Goal: Task Accomplishment & Management: Use online tool/utility

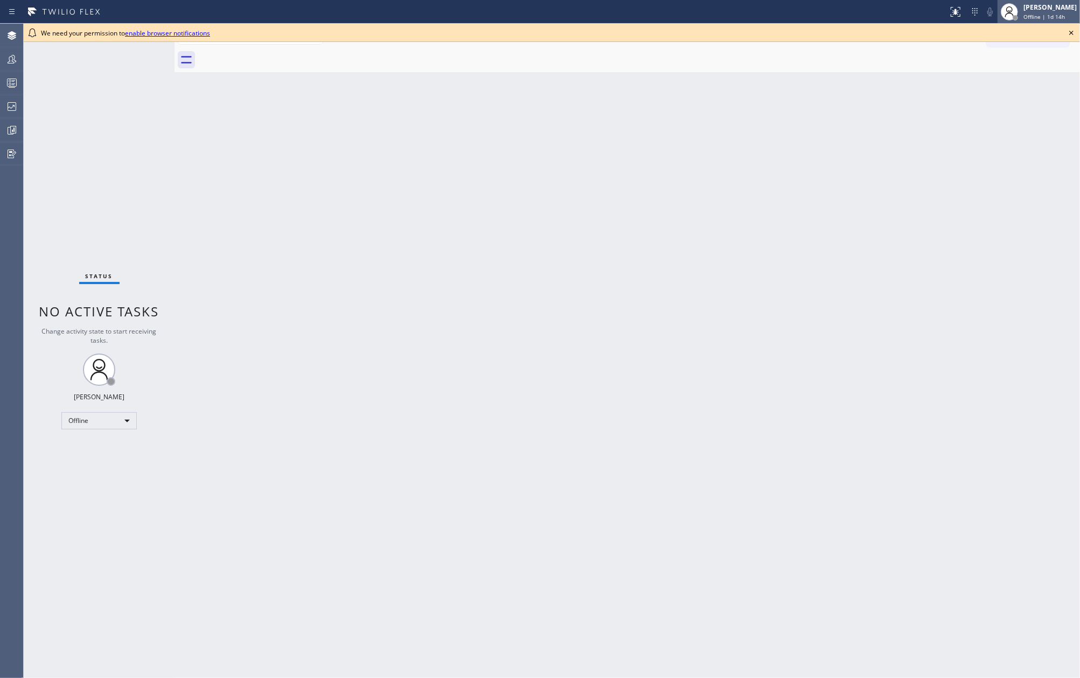
click at [1068, 9] on div "[PERSON_NAME]" at bounding box center [1049, 7] width 53 height 9
click at [1006, 67] on button "Unavailable" at bounding box center [1026, 71] width 108 height 14
click at [1069, 36] on icon at bounding box center [1070, 32] width 13 height 13
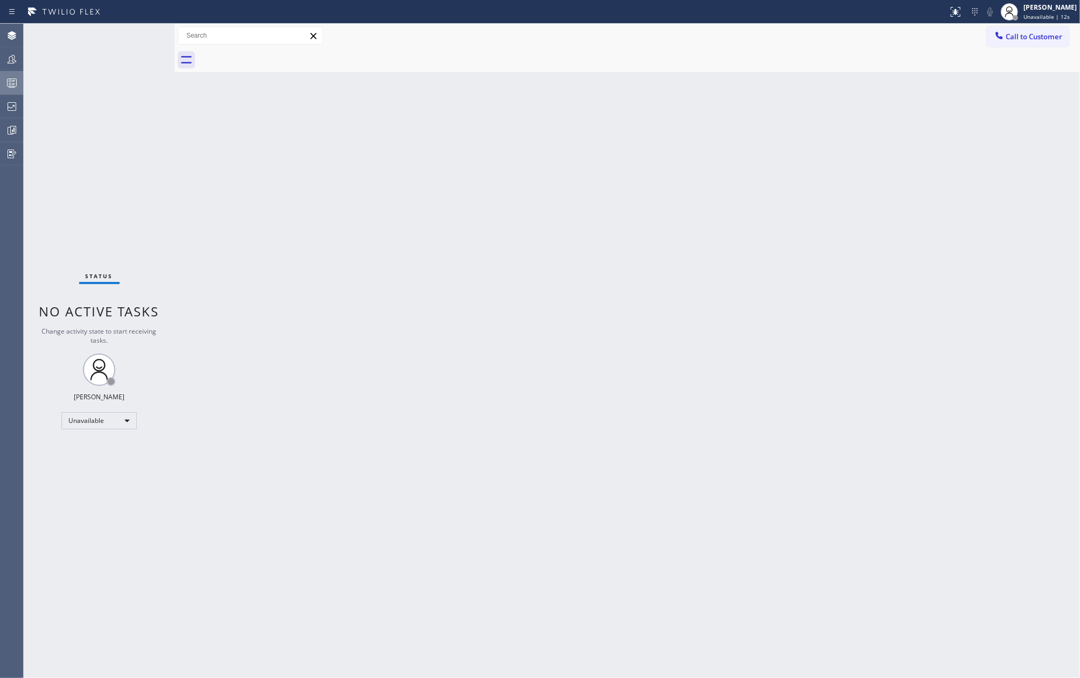
click at [16, 83] on rect at bounding box center [12, 83] width 9 height 8
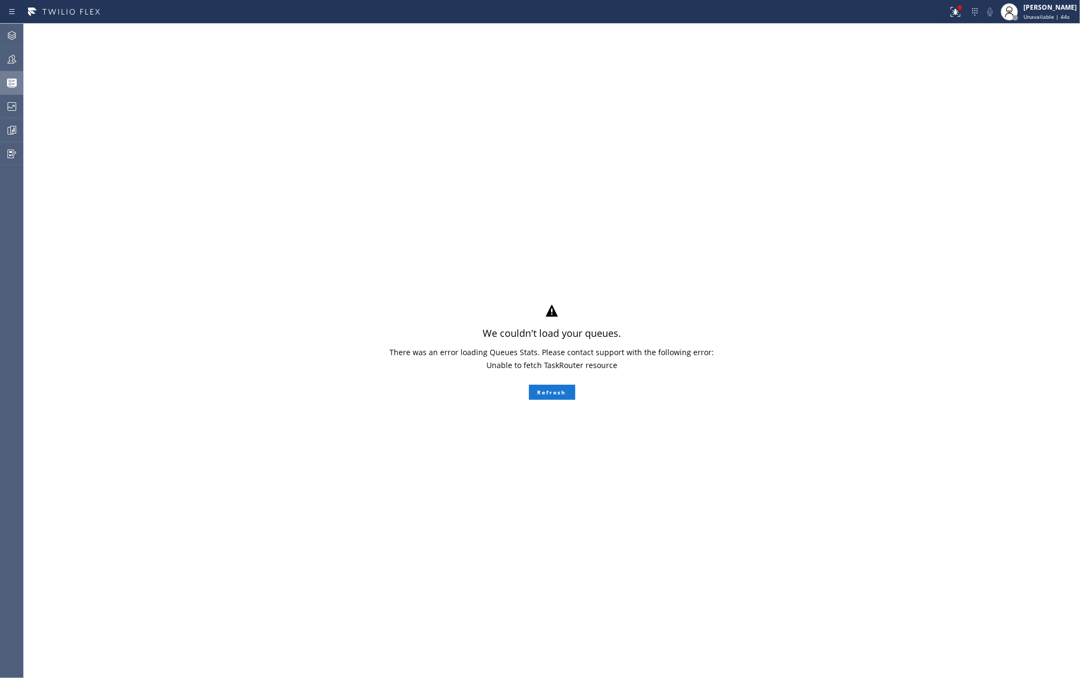
click at [378, 123] on div "We couldn't load your queues. There was an error loading Queues Stats. Please c…" at bounding box center [552, 351] width 1056 height 655
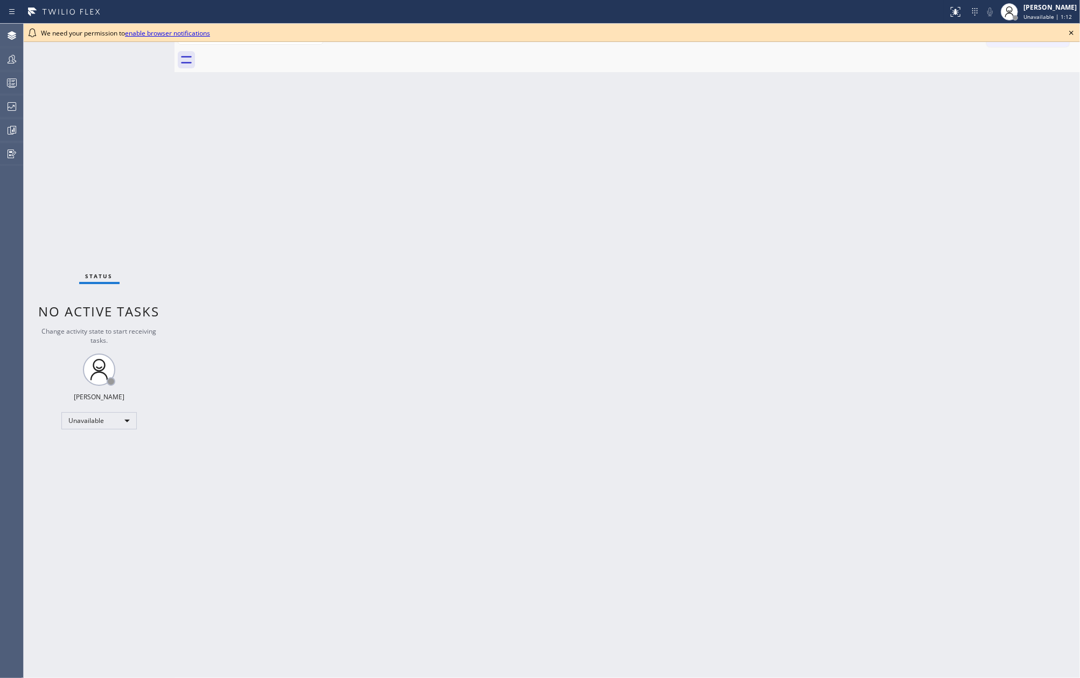
click at [1070, 33] on icon at bounding box center [1071, 33] width 4 height 4
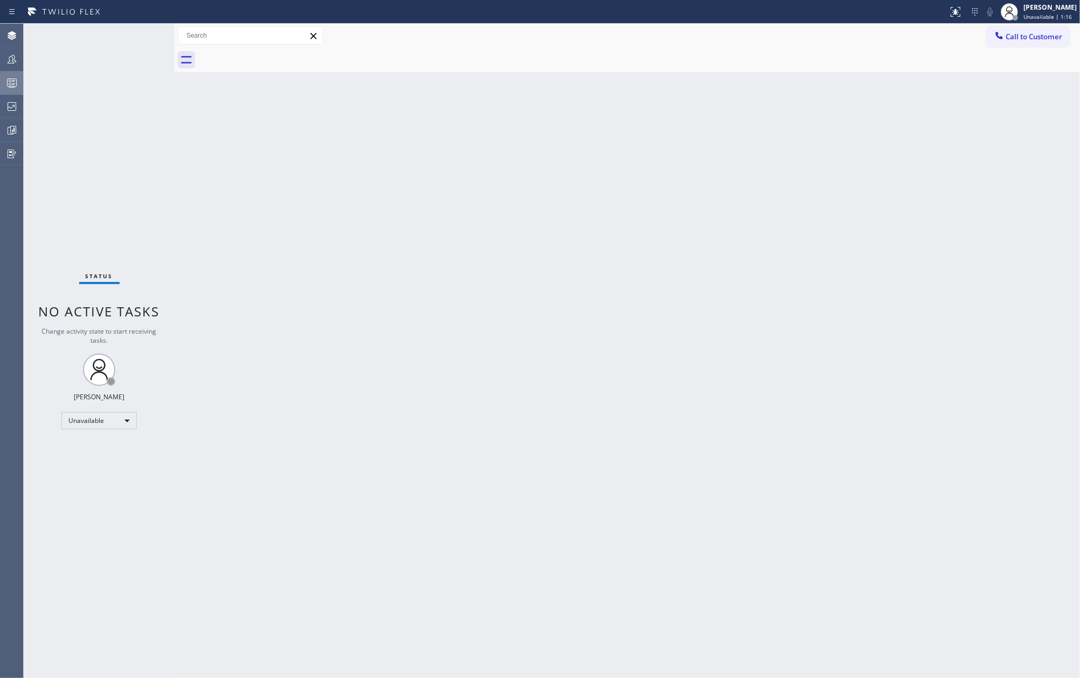
click at [20, 84] on div at bounding box center [12, 82] width 24 height 13
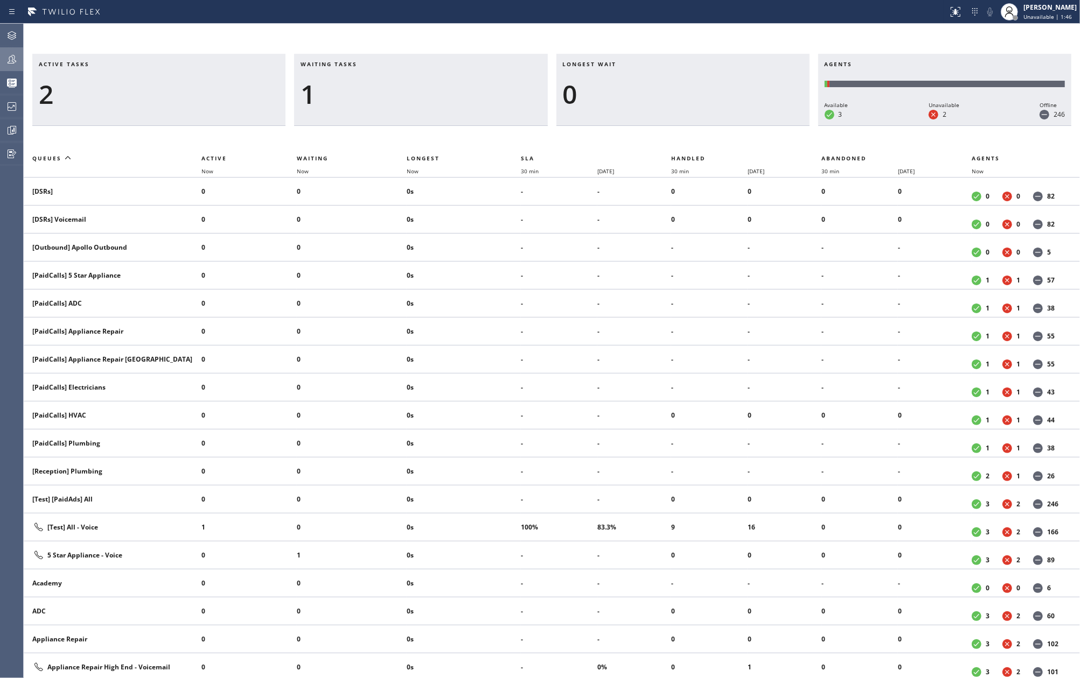
click at [18, 61] on icon at bounding box center [11, 59] width 13 height 13
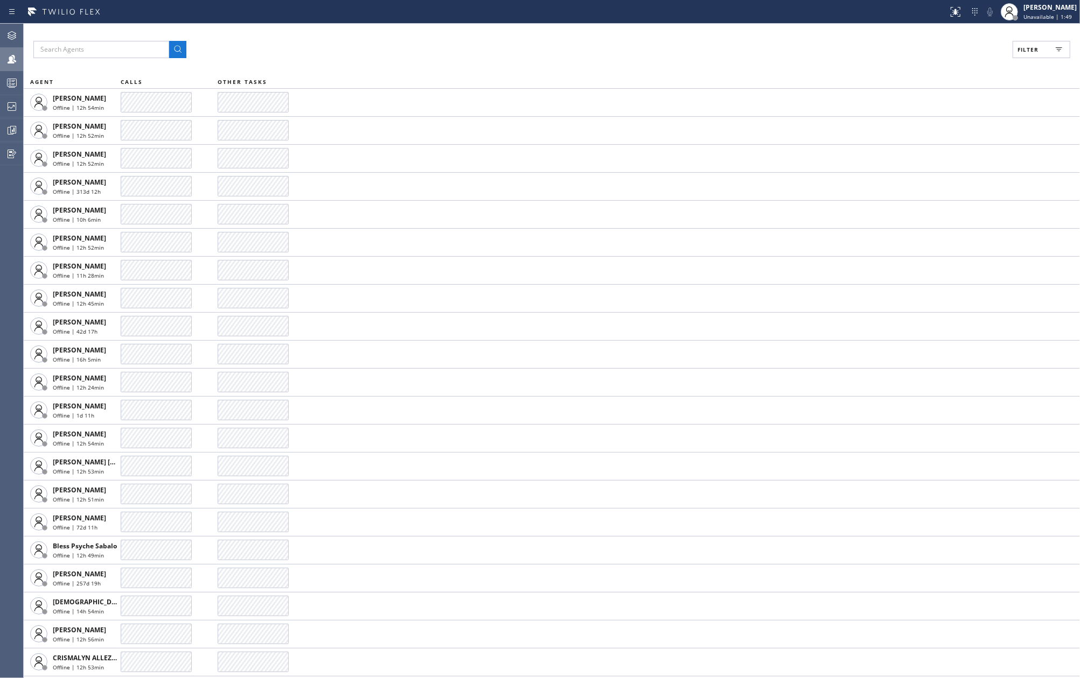
click at [1031, 47] on span "Filter" at bounding box center [1027, 50] width 21 height 8
click at [922, 131] on input "Available" at bounding box center [922, 127] width 13 height 13
checkbox input "true"
click at [924, 159] on input "Break" at bounding box center [922, 161] width 13 height 13
checkbox input "true"
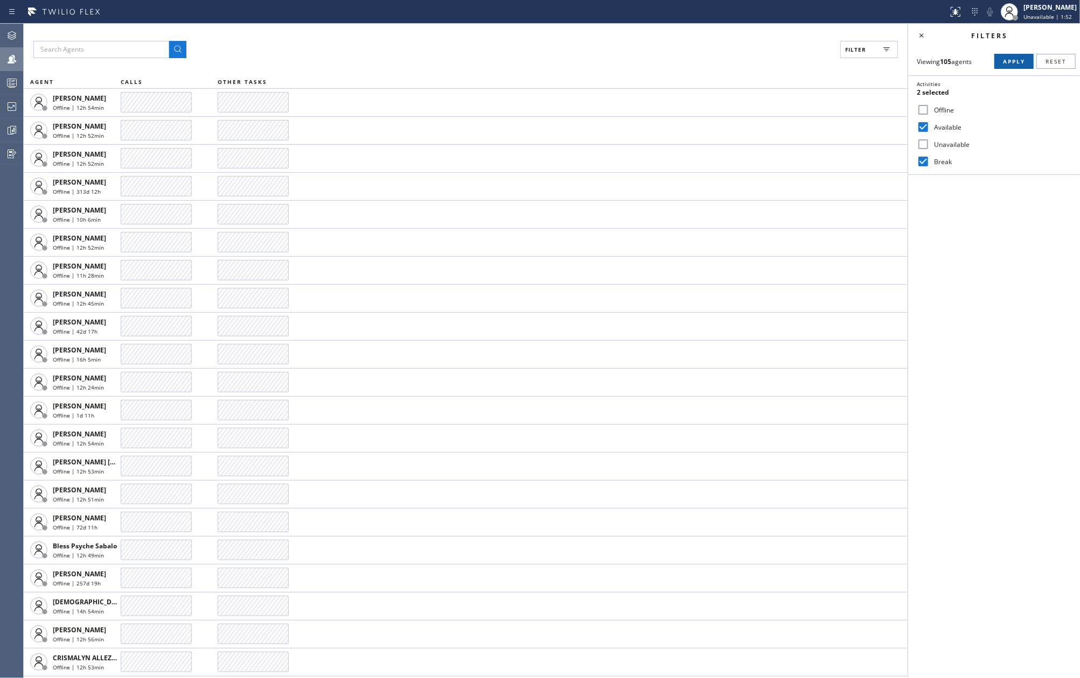
click at [1017, 59] on span "Apply" at bounding box center [1014, 62] width 22 height 8
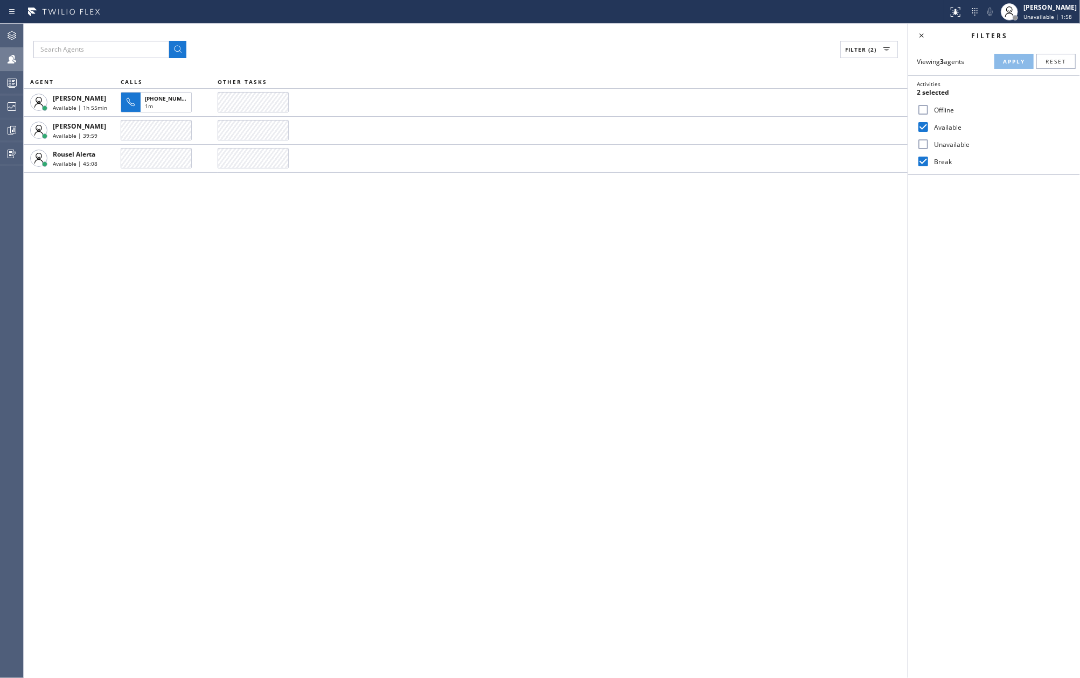
click at [866, 227] on div "Filter (2) AGENT CALLS OTHER TASKS Mark Paul Dacula Available | 1h 55min +12014…" at bounding box center [466, 351] width 884 height 655
click at [925, 39] on icon at bounding box center [921, 35] width 13 height 13
drag, startPoint x: 814, startPoint y: 250, endPoint x: 830, endPoint y: 244, distance: 17.2
click at [818, 248] on div "Filter (2) AGENT CALLS OTHER TASKS Mark Paul Dacula Available | 1h 55min +12014…" at bounding box center [552, 351] width 1056 height 655
click at [592, 285] on div "Filter (2) AGENT CALLS OTHER TASKS Mark Paul Dacula Available | 1h 56min +12014…" at bounding box center [552, 351] width 1056 height 655
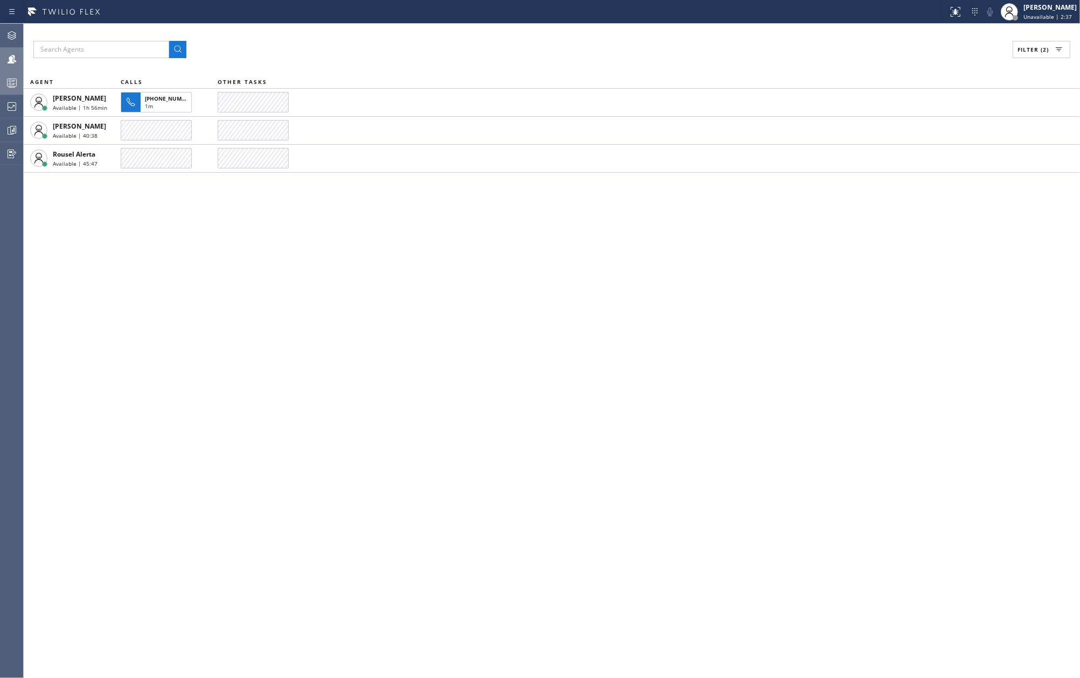
click at [9, 78] on icon at bounding box center [11, 82] width 13 height 13
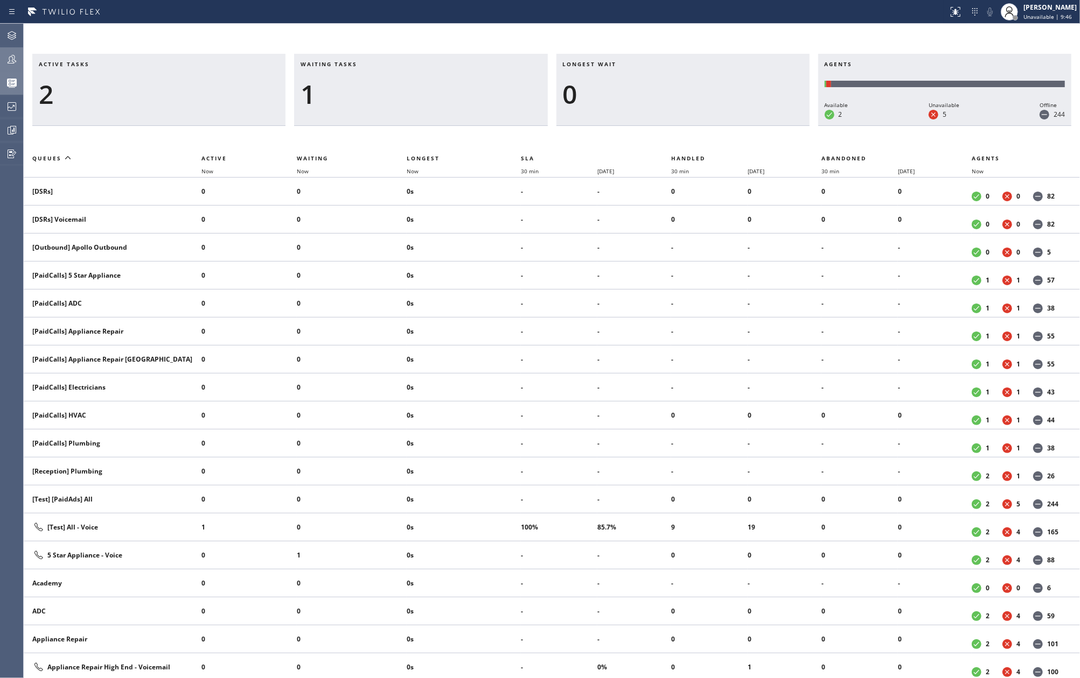
click at [13, 57] on icon at bounding box center [11, 59] width 13 height 13
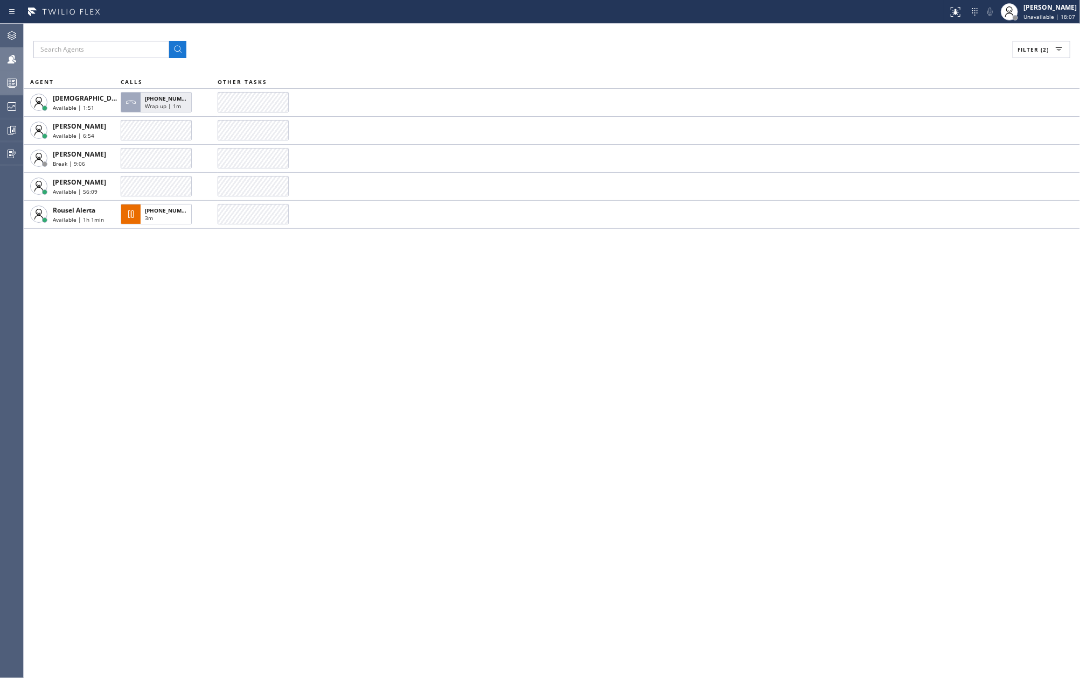
click at [362, 362] on div "Filter (2) AGENT CALLS OTHER TASKS Christian Cinco Available | 1:51 +1609938826…" at bounding box center [552, 351] width 1056 height 655
click at [341, 285] on div "Filter (2) AGENT CALLS OTHER TASKS Christian Cinco Available | 6:38 Kate Mayol …" at bounding box center [552, 351] width 1056 height 655
click at [644, 369] on div "Filter (2) AGENT CALLS OTHER TASKS Christian Cinco Available | 21:23 Kate Mayol…" at bounding box center [552, 351] width 1056 height 655
click at [400, 323] on div "Filter (2) AGENT CALLS OTHER TASKS Christian Cinco Available | 31:08 Kate Mayol…" at bounding box center [552, 351] width 1056 height 655
click at [15, 81] on icon at bounding box center [11, 82] width 13 height 13
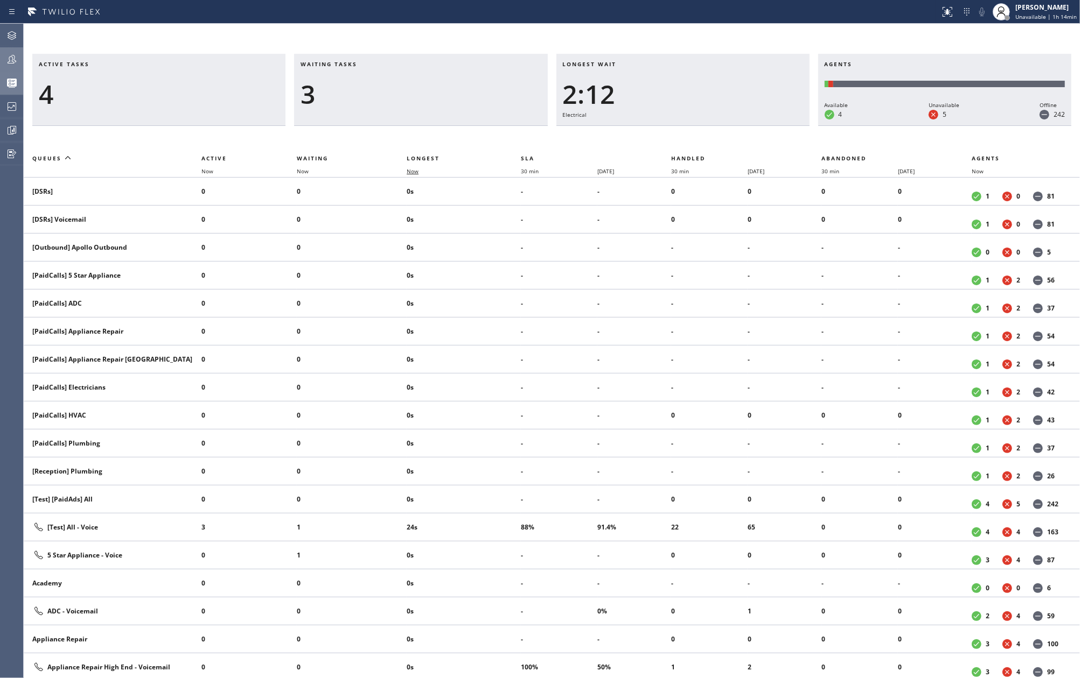
click at [423, 170] on span "Now" at bounding box center [419, 171] width 25 height 8
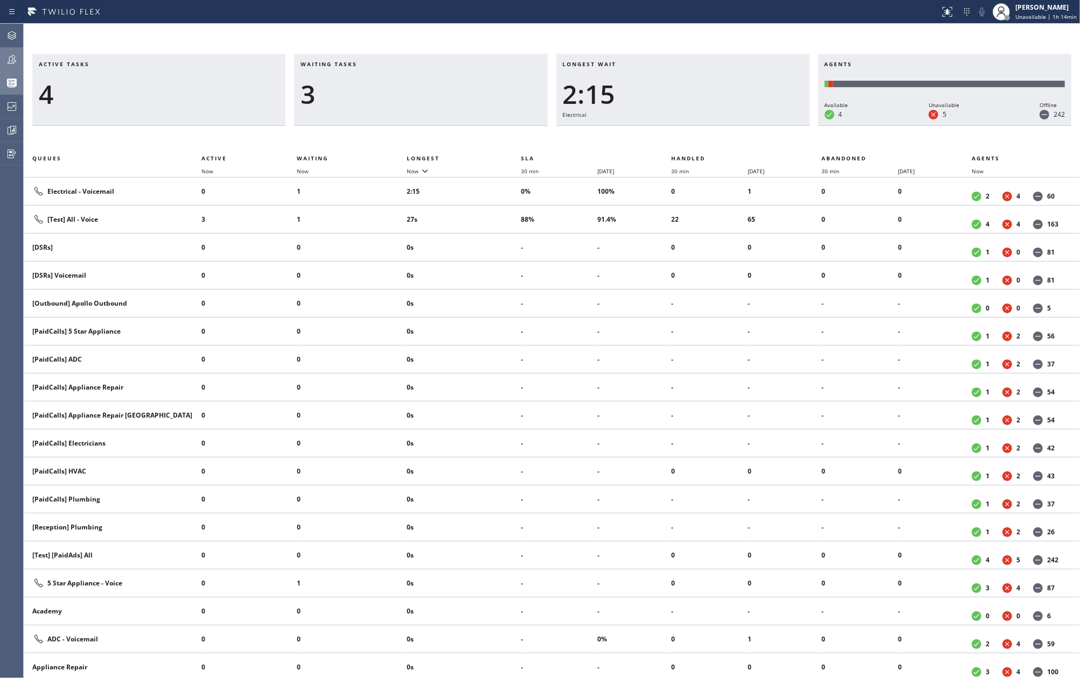
click at [13, 59] on icon at bounding box center [11, 59] width 13 height 13
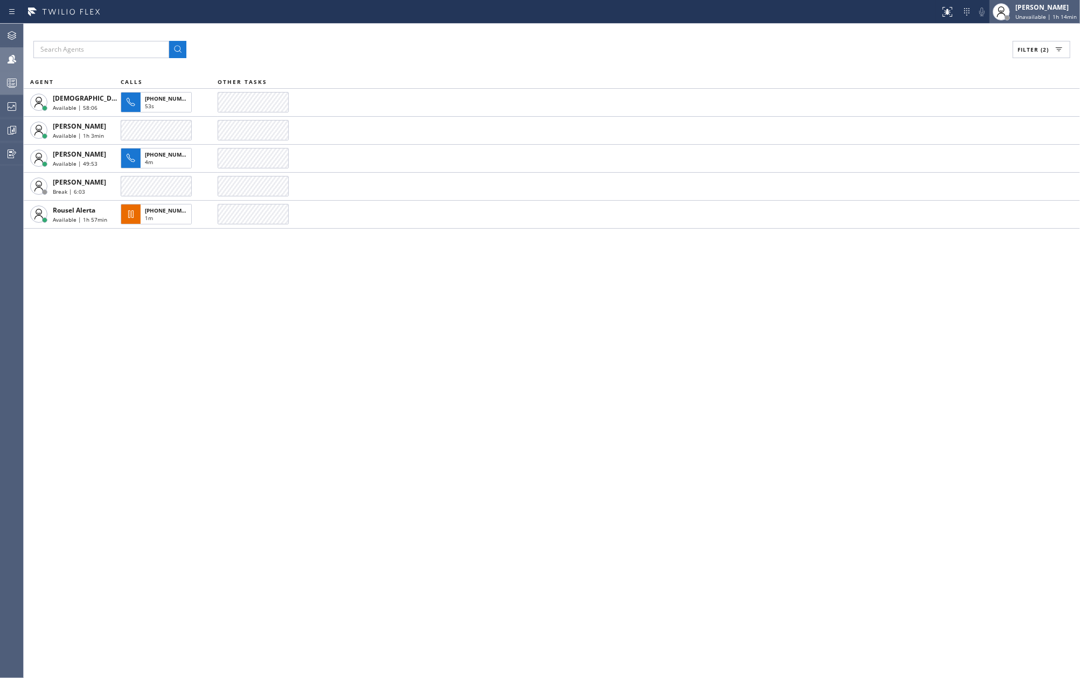
click at [1032, 16] on span "Unavailable | 1h 14min" at bounding box center [1045, 17] width 61 height 8
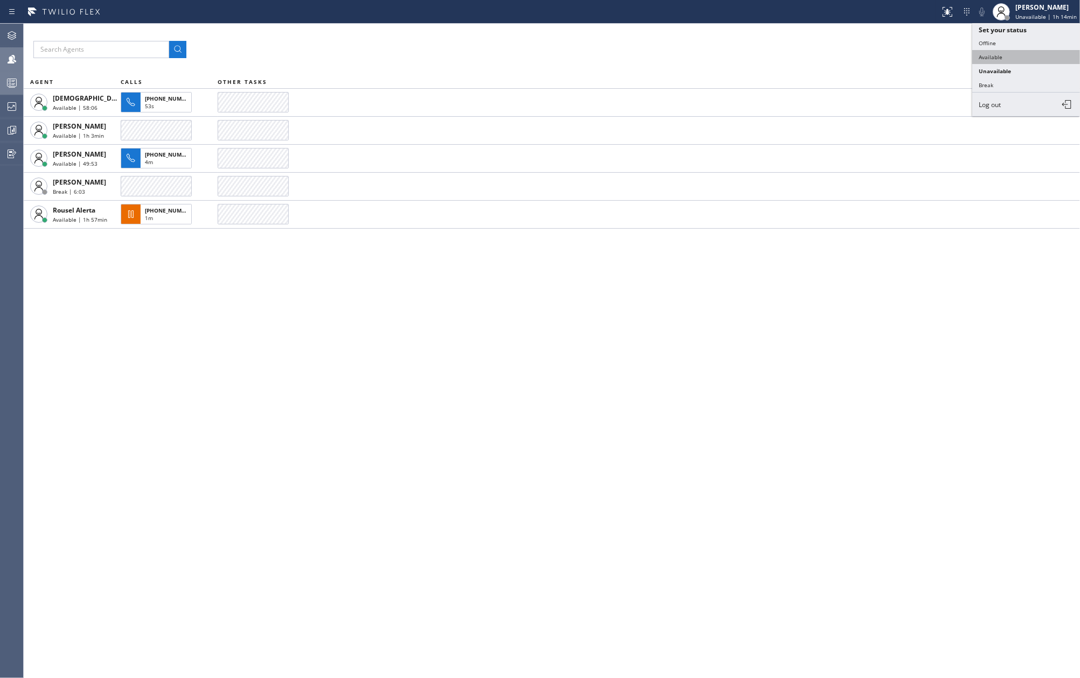
click at [994, 52] on button "Available" at bounding box center [1026, 57] width 108 height 14
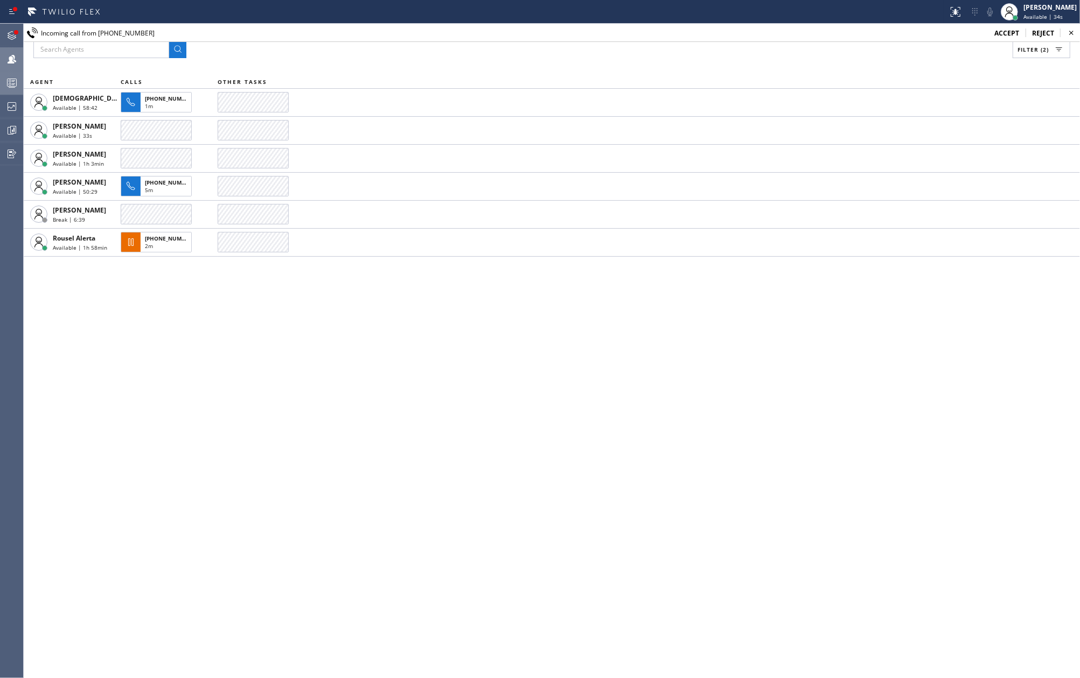
drag, startPoint x: 1000, startPoint y: 31, endPoint x: 349, endPoint y: 63, distance: 651.7
click at [1000, 31] on span "accept" at bounding box center [1006, 33] width 25 height 9
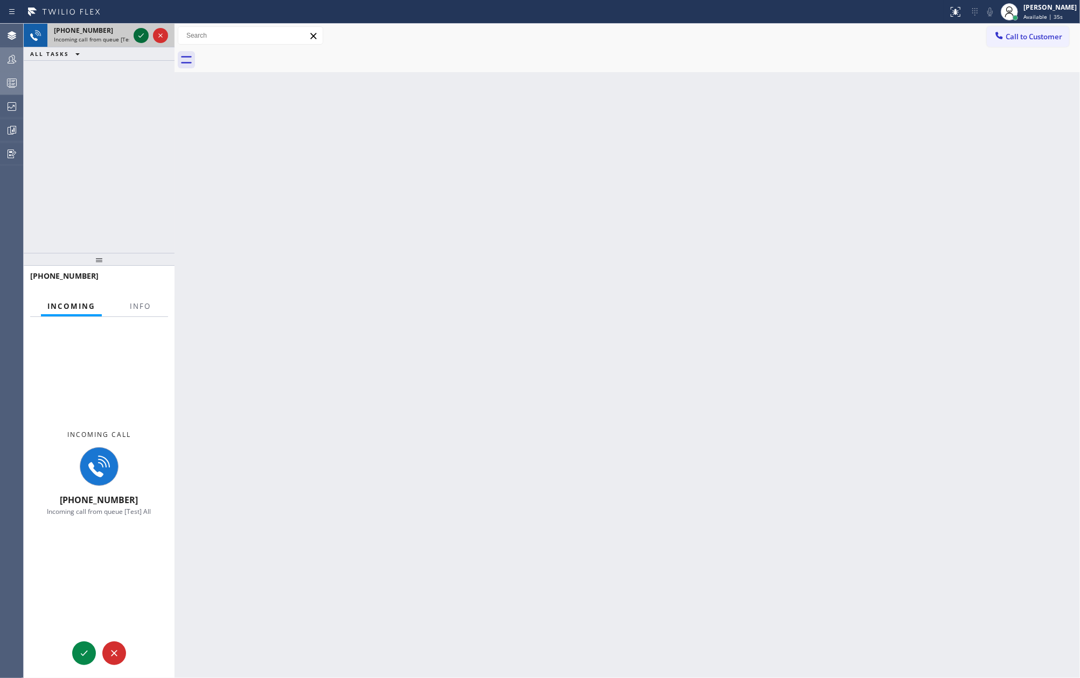
click at [136, 37] on icon at bounding box center [141, 35] width 13 height 13
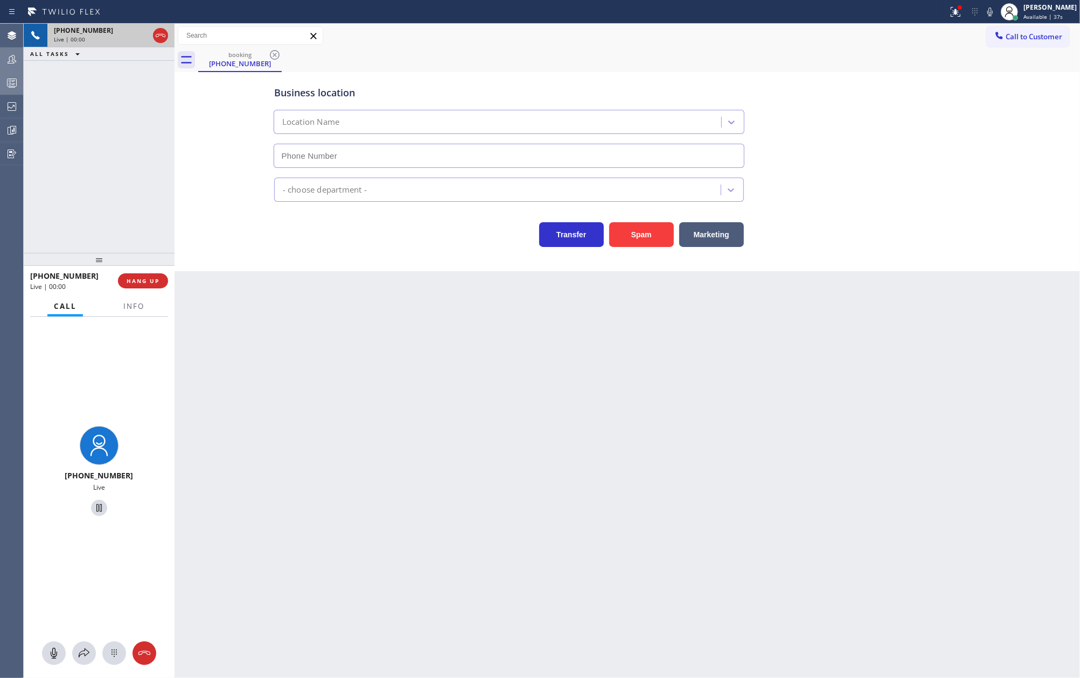
type input "(908) 650-1435"
click at [132, 302] on span "Info" at bounding box center [133, 307] width 21 height 10
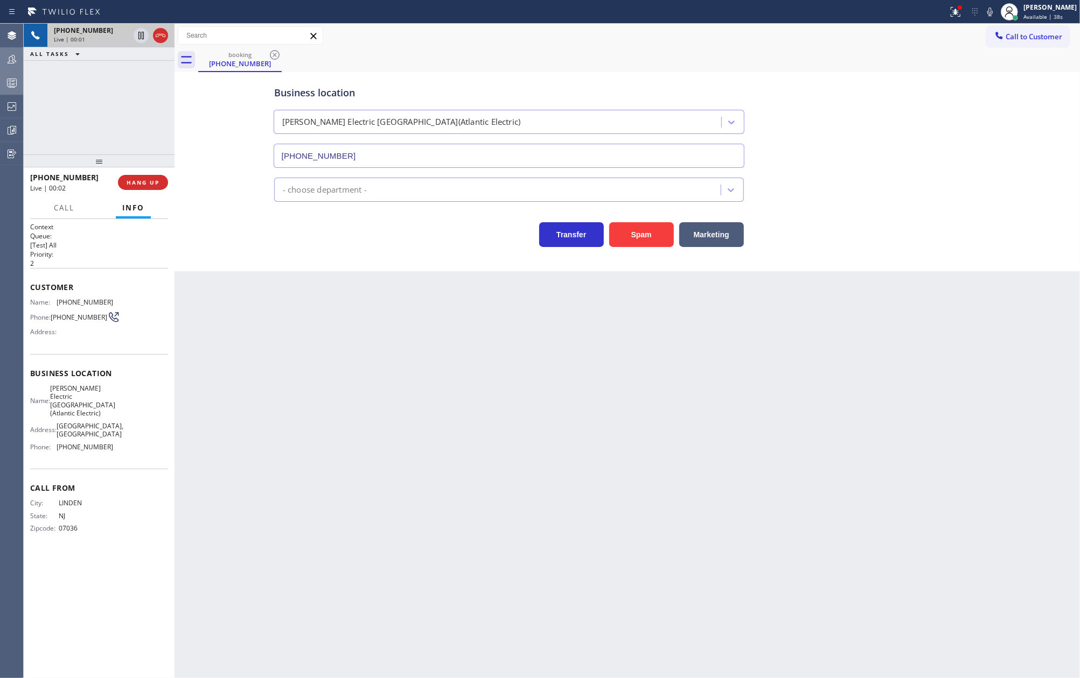
drag, startPoint x: 109, startPoint y: 255, endPoint x: 117, endPoint y: 93, distance: 161.8
click at [117, 93] on div "+19085233044 Live | 00:01 ALL TASKS ALL TASKS ACTIVE TASKS TASKS IN WRAP UP +19…" at bounding box center [99, 351] width 151 height 655
click at [632, 235] on button "Spam" at bounding box center [641, 234] width 65 height 25
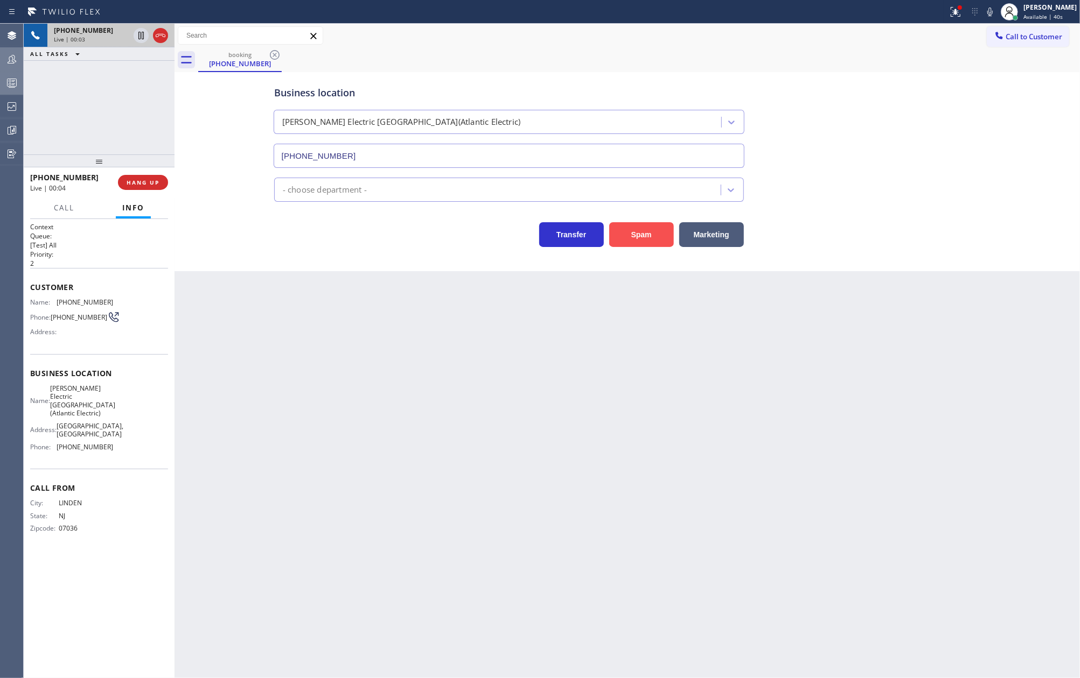
click at [632, 235] on button "Spam" at bounding box center [641, 234] width 65 height 25
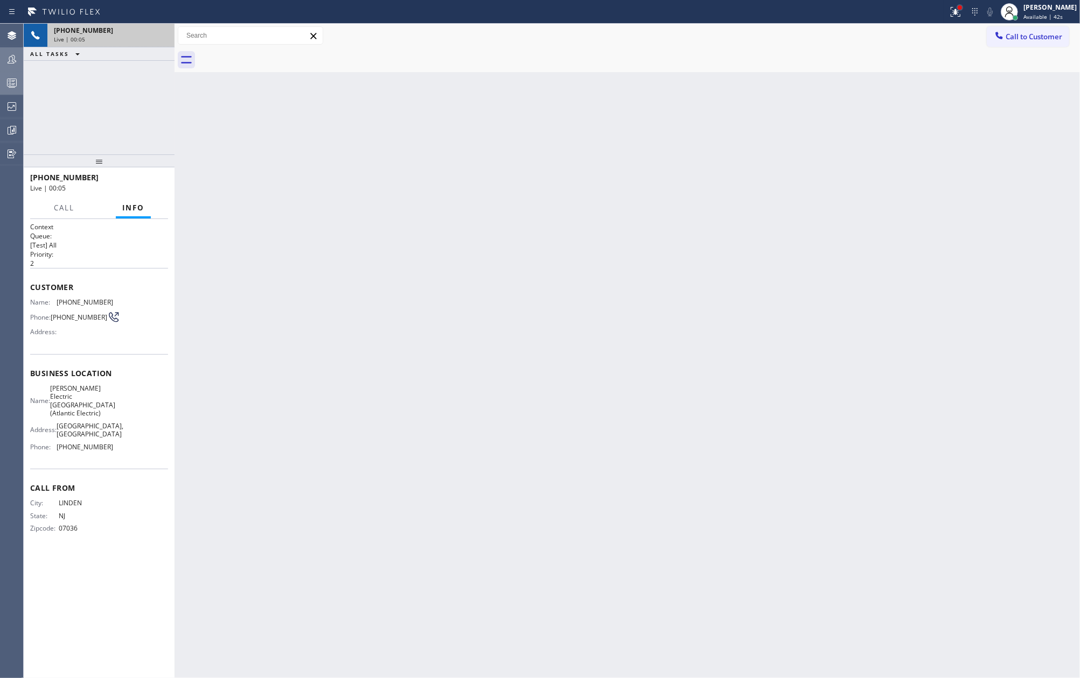
click at [963, 9] on div at bounding box center [959, 7] width 6 height 6
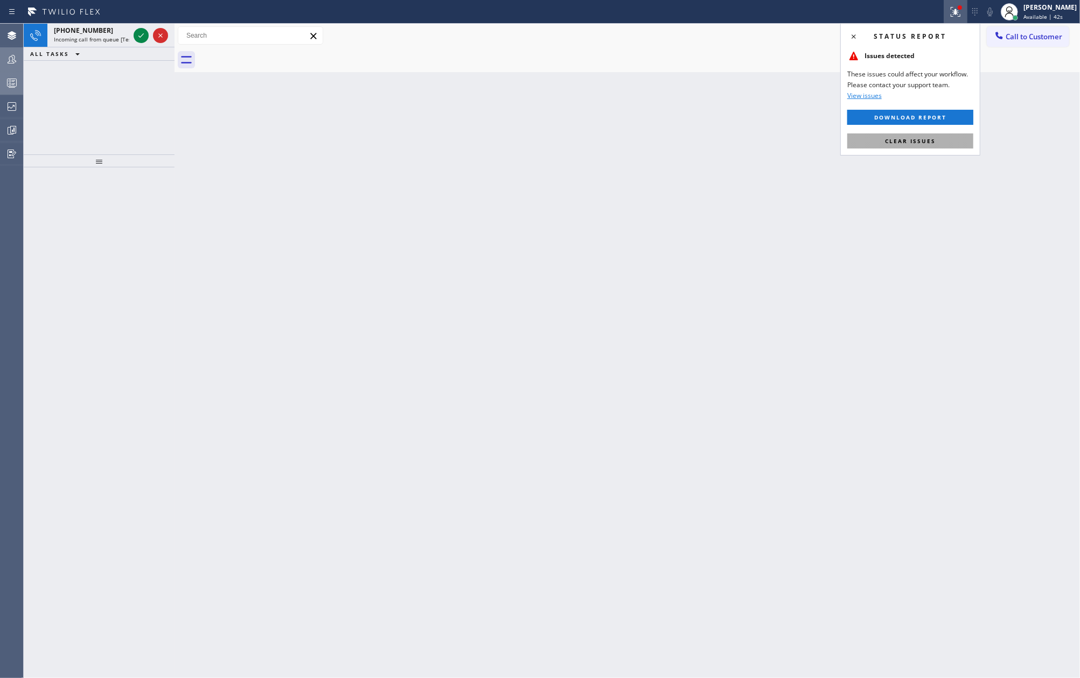
click at [903, 145] on button "Clear issues" at bounding box center [910, 141] width 126 height 15
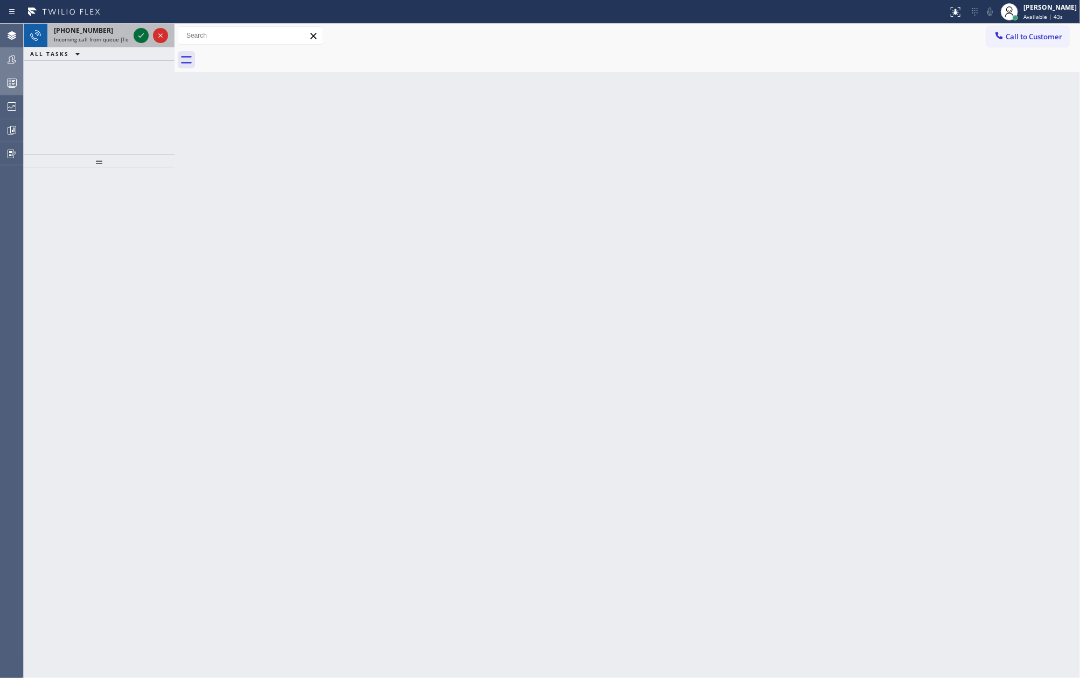
click at [143, 31] on icon at bounding box center [141, 35] width 13 height 13
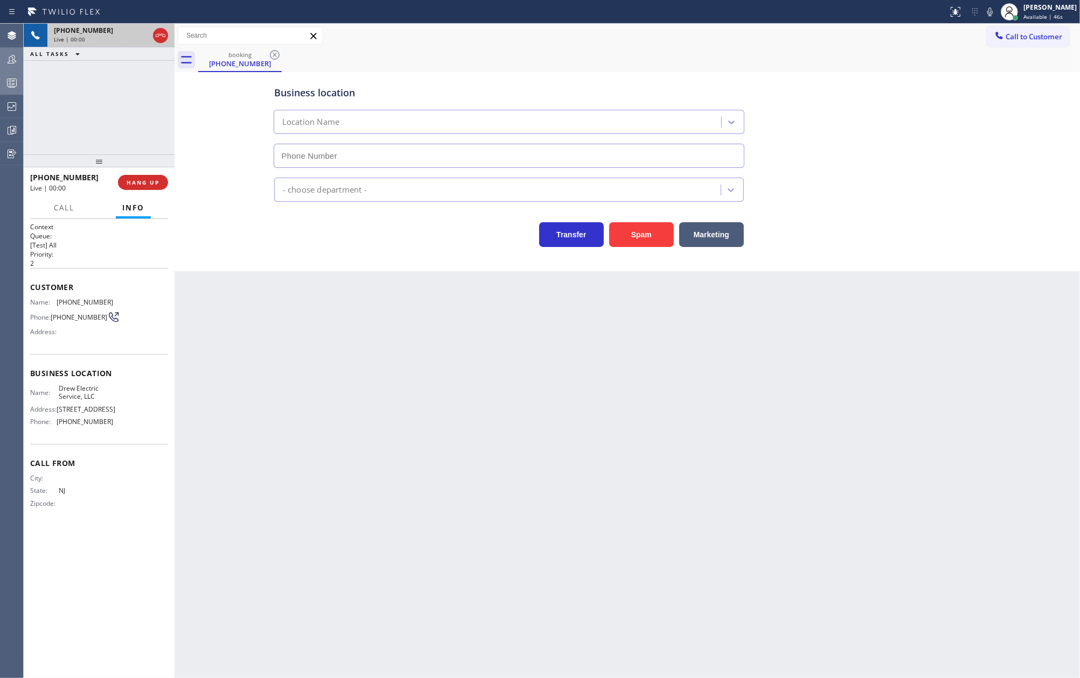
type input "(848) 315-2306"
click at [150, 183] on span "HANG UP" at bounding box center [143, 183] width 33 height 8
click at [150, 183] on span "COMPLETE" at bounding box center [140, 183] width 37 height 8
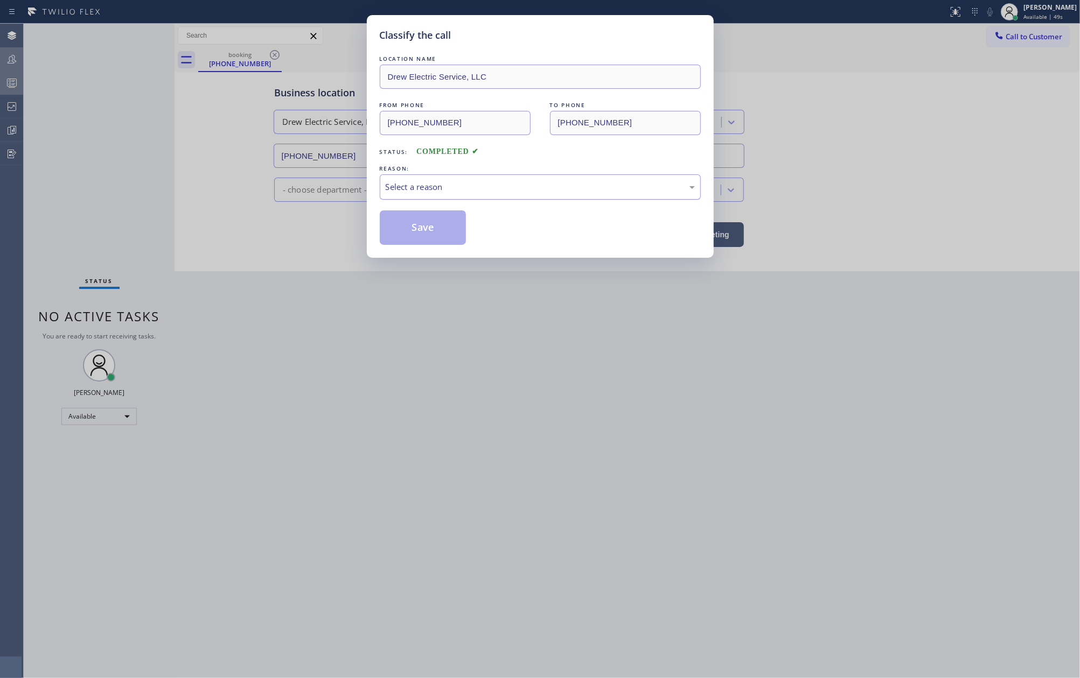
click at [442, 184] on div "Select a reason" at bounding box center [540, 187] width 309 height 12
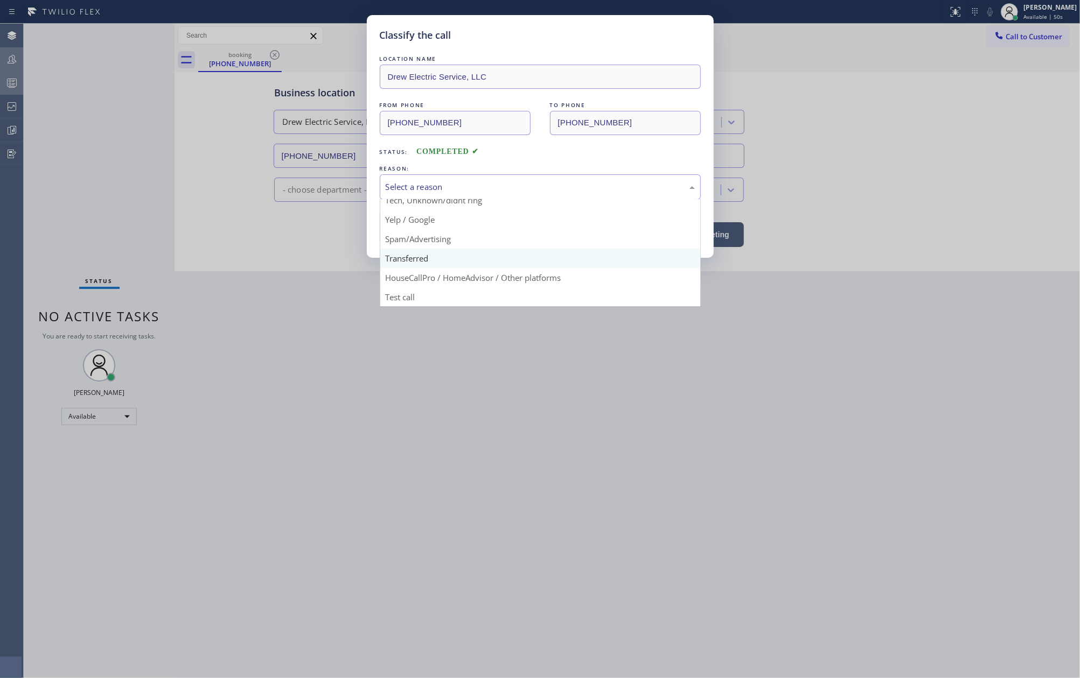
scroll to position [68, 0]
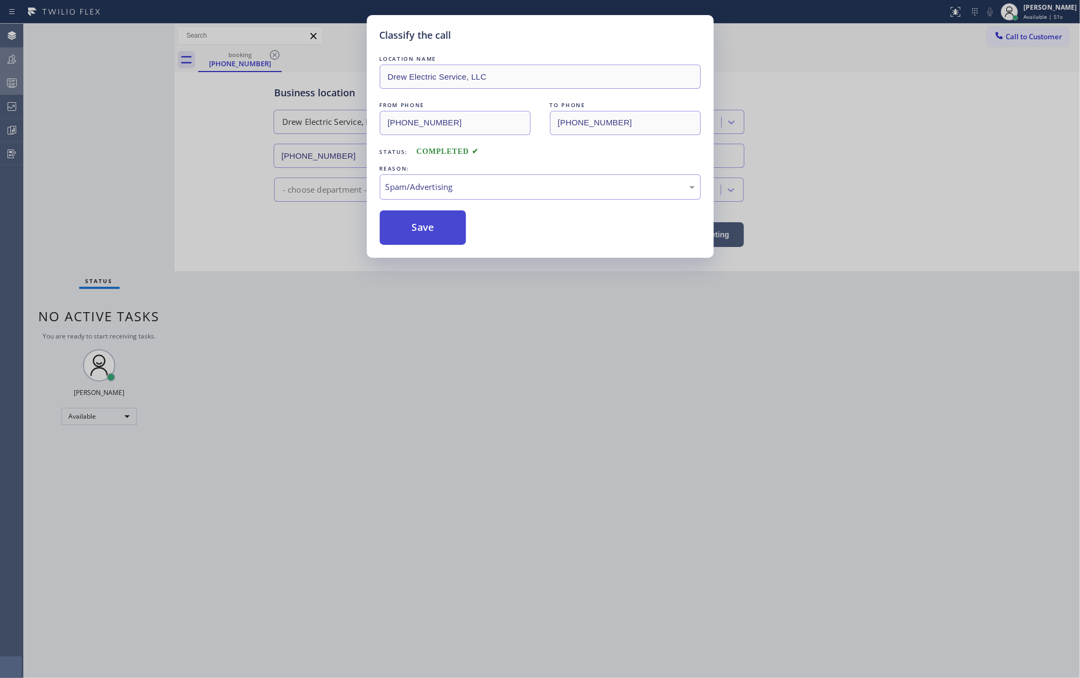
click at [429, 235] on button "Save" at bounding box center [423, 228] width 87 height 34
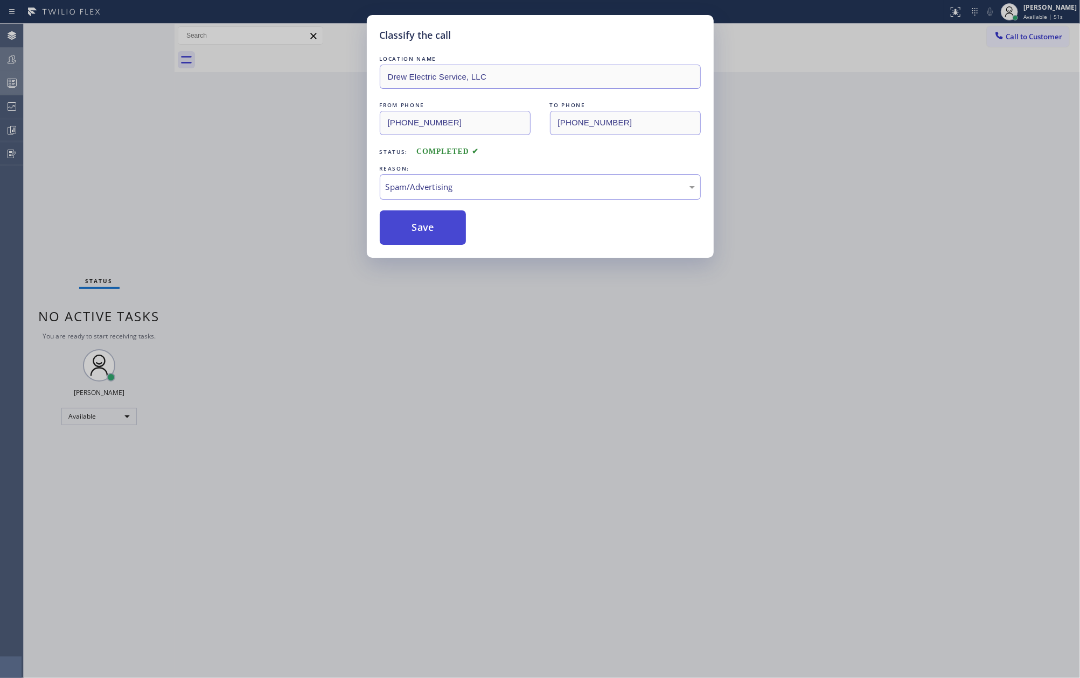
click at [429, 235] on button "Save" at bounding box center [423, 228] width 87 height 34
drag, startPoint x: 429, startPoint y: 235, endPoint x: 280, endPoint y: 222, distance: 149.2
click at [401, 237] on button "Save" at bounding box center [423, 228] width 87 height 34
click at [151, 190] on div "Classify the call LOCATION NAME Drew Electric Service, LLC FROM PHONE (848) 206…" at bounding box center [540, 339] width 1080 height 678
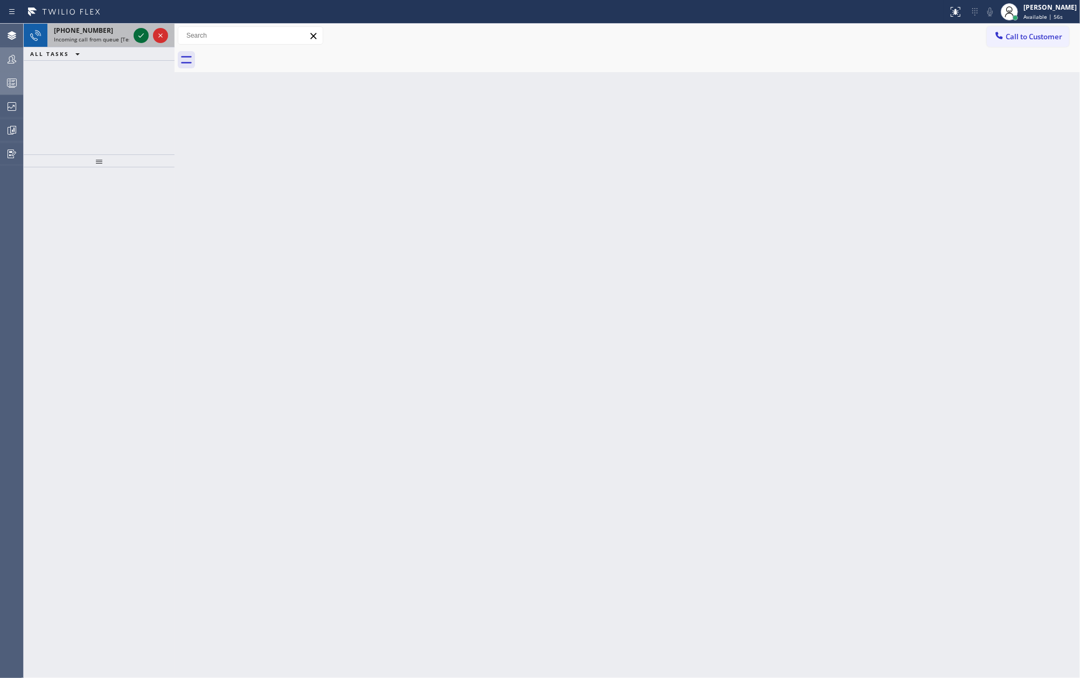
click at [140, 40] on icon at bounding box center [141, 35] width 13 height 13
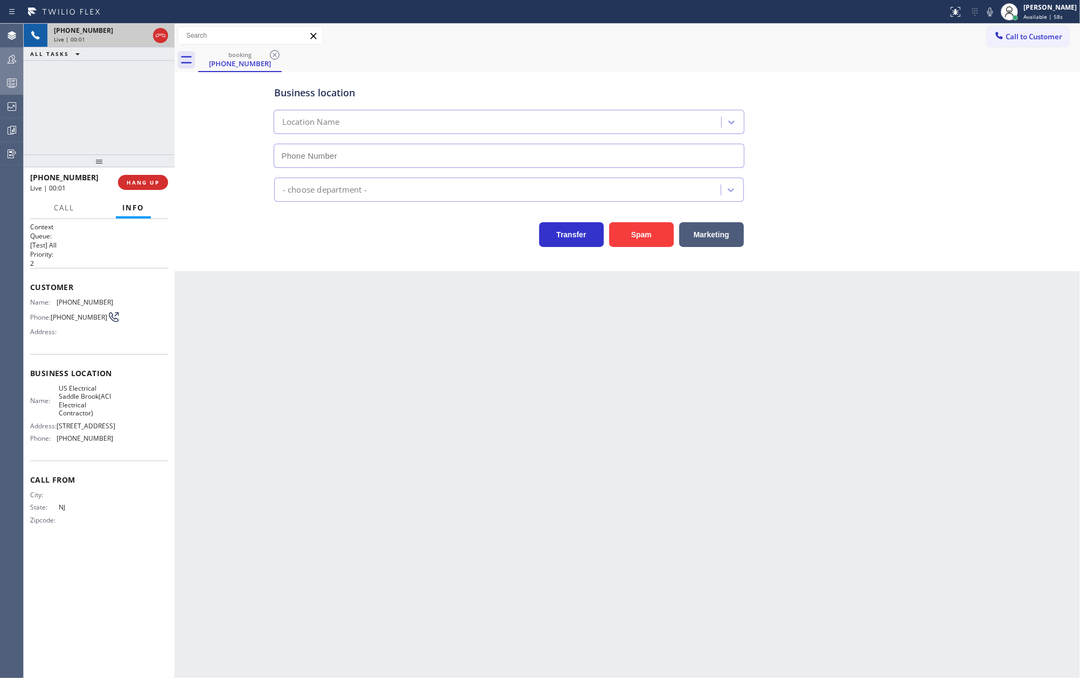
type input "(551) 553-5669"
click at [647, 240] on button "Spam" at bounding box center [641, 234] width 65 height 25
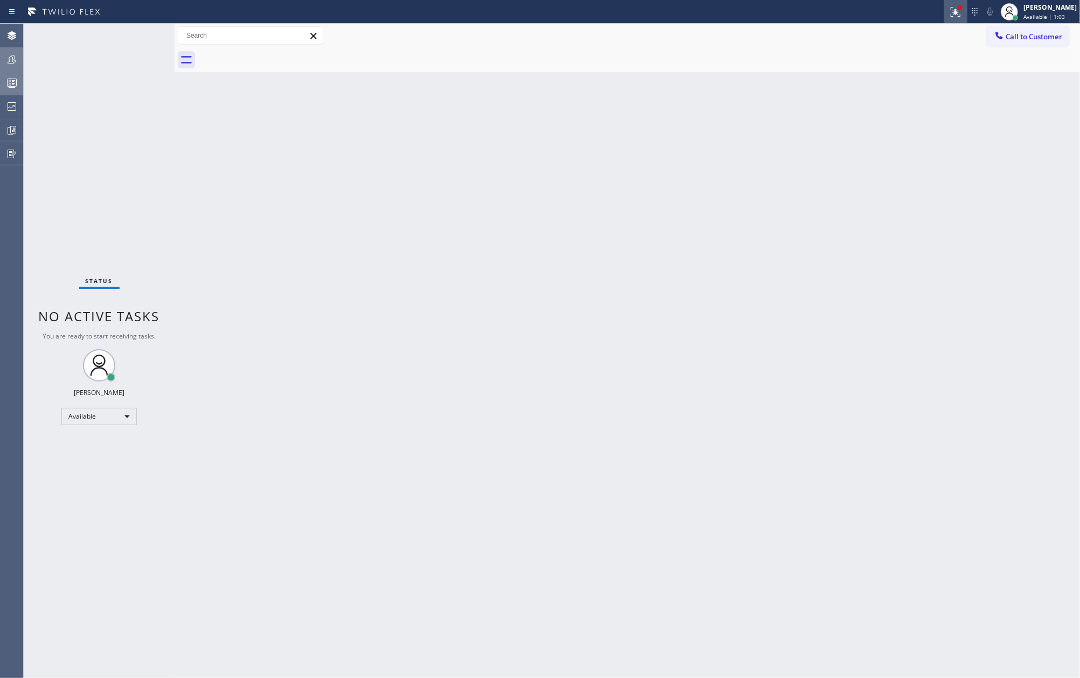
click at [962, 6] on icon at bounding box center [955, 11] width 13 height 13
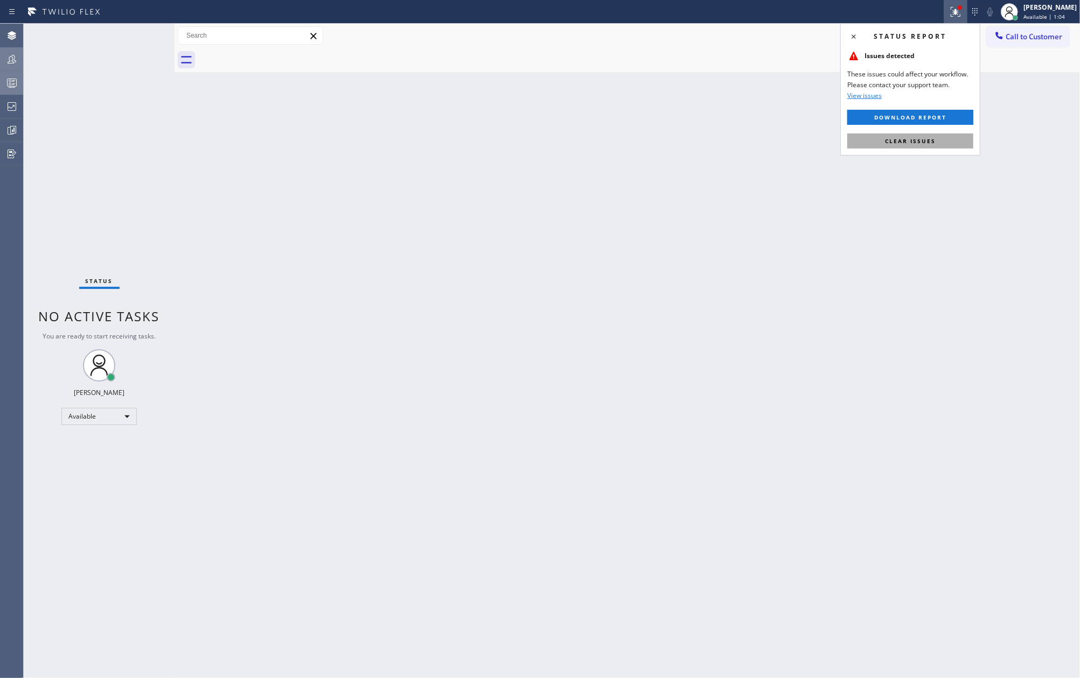
click at [931, 136] on button "Clear issues" at bounding box center [910, 141] width 126 height 15
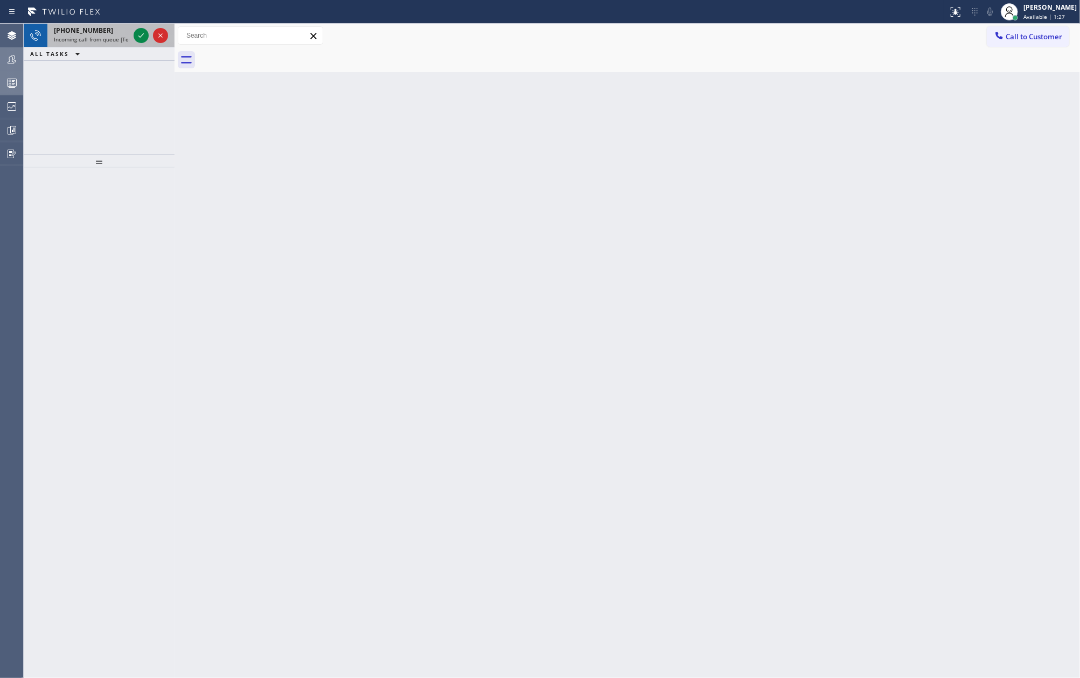
click at [132, 37] on div "+19292864788 Incoming call from queue [Test] All" at bounding box center [99, 36] width 151 height 24
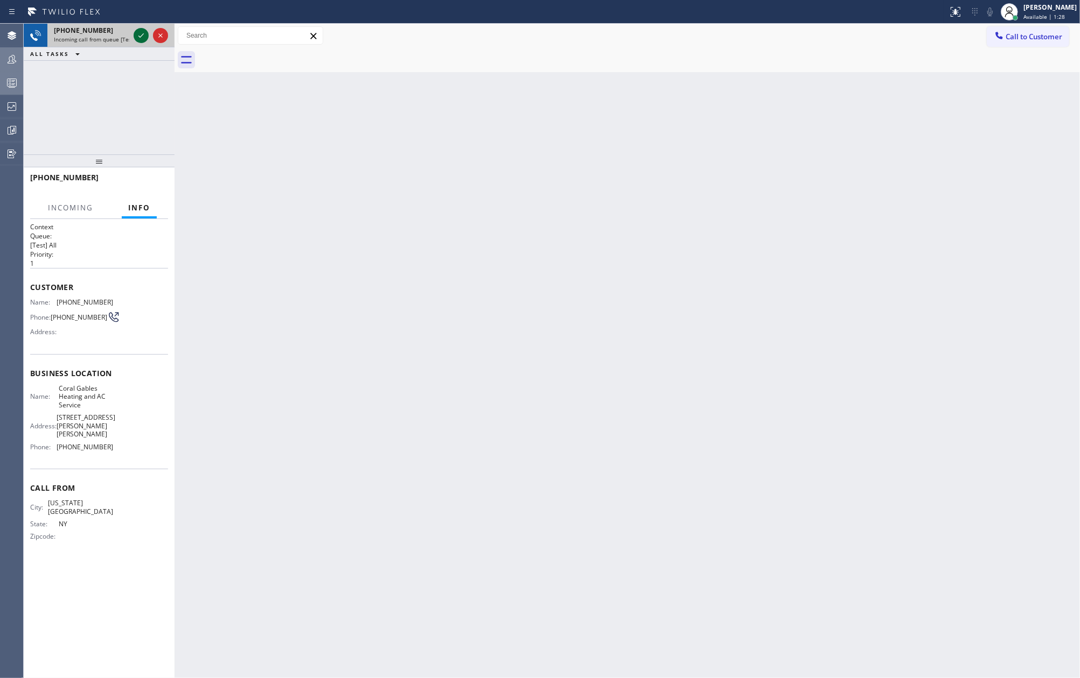
click at [138, 37] on icon at bounding box center [141, 35] width 13 height 13
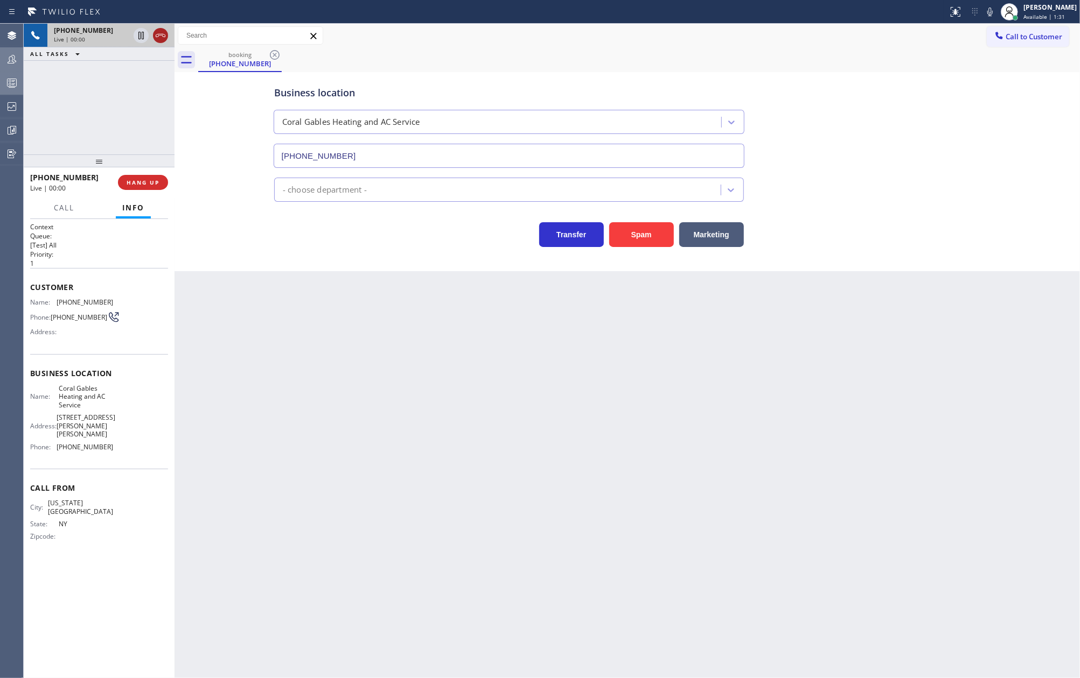
type input "(305) 930-7109"
click at [162, 33] on icon at bounding box center [160, 35] width 13 height 13
click at [154, 184] on span "COMPLETE" at bounding box center [140, 183] width 37 height 8
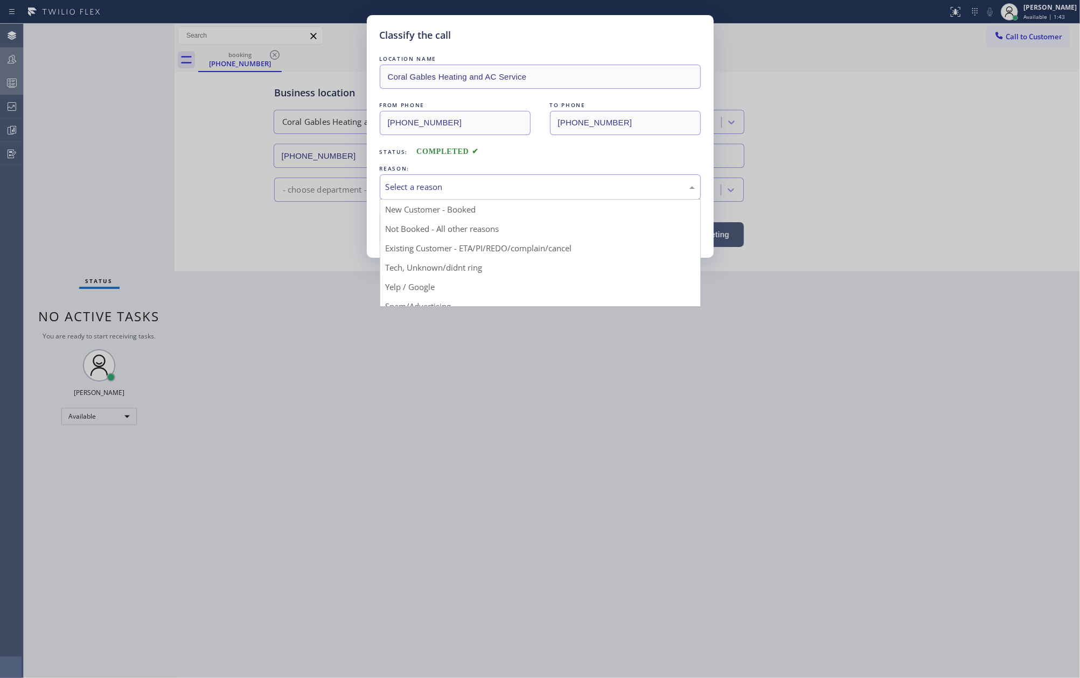
click at [412, 192] on div "Select a reason" at bounding box center [540, 187] width 309 height 12
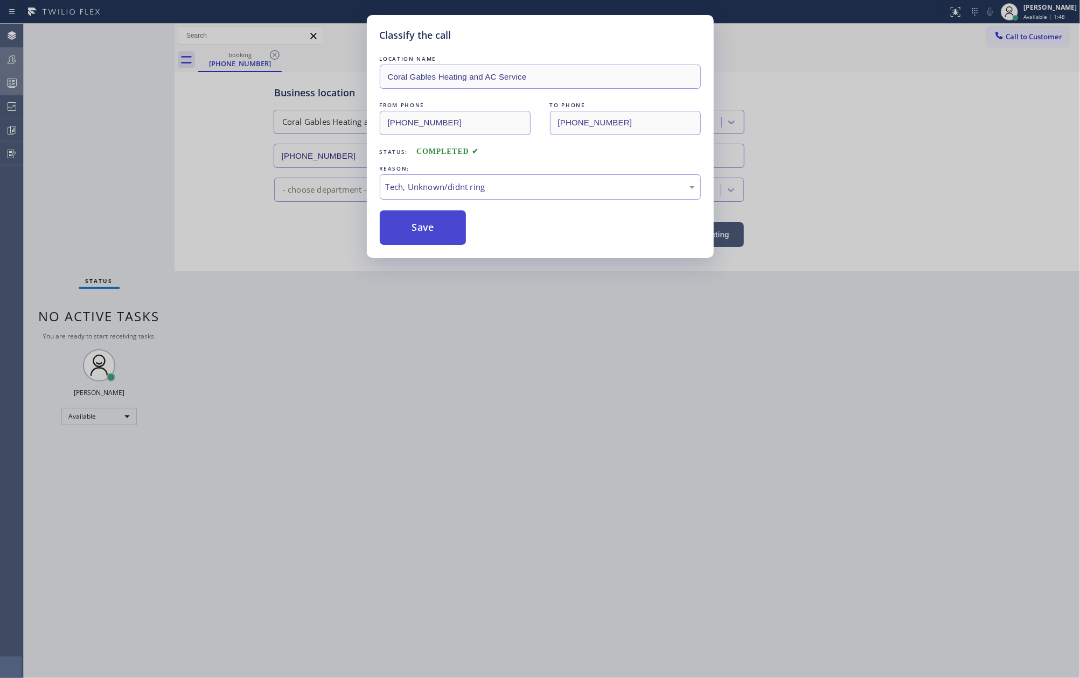
click at [429, 228] on button "Save" at bounding box center [423, 228] width 87 height 34
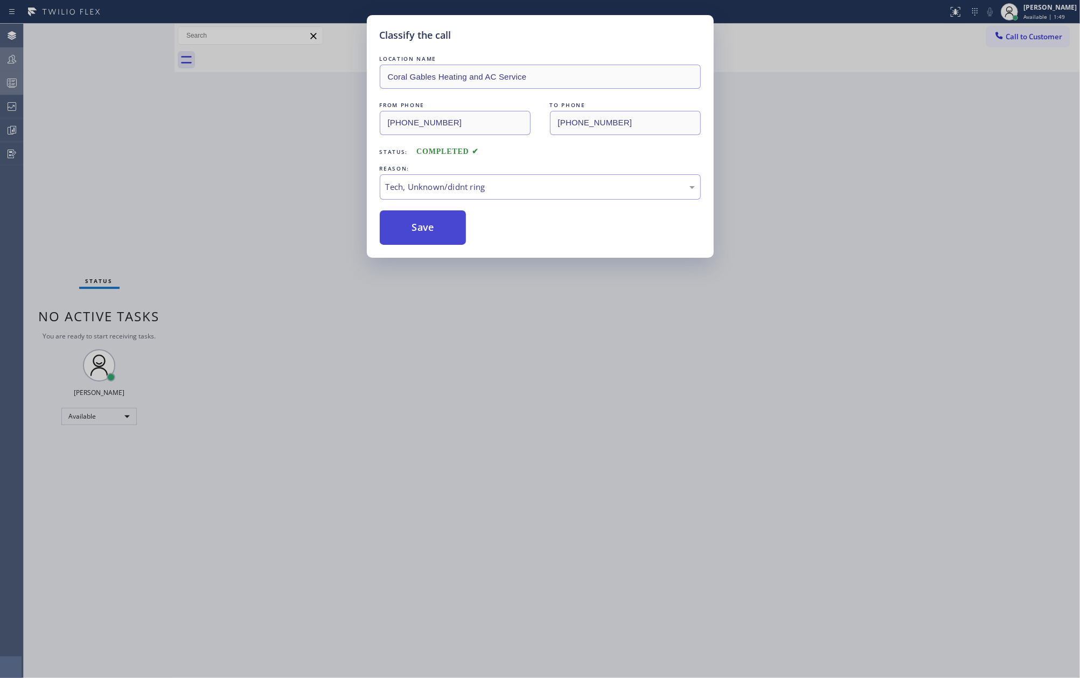
click at [429, 229] on button "Save" at bounding box center [423, 228] width 87 height 34
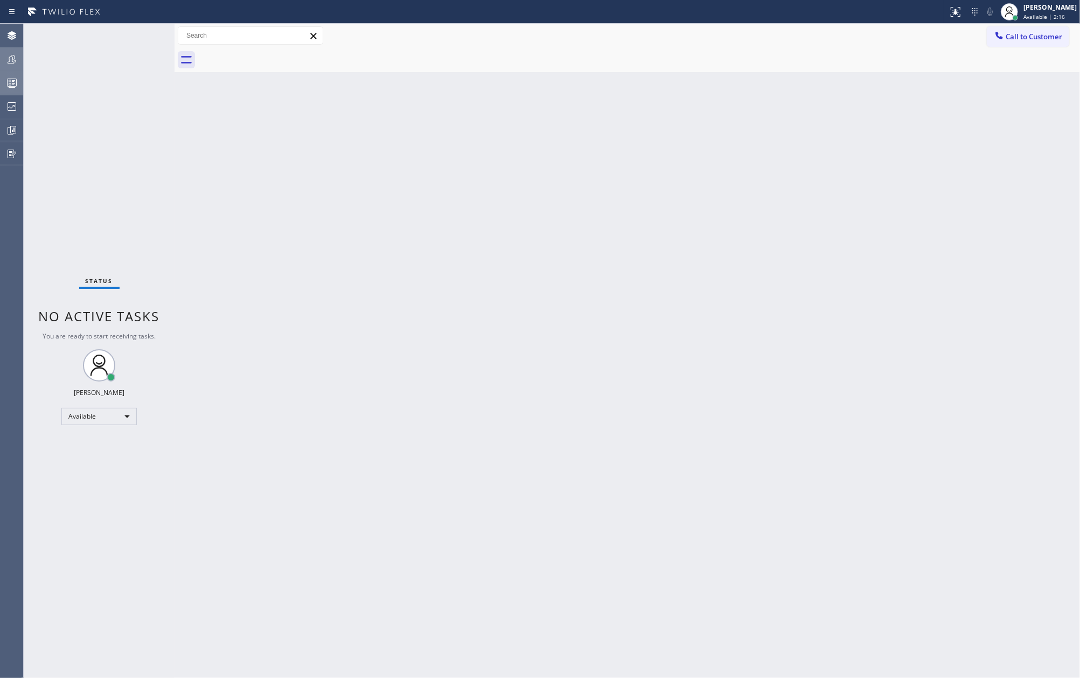
click at [8, 52] on div at bounding box center [12, 59] width 24 height 22
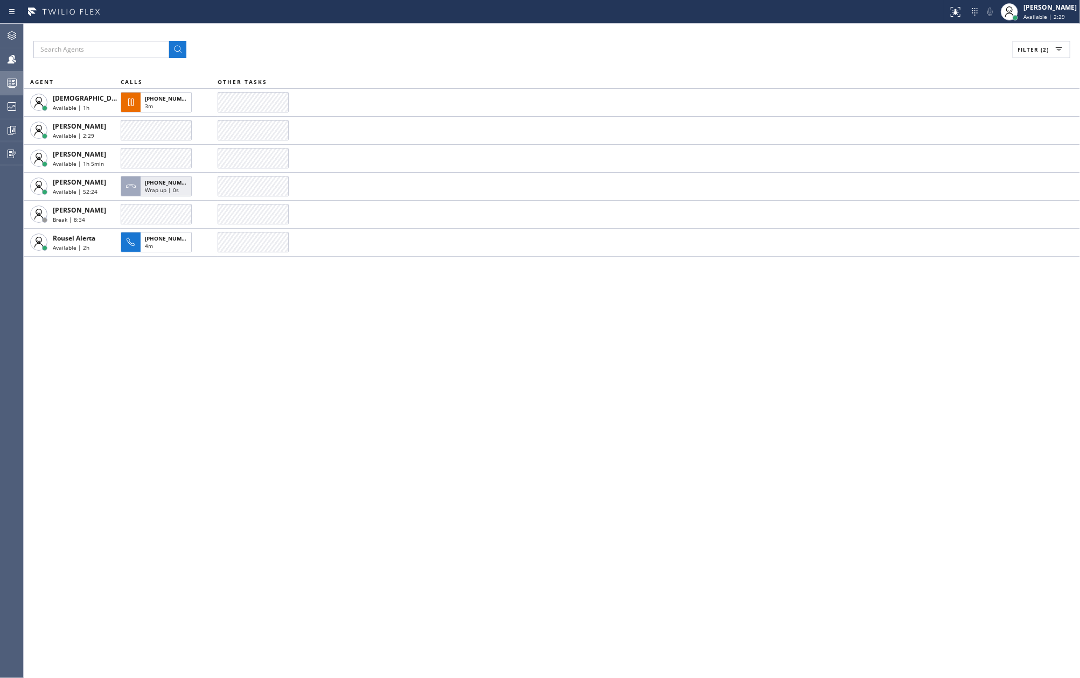
click at [393, 345] on div "Filter (2) AGENT CALLS OTHER TASKS Christian Cinco Available | 1h +19172255556 …" at bounding box center [552, 351] width 1056 height 655
click at [13, 33] on div at bounding box center [16, 32] width 6 height 6
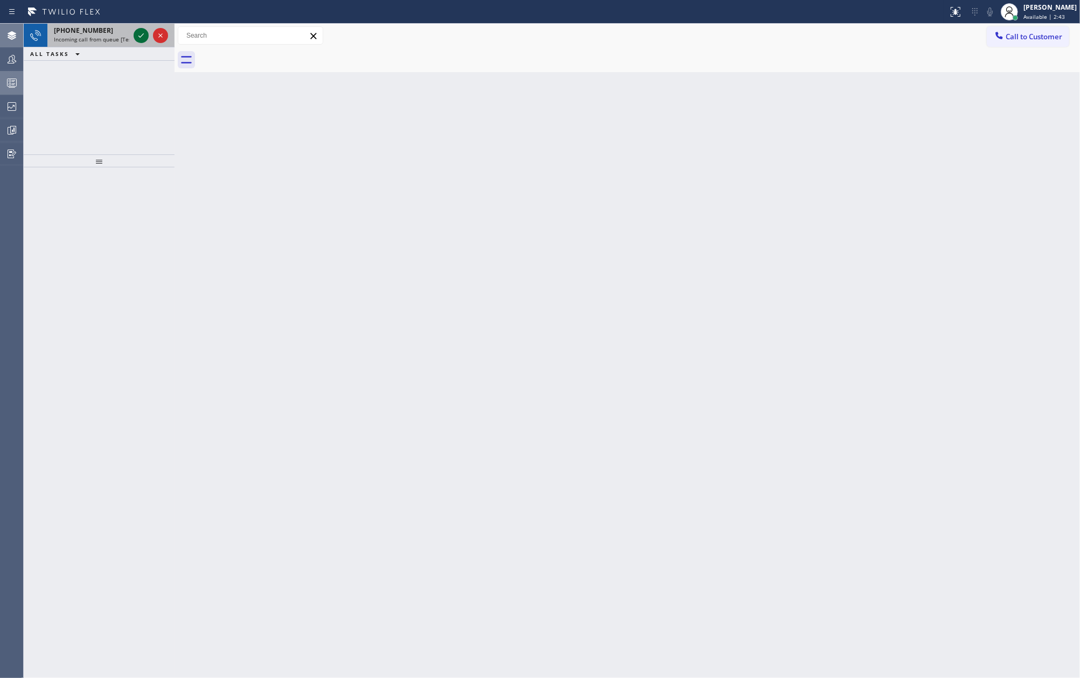
click at [139, 35] on icon at bounding box center [141, 35] width 13 height 13
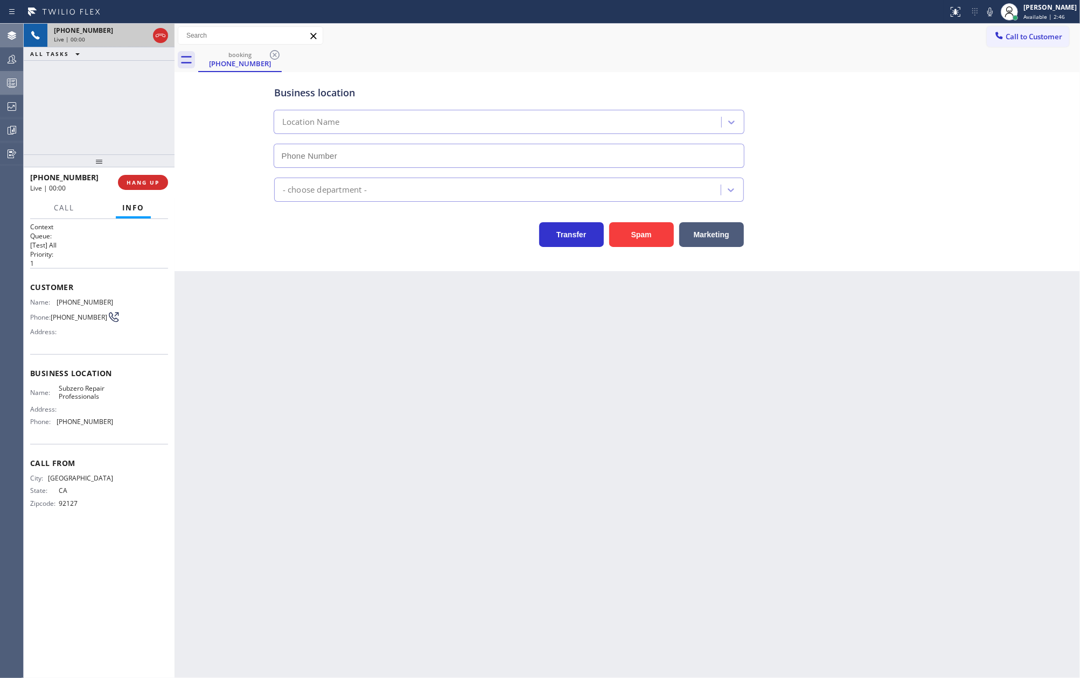
type input "(760) 642-6449"
click at [159, 33] on icon at bounding box center [160, 35] width 13 height 13
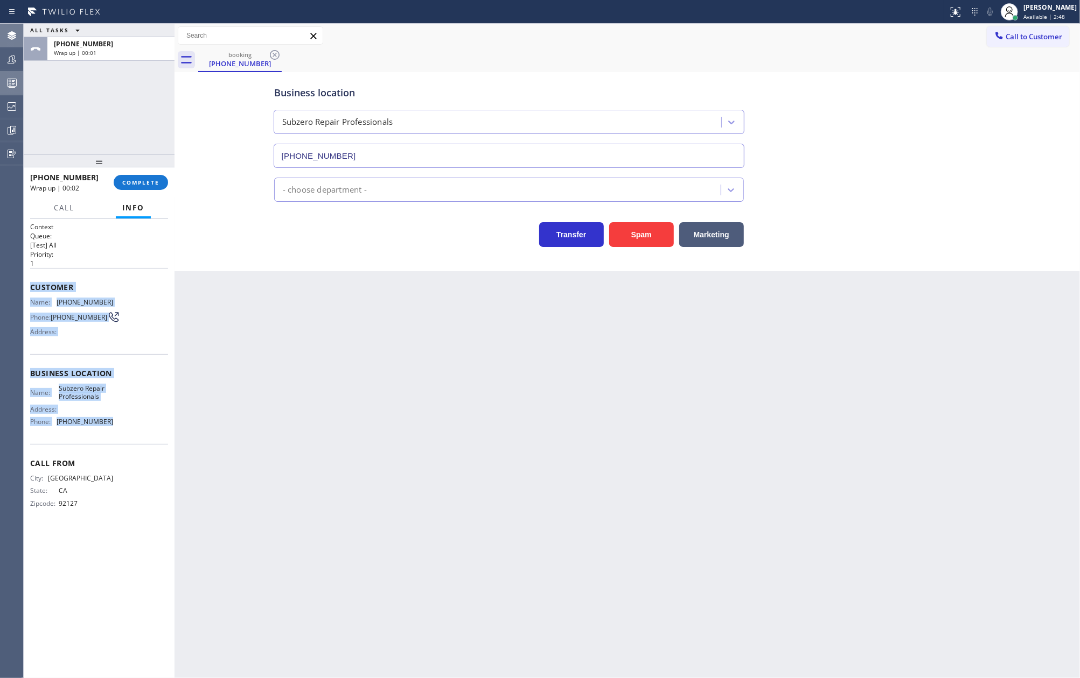
drag, startPoint x: 29, startPoint y: 291, endPoint x: 125, endPoint y: 421, distance: 161.2
click at [125, 421] on div "Context Queue: [Test] All Priority: 1 Customer Name: (858) 395-4969 Phone: (858…" at bounding box center [99, 448] width 151 height 459
copy div "Customer Name: (858) 395-4969 Phone: (858) 395-4969 Address: Business location …"
click at [411, 388] on div "Back to Dashboard Change Sender ID Customers Technicians Select a contact Outbo…" at bounding box center [626, 351] width 905 height 655
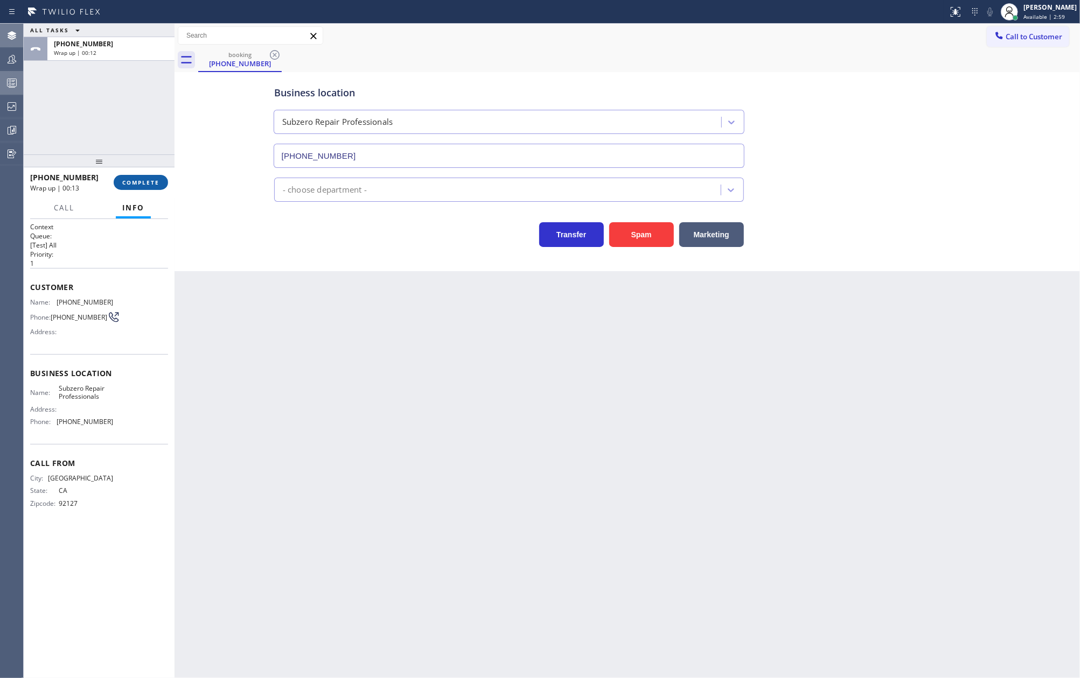
click at [155, 181] on span "COMPLETE" at bounding box center [140, 183] width 37 height 8
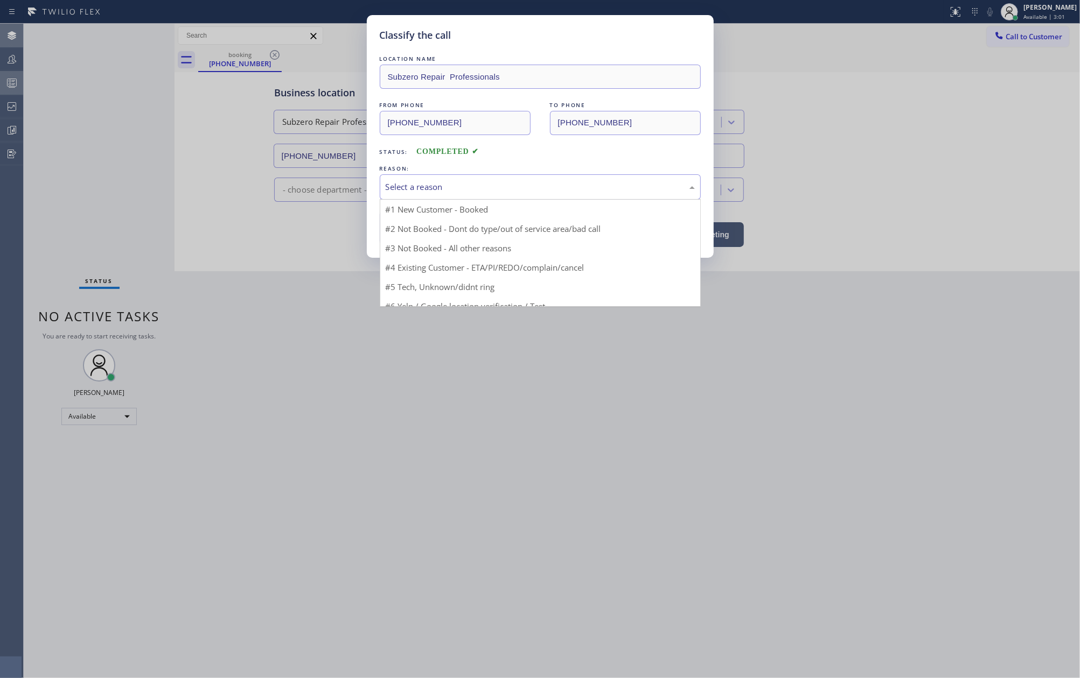
click at [400, 184] on div "Select a reason" at bounding box center [540, 187] width 309 height 12
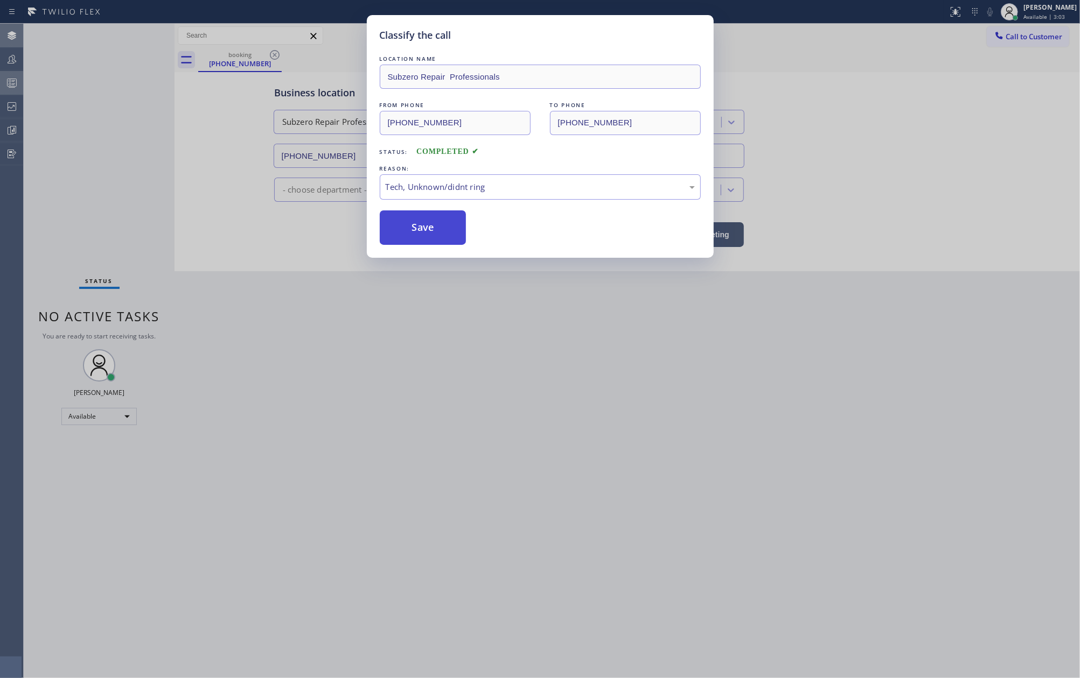
click at [426, 225] on button "Save" at bounding box center [423, 228] width 87 height 34
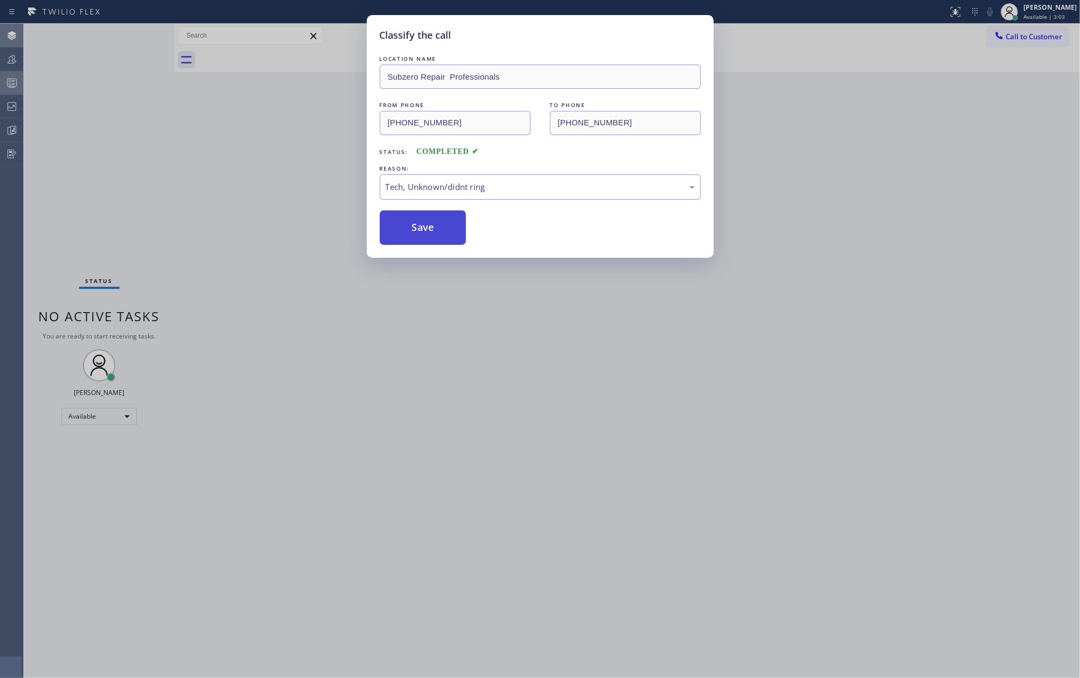
click at [426, 225] on button "Save" at bounding box center [423, 228] width 87 height 34
drag, startPoint x: 426, startPoint y: 225, endPoint x: 323, endPoint y: 214, distance: 103.9
click at [418, 227] on button "Save" at bounding box center [423, 228] width 87 height 34
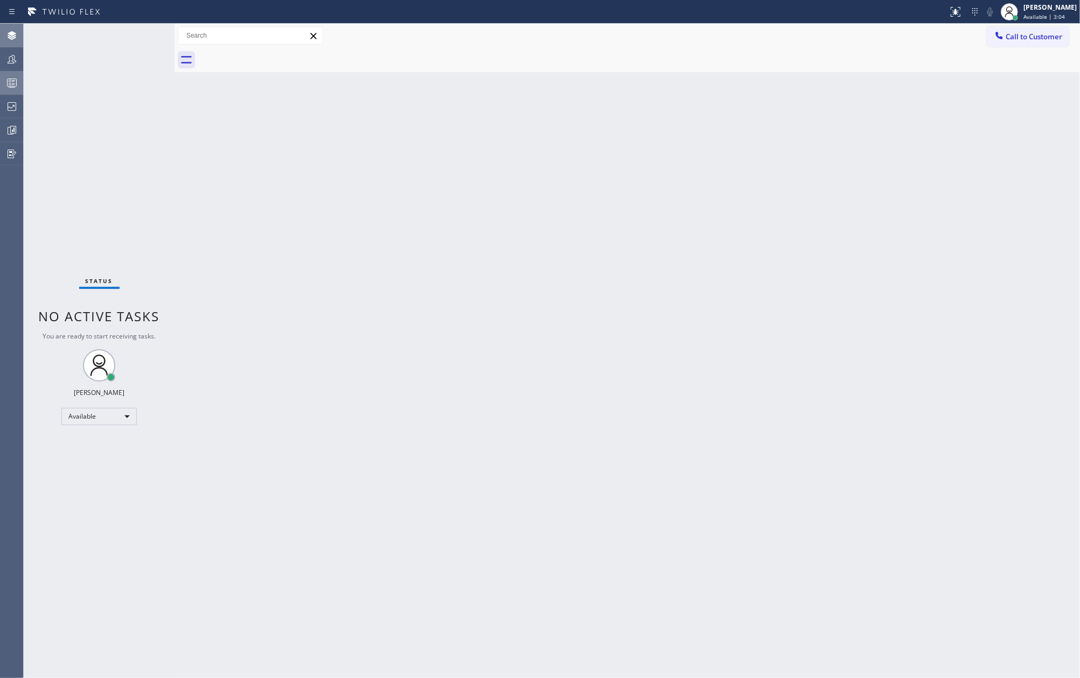
click at [13, 80] on icon at bounding box center [11, 82] width 13 height 13
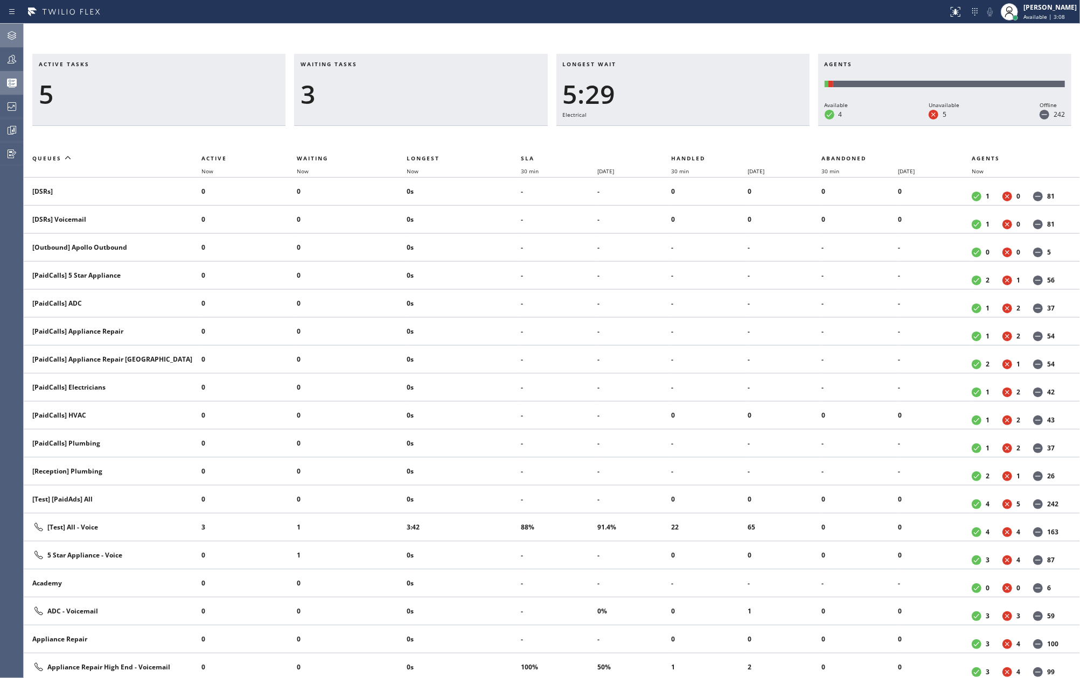
click at [393, 29] on div "Active tasks 5 Waiting tasks 3 Longest wait 5:29 Electrical Agents Available 4 …" at bounding box center [552, 351] width 1056 height 655
click at [418, 167] on span "Now" at bounding box center [413, 171] width 12 height 8
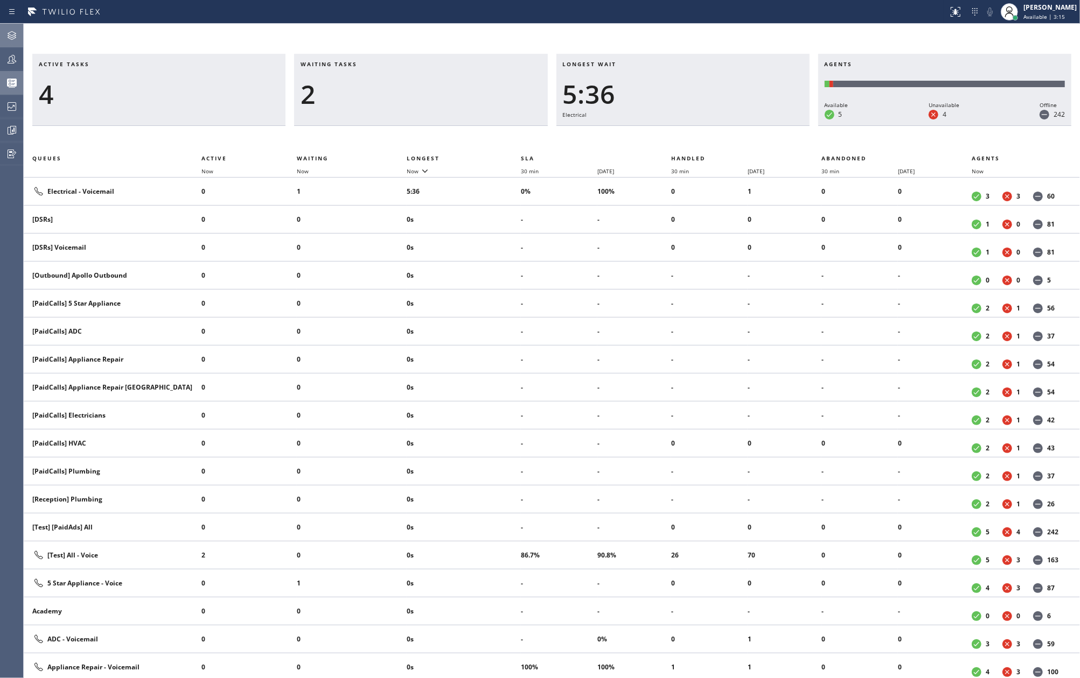
click at [16, 59] on icon at bounding box center [11, 59] width 13 height 13
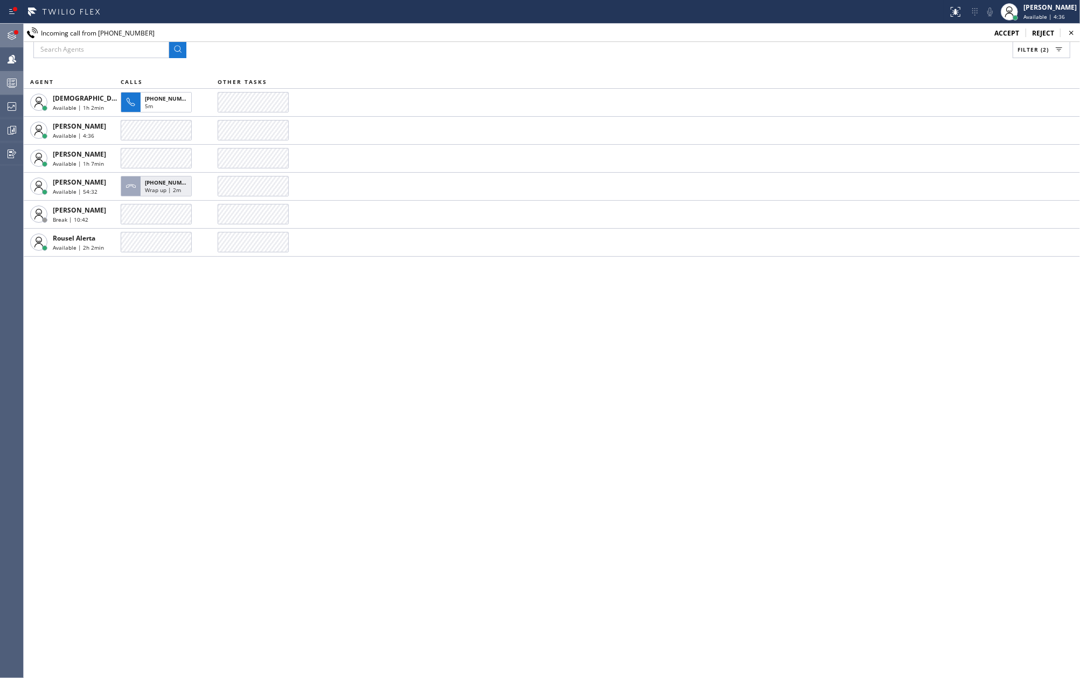
click at [11, 34] on icon at bounding box center [11, 35] width 13 height 13
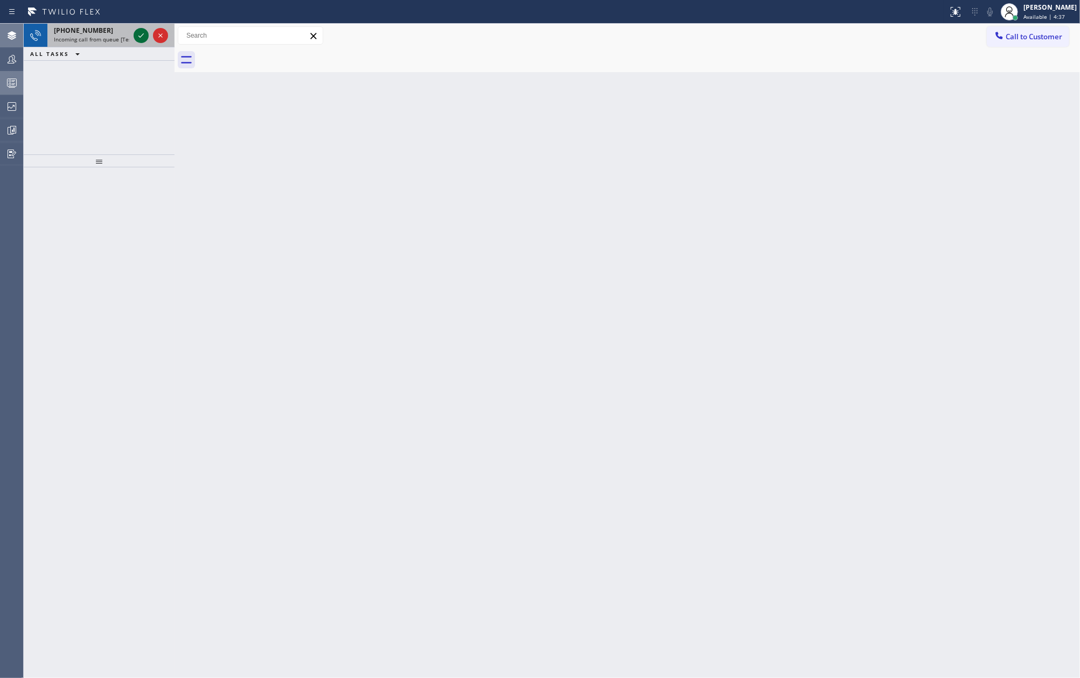
click at [141, 38] on icon at bounding box center [141, 35] width 13 height 13
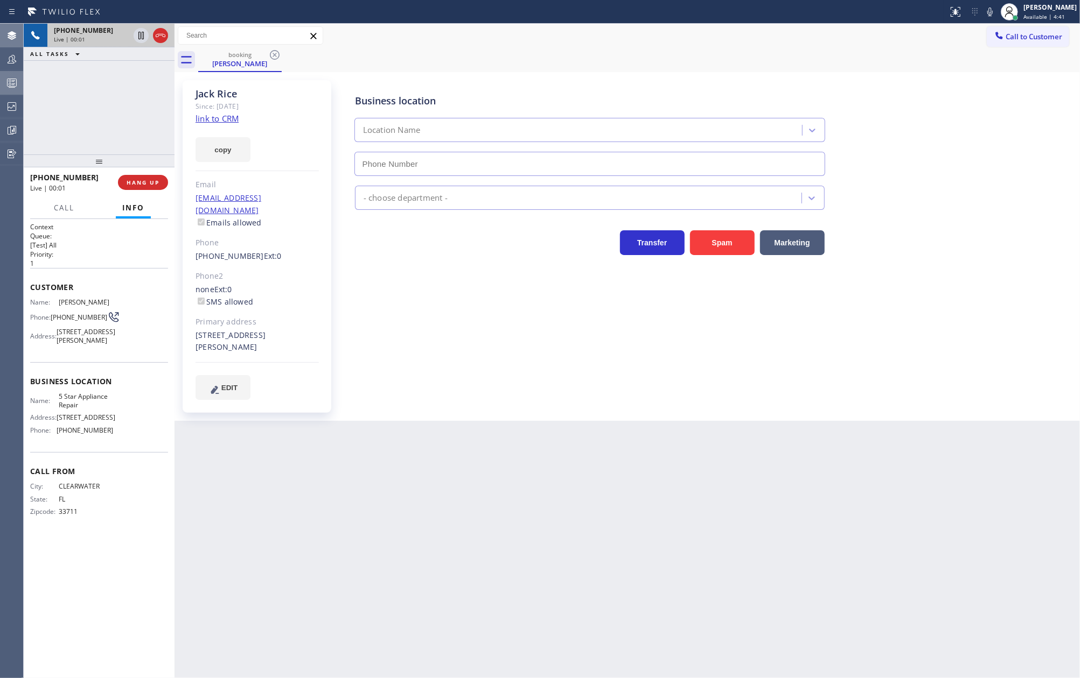
type input "(855) 731-4952"
click at [220, 118] on link "link to CRM" at bounding box center [216, 118] width 43 height 11
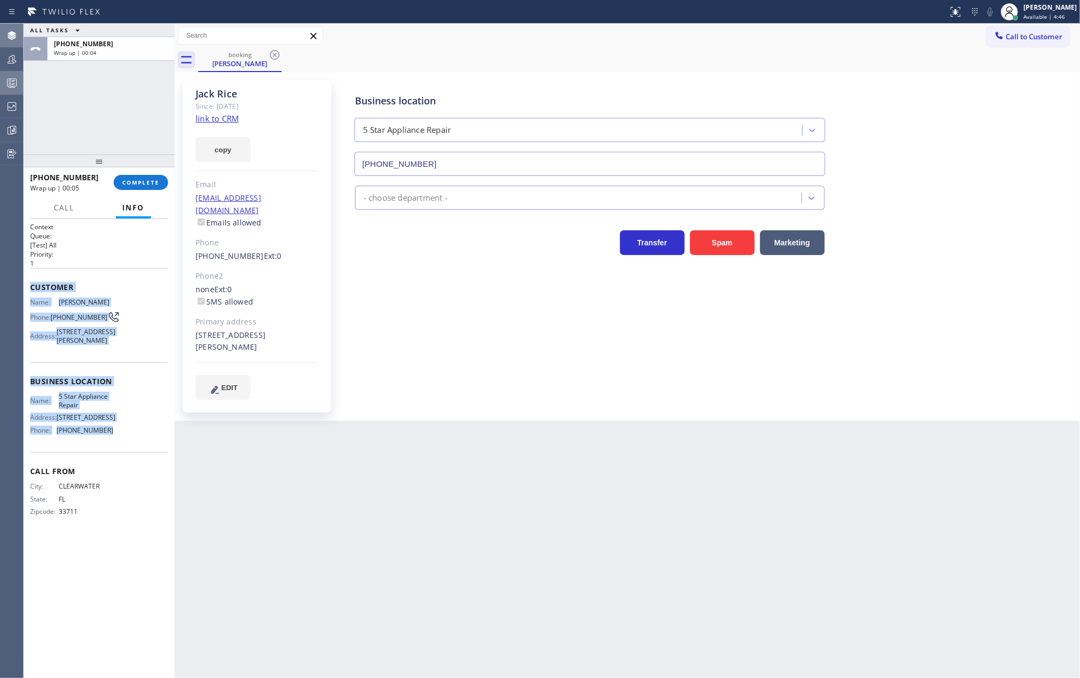
drag, startPoint x: 31, startPoint y: 289, endPoint x: 120, endPoint y: 457, distance: 190.5
click at [120, 457] on div "Context Queue: [Test] All Priority: 1 Customer Name: Jack Rice Phone: (727) 410…" at bounding box center [99, 378] width 138 height 312
copy div "Customer Name: Jack Rice Phone: (727) 410-3605 Address: 3612 E Maritana Dr, St …"
click at [1036, 9] on div "[PERSON_NAME]" at bounding box center [1049, 7] width 53 height 9
click at [1004, 68] on button "Unavailable" at bounding box center [1026, 71] width 108 height 14
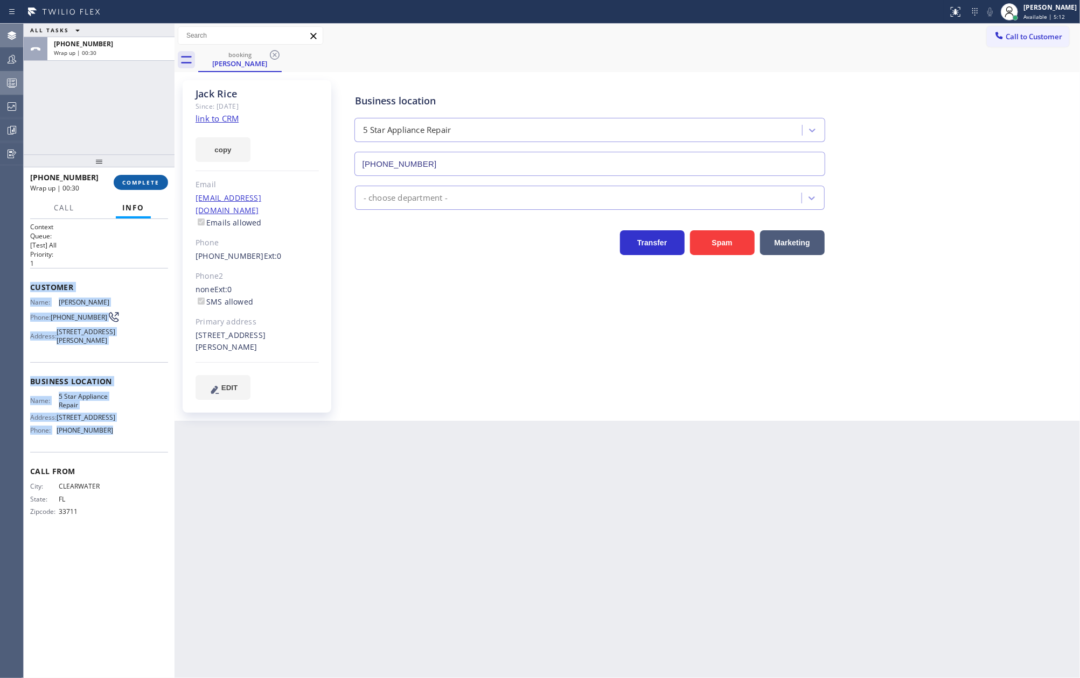
click at [155, 181] on span "COMPLETE" at bounding box center [140, 183] width 37 height 8
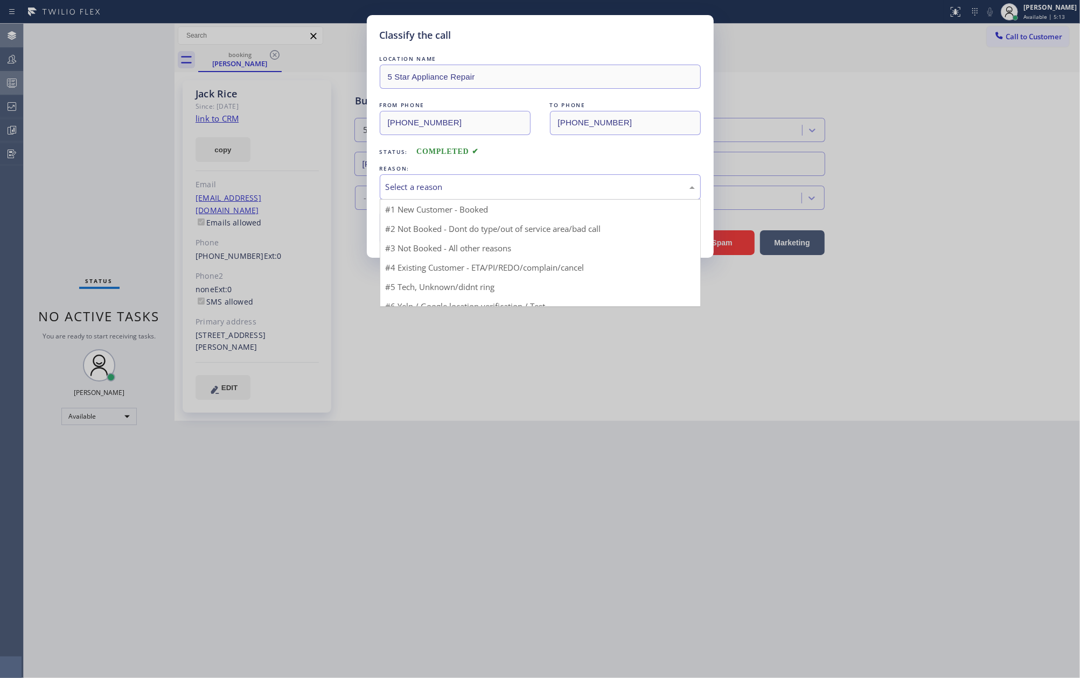
click at [429, 183] on div "Select a reason" at bounding box center [540, 187] width 309 height 12
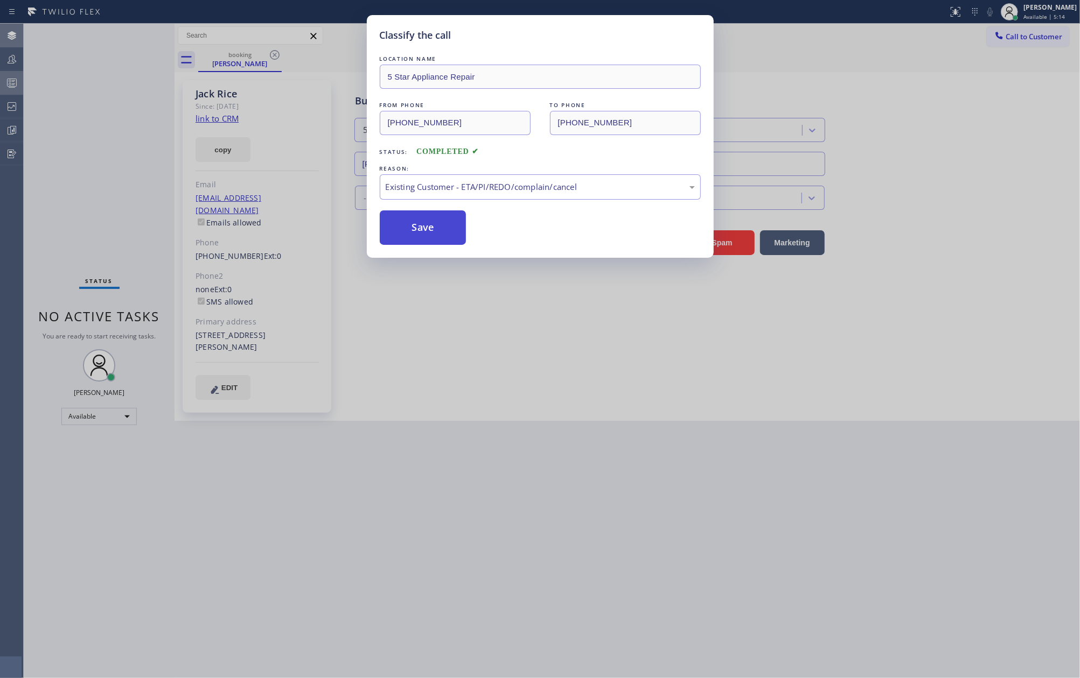
click at [431, 233] on button "Save" at bounding box center [423, 228] width 87 height 34
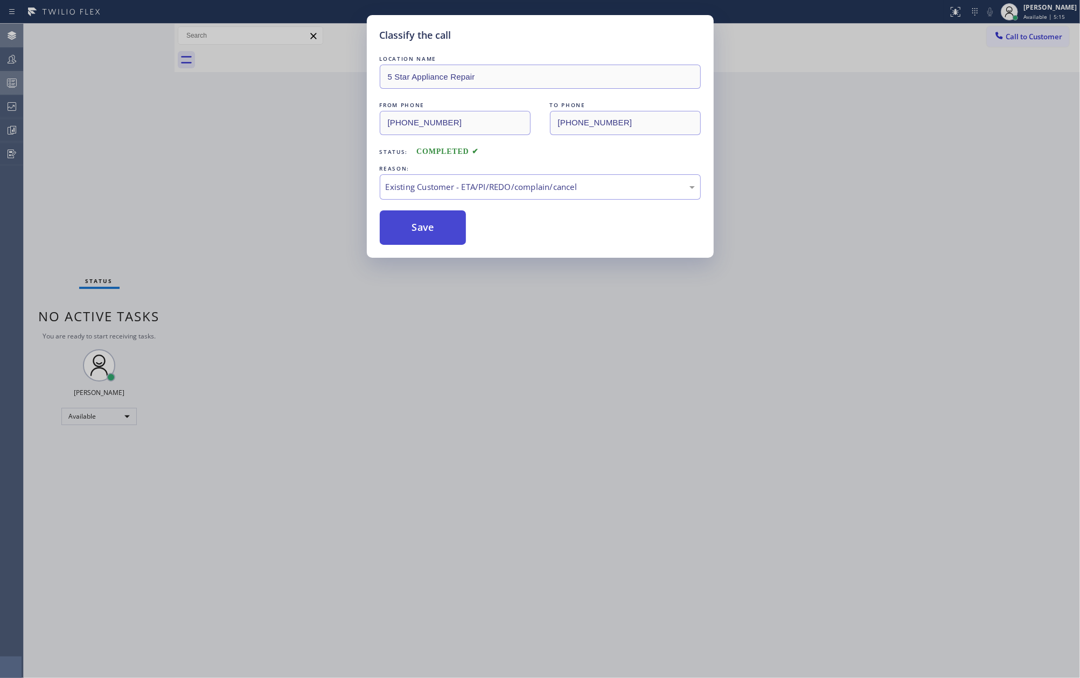
click at [431, 233] on button "Save" at bounding box center [423, 228] width 87 height 34
drag, startPoint x: 431, startPoint y: 233, endPoint x: 284, endPoint y: 220, distance: 147.6
click at [418, 235] on button "Save" at bounding box center [423, 228] width 87 height 34
click at [235, 208] on div "Classify the call LOCATION NAME 5 Star Appliance Repair FROM PHONE (727) 410-36…" at bounding box center [540, 339] width 1080 height 678
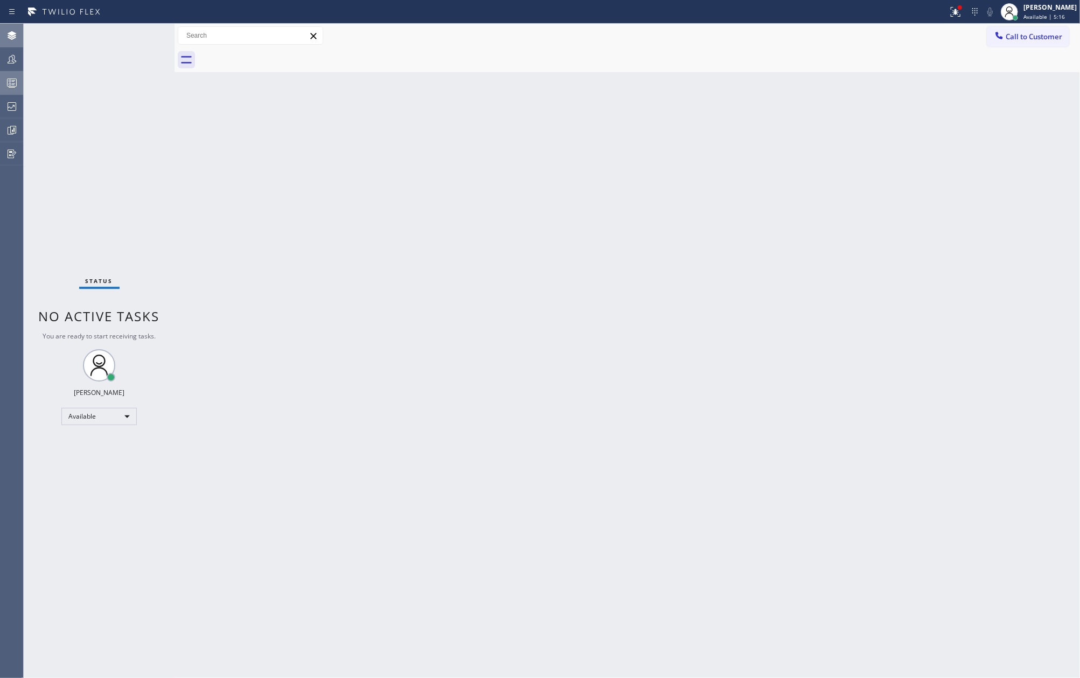
click at [8, 81] on icon at bounding box center [11, 82] width 13 height 13
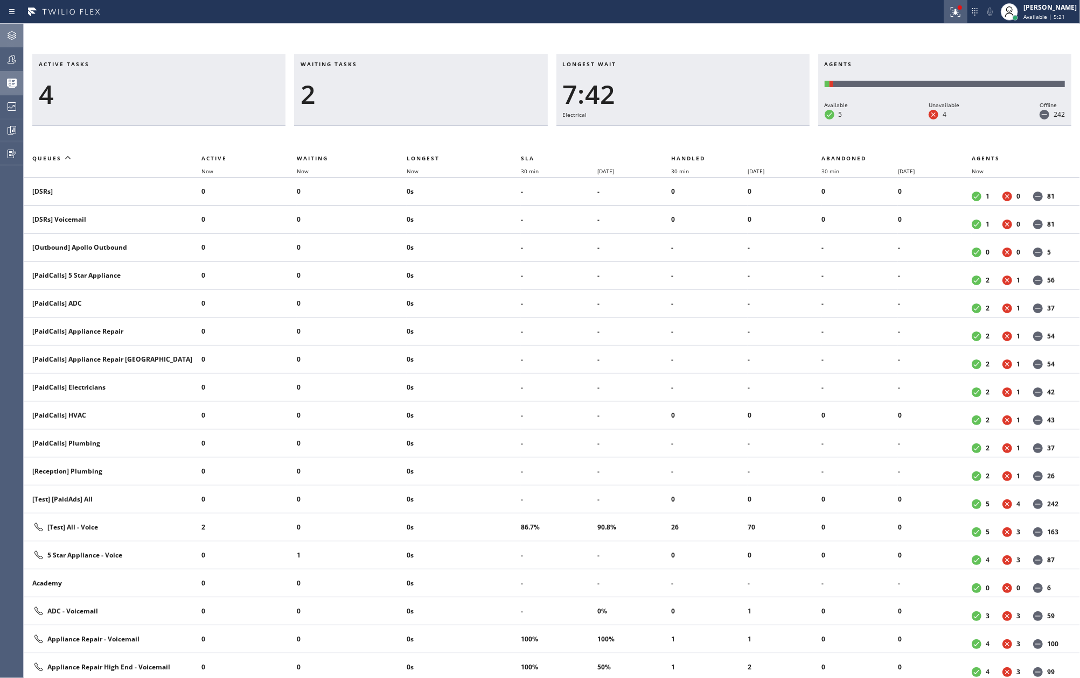
click at [962, 15] on icon at bounding box center [955, 11] width 13 height 13
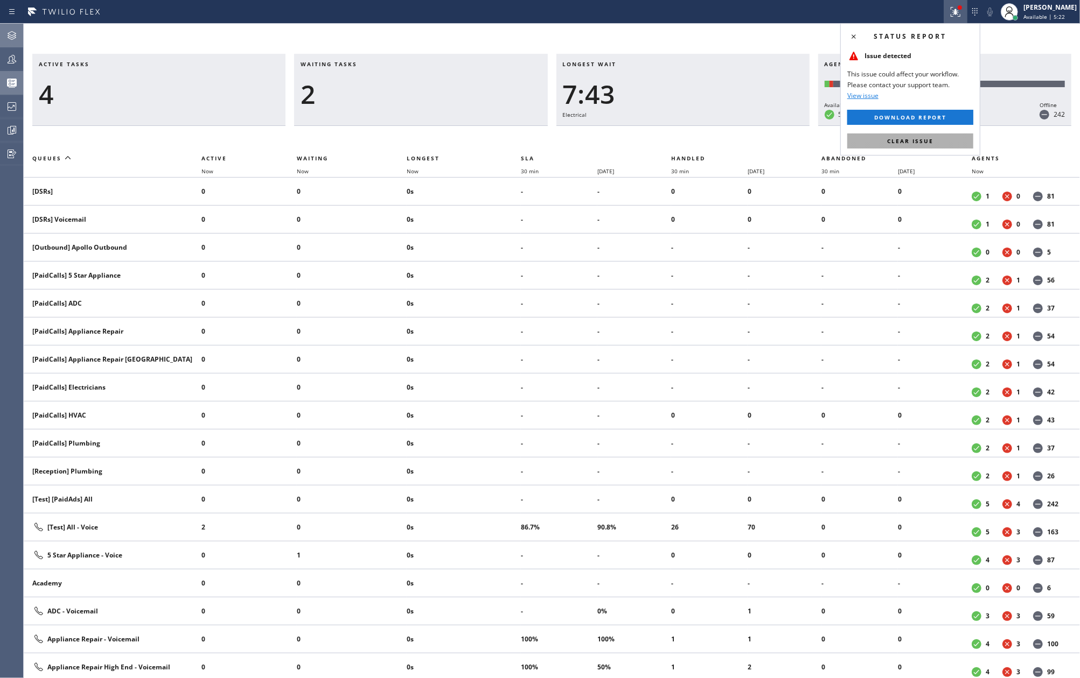
click at [941, 140] on button "Clear issue" at bounding box center [910, 141] width 126 height 15
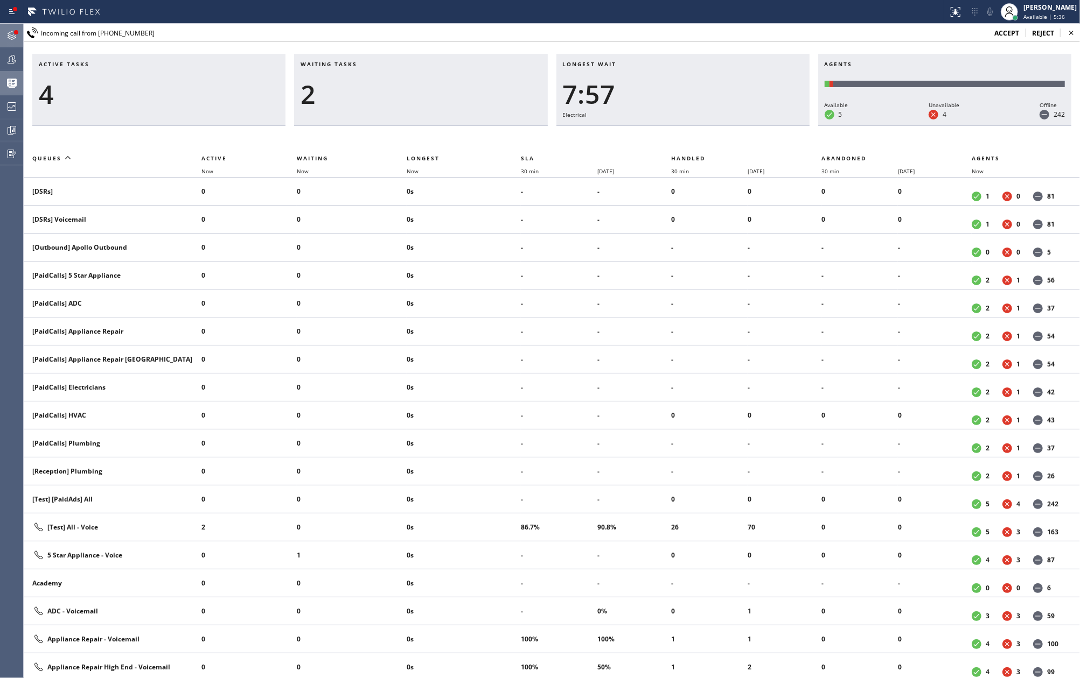
click at [1014, 31] on span "accept" at bounding box center [1006, 33] width 25 height 9
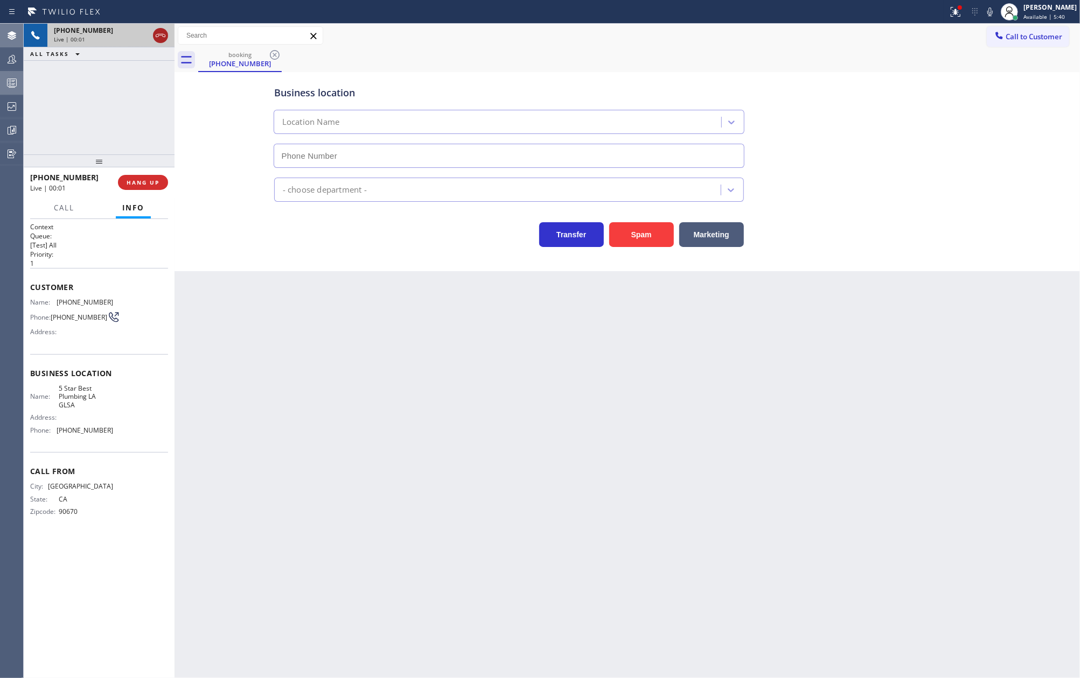
type input "(213) 444-7988"
click at [159, 34] on icon at bounding box center [160, 35] width 13 height 13
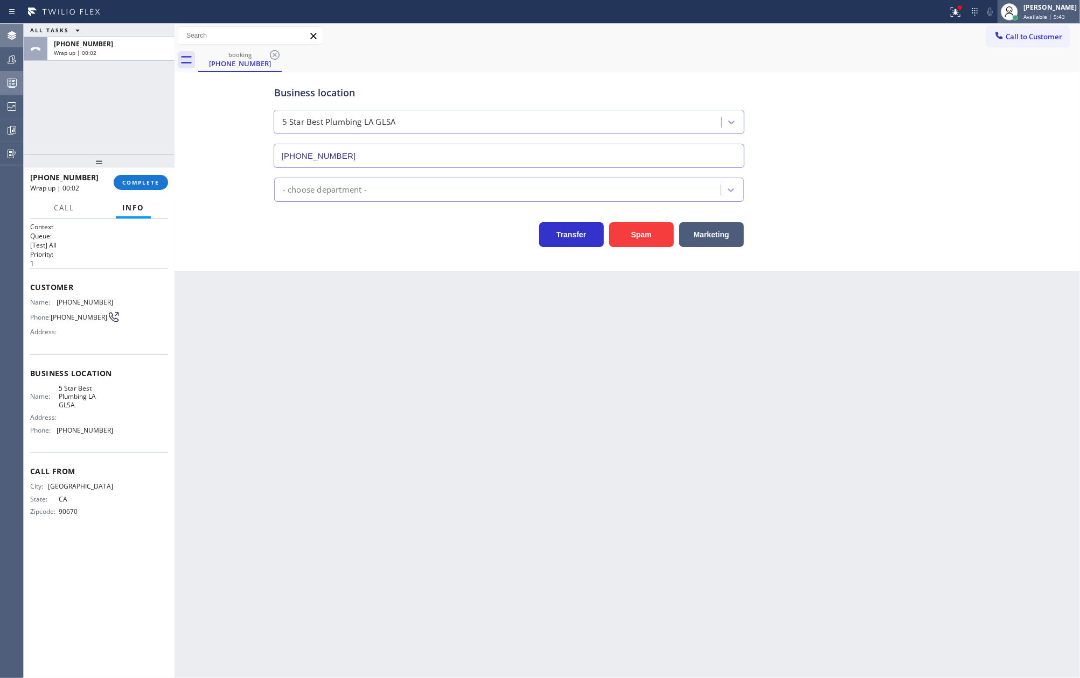
click at [1021, 13] on div at bounding box center [1009, 12] width 24 height 24
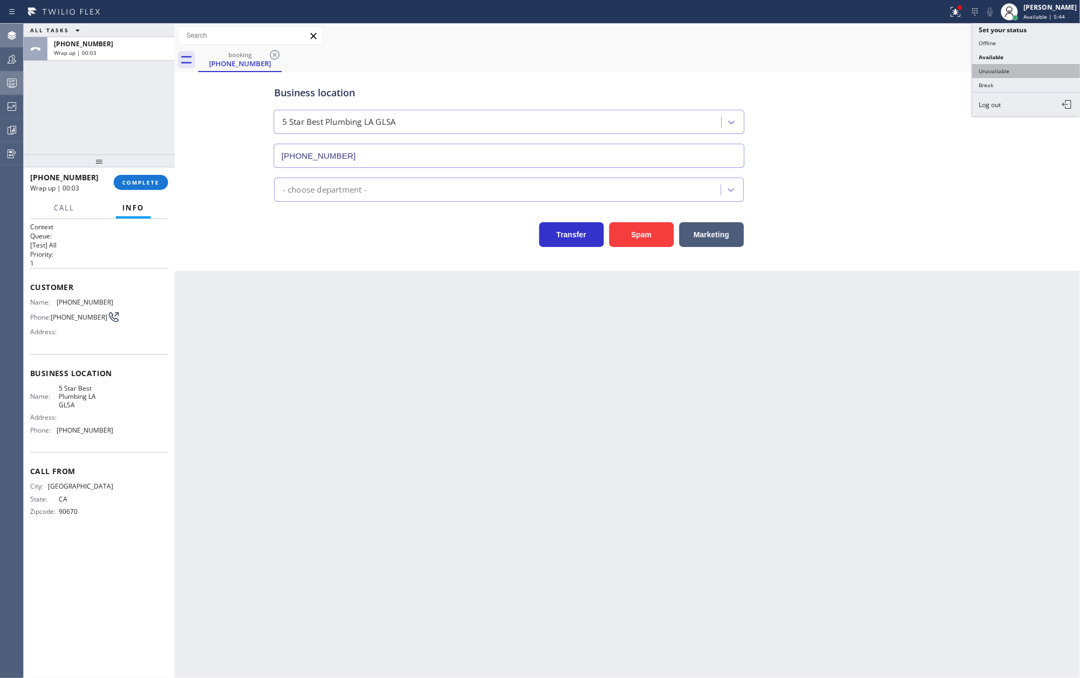
click at [1000, 70] on button "Unavailable" at bounding box center [1026, 71] width 108 height 14
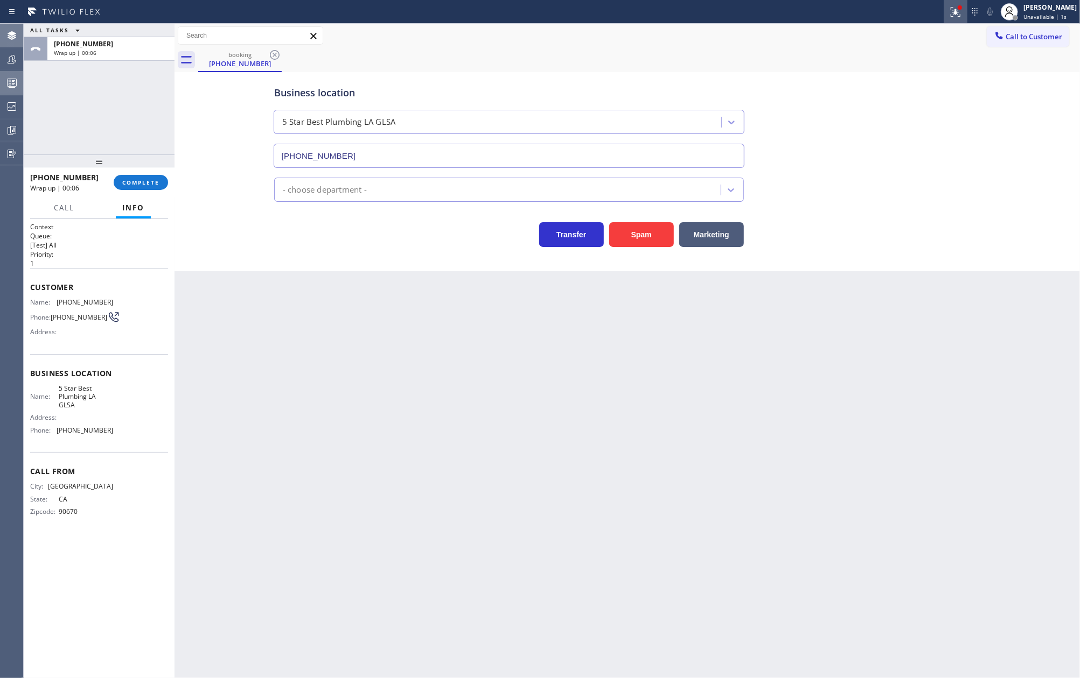
click at [966, 18] on button at bounding box center [955, 12] width 24 height 24
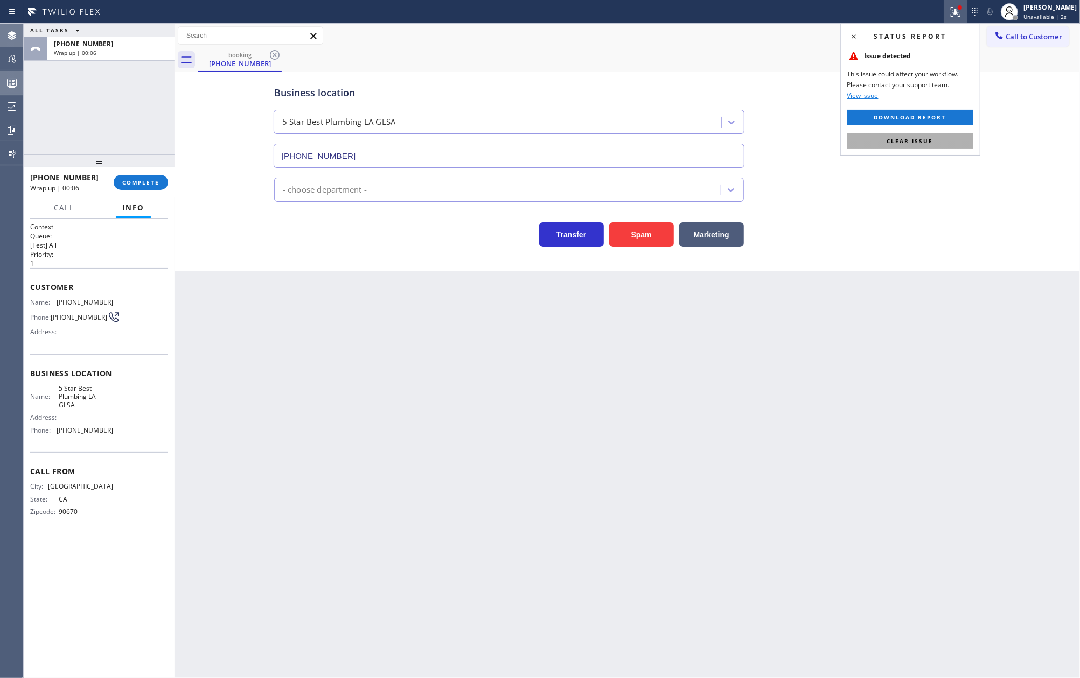
click at [944, 140] on button "Clear issue" at bounding box center [910, 141] width 126 height 15
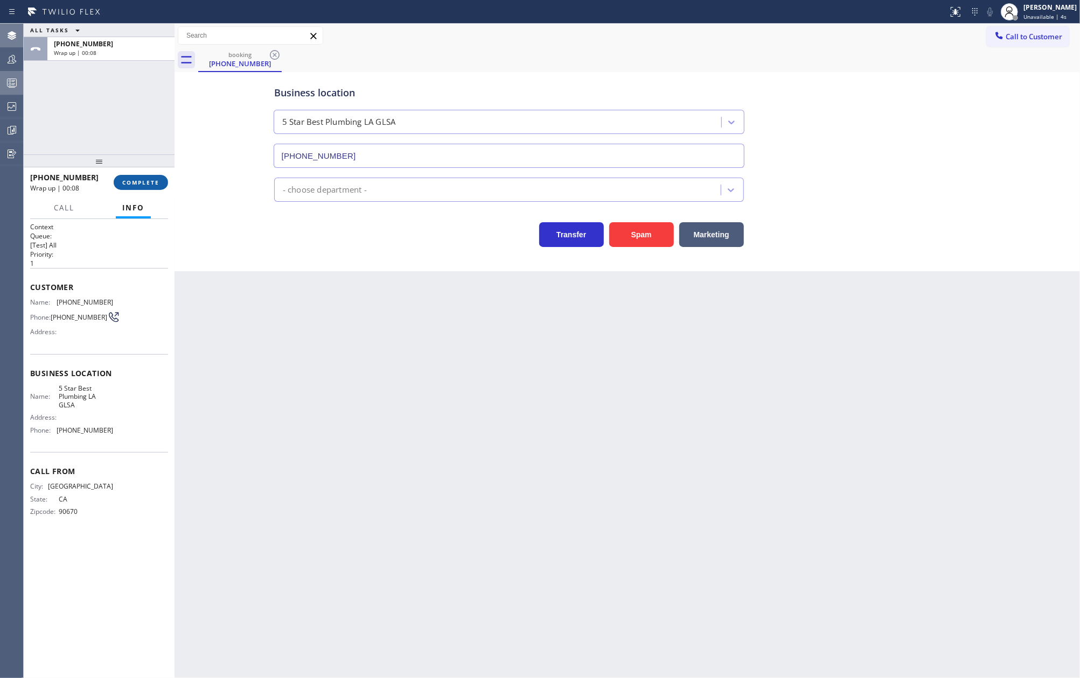
click at [156, 186] on span "COMPLETE" at bounding box center [140, 183] width 37 height 8
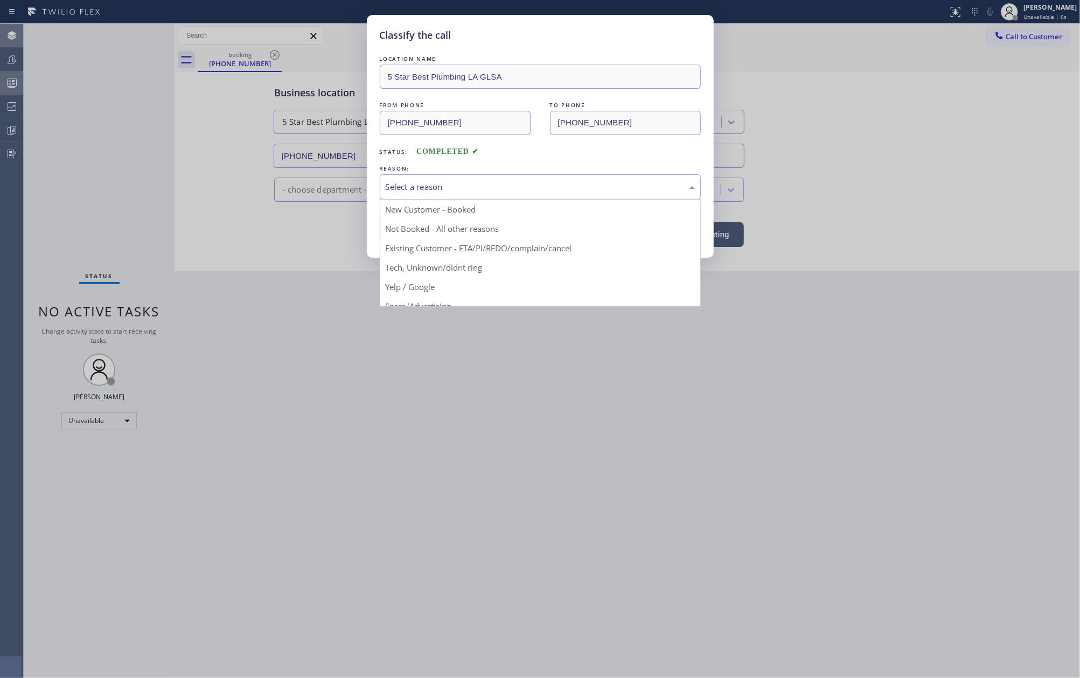
click at [423, 192] on div "Select a reason" at bounding box center [540, 187] width 309 height 12
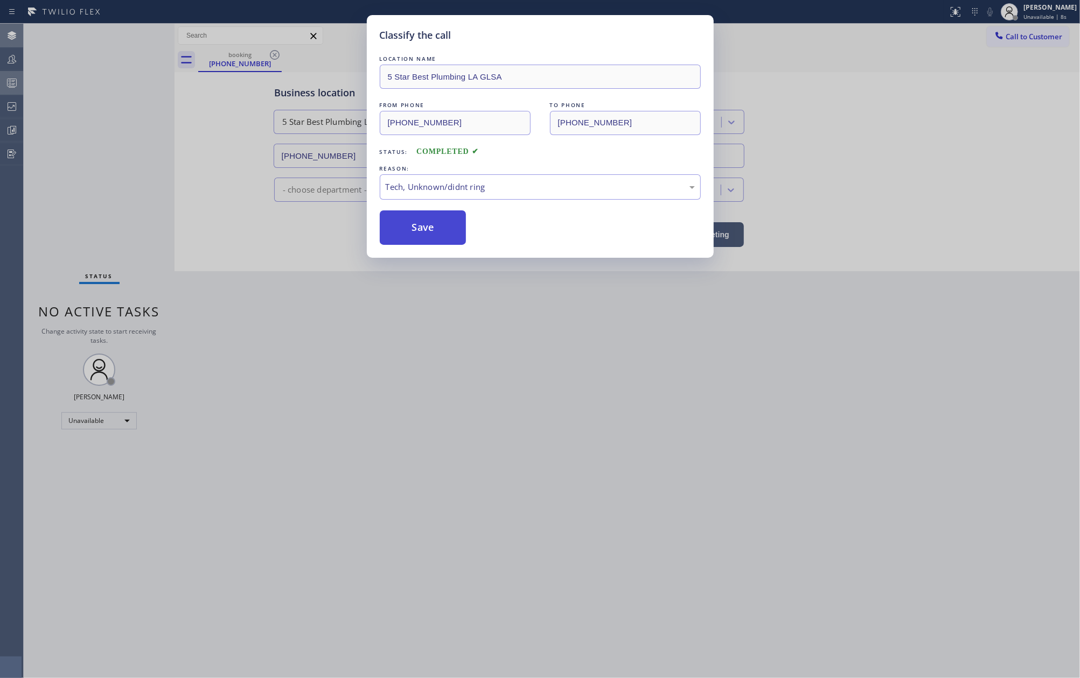
click at [434, 230] on button "Save" at bounding box center [423, 228] width 87 height 34
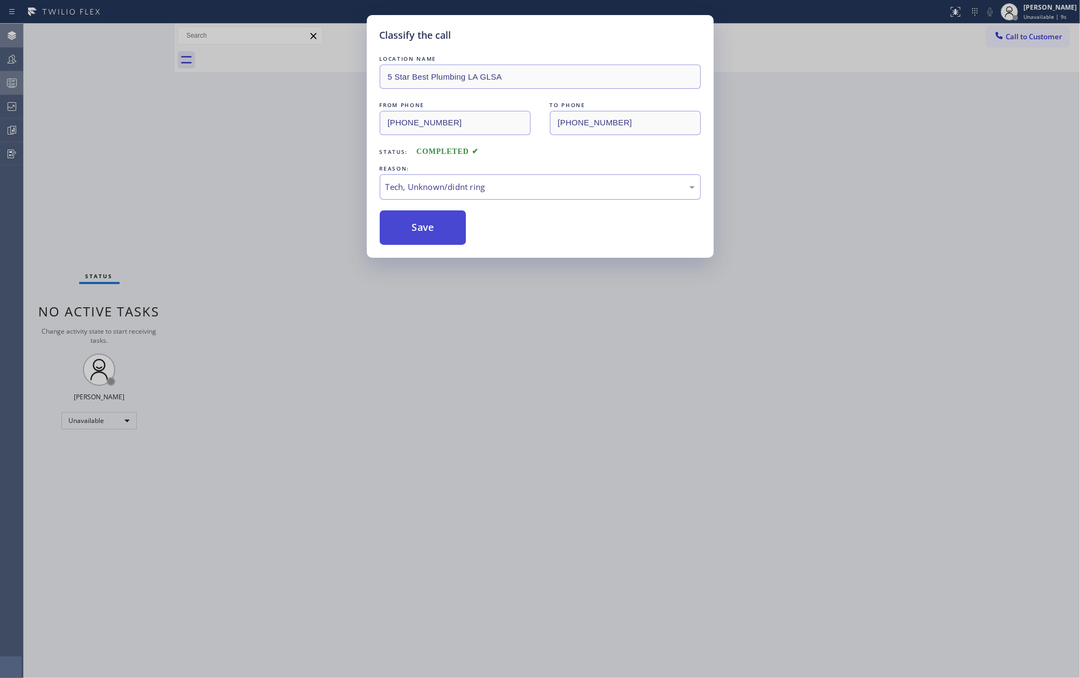
click at [434, 230] on button "Save" at bounding box center [423, 228] width 87 height 34
drag, startPoint x: 434, startPoint y: 230, endPoint x: 208, endPoint y: 171, distance: 233.9
click at [433, 230] on button "Save" at bounding box center [423, 228] width 87 height 34
click at [206, 171] on div "Classify the call LOCATION NAME Drew Electric Service, LLC FROM PHONE (848) 206…" at bounding box center [552, 351] width 1056 height 655
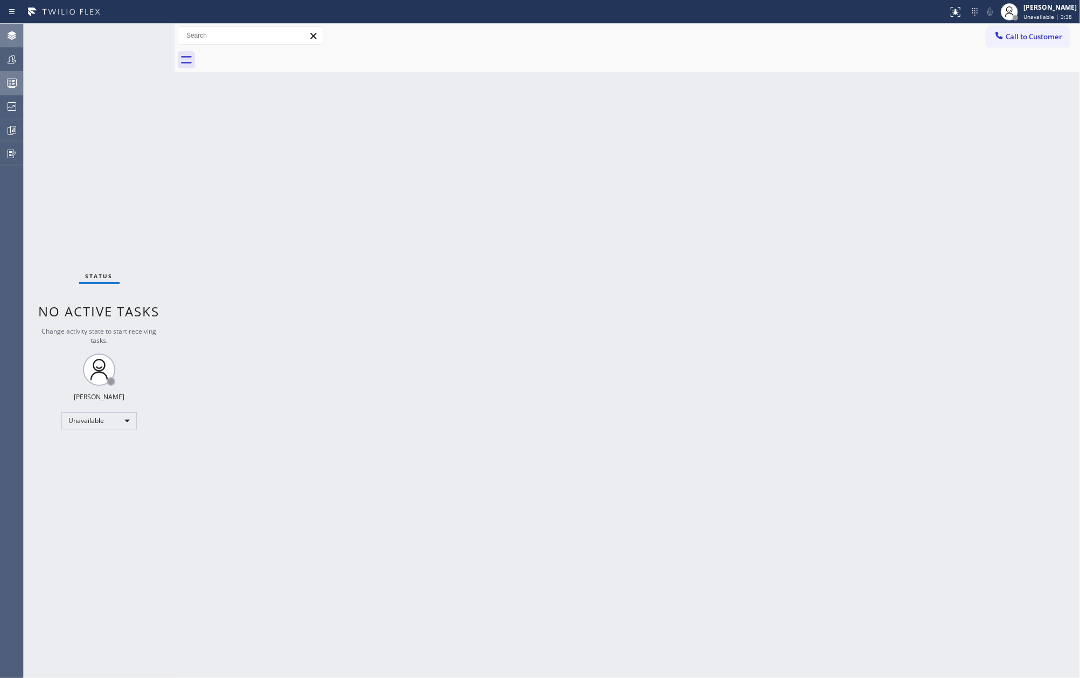
click at [340, 197] on div "Back to Dashboard Change Sender ID Customers Technicians Select a contact Outbo…" at bounding box center [626, 351] width 905 height 655
click at [9, 58] on icon at bounding box center [11, 59] width 13 height 13
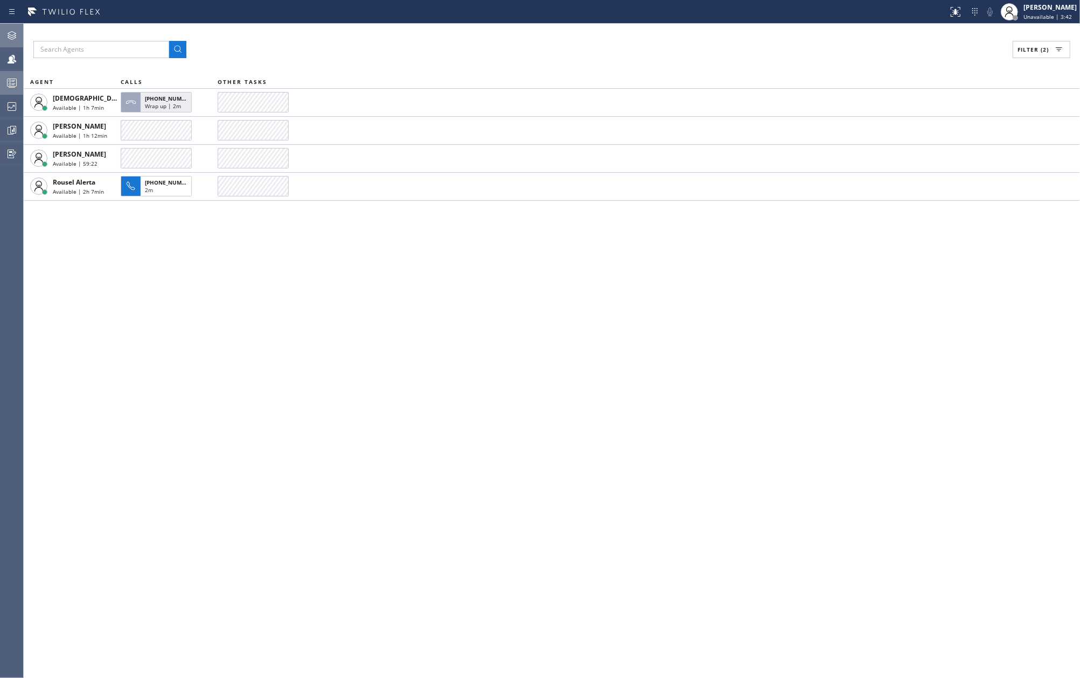
click at [533, 379] on div "Filter (2) AGENT CALLS OTHER TASKS Christian Cinco Available | 1h 7min +1732870…" at bounding box center [552, 351] width 1056 height 655
click at [14, 104] on icon at bounding box center [11, 106] width 13 height 13
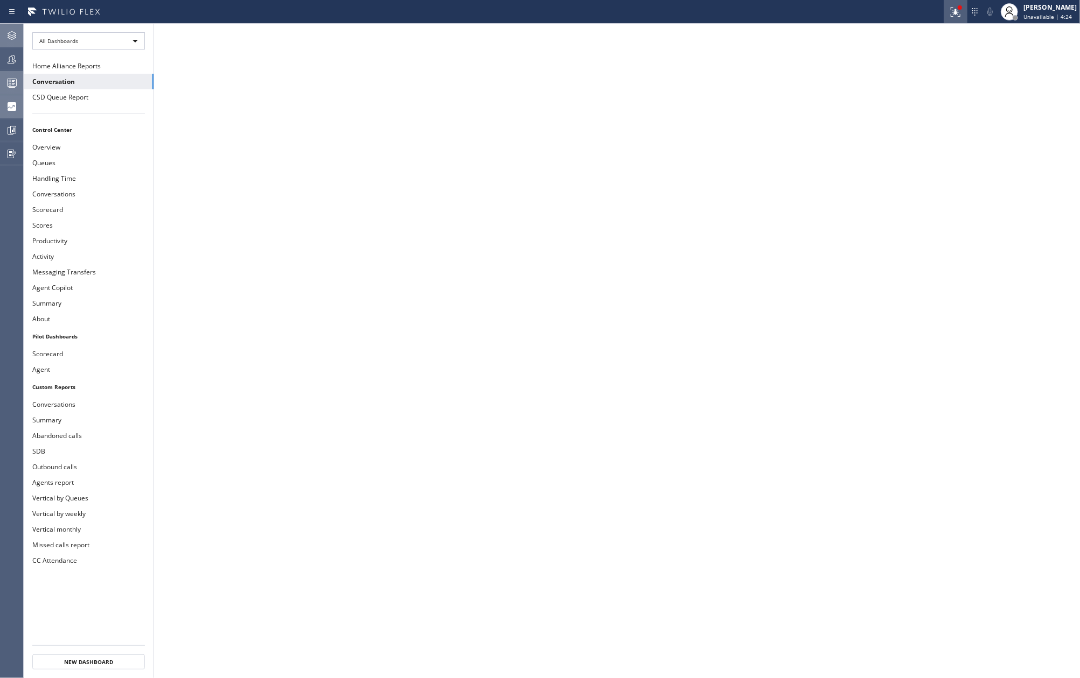
click at [960, 14] on icon at bounding box center [955, 12] width 10 height 10
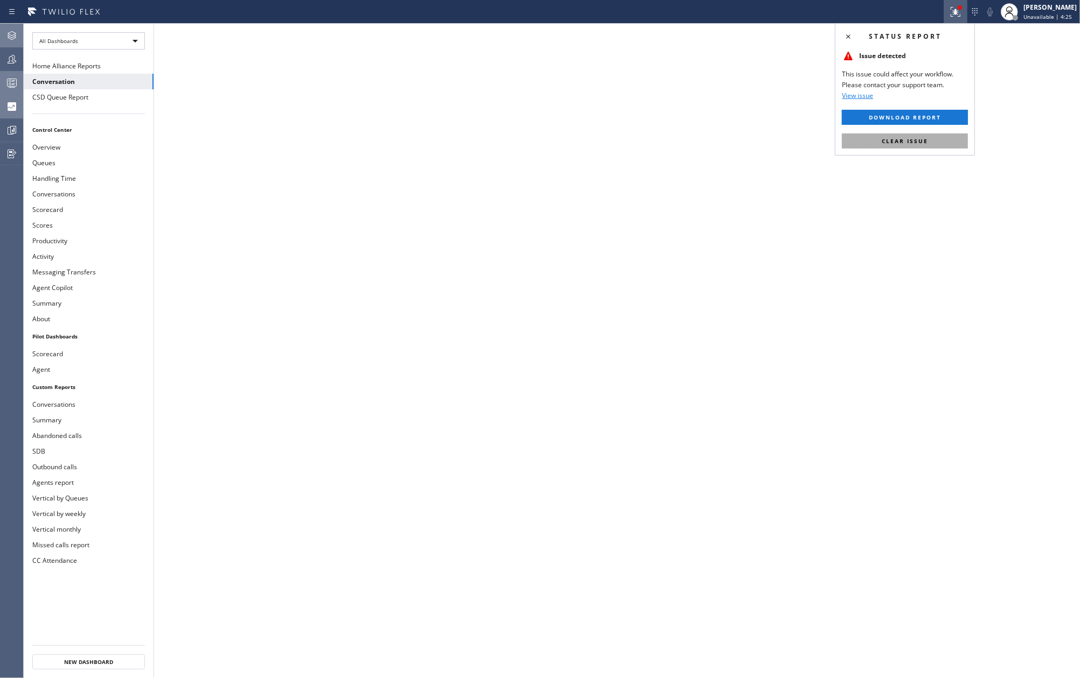
click at [927, 141] on button "Clear issue" at bounding box center [905, 141] width 126 height 15
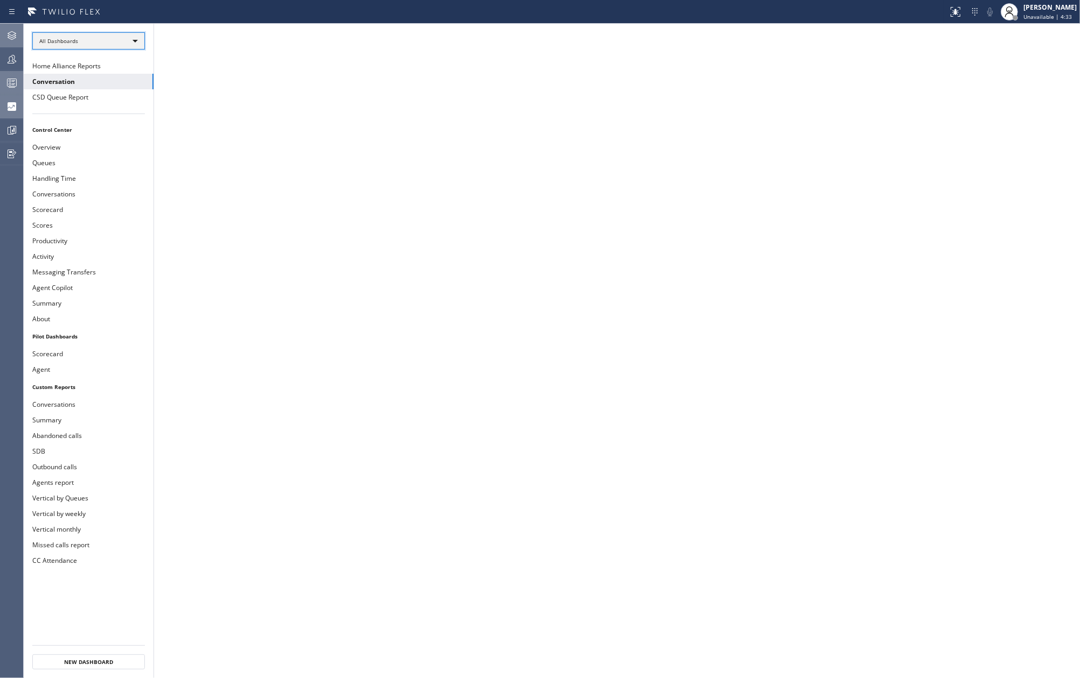
click at [91, 39] on div "All Dashboards" at bounding box center [88, 40] width 113 height 17
click at [92, 108] on li "Custom Reports" at bounding box center [88, 110] width 110 height 13
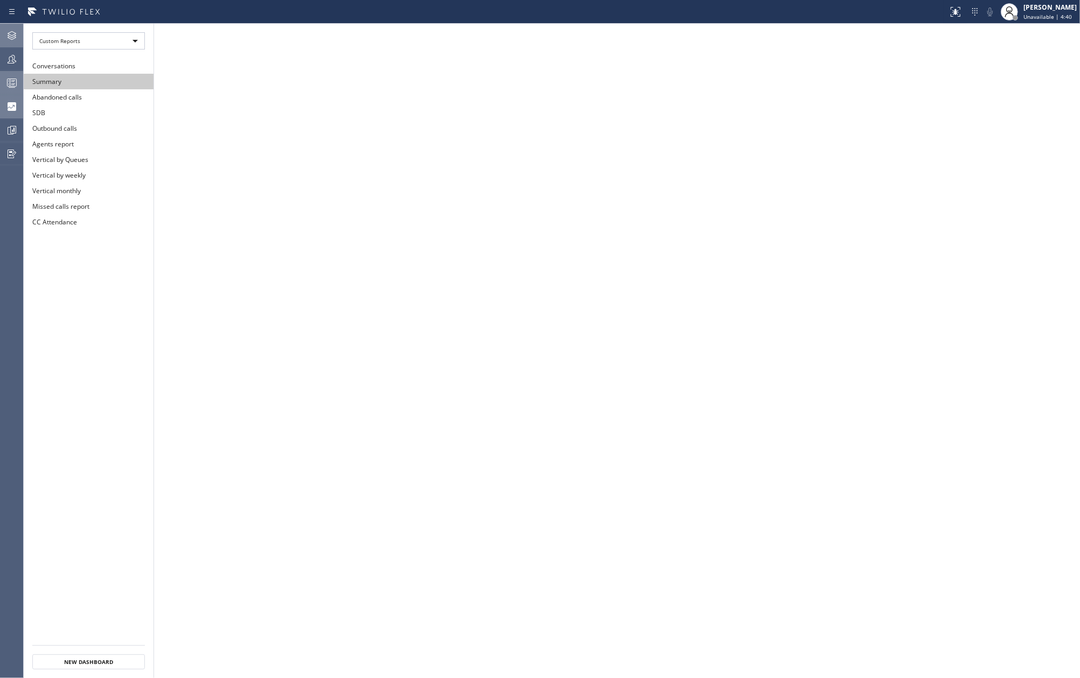
click at [99, 83] on button "Summary" at bounding box center [89, 82] width 130 height 16
click at [13, 80] on icon at bounding box center [11, 82] width 13 height 13
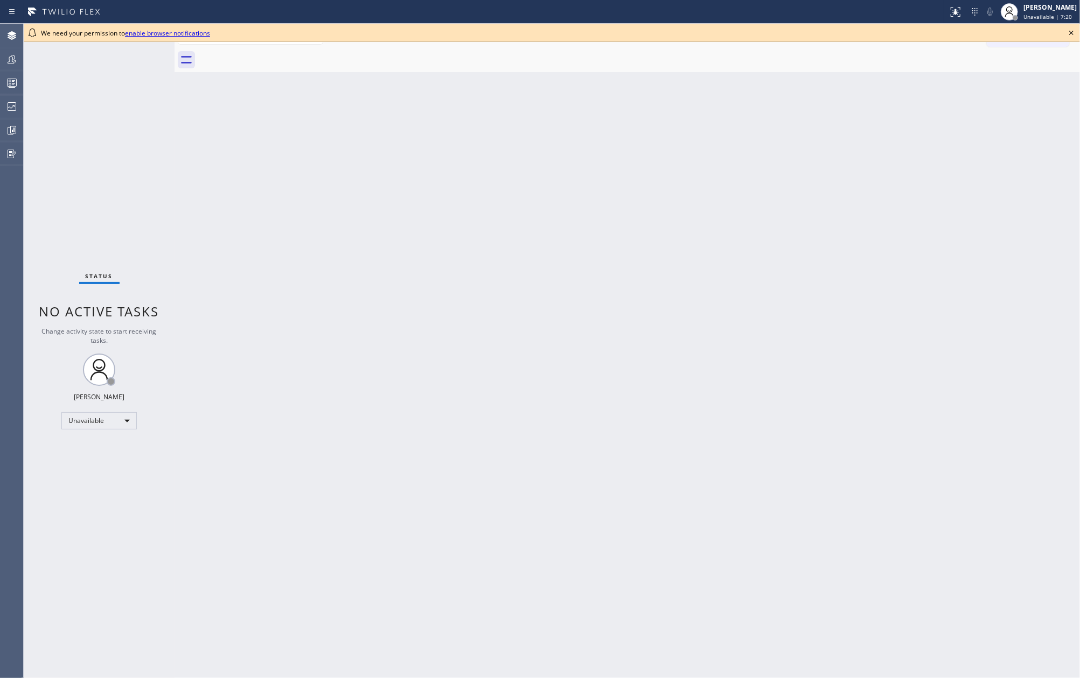
click at [1067, 32] on icon at bounding box center [1070, 32] width 13 height 13
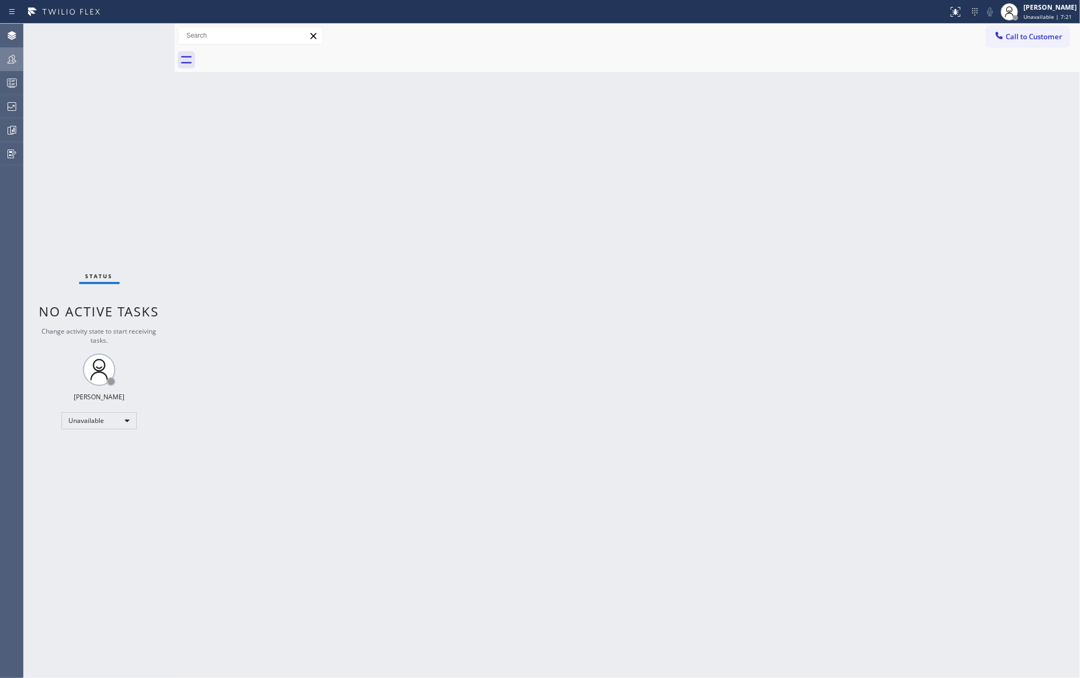
click at [13, 59] on icon at bounding box center [11, 59] width 13 height 13
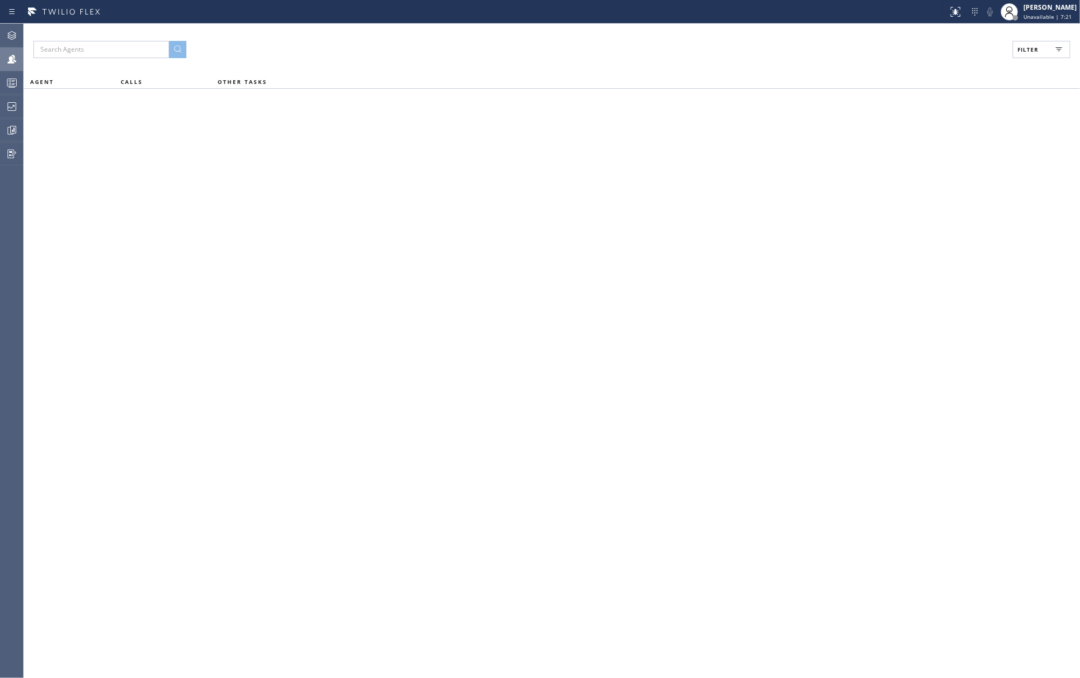
click at [1043, 44] on button "Filter" at bounding box center [1041, 49] width 58 height 17
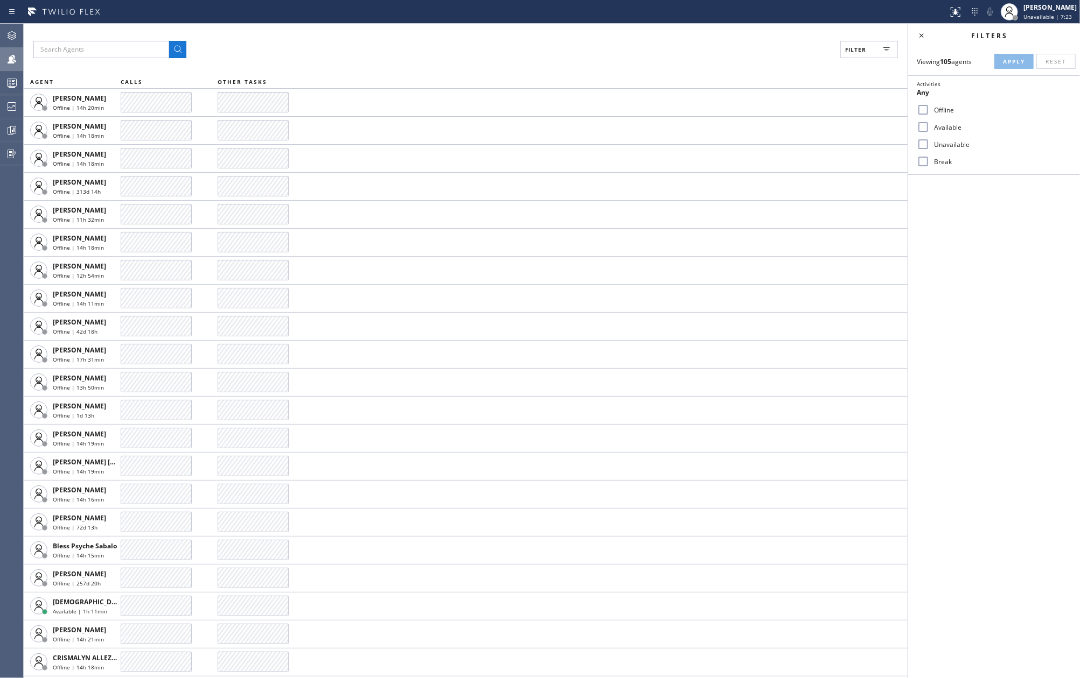
click at [931, 125] on label "Available" at bounding box center [1000, 127] width 142 height 9
click at [929, 125] on input "Available" at bounding box center [922, 127] width 13 height 13
checkbox input "true"
click at [924, 155] on input "Break" at bounding box center [922, 161] width 13 height 13
checkbox input "true"
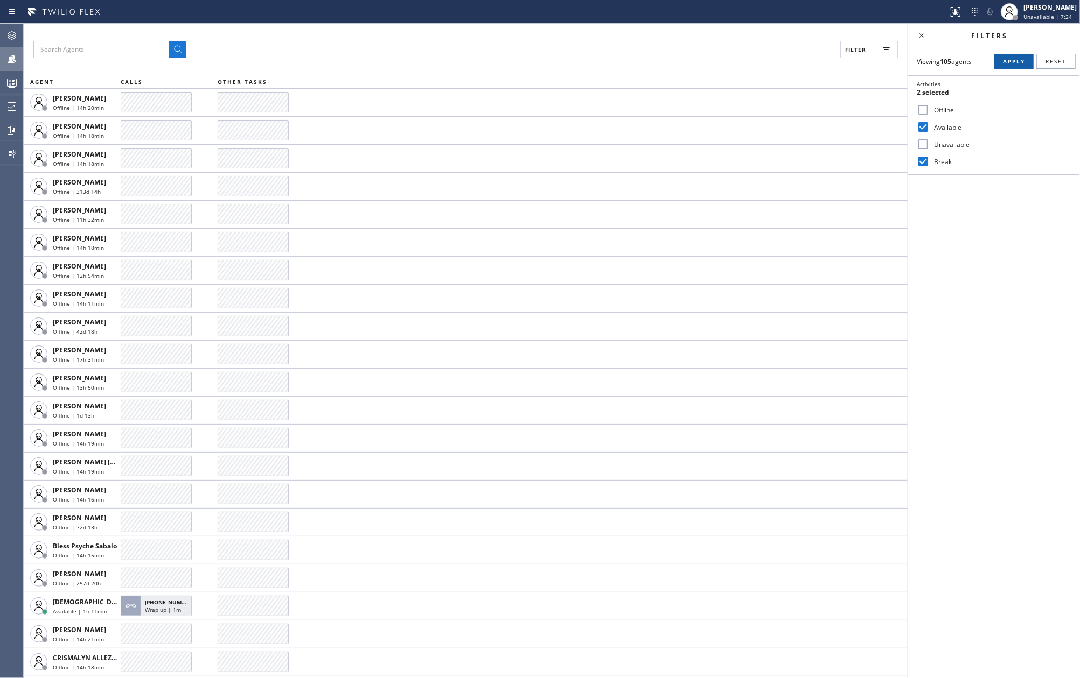
click at [1007, 61] on span "Apply" at bounding box center [1014, 62] width 22 height 8
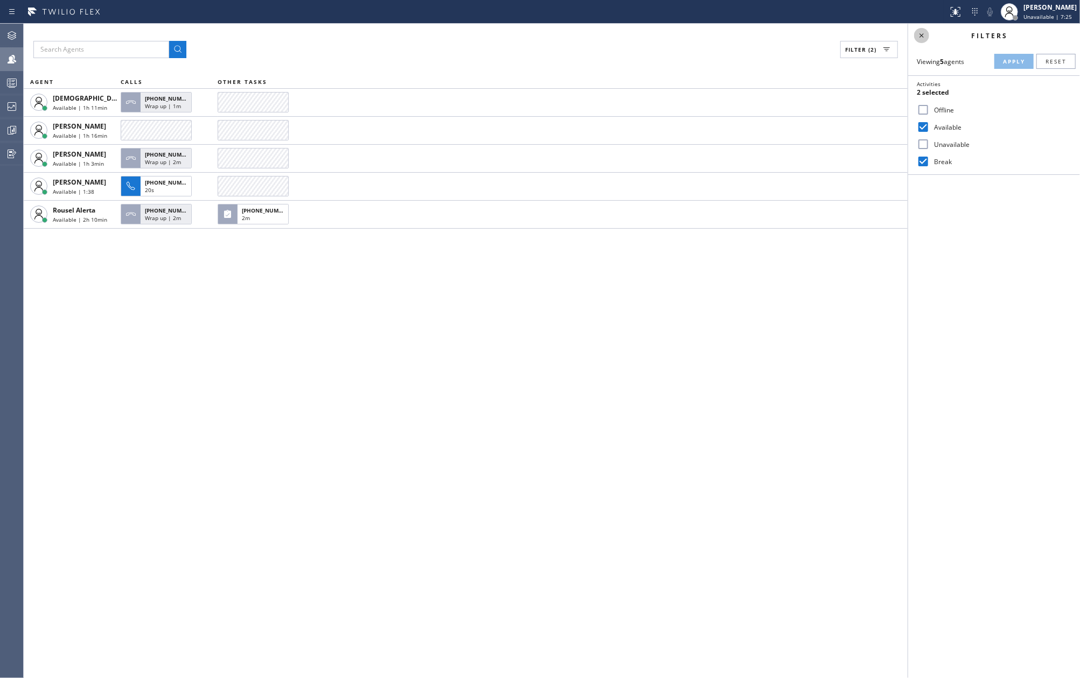
click at [924, 37] on icon at bounding box center [921, 35] width 13 height 13
click at [724, 314] on div "Filter (2) AGENT CALLS OTHER TASKS Christian Cinco Available | 1h 11min +186282…" at bounding box center [552, 351] width 1056 height 655
click at [8, 81] on icon at bounding box center [11, 82] width 13 height 13
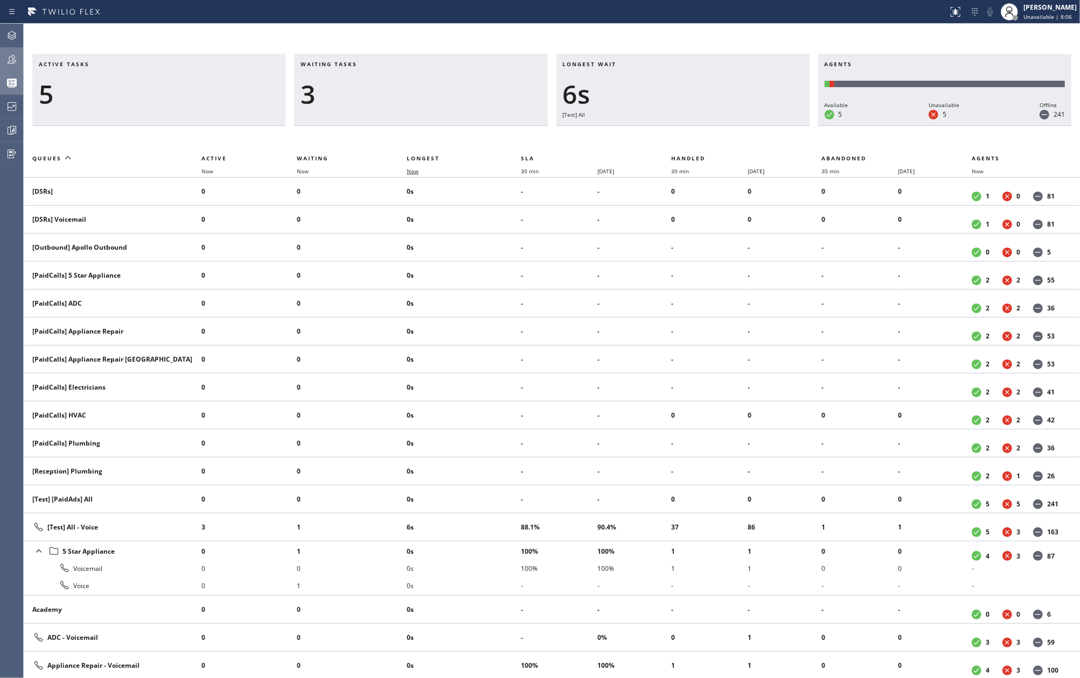
click at [416, 168] on span "Now" at bounding box center [413, 171] width 12 height 8
click at [8, 57] on icon at bounding box center [11, 59] width 13 height 13
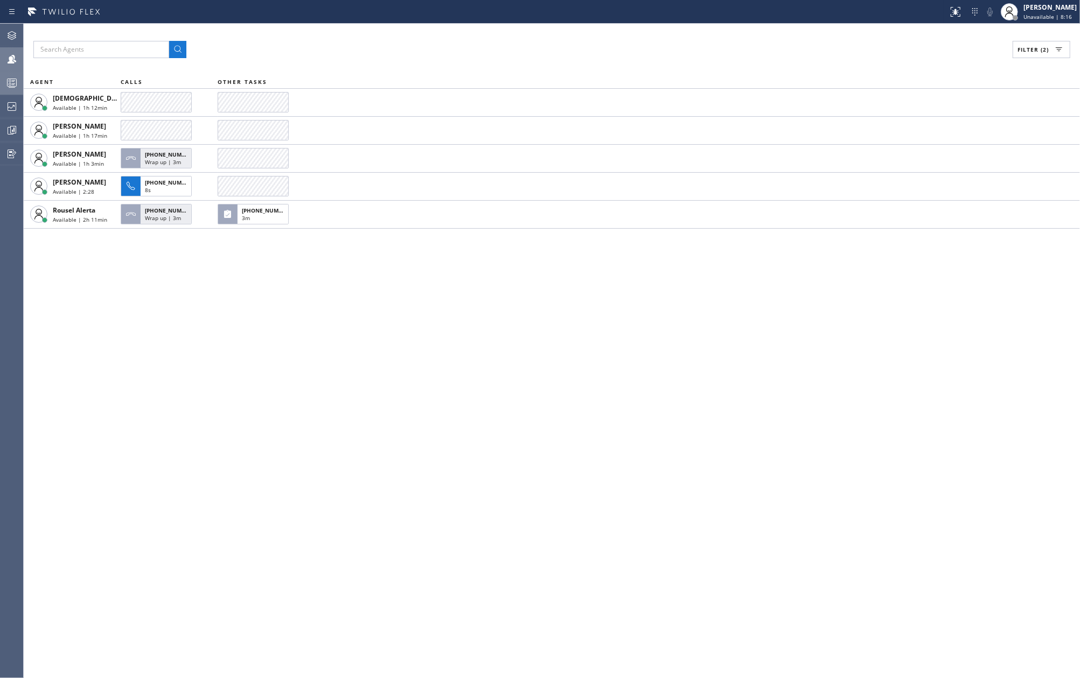
click at [8, 82] on icon at bounding box center [11, 82] width 13 height 13
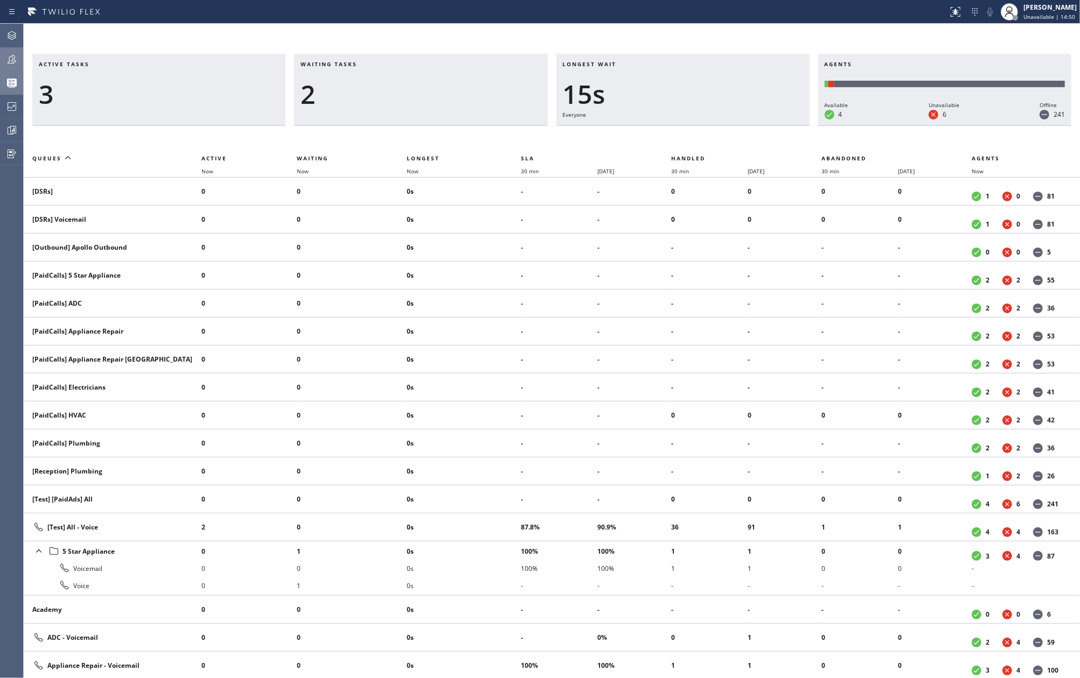
click at [382, 78] on div "Waiting tasks 2" at bounding box center [420, 90] width 253 height 72
click at [16, 61] on icon at bounding box center [12, 59] width 9 height 9
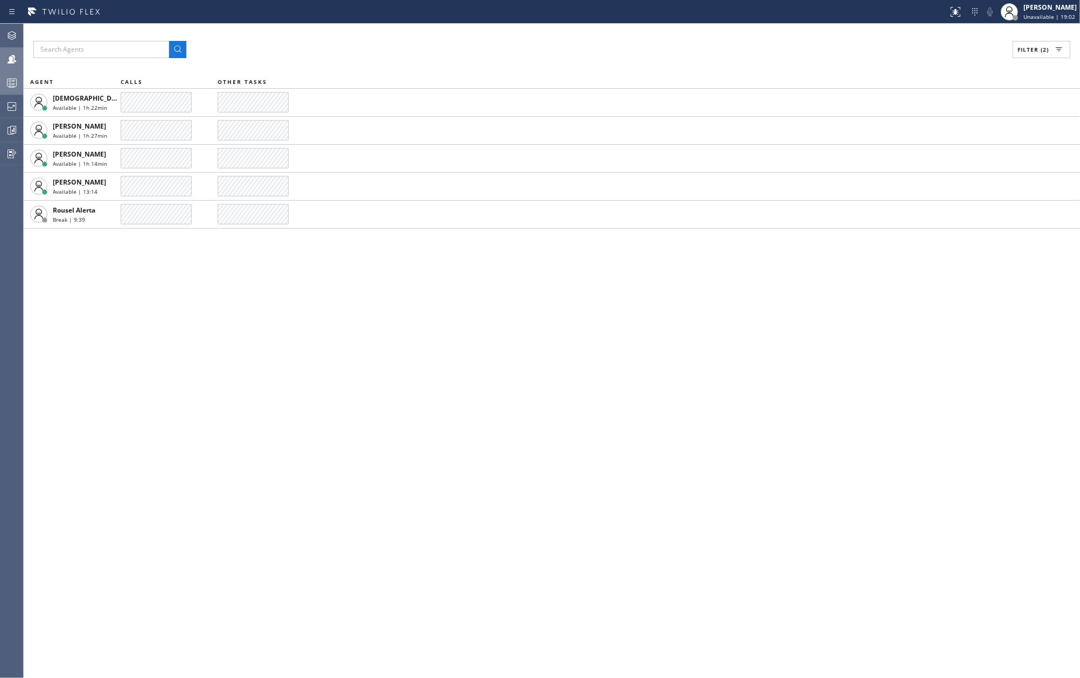
click at [311, 314] on div "Filter (2) AGENT CALLS OTHER TASKS Christian Cinco Available | 1h 22min Kate Ma…" at bounding box center [552, 351] width 1056 height 655
click at [16, 85] on icon at bounding box center [11, 82] width 13 height 13
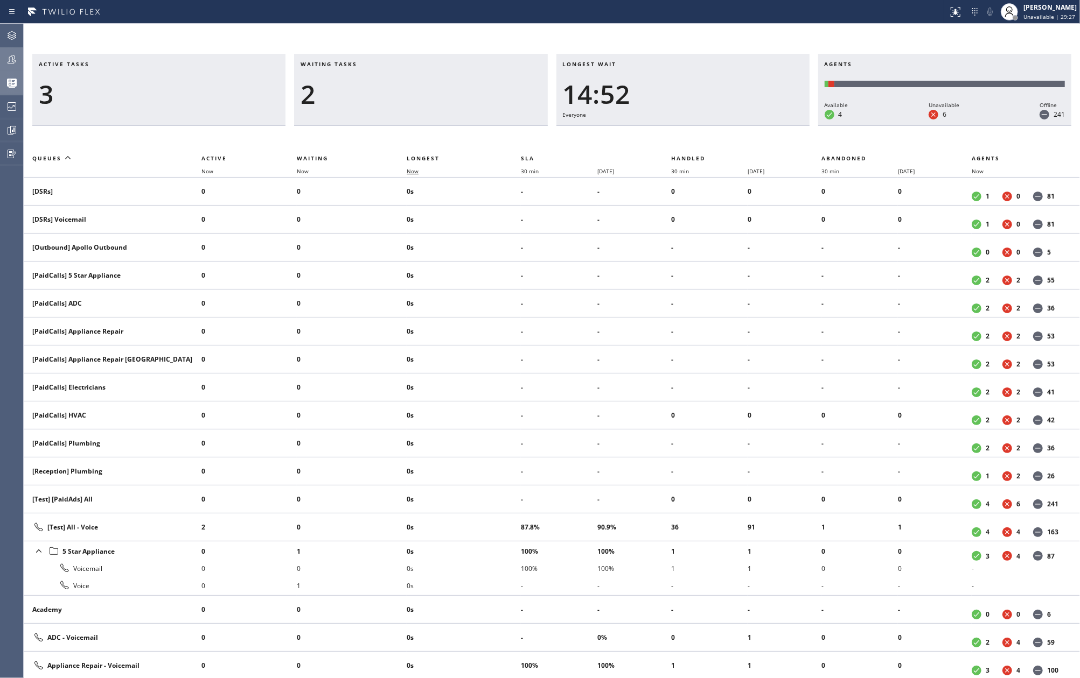
click at [412, 171] on span "Now" at bounding box center [413, 171] width 12 height 8
click at [18, 57] on icon at bounding box center [11, 59] width 13 height 13
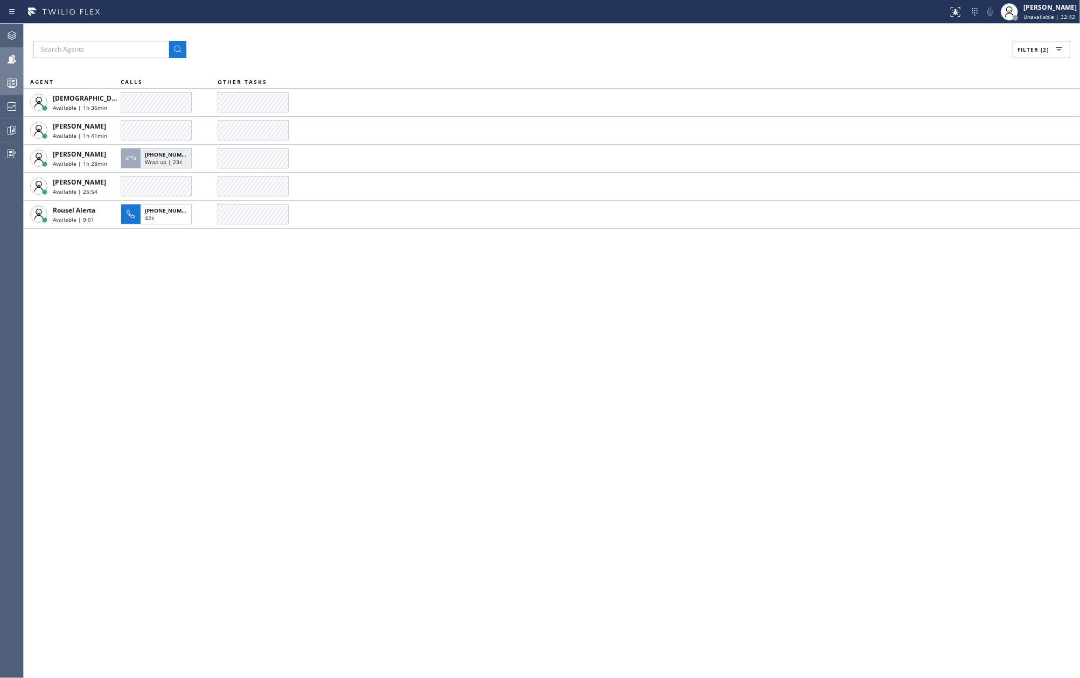
click at [390, 47] on div "Filter (2)" at bounding box center [551, 49] width 1036 height 17
click at [479, 332] on div "Filter (2) AGENT CALLS OTHER TASKS Christian Cinco Break | 2:54 Jenelyn Chiong …" at bounding box center [552, 351] width 1056 height 655
click at [374, 287] on div "Filter (2) AGENT CALLS OTHER TASKS Christian Cinco Break | 8:52 Kate Mayol Avai…" at bounding box center [552, 351] width 1056 height 655
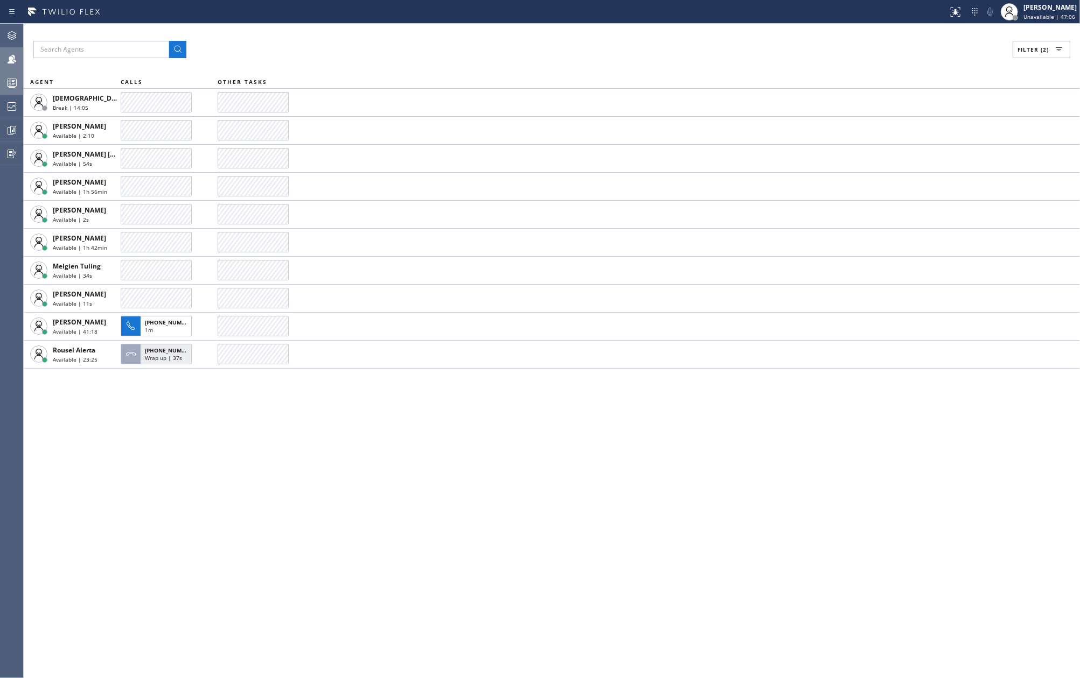
click at [9, 82] on icon at bounding box center [11, 82] width 13 height 13
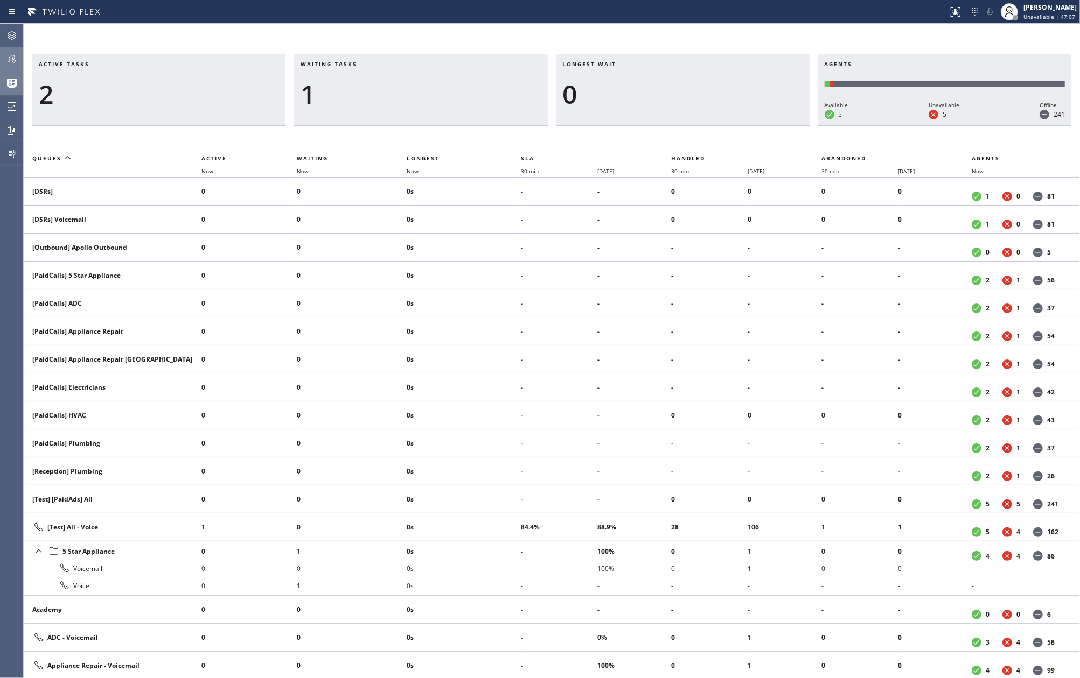
click at [418, 171] on span "Now" at bounding box center [413, 171] width 12 height 8
click at [411, 172] on span "Now" at bounding box center [413, 171] width 12 height 8
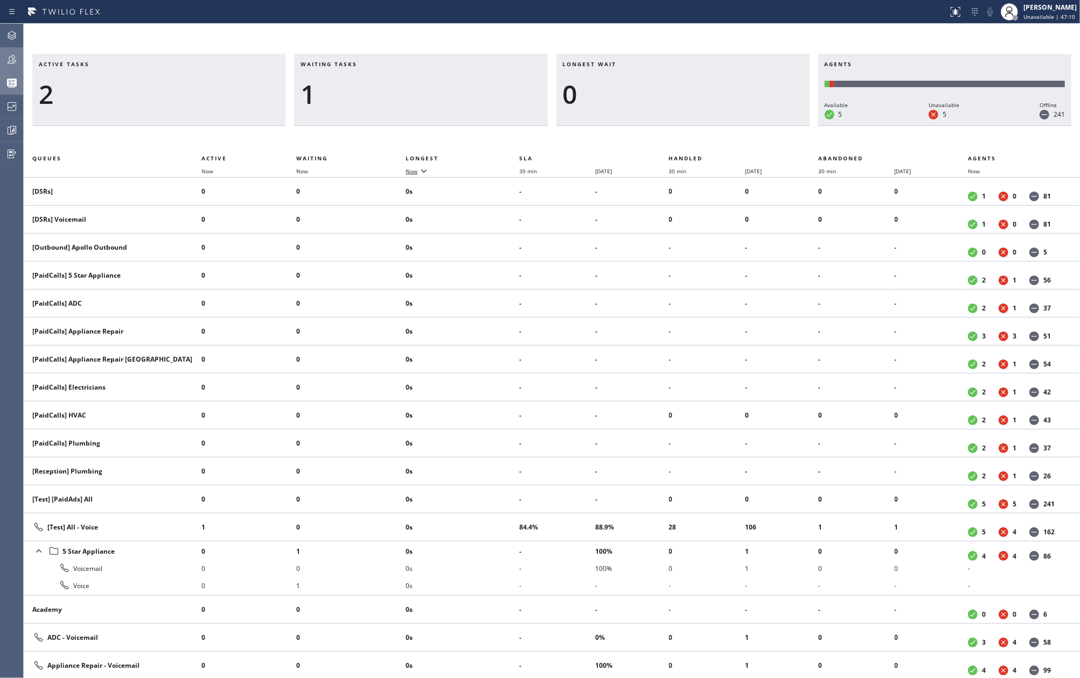
click at [411, 172] on span "Now" at bounding box center [411, 171] width 12 height 8
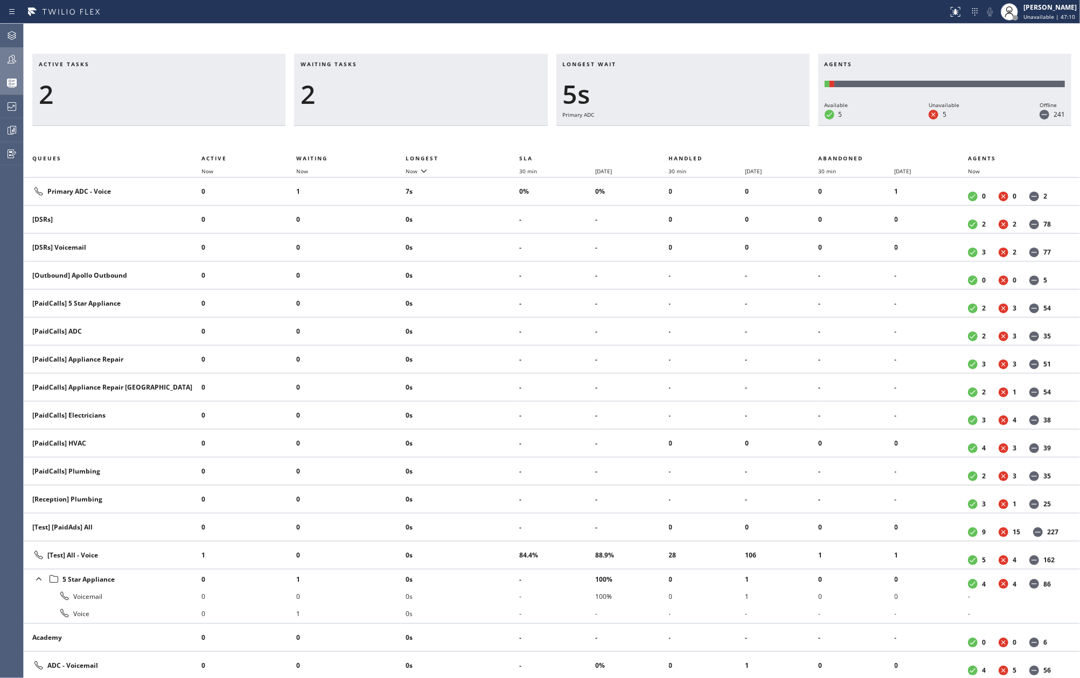
click at [513, 29] on div "Active tasks 2 Waiting tasks 2 Longest wait 5s Primary ADC Agents Available 5 U…" at bounding box center [552, 351] width 1056 height 655
click at [551, 37] on div "Active tasks 4 Waiting tasks 2 Longest wait 10s Primary ADC Agents Available 9 …" at bounding box center [552, 351] width 1056 height 655
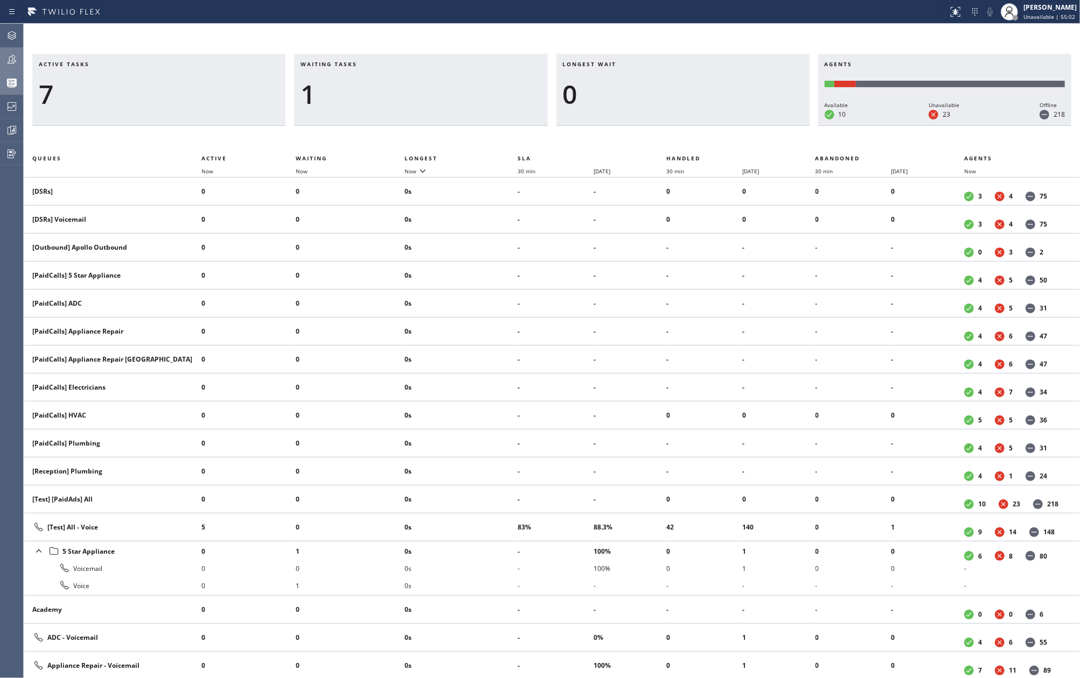
click at [15, 61] on icon at bounding box center [12, 59] width 9 height 9
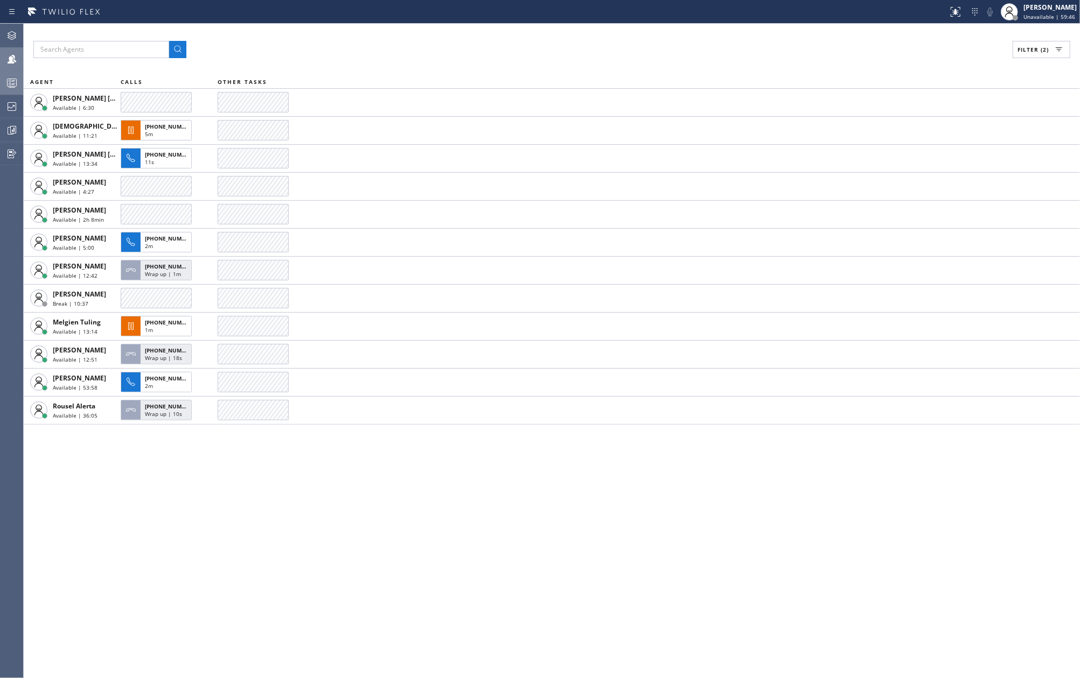
click at [8, 75] on div at bounding box center [12, 83] width 24 height 22
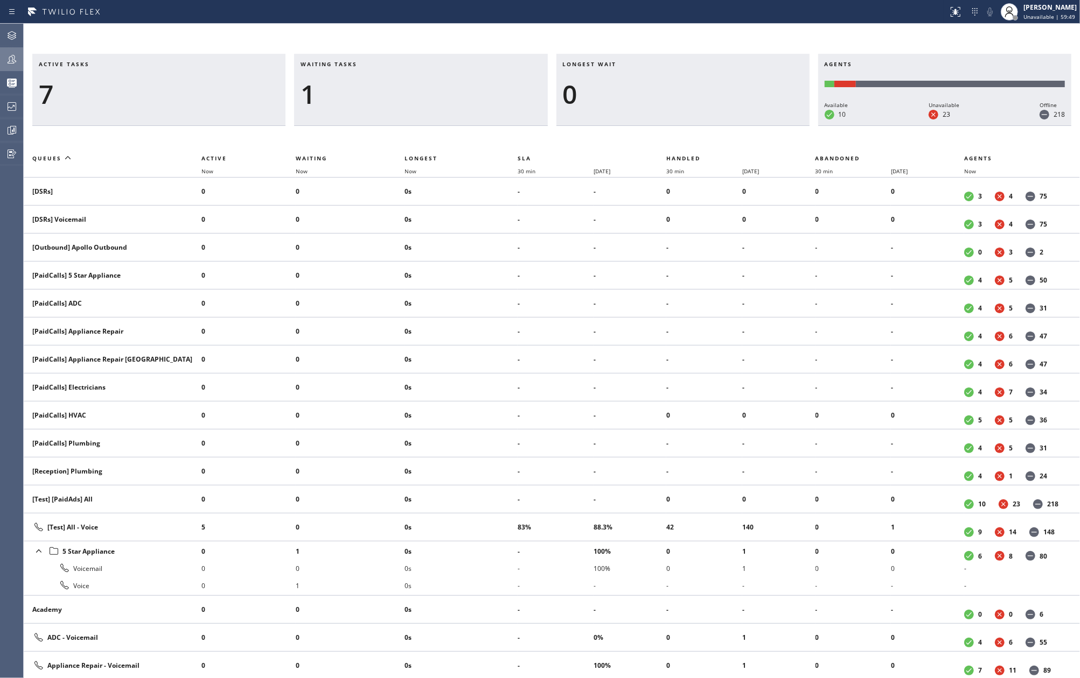
click at [13, 63] on icon at bounding box center [12, 59] width 9 height 9
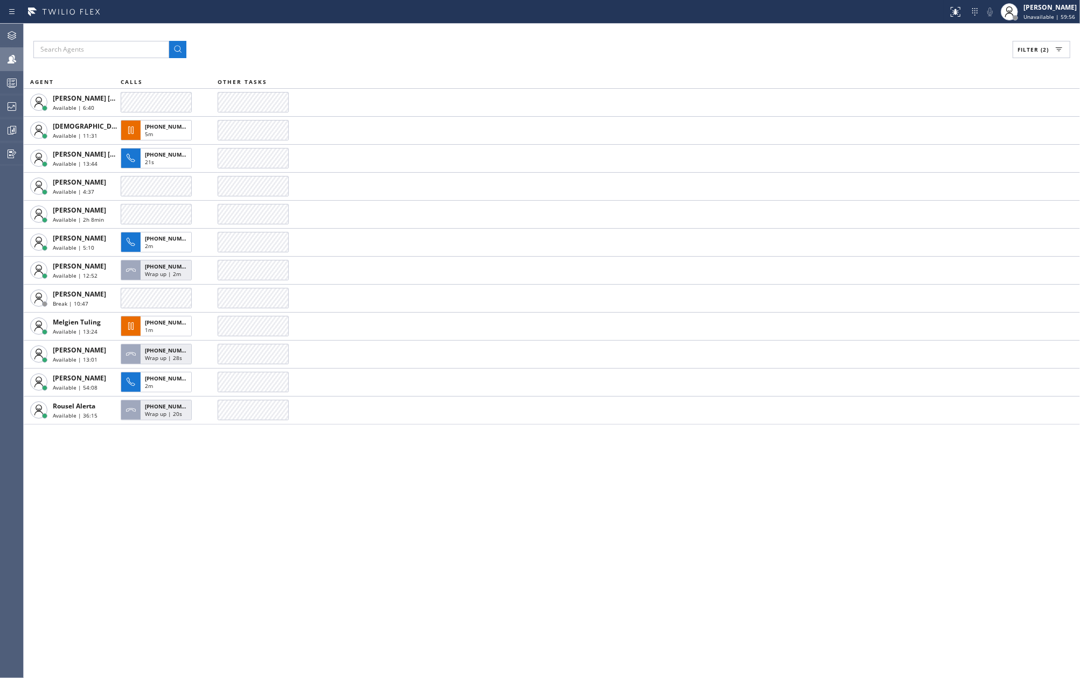
click at [1040, 54] on button "Filter (2)" at bounding box center [1041, 49] width 58 height 17
click at [935, 144] on label "Unavailable" at bounding box center [1000, 144] width 142 height 9
click at [929, 144] on input "Unavailable" at bounding box center [922, 144] width 13 height 13
click at [1010, 59] on span "Apply" at bounding box center [1014, 62] width 22 height 8
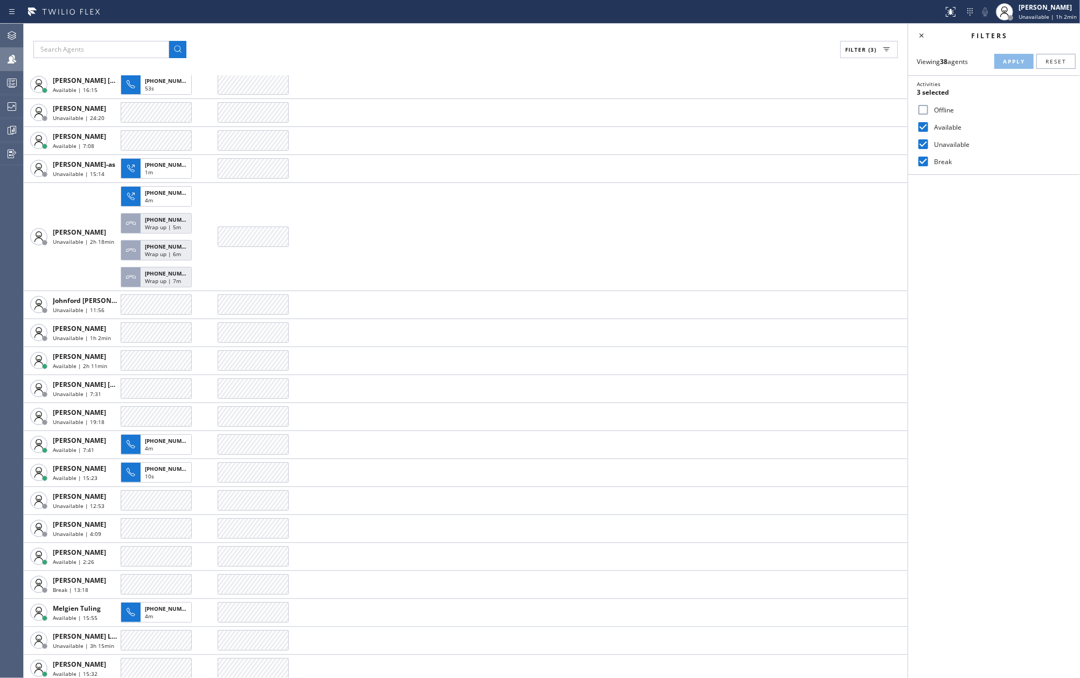
scroll to position [459, 0]
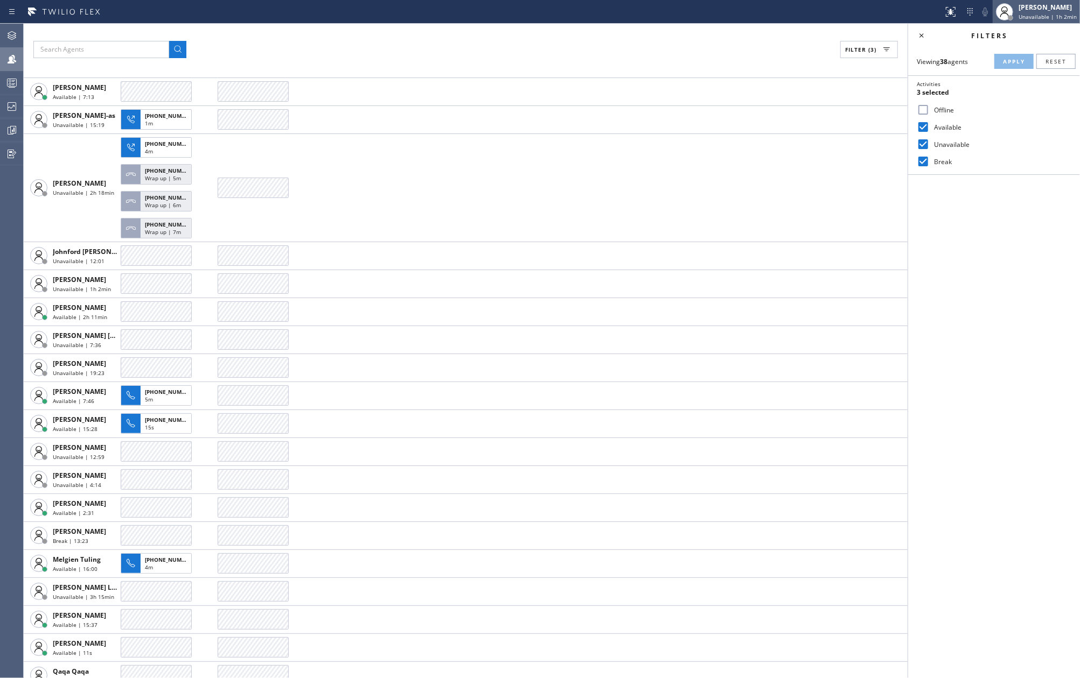
click at [1049, 16] on span "Unavailable | 1h 2min" at bounding box center [1047, 17] width 58 height 8
click at [923, 140] on input "Unavailable" at bounding box center [922, 144] width 13 height 13
checkbox input "false"
click at [1013, 59] on span "Apply" at bounding box center [1014, 62] width 22 height 8
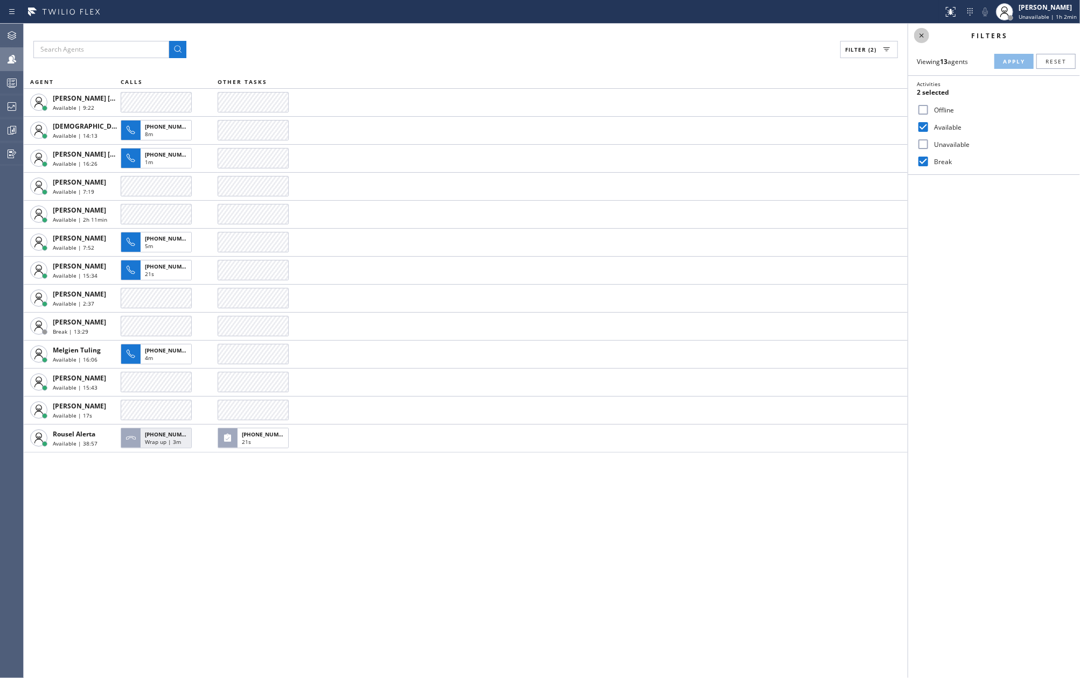
click at [920, 35] on icon at bounding box center [921, 35] width 13 height 13
click at [13, 78] on icon at bounding box center [11, 82] width 13 height 13
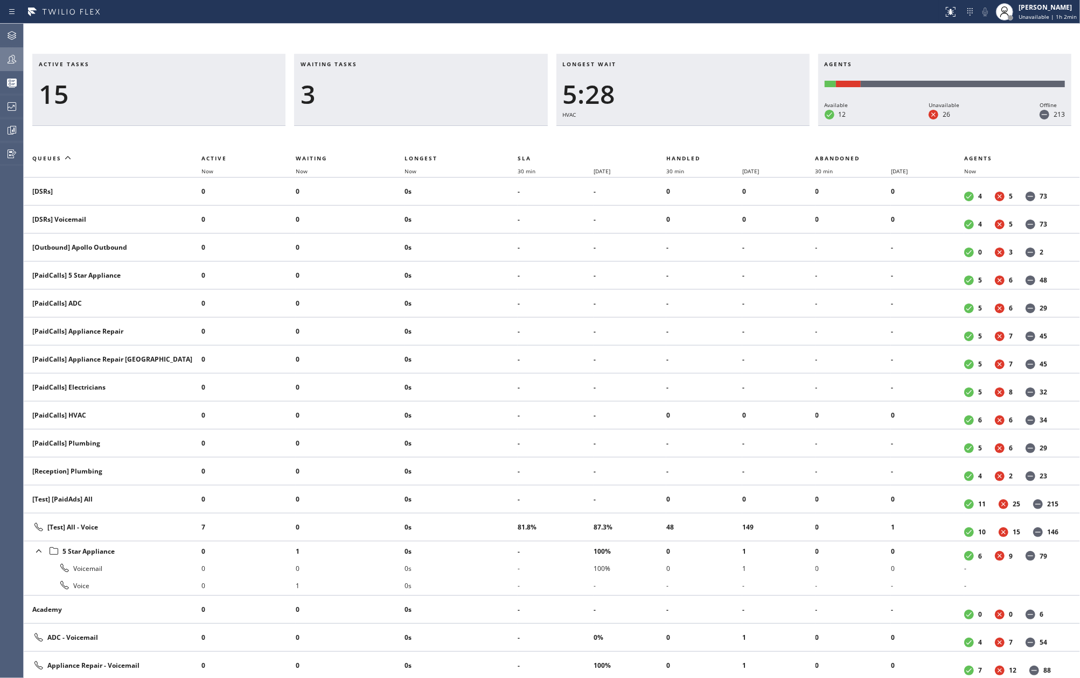
click at [404, 169] on th "Now" at bounding box center [350, 171] width 109 height 13
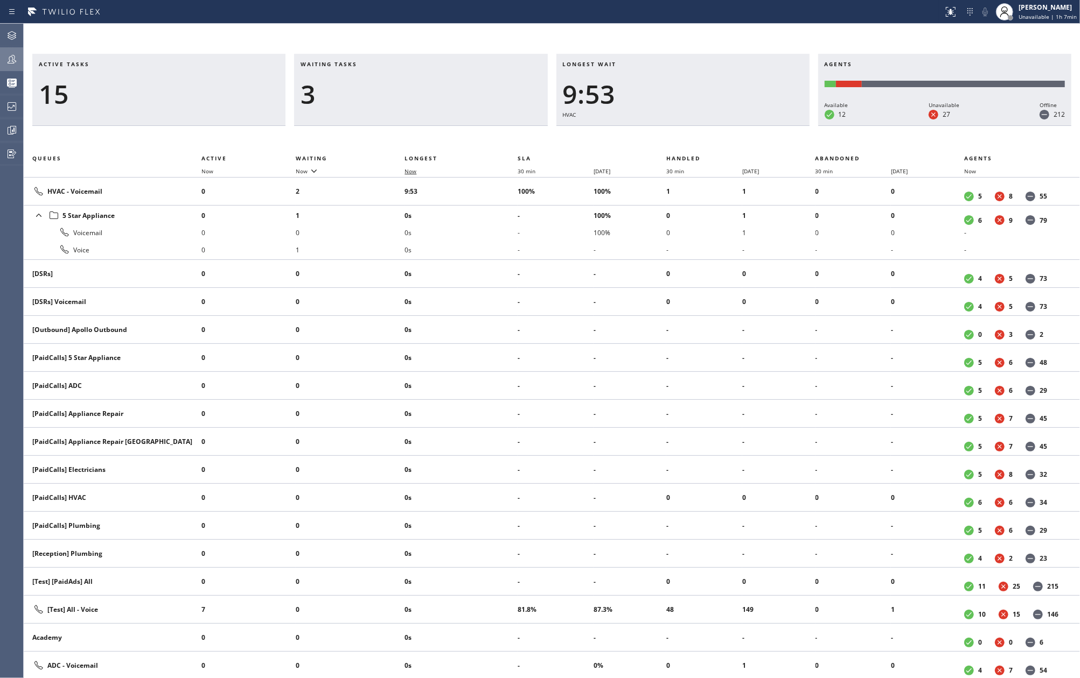
click at [416, 171] on span "Now" at bounding box center [410, 171] width 12 height 8
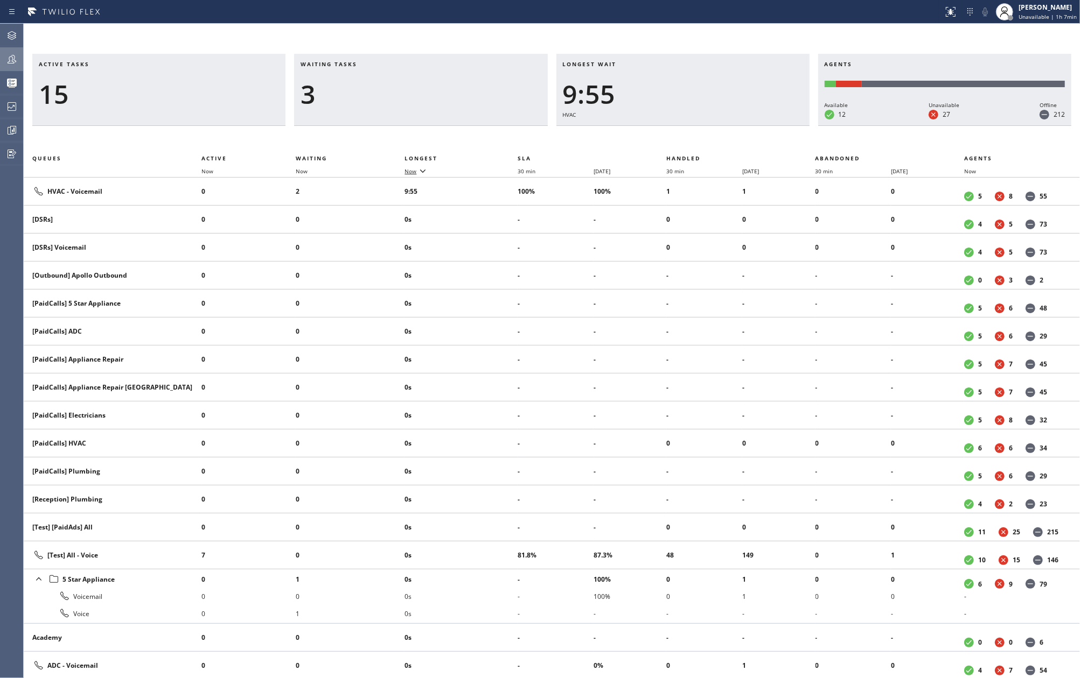
click at [416, 171] on span "Now" at bounding box center [410, 171] width 12 height 8
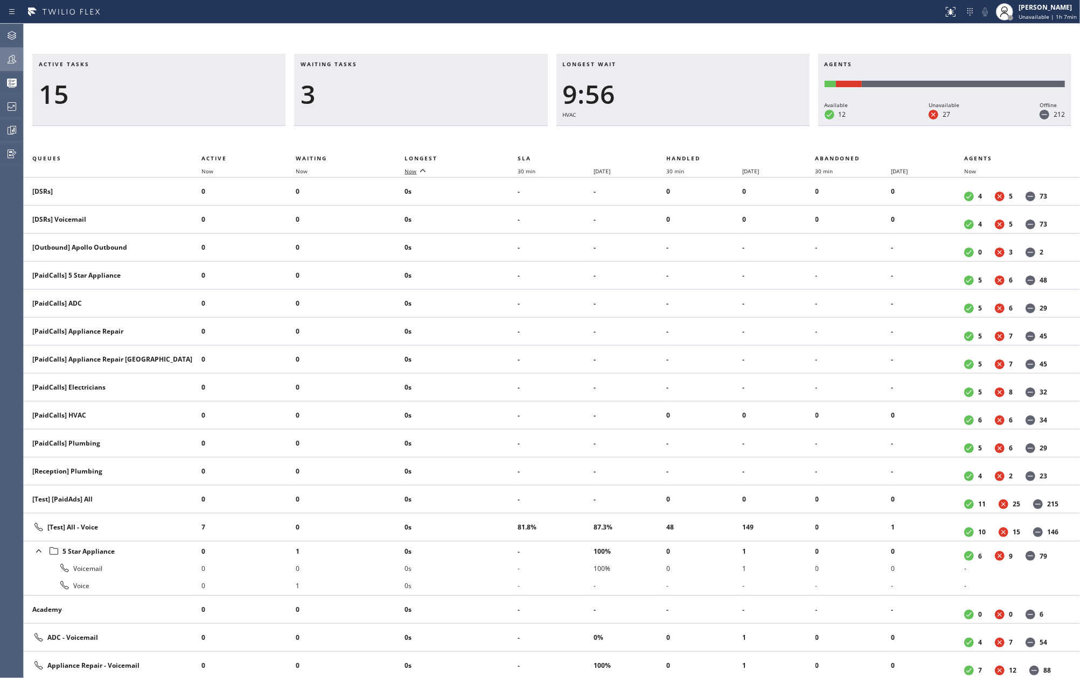
click at [416, 171] on span "Now" at bounding box center [410, 171] width 12 height 8
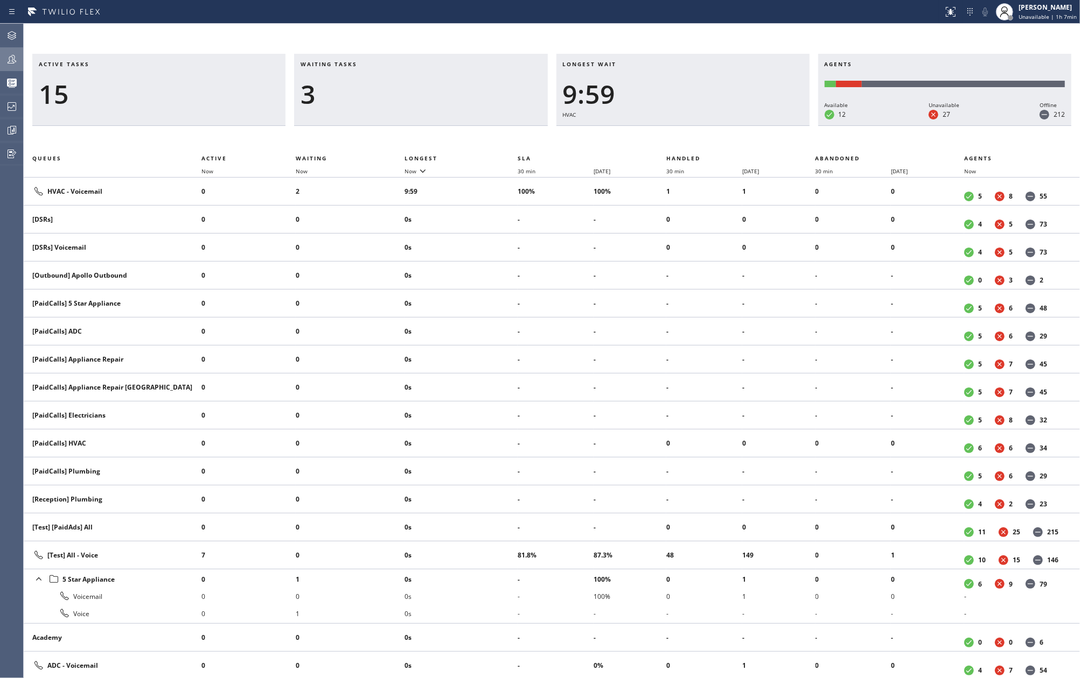
click at [8, 61] on icon at bounding box center [11, 59] width 13 height 13
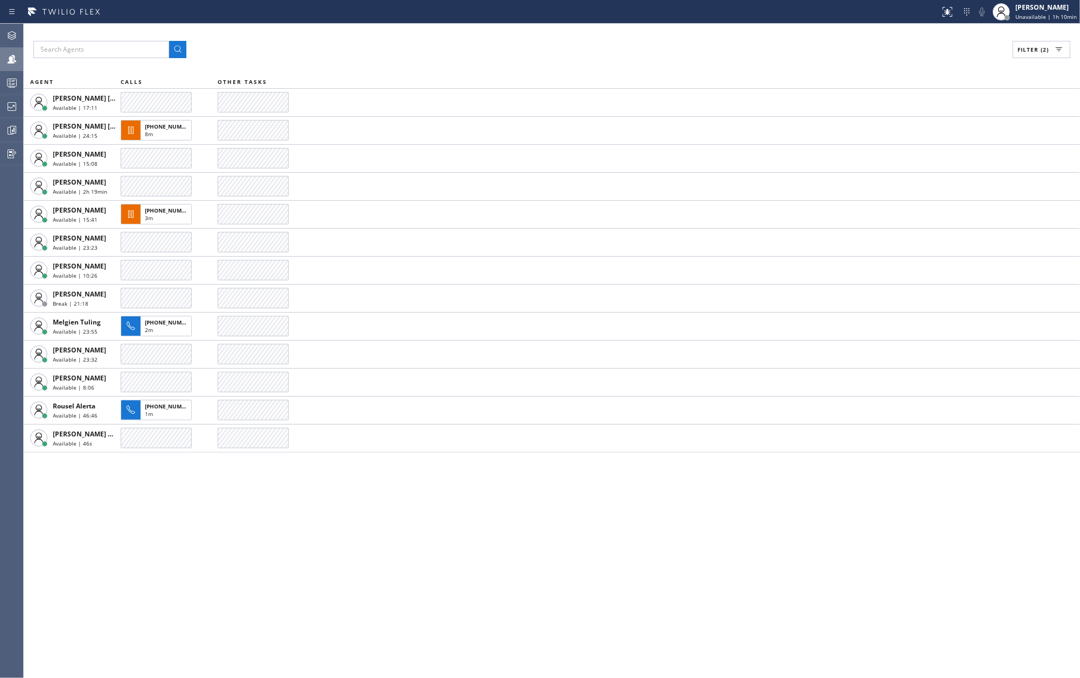
click at [383, 515] on div "Filter (2) AGENT CALLS OTHER TASKS Ashley Barbie Laurente Available | 17:11 Jen…" at bounding box center [552, 351] width 1056 height 655
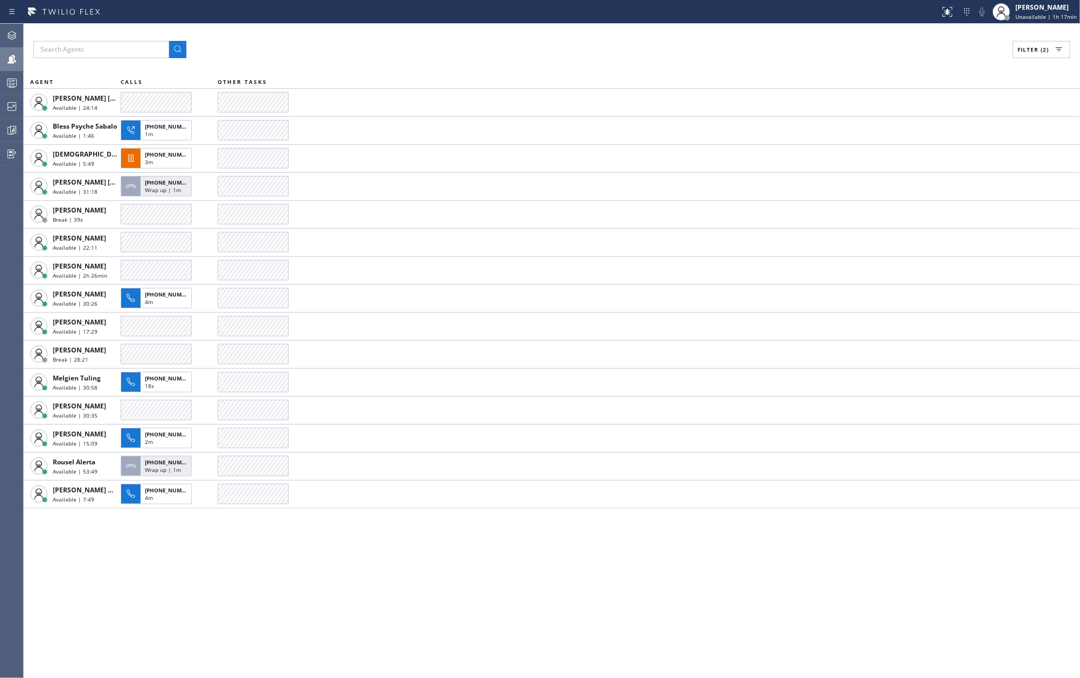
click at [8, 80] on icon at bounding box center [11, 82] width 13 height 13
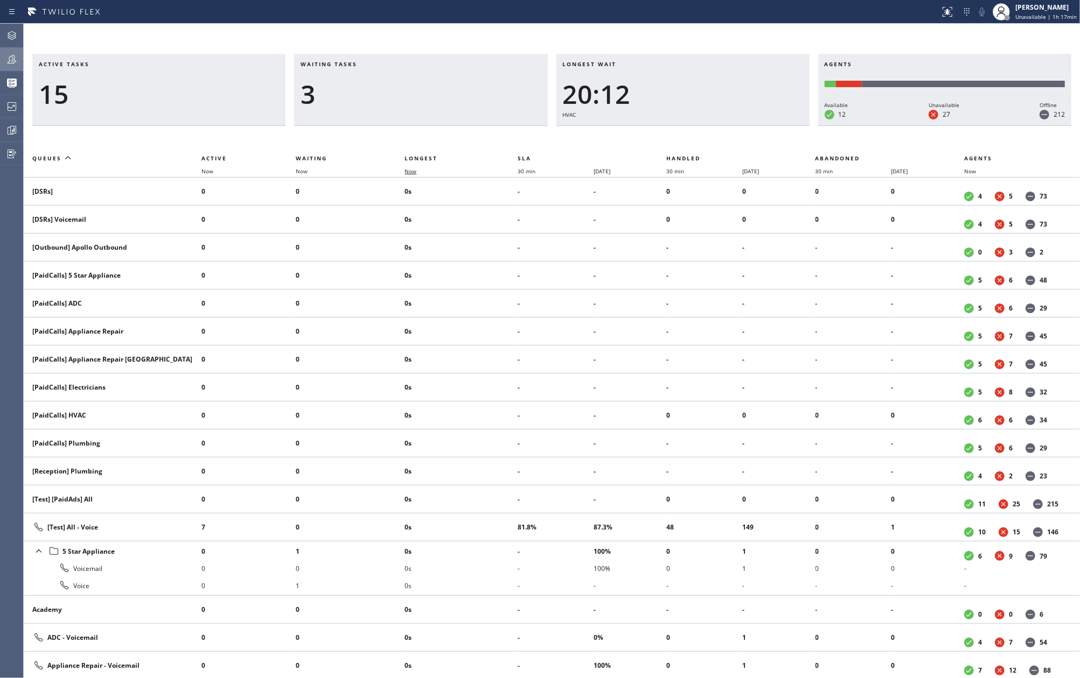
click at [412, 171] on span "Now" at bounding box center [410, 171] width 12 height 8
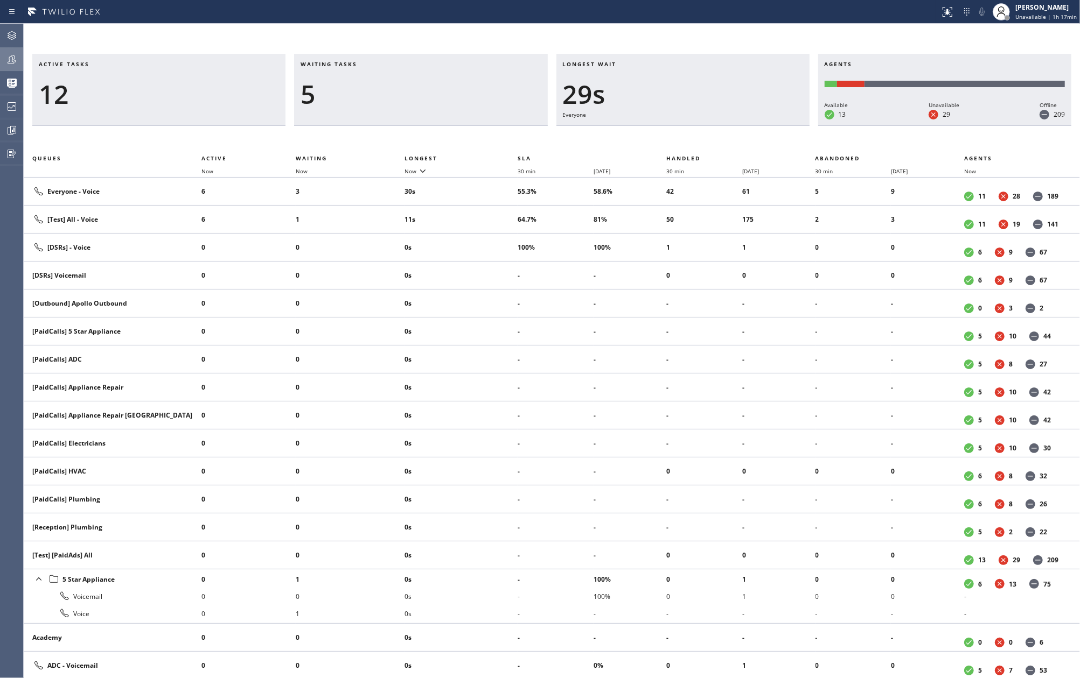
click at [13, 57] on icon at bounding box center [11, 59] width 13 height 13
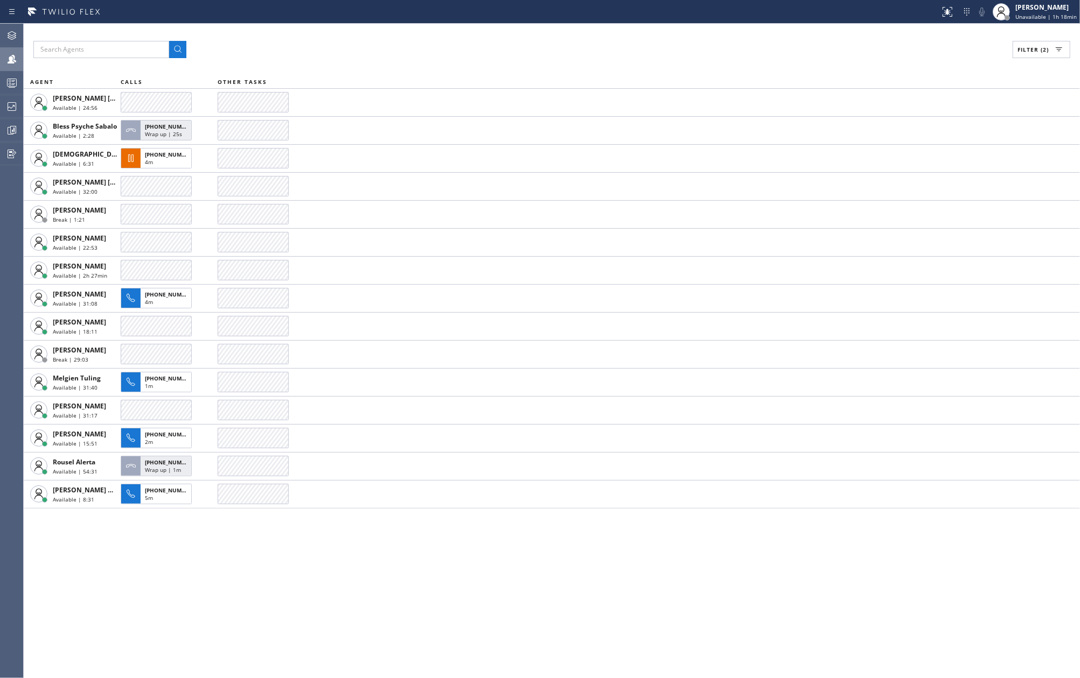
click at [10, 86] on rect at bounding box center [12, 83] width 9 height 8
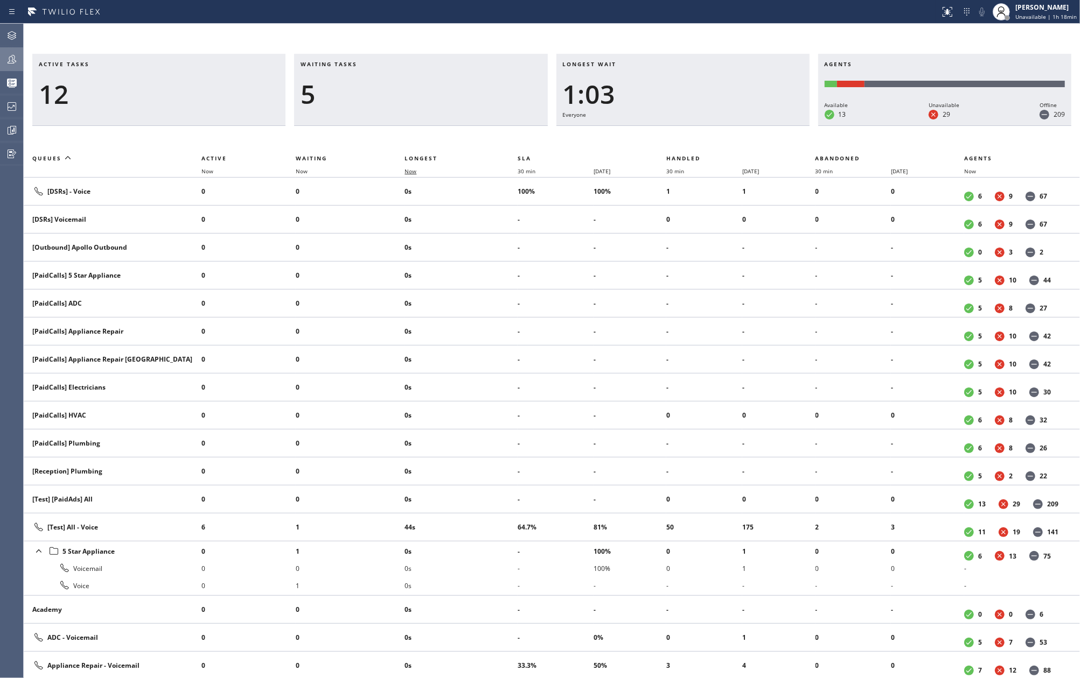
click at [421, 171] on span "Now" at bounding box center [416, 171] width 25 height 8
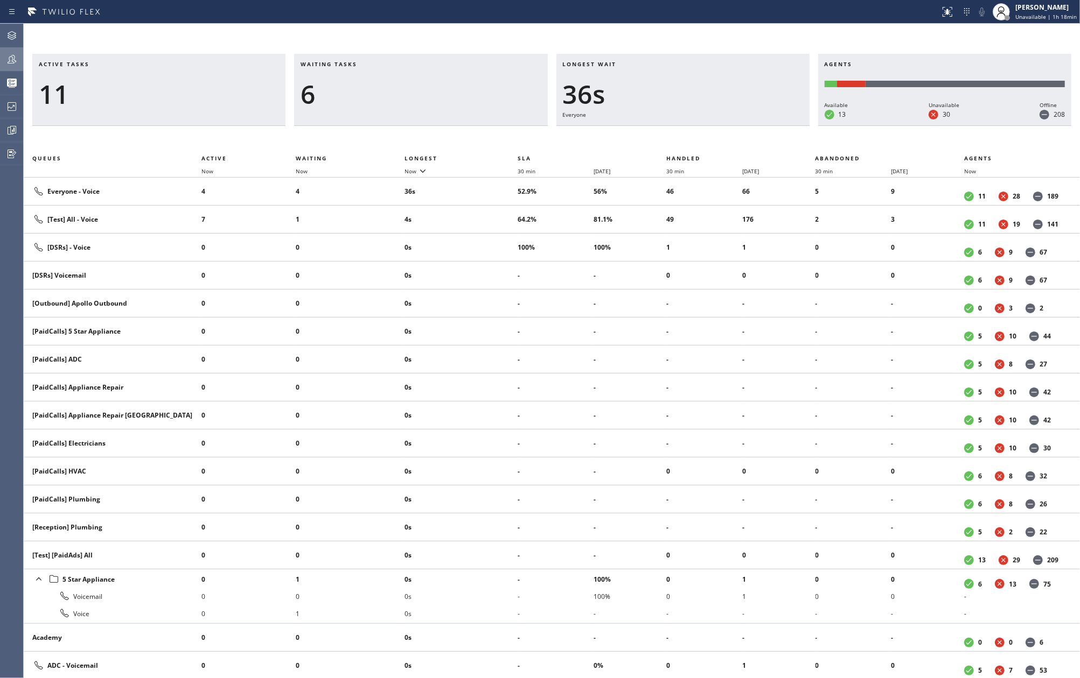
click at [13, 57] on icon at bounding box center [11, 59] width 13 height 13
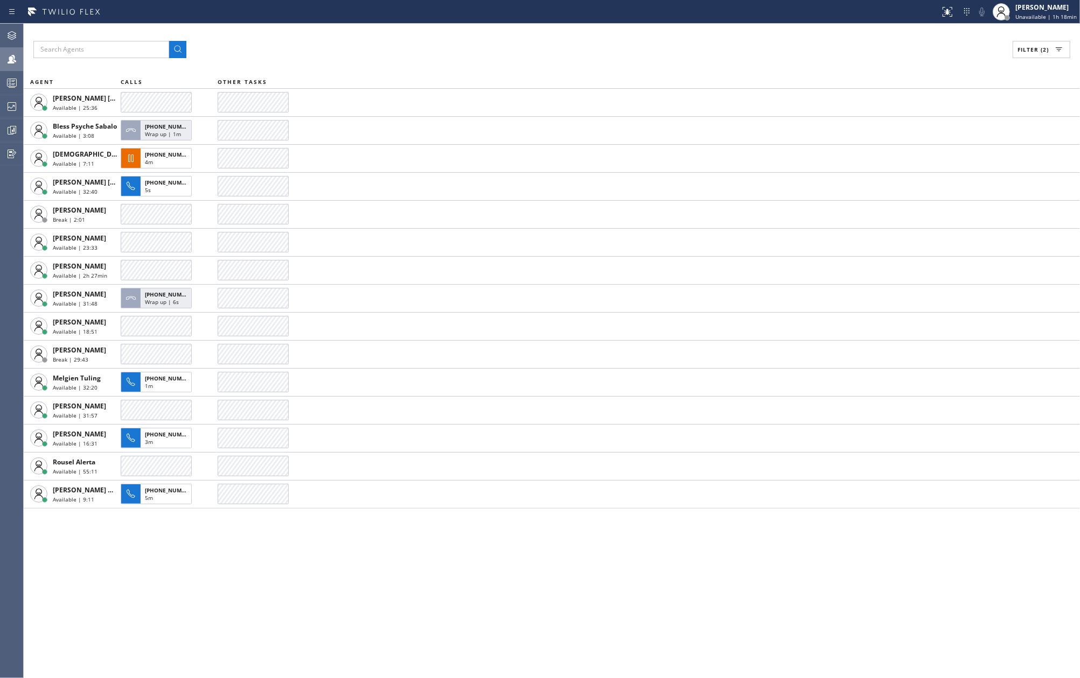
click at [9, 81] on icon at bounding box center [11, 82] width 13 height 13
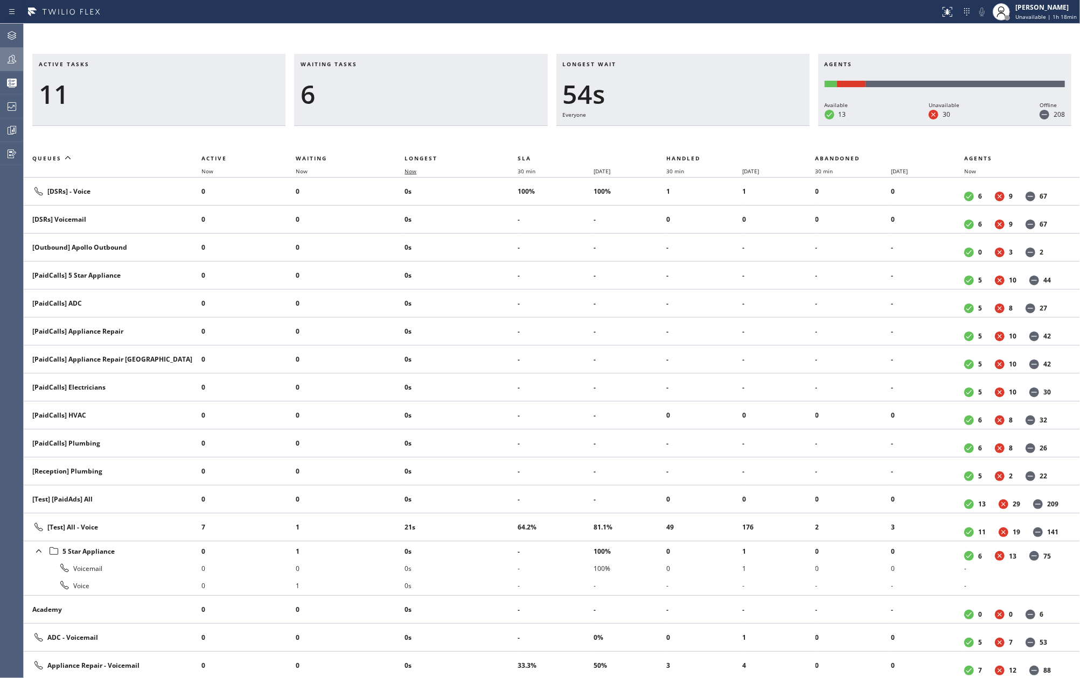
click at [419, 170] on span "Now" at bounding box center [416, 171] width 25 height 8
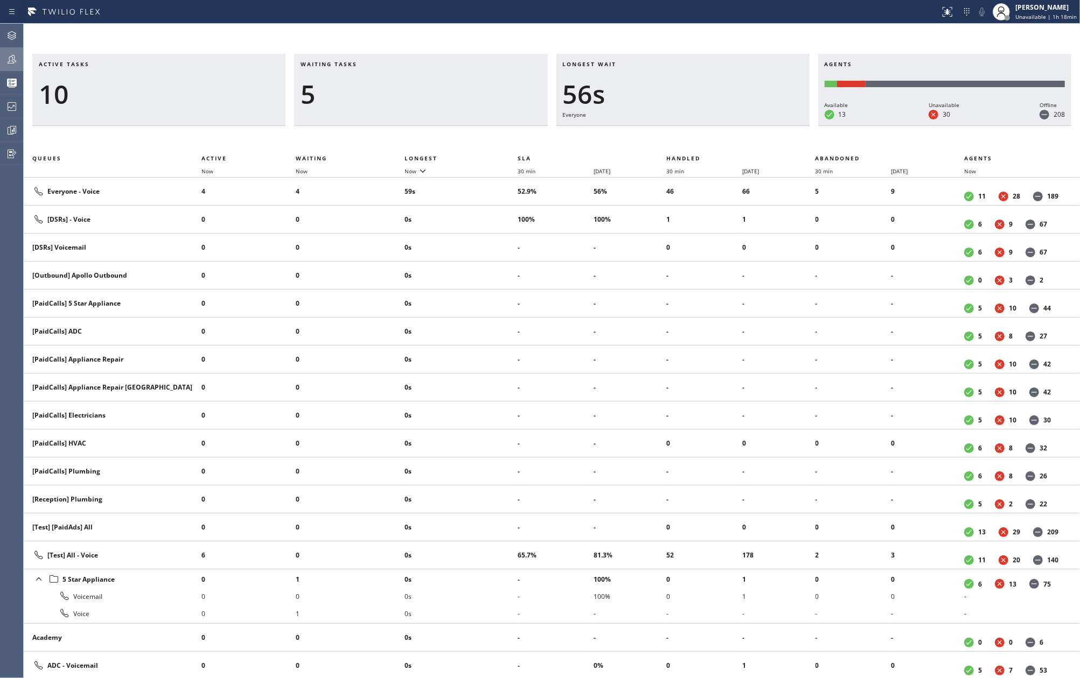
click at [12, 63] on icon at bounding box center [12, 59] width 9 height 9
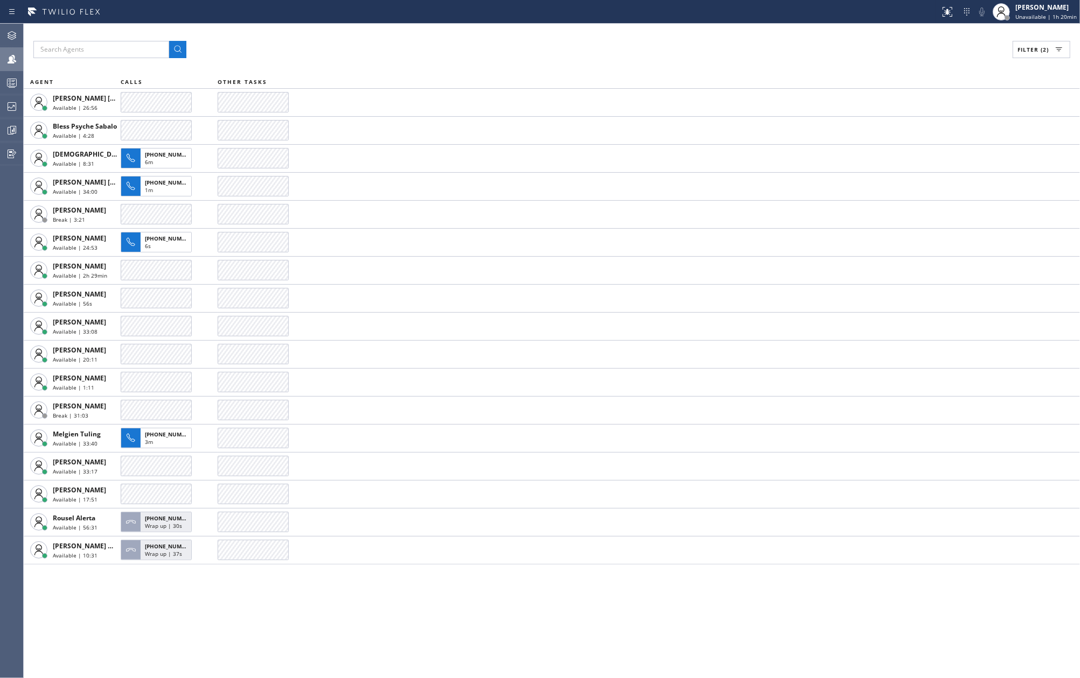
click at [427, 35] on div "Filter (2) AGENT CALLS OTHER TASKS Ashley Barbie Laurente Available | 26:56 Ble…" at bounding box center [552, 351] width 1056 height 655
click at [8, 80] on icon at bounding box center [11, 82] width 13 height 13
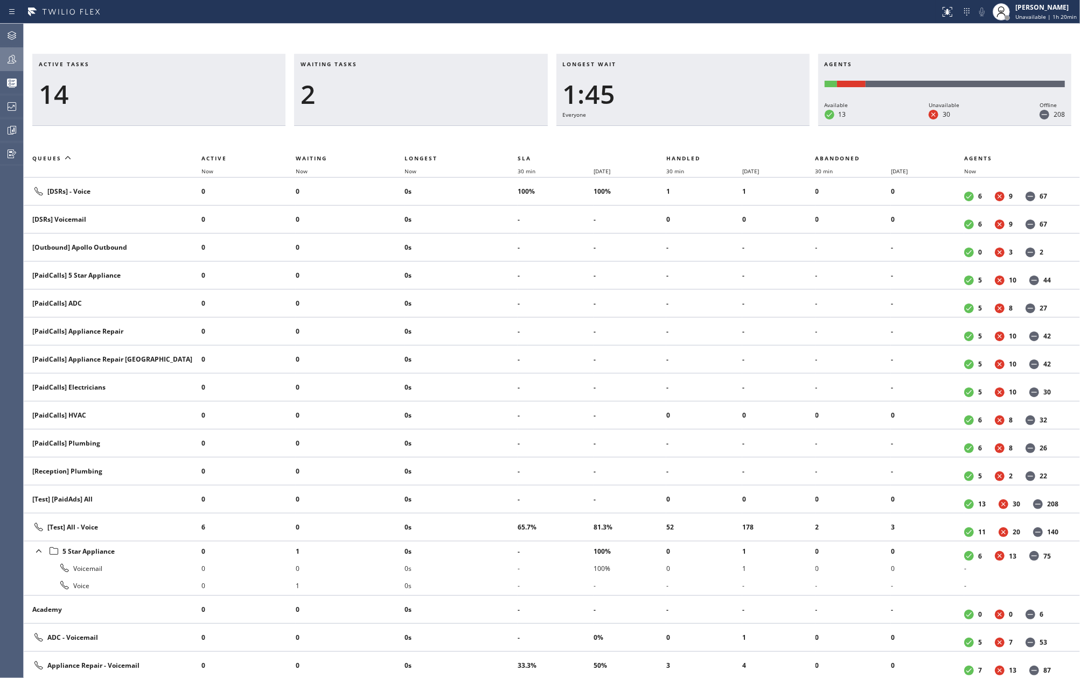
click at [8, 70] on button "Teams" at bounding box center [11, 59] width 23 height 24
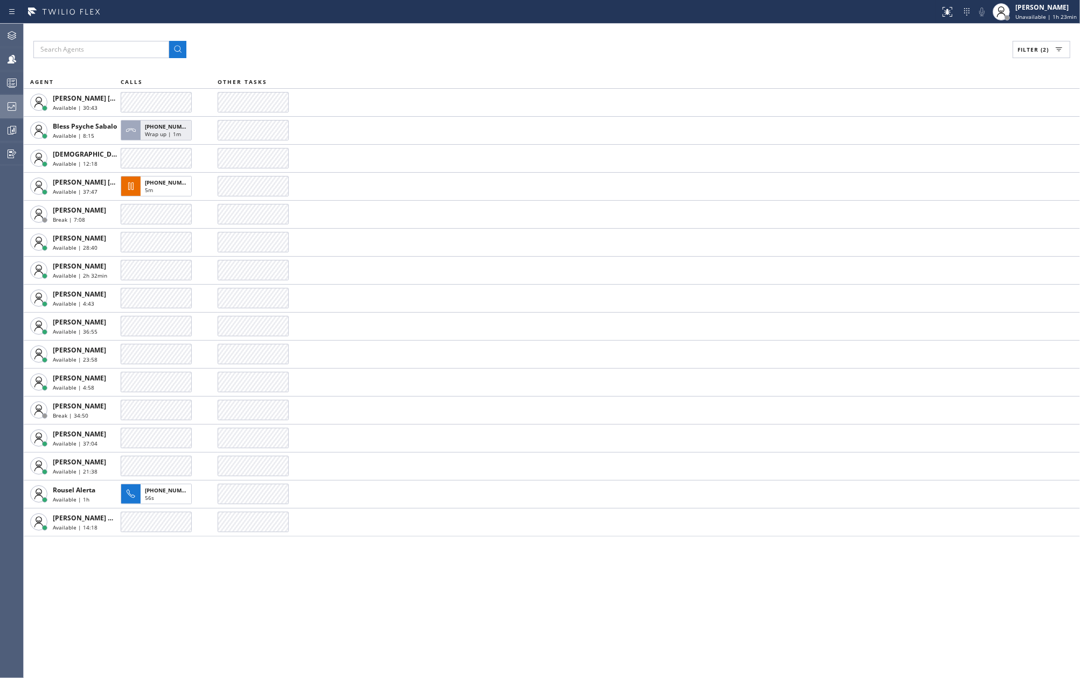
click at [10, 100] on icon at bounding box center [11, 106] width 13 height 13
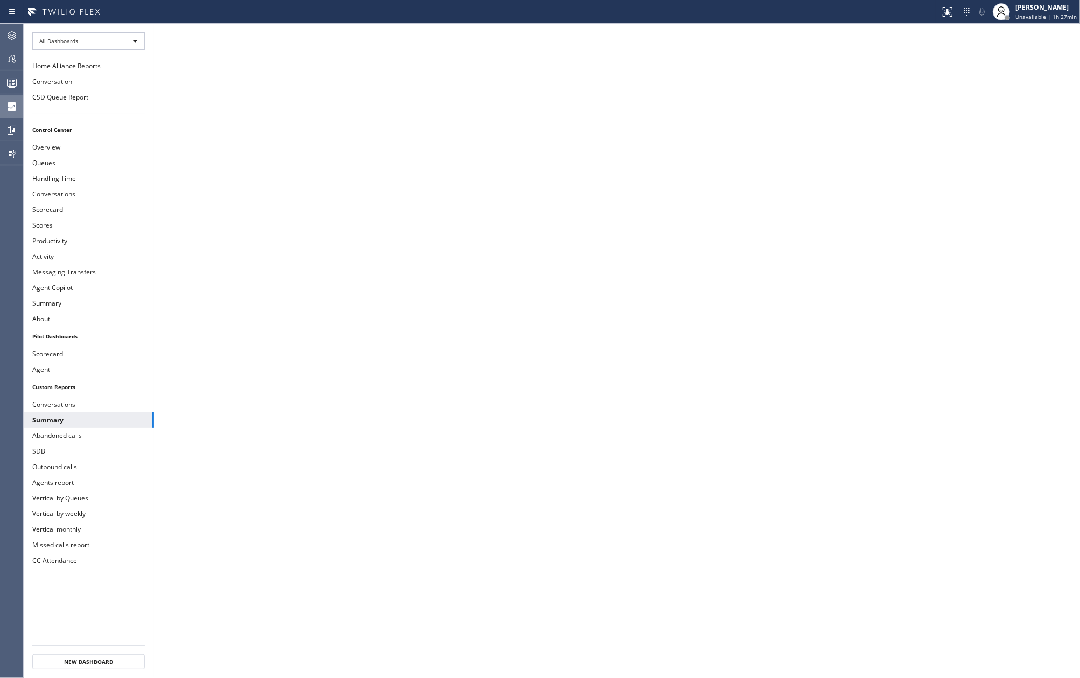
click at [8, 85] on icon at bounding box center [11, 82] width 13 height 13
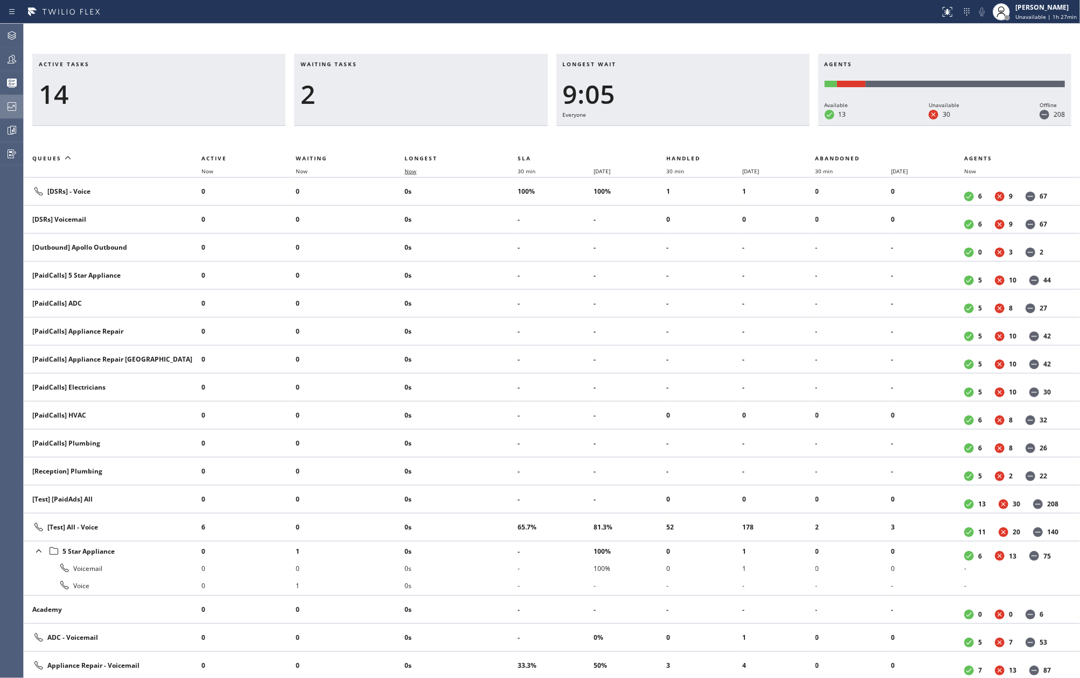
click at [408, 173] on span "Now" at bounding box center [410, 171] width 12 height 8
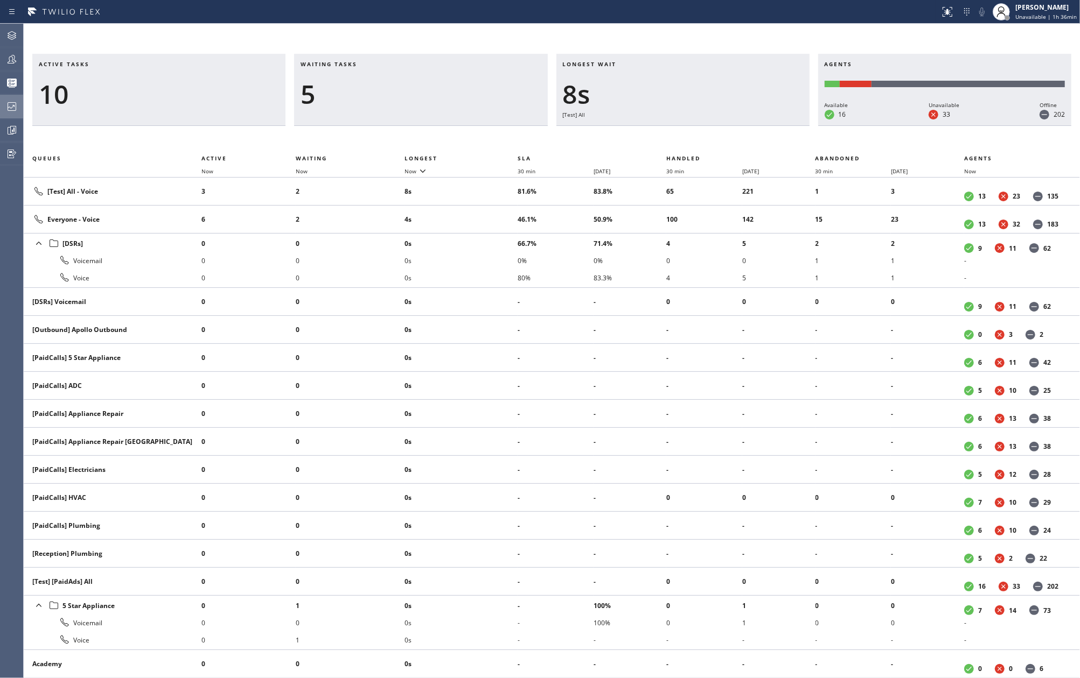
click at [13, 55] on icon at bounding box center [12, 59] width 9 height 9
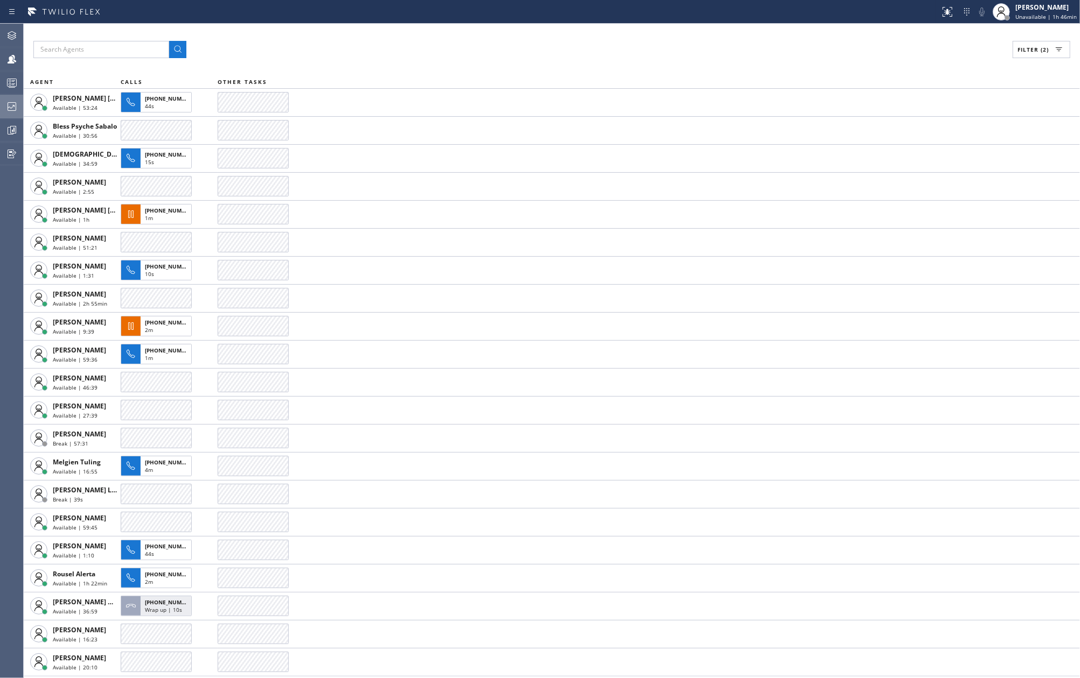
click at [13, 81] on icon at bounding box center [11, 82] width 13 height 13
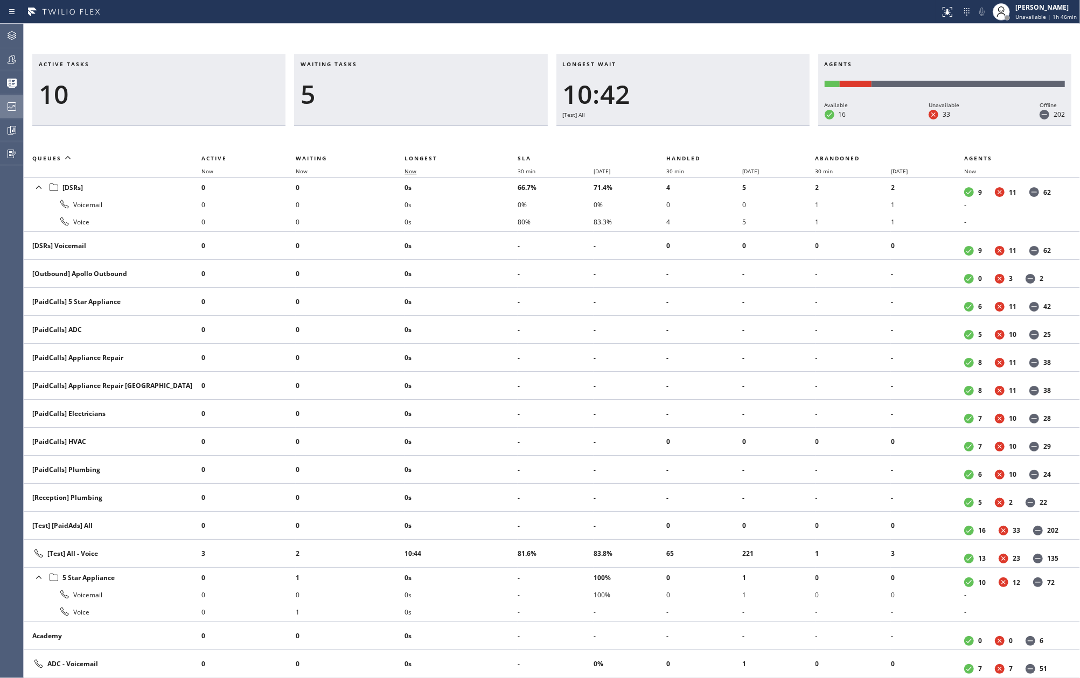
click at [416, 169] on span "Now" at bounding box center [410, 171] width 12 height 8
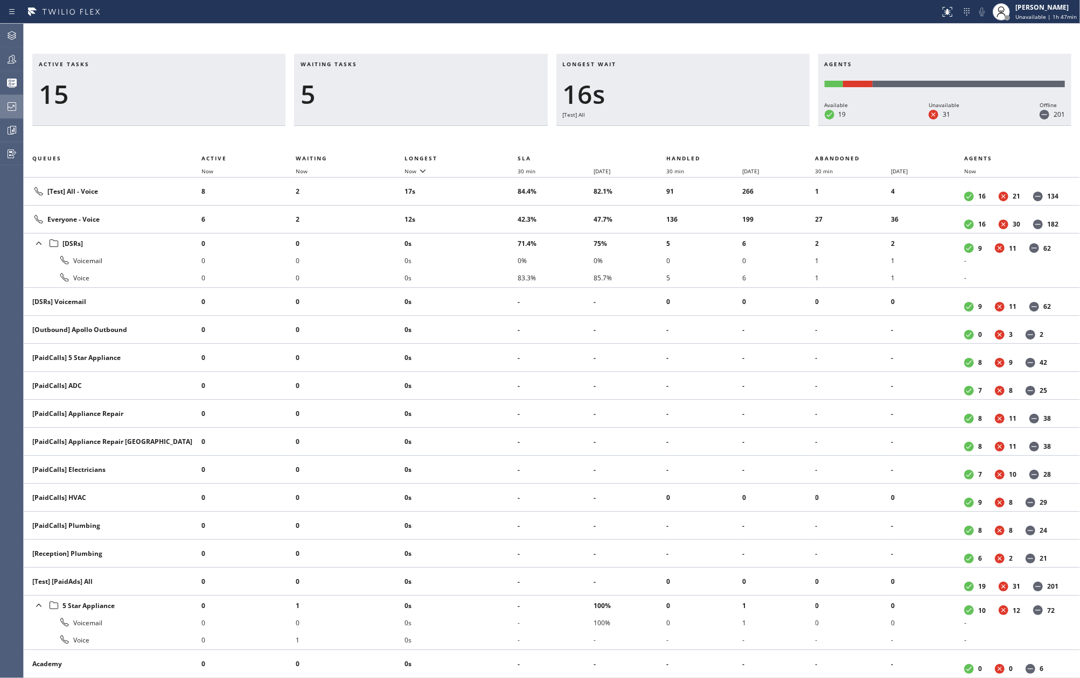
click at [23, 58] on div "Agent Desktop Teams Queues Stats Dashboards Analyze Questionnaires" at bounding box center [12, 351] width 24 height 655
click at [20, 58] on div at bounding box center [12, 59] width 24 height 13
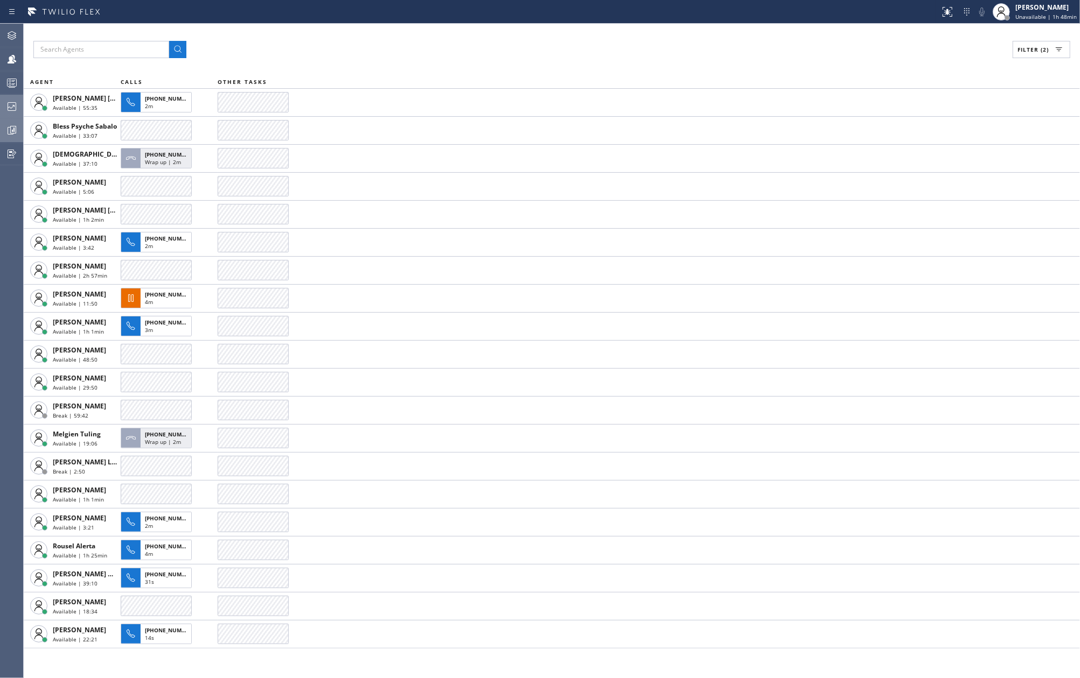
click at [8, 125] on icon at bounding box center [11, 130] width 13 height 13
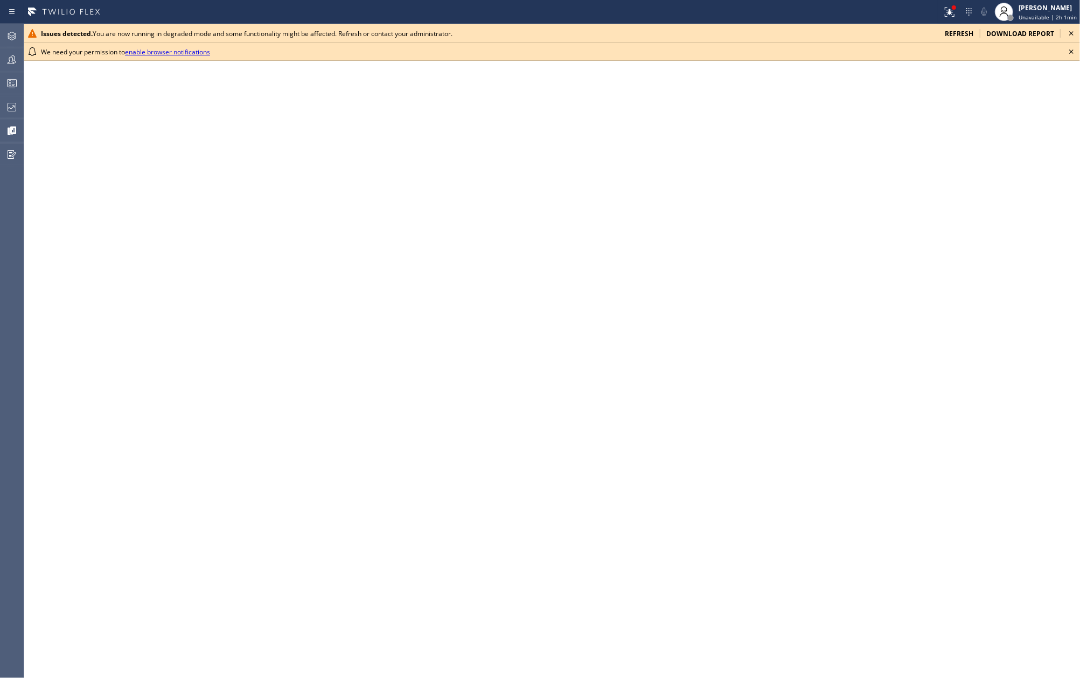
click at [1071, 59] on div "We need your permission to enable browser notifications" at bounding box center [552, 52] width 1056 height 18
click at [1075, 30] on icon at bounding box center [1070, 33] width 13 height 13
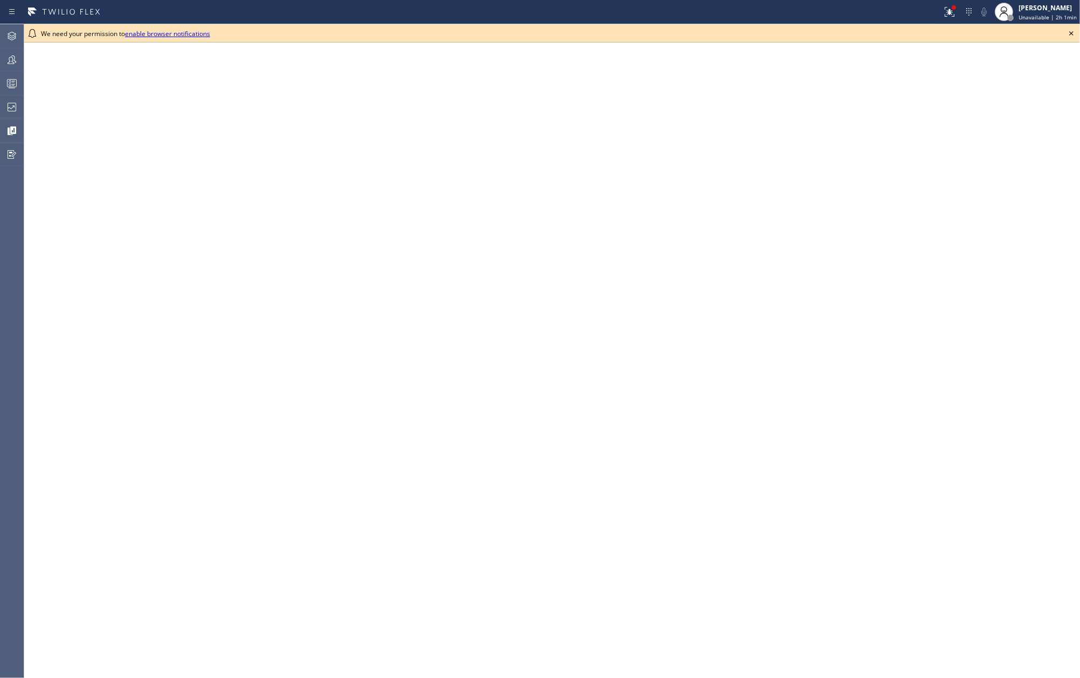
click at [1067, 31] on icon at bounding box center [1070, 33] width 13 height 13
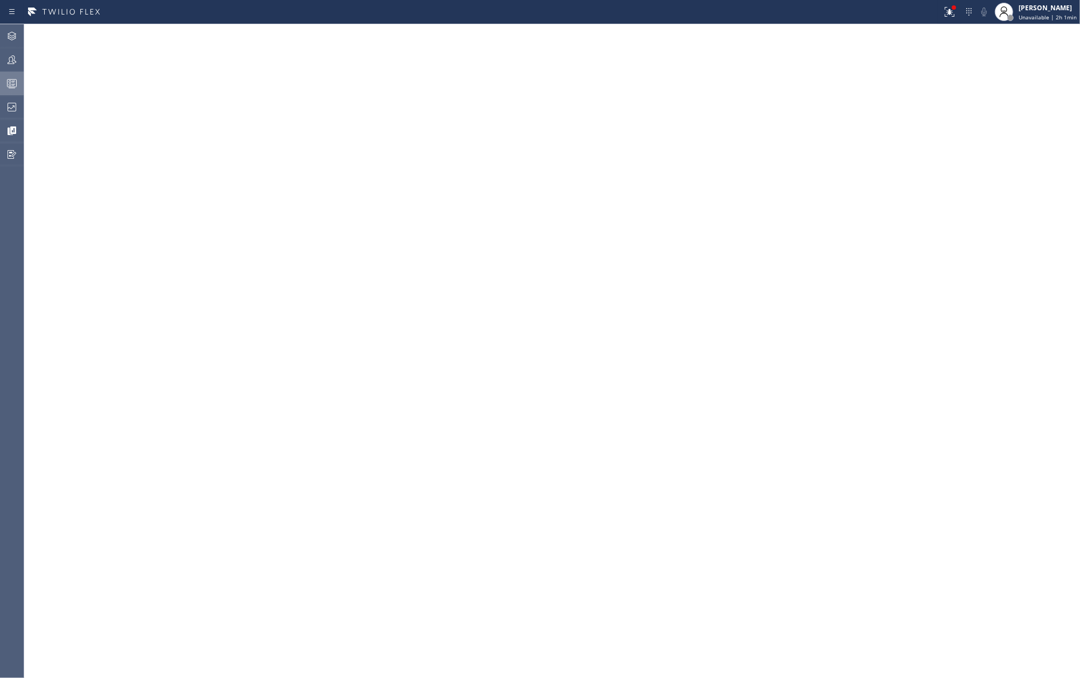
click at [13, 89] on icon at bounding box center [11, 83] width 13 height 13
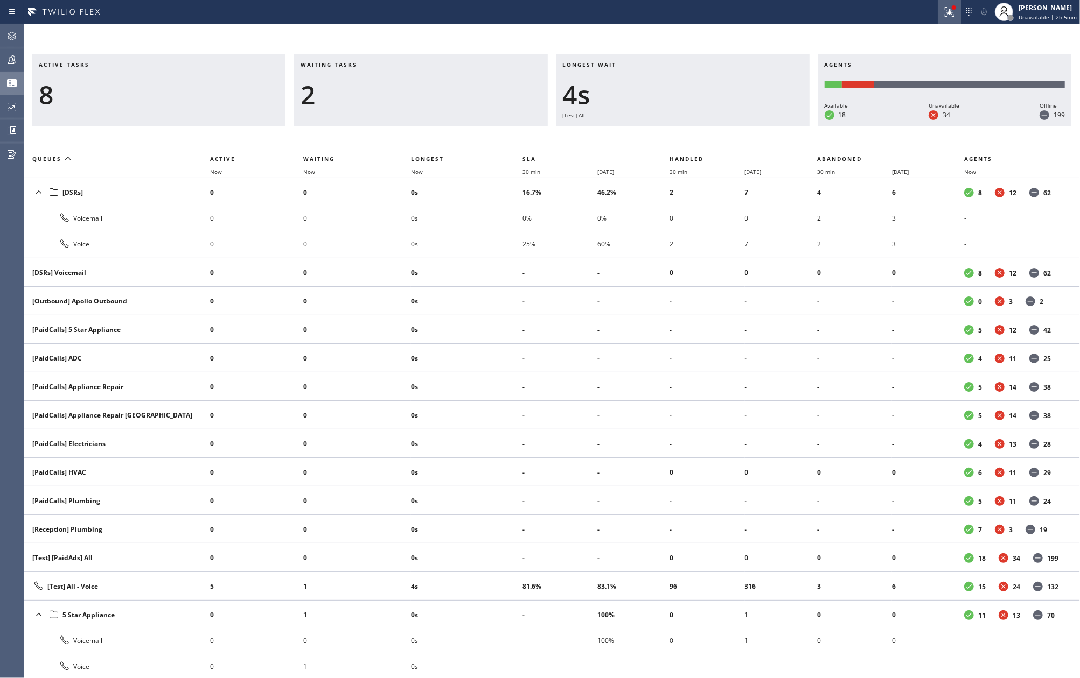
click at [951, 13] on icon at bounding box center [947, 11] width 6 height 8
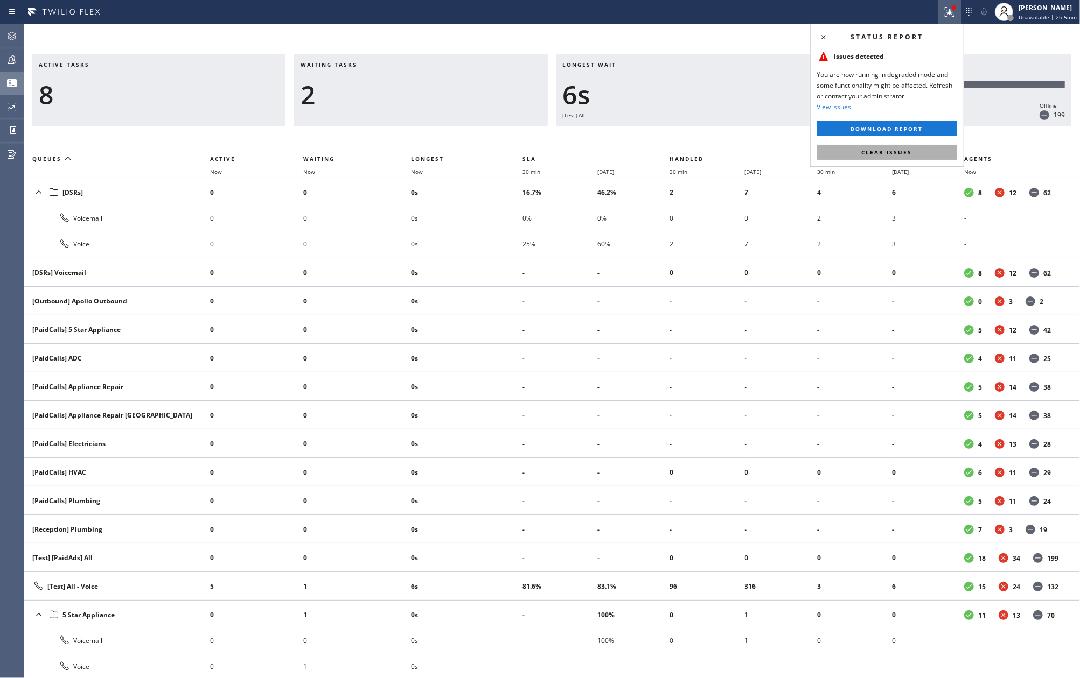
click at [873, 148] on button "Clear issues" at bounding box center [887, 152] width 140 height 15
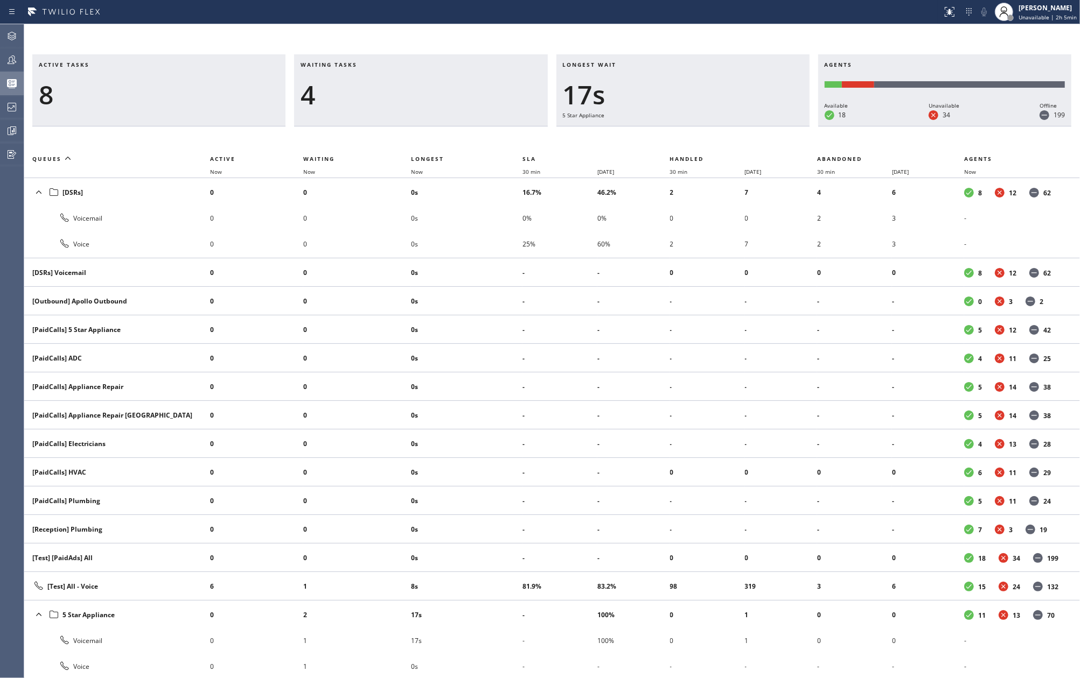
click at [366, 19] on div at bounding box center [470, 11] width 933 height 17
click at [418, 167] on th "Now" at bounding box center [466, 171] width 111 height 13
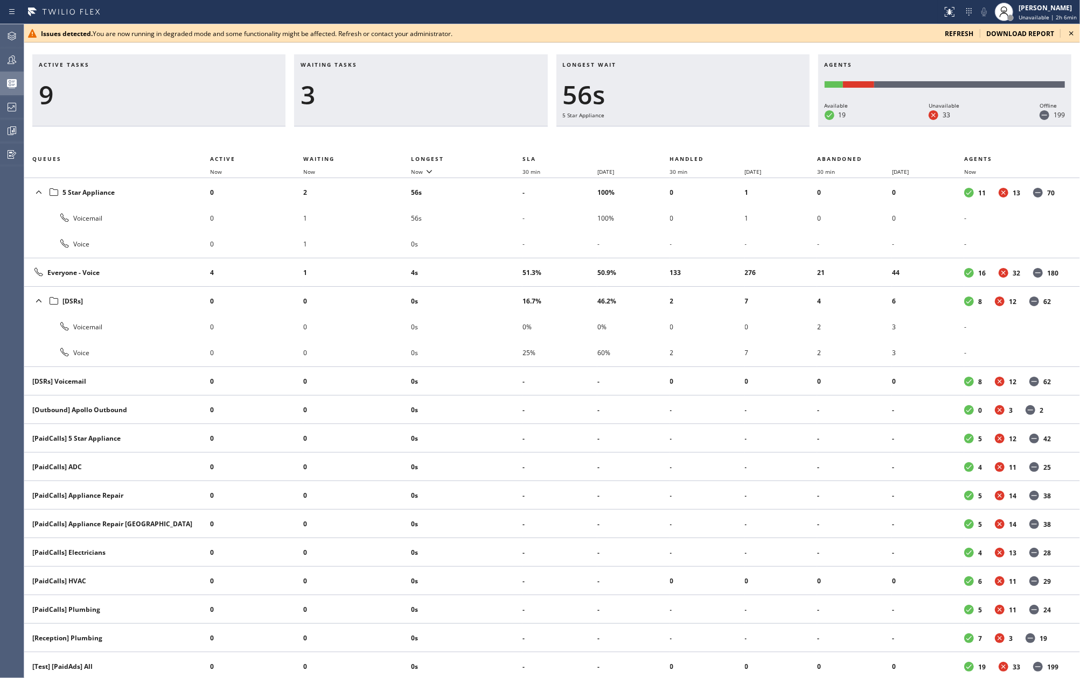
click at [1070, 32] on icon at bounding box center [1070, 33] width 13 height 13
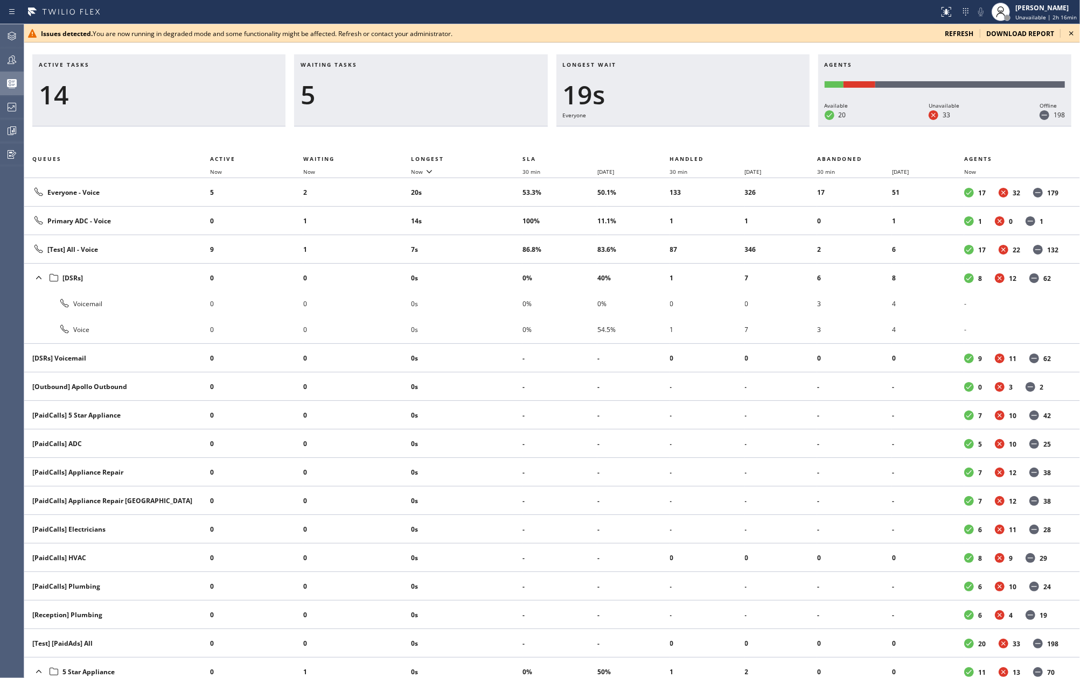
click at [1075, 29] on icon at bounding box center [1070, 33] width 13 height 13
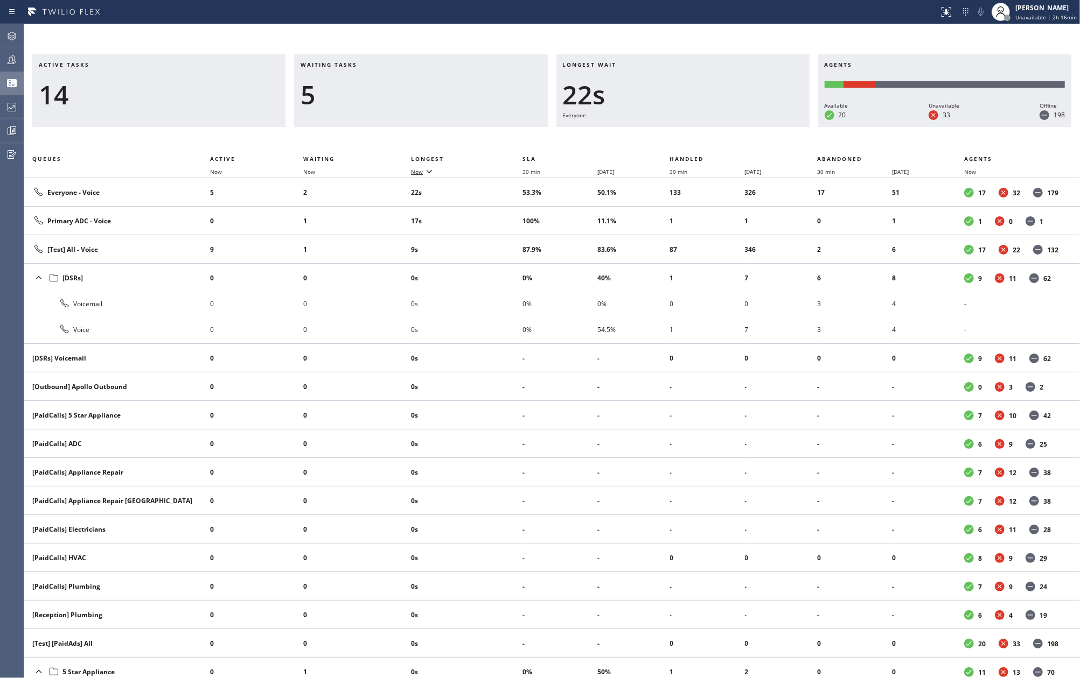
click at [429, 167] on icon at bounding box center [429, 171] width 13 height 13
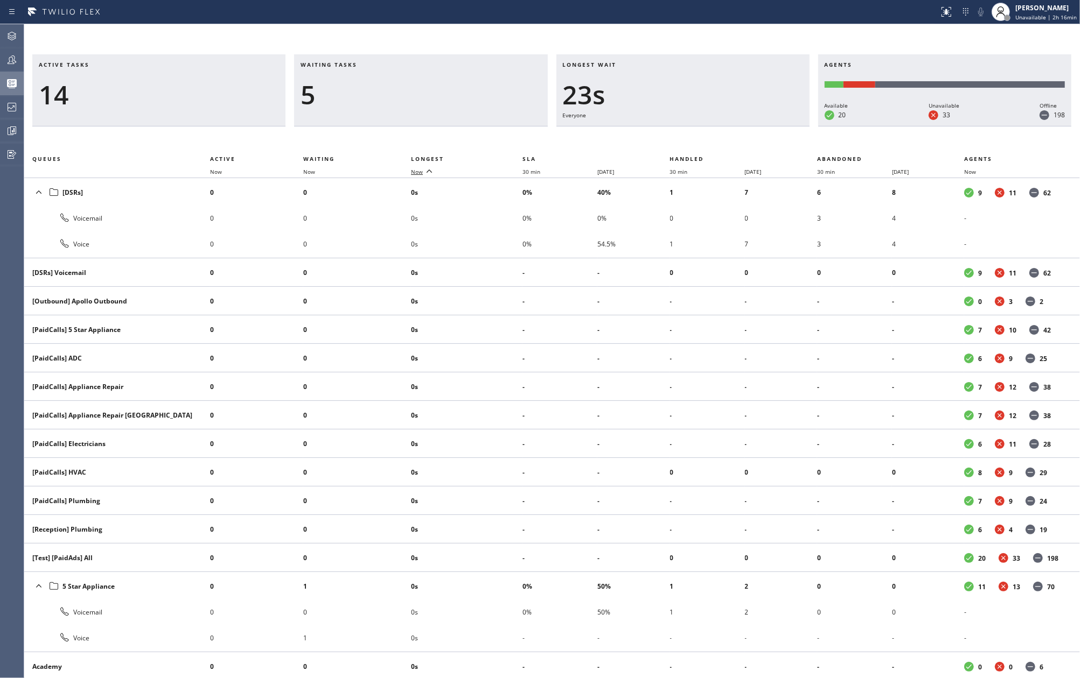
click at [429, 167] on icon at bounding box center [429, 171] width 13 height 13
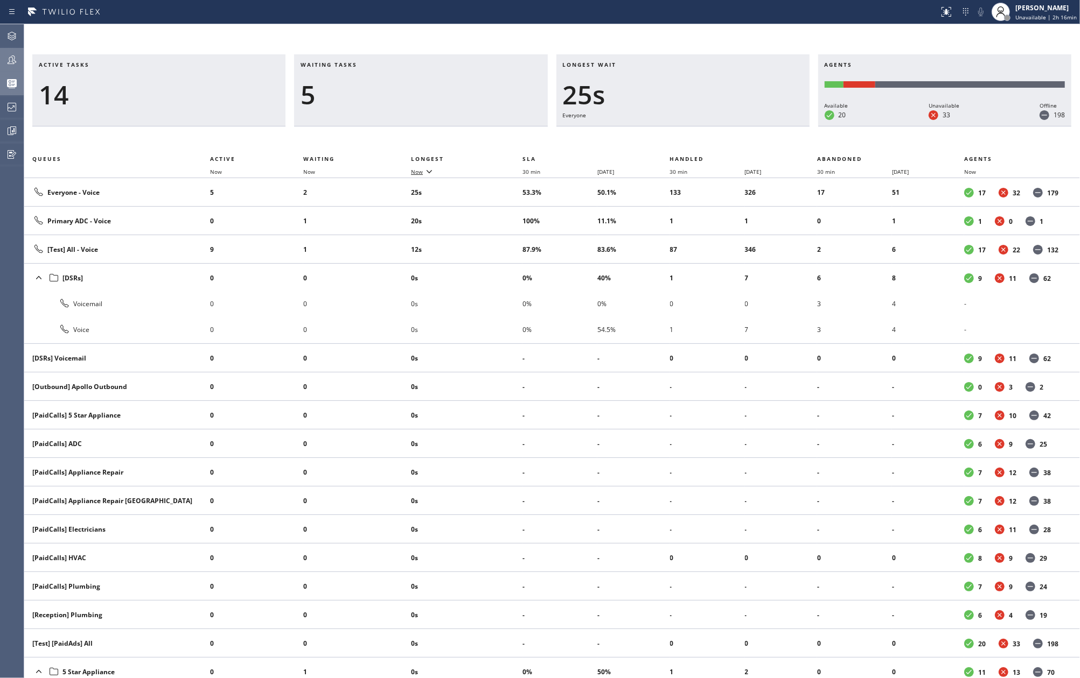
click at [18, 59] on div at bounding box center [12, 59] width 24 height 13
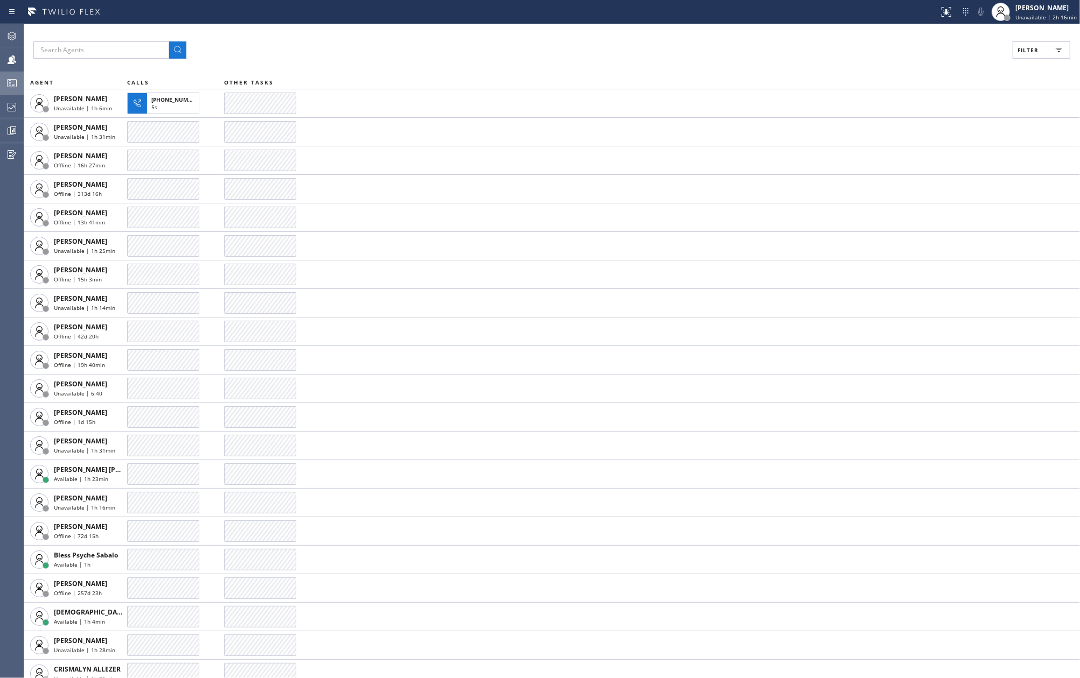
click at [1047, 54] on button "Filter" at bounding box center [1041, 49] width 58 height 17
click at [923, 128] on input "Available" at bounding box center [922, 127] width 13 height 13
checkbox input "true"
click at [1021, 58] on span "Apply" at bounding box center [1014, 62] width 22 height 8
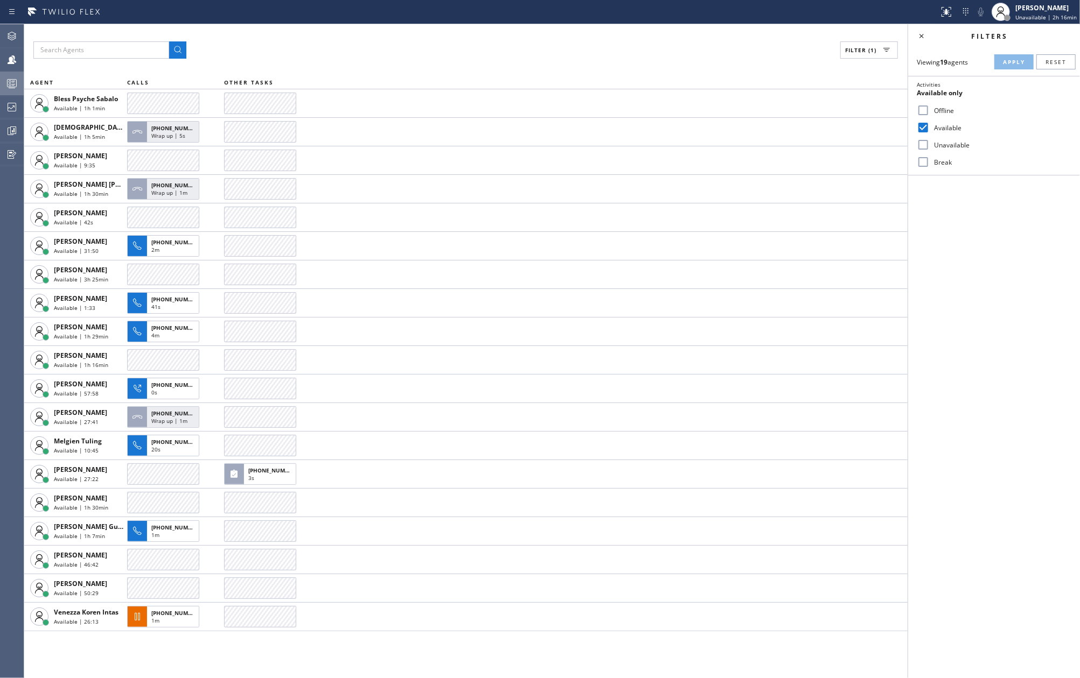
click at [352, 39] on div "Filter (1) AGENT CALLS OTHER TASKS Bless Psyche Sabalo Available | 1h 1min Chri…" at bounding box center [466, 351] width 884 height 654
click at [9, 83] on icon at bounding box center [11, 83] width 13 height 13
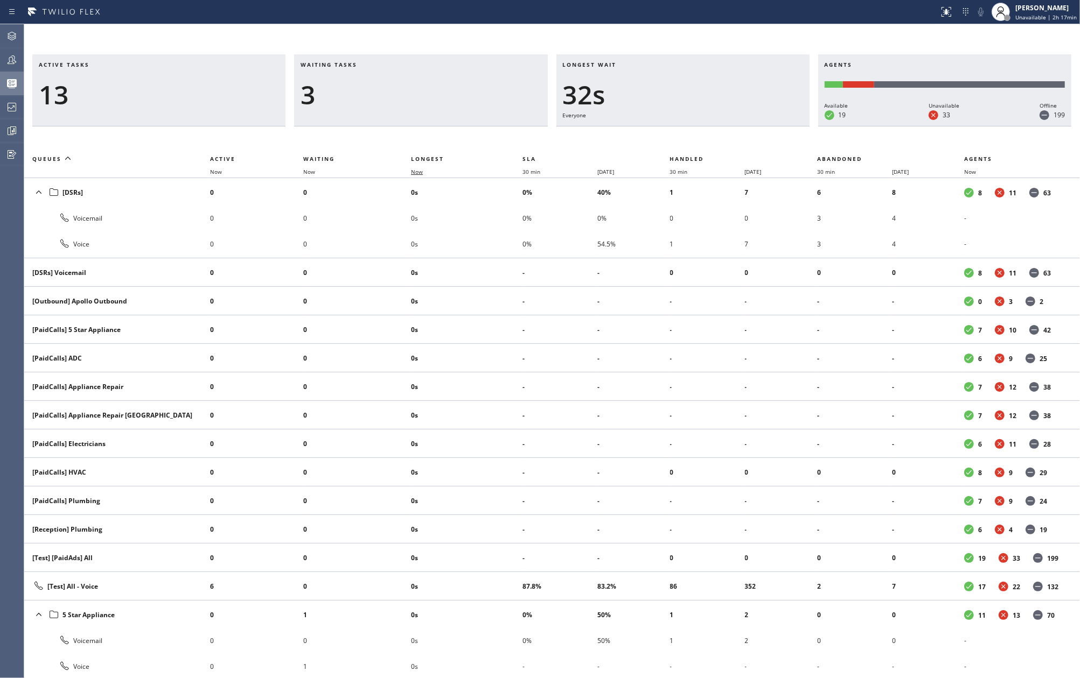
click at [427, 170] on span "Now" at bounding box center [423, 172] width 25 height 8
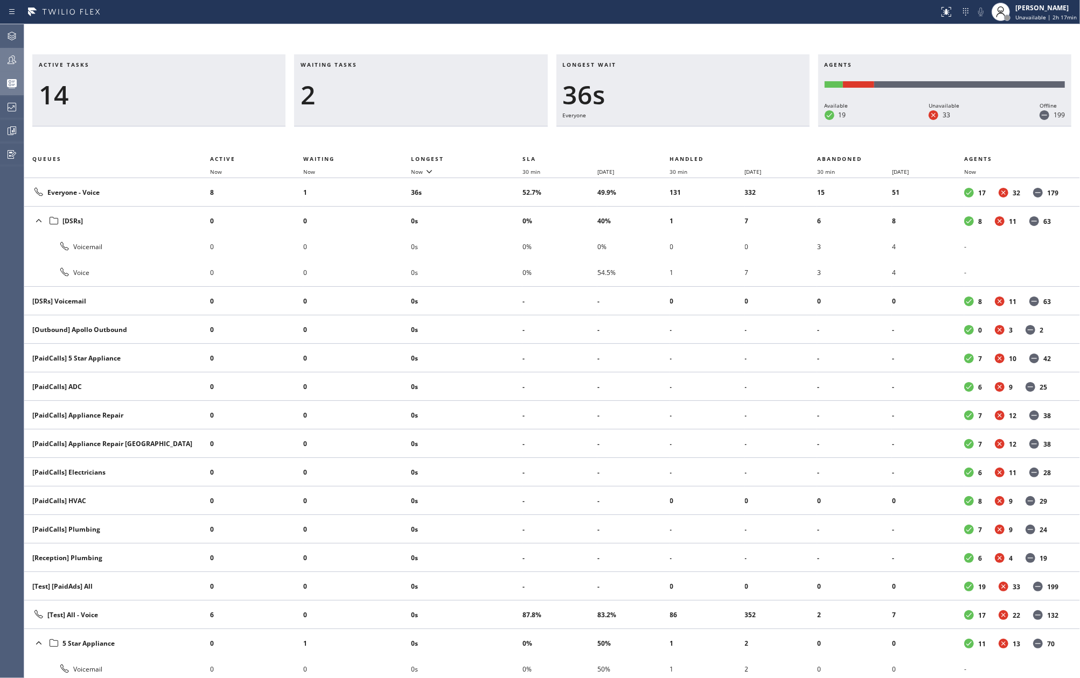
click at [10, 63] on icon at bounding box center [11, 59] width 13 height 13
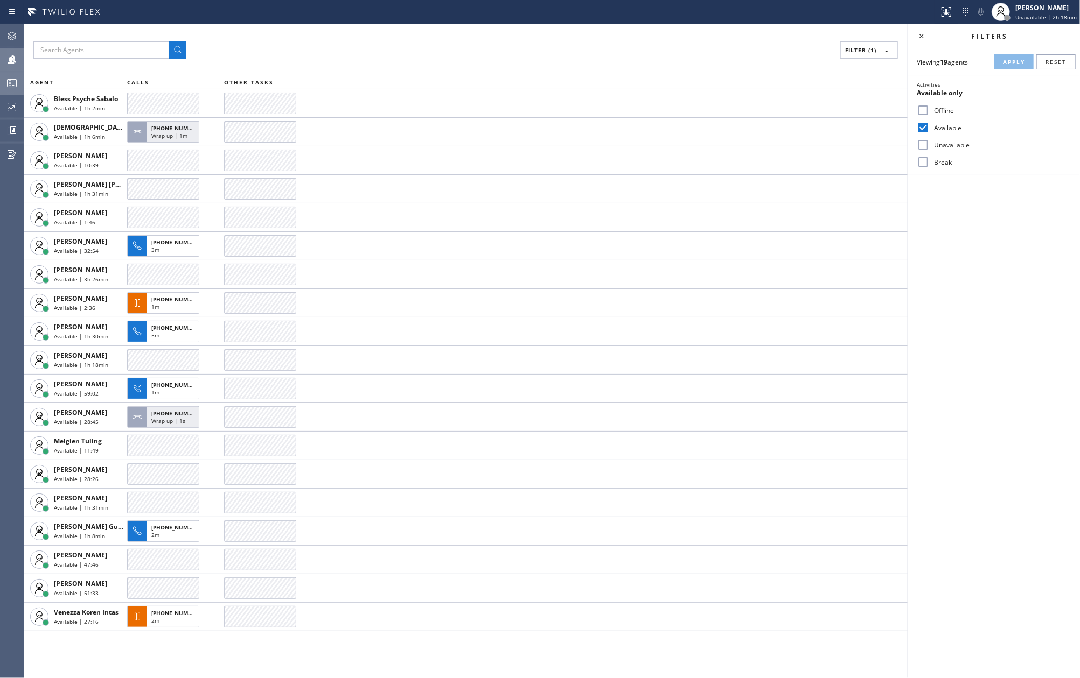
click at [8, 83] on icon at bounding box center [11, 83] width 13 height 13
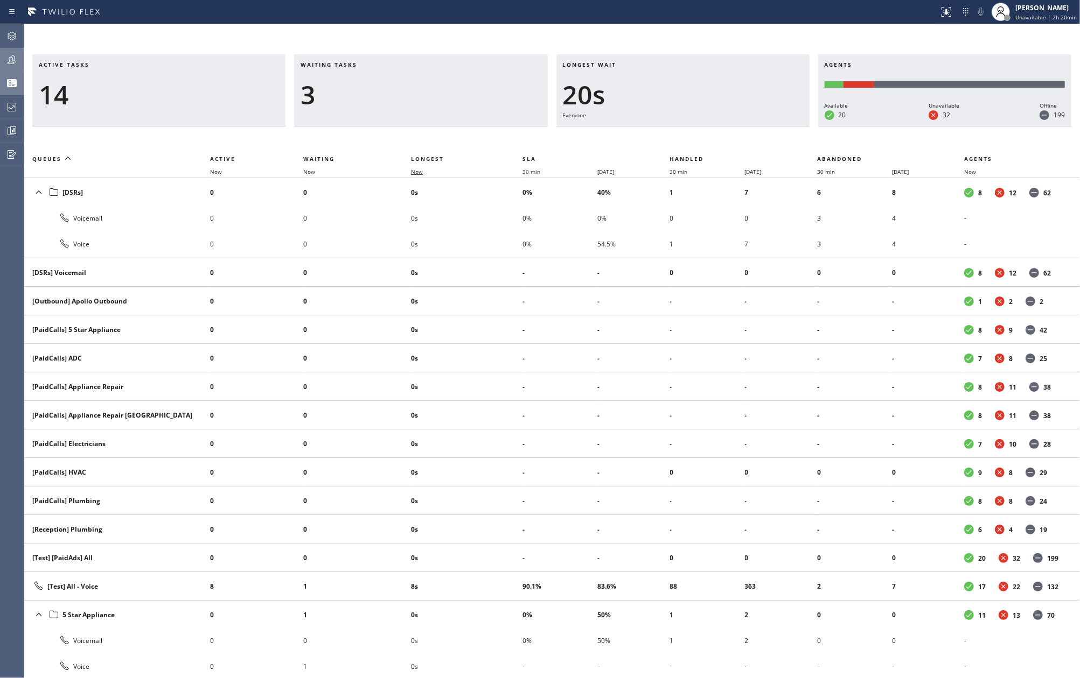
click at [423, 171] on span "Now" at bounding box center [417, 172] width 12 height 8
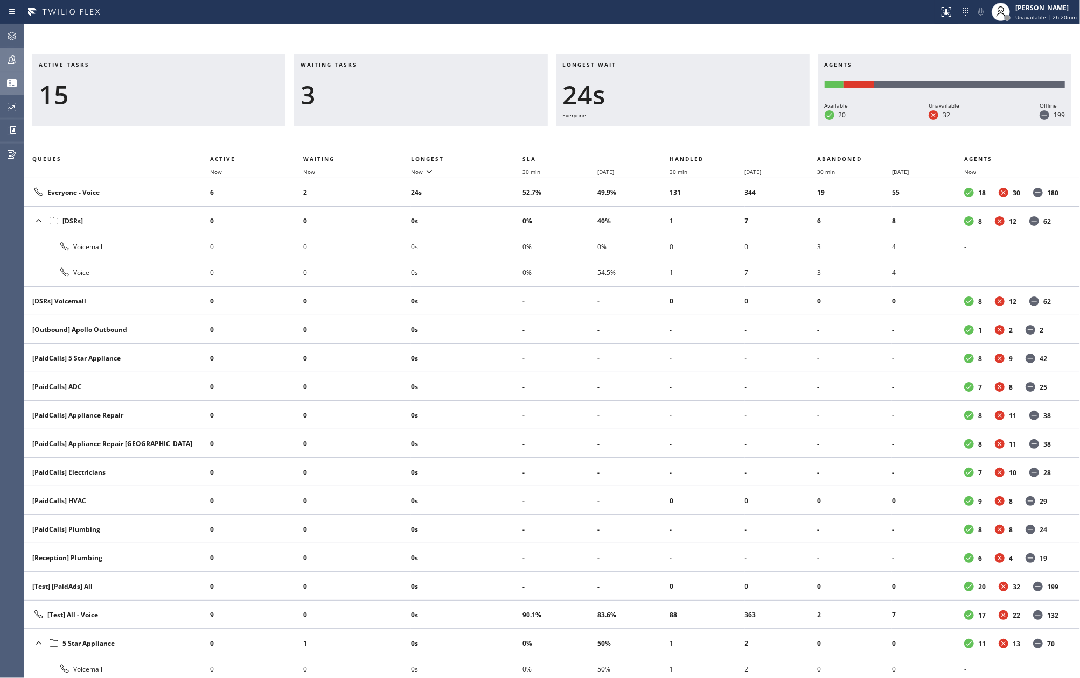
click at [8, 62] on icon at bounding box center [11, 59] width 13 height 13
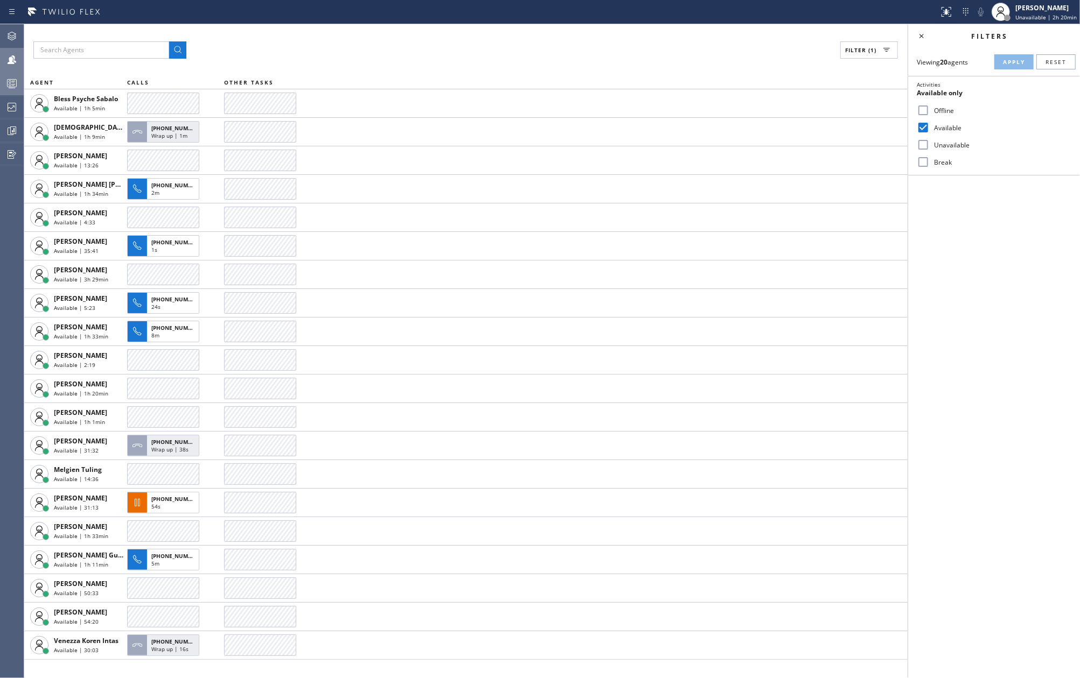
click at [919, 167] on input "Break" at bounding box center [922, 162] width 13 height 13
checkbox input "true"
click at [1012, 57] on button "Apply" at bounding box center [1013, 61] width 39 height 15
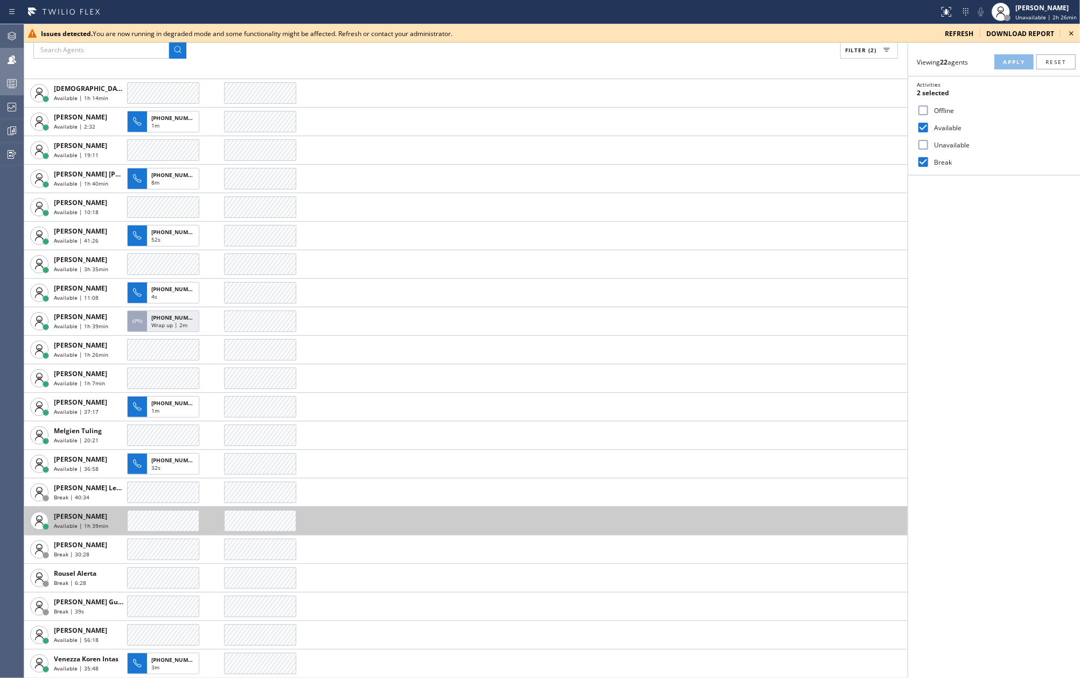
scroll to position [80, 0]
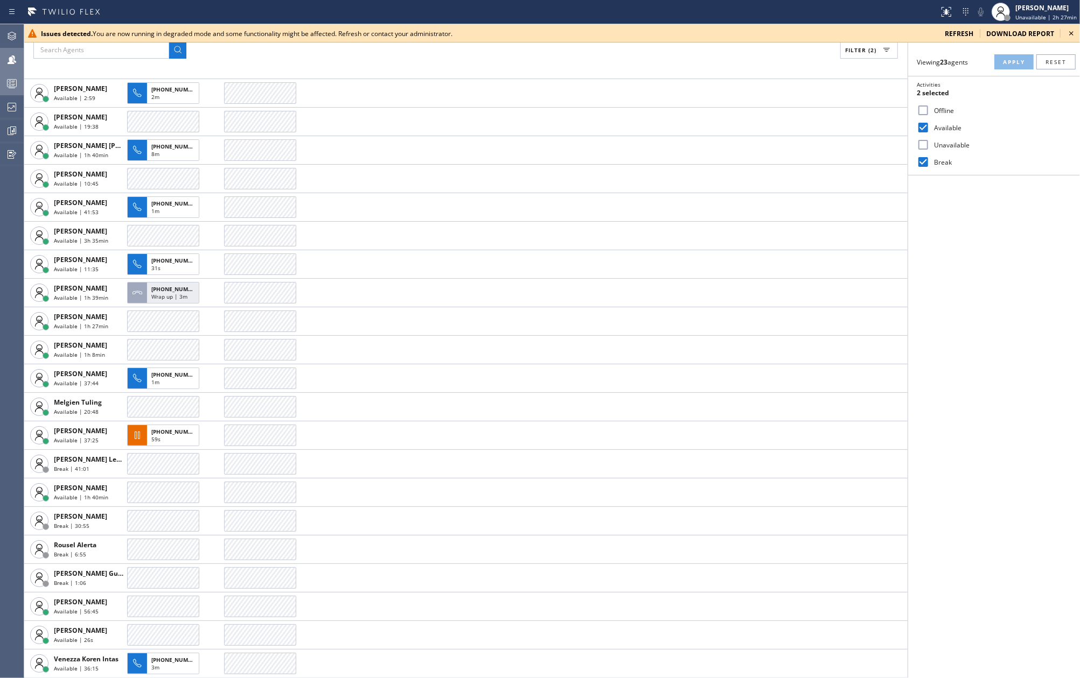
click at [1078, 27] on div "Issues detected. You are now running in degraded mode and some functionality mi…" at bounding box center [552, 33] width 1056 height 18
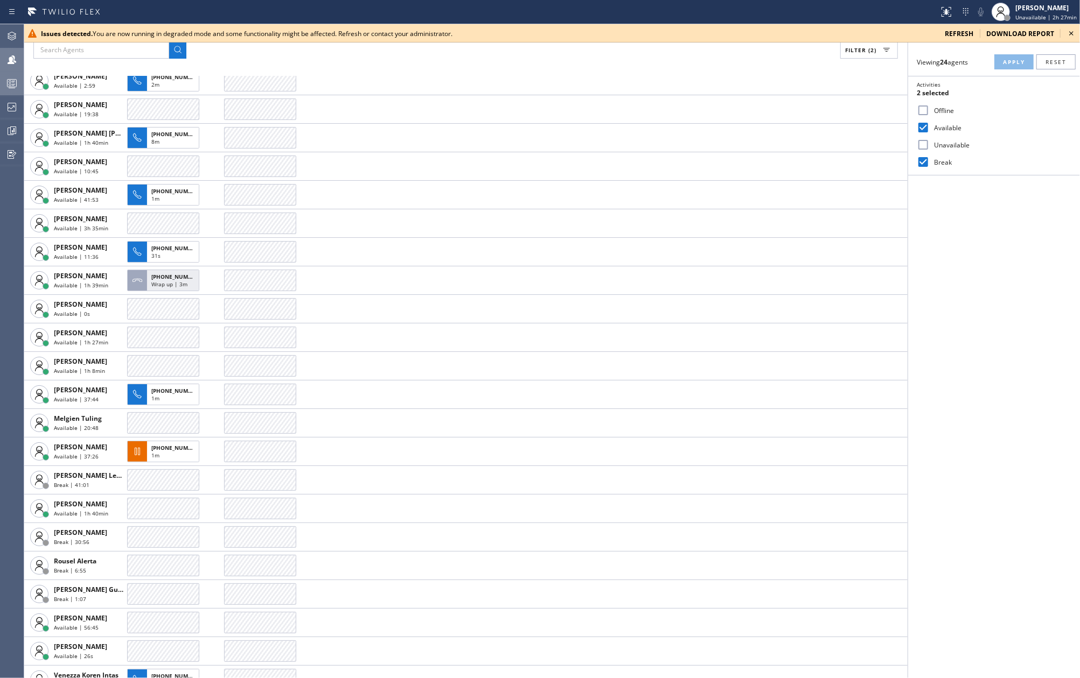
scroll to position [109, 0]
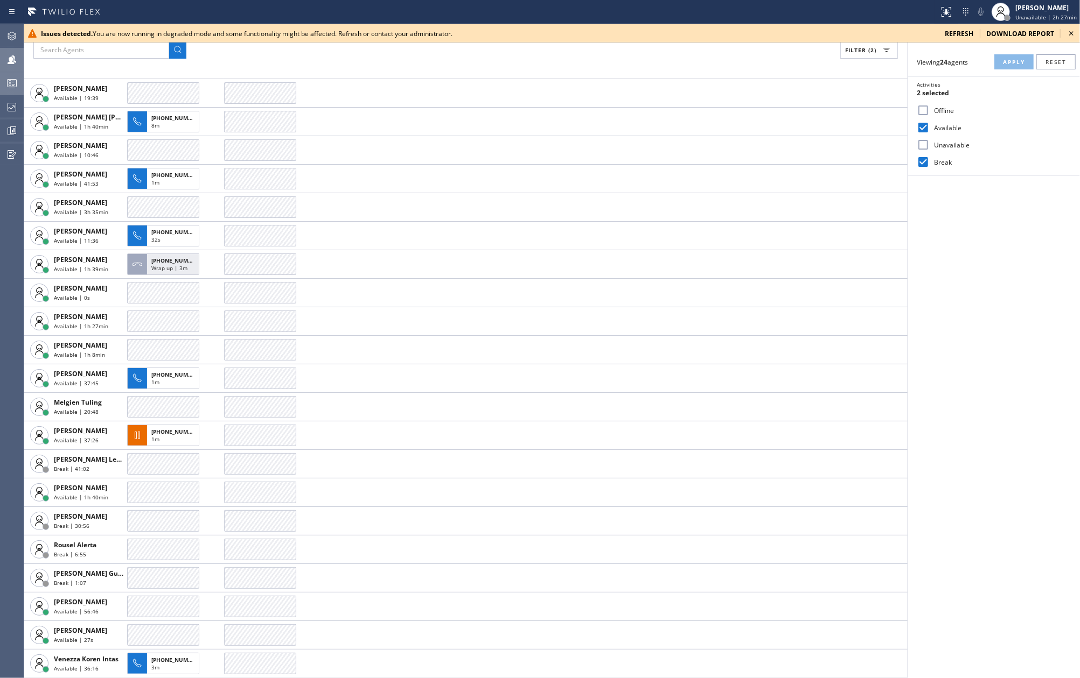
click at [1069, 31] on icon at bounding box center [1070, 33] width 13 height 13
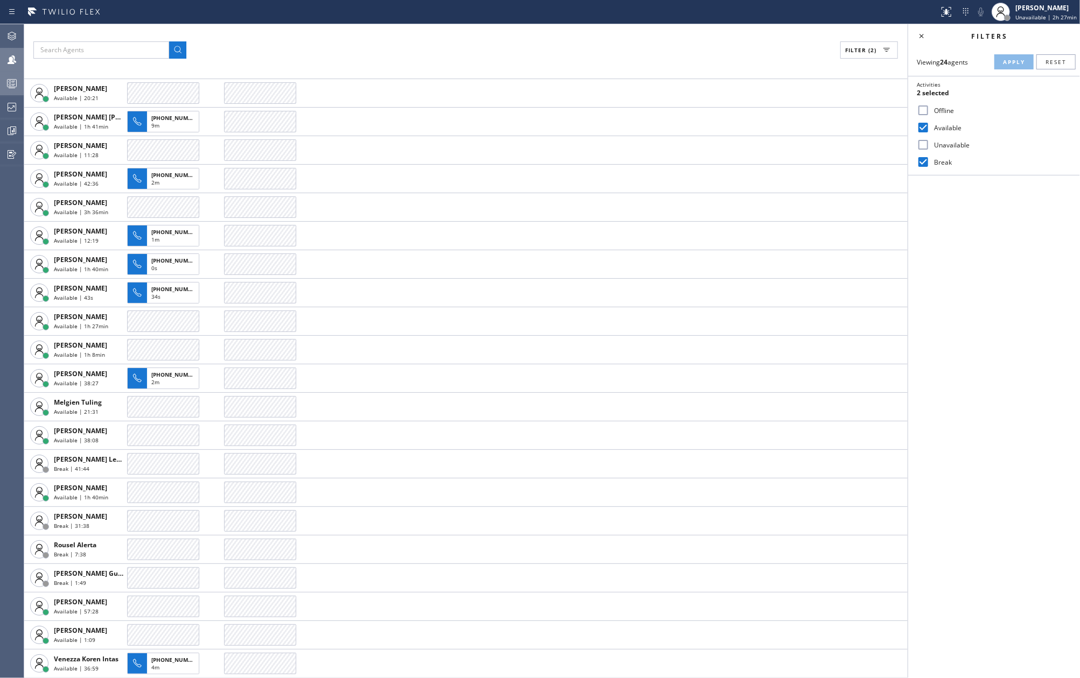
click at [8, 83] on icon at bounding box center [11, 83] width 13 height 13
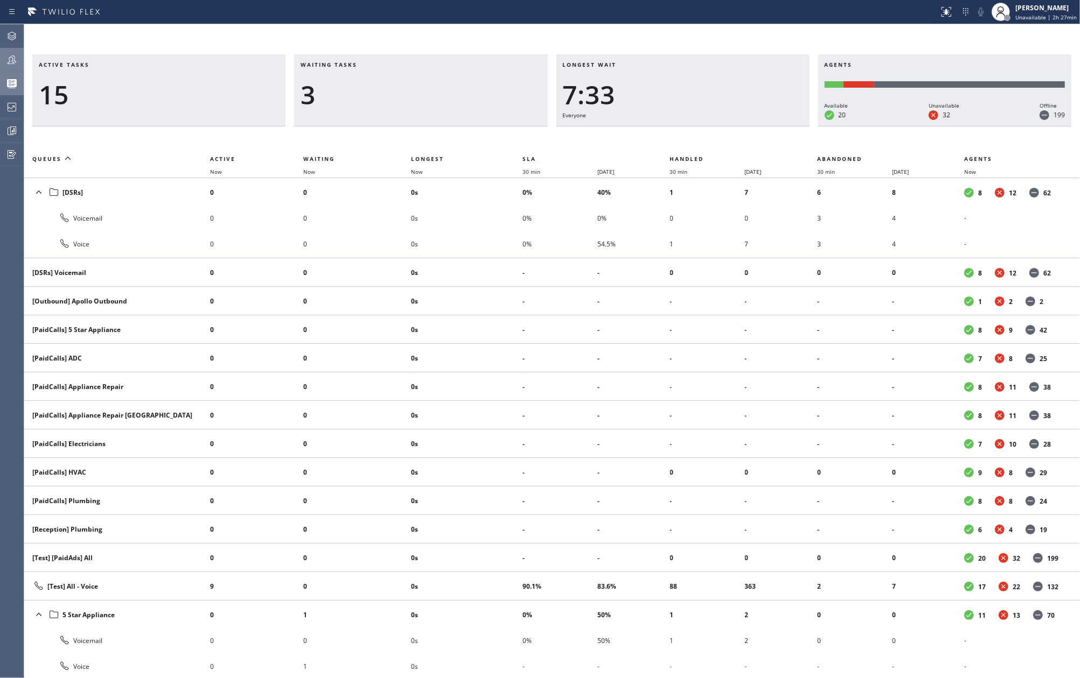
click at [426, 176] on th "Now" at bounding box center [466, 171] width 111 height 13
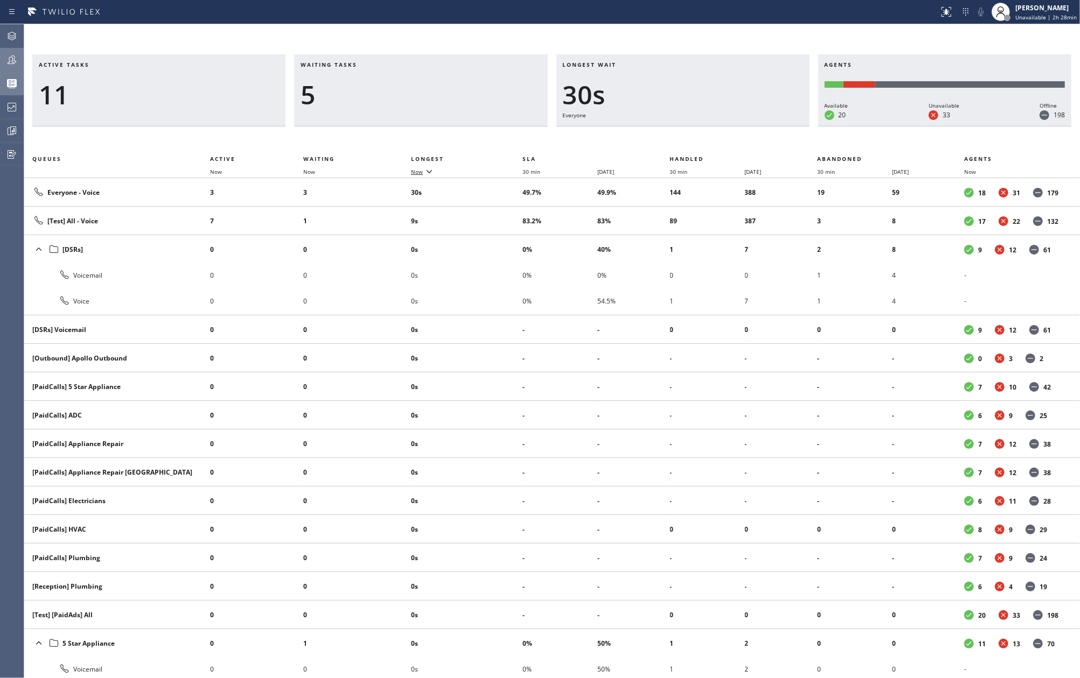
click at [425, 173] on icon at bounding box center [429, 171] width 13 height 13
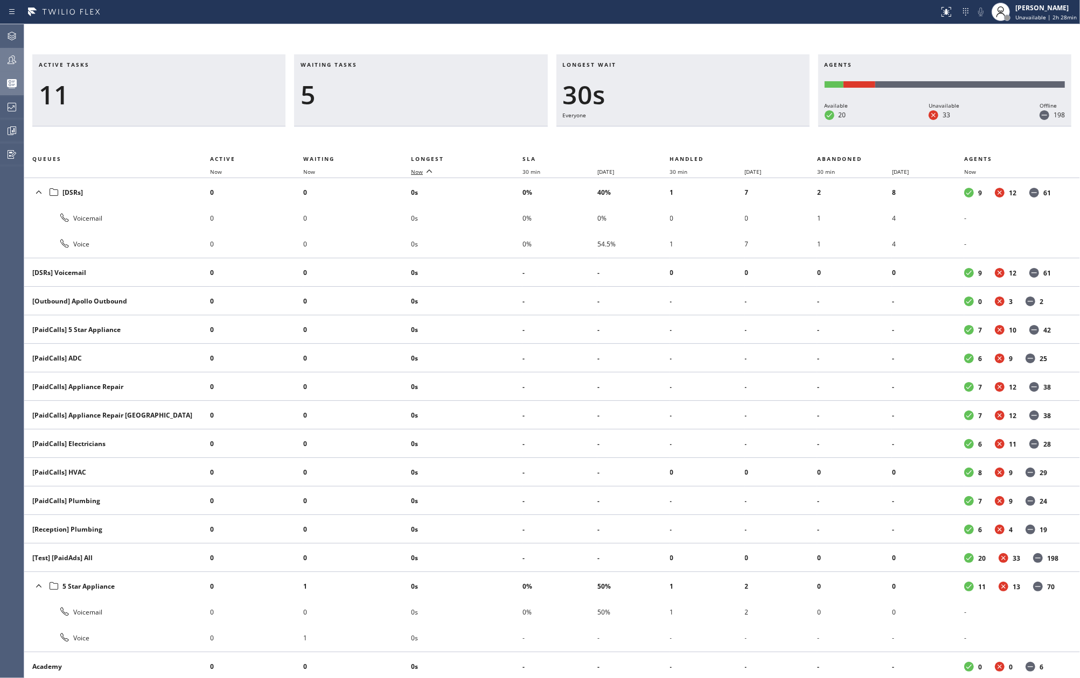
click at [425, 173] on icon at bounding box center [429, 171] width 13 height 13
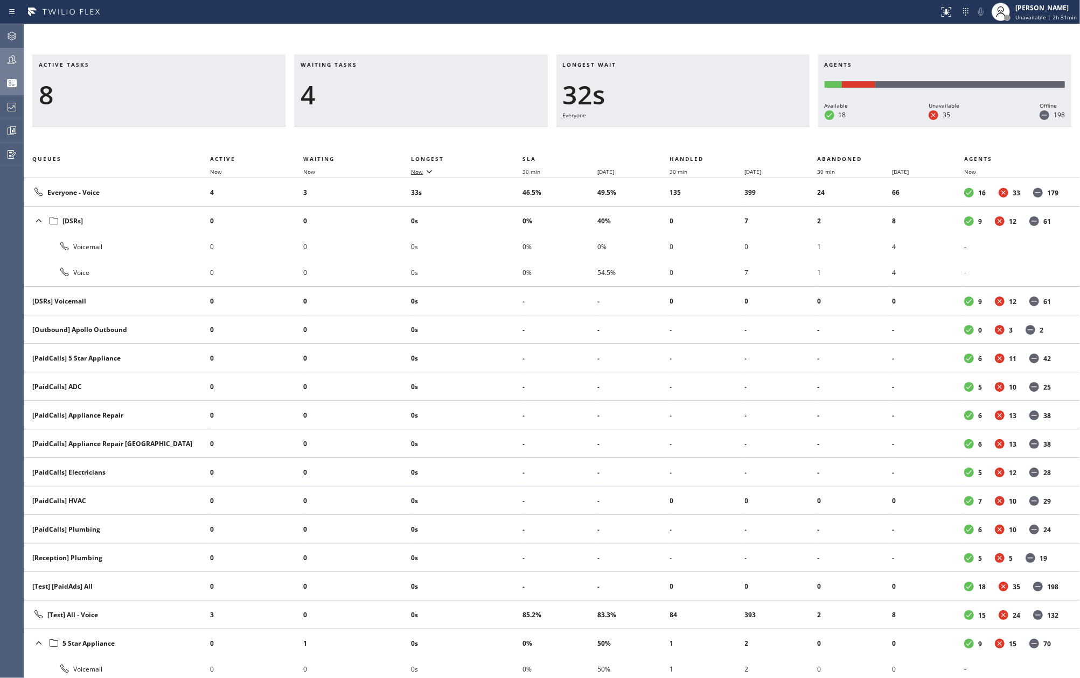
click at [397, 73] on h3 "Waiting tasks" at bounding box center [420, 69] width 240 height 16
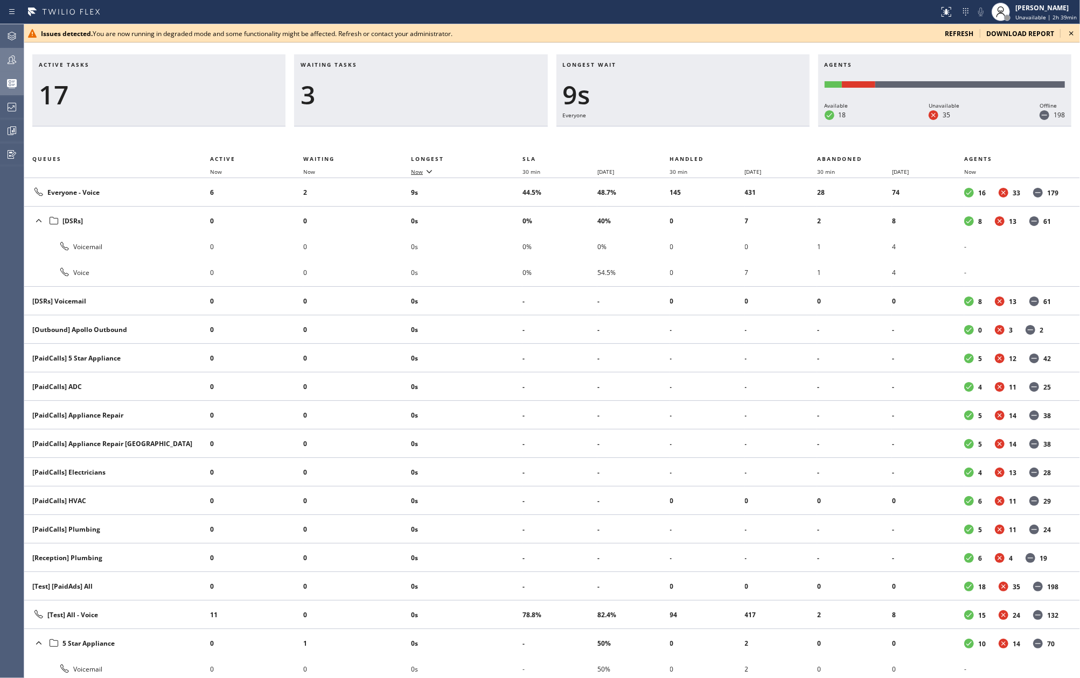
click at [1073, 29] on icon at bounding box center [1070, 33] width 13 height 13
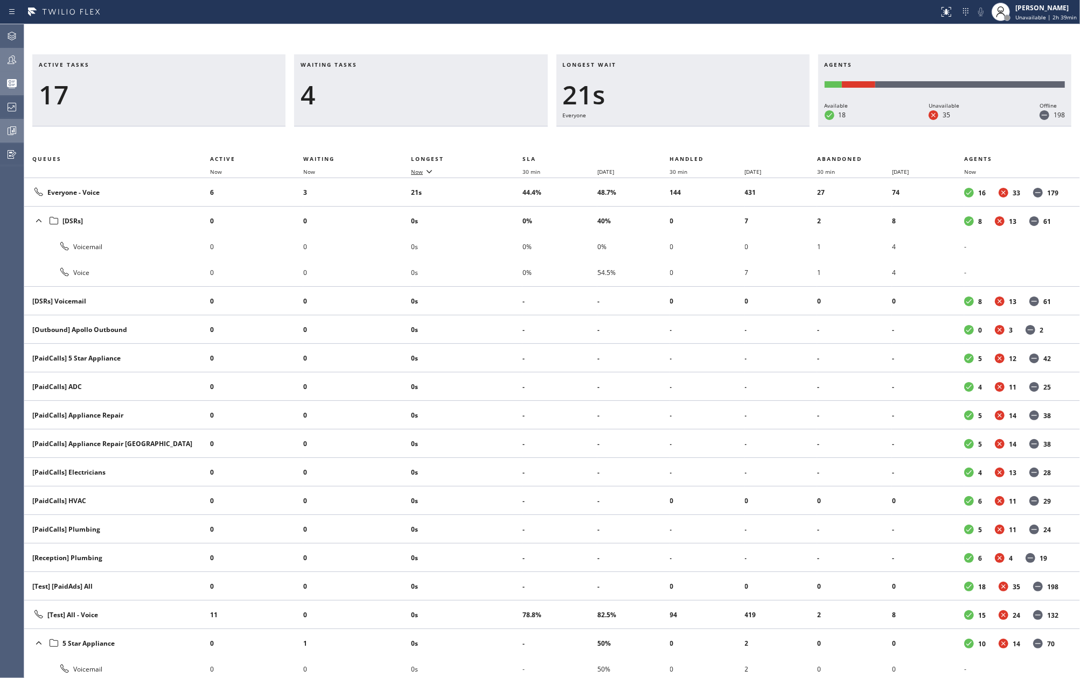
click at [13, 132] on icon at bounding box center [11, 130] width 13 height 13
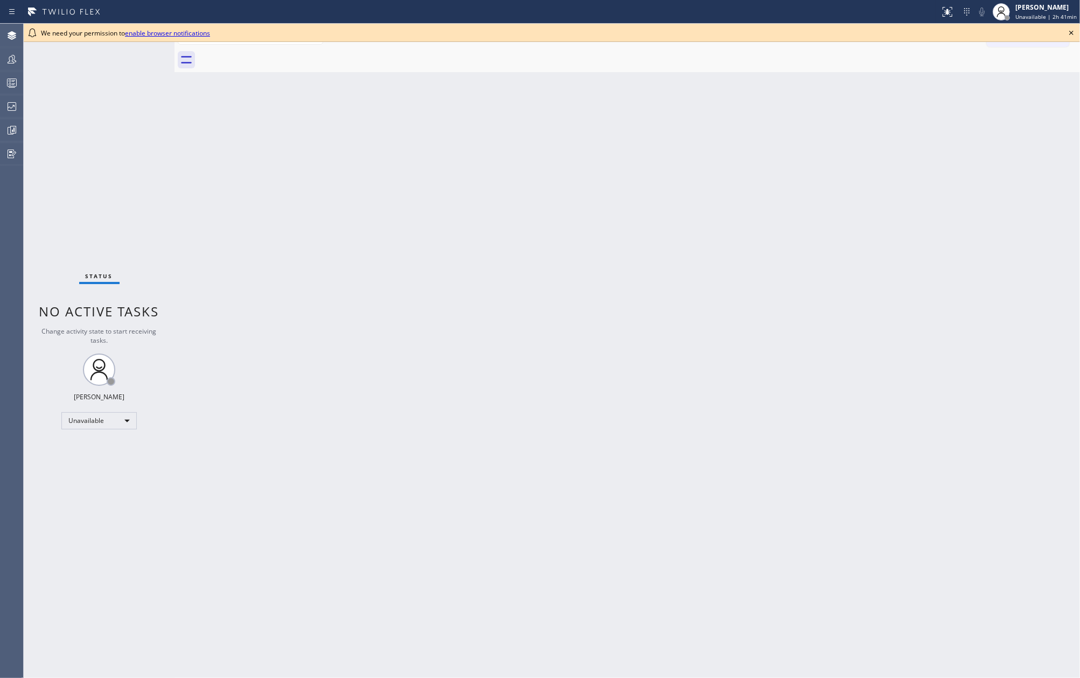
click at [1067, 33] on icon at bounding box center [1070, 32] width 13 height 13
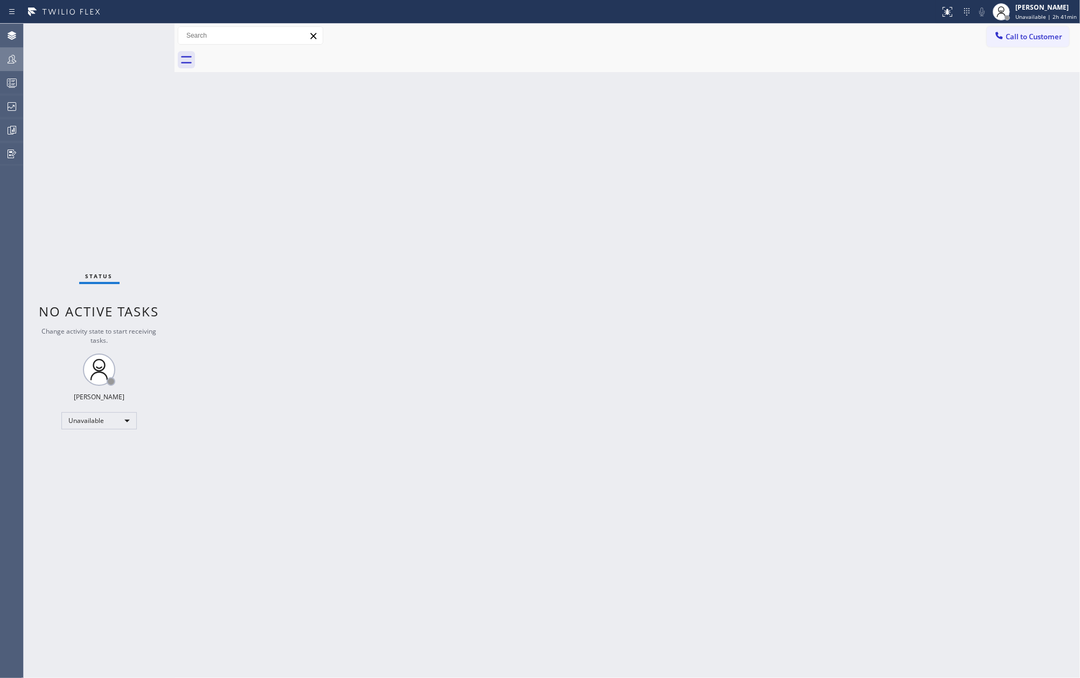
click at [12, 58] on icon at bounding box center [11, 59] width 13 height 13
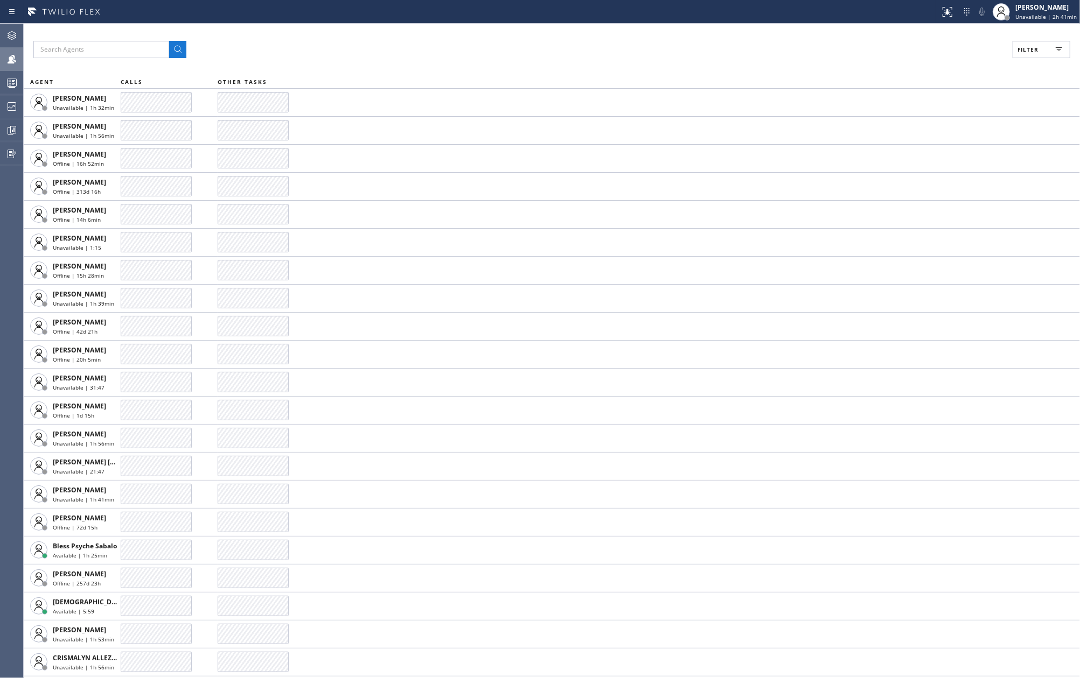
click at [1061, 58] on button "Filter" at bounding box center [1041, 49] width 58 height 17
click at [924, 127] on input "Available" at bounding box center [922, 127] width 13 height 13
checkbox input "true"
click at [923, 164] on input "Break" at bounding box center [922, 161] width 13 height 13
click at [1009, 59] on span "Apply" at bounding box center [1014, 62] width 22 height 8
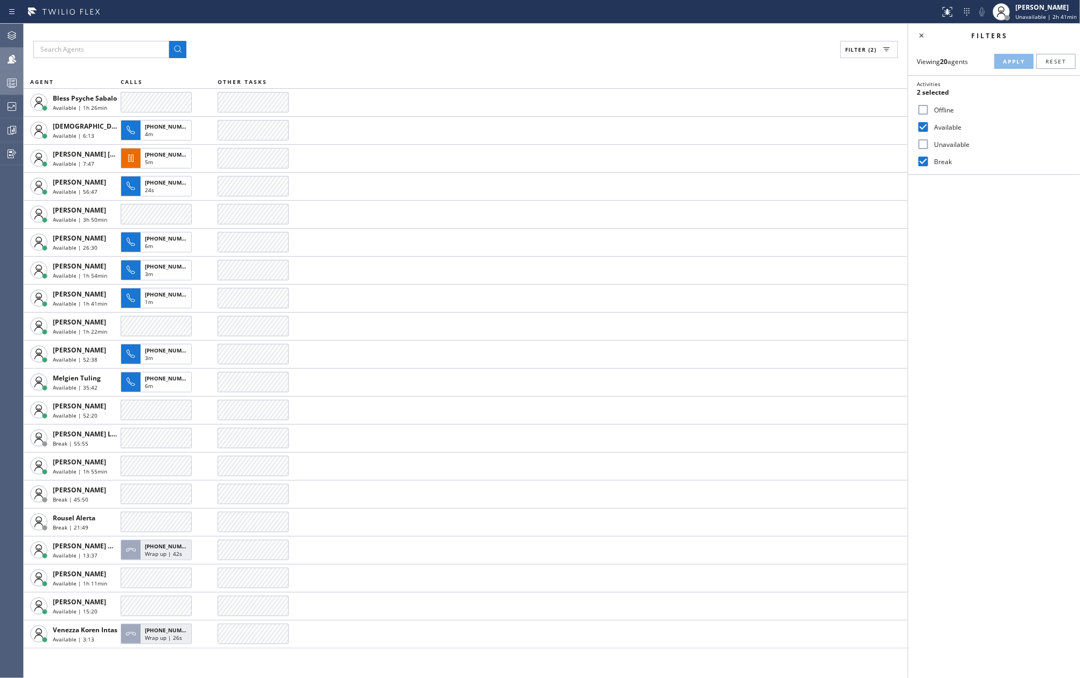
click at [13, 81] on icon at bounding box center [11, 82] width 13 height 13
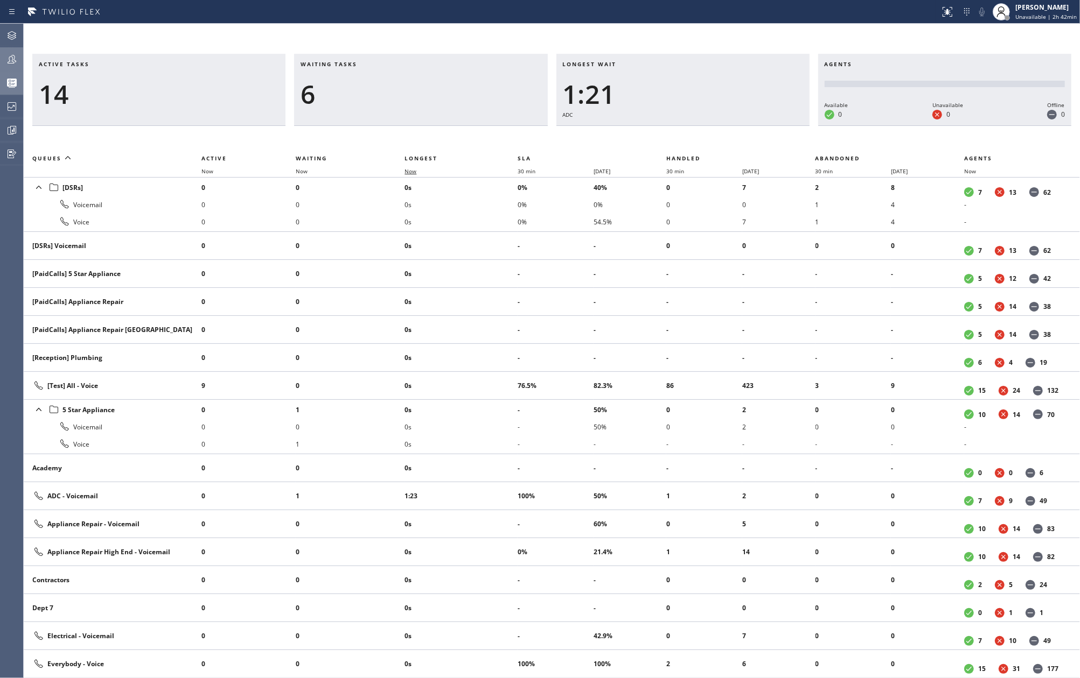
click at [416, 171] on span "Now" at bounding box center [410, 171] width 12 height 8
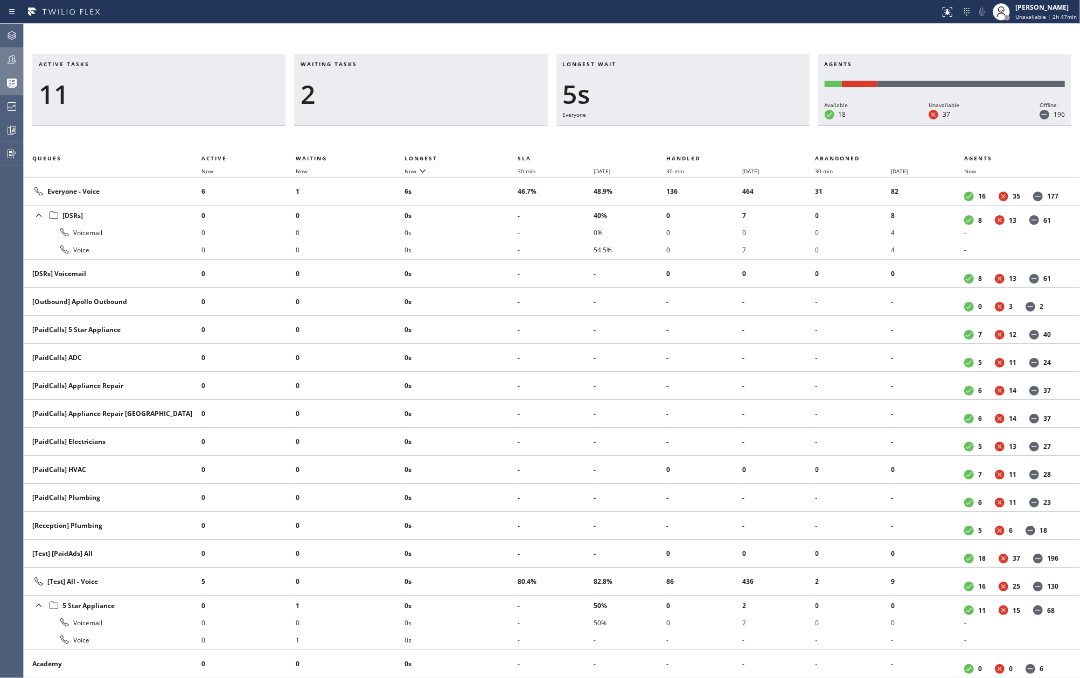
click at [9, 60] on icon at bounding box center [11, 59] width 13 height 13
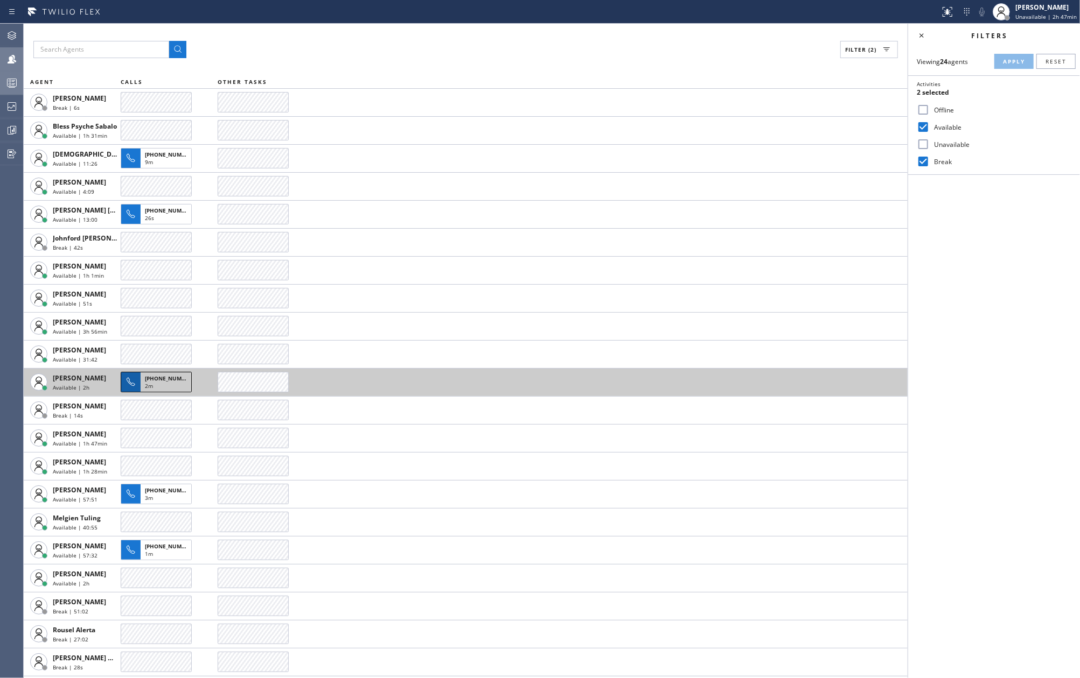
click at [173, 384] on div "2m" at bounding box center [166, 387] width 42 height 10
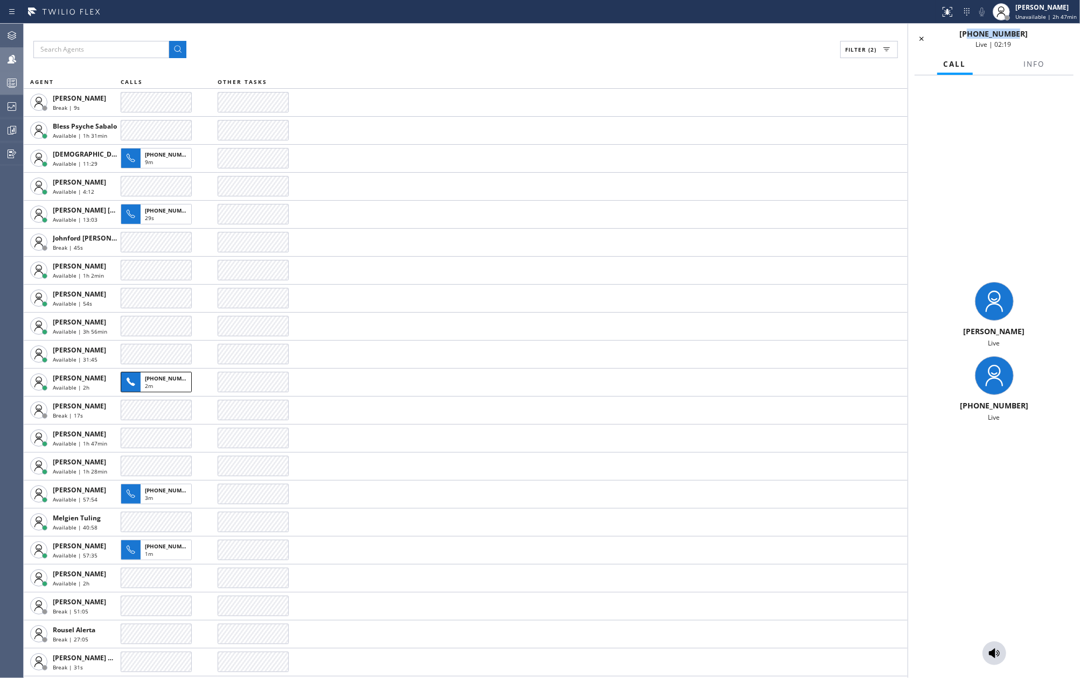
drag, startPoint x: 1030, startPoint y: 34, endPoint x: 978, endPoint y: 34, distance: 52.2
click at [978, 34] on div "[PHONE_NUMBER] Live | 02:19" at bounding box center [993, 39] width 118 height 20
copy span "9724000075"
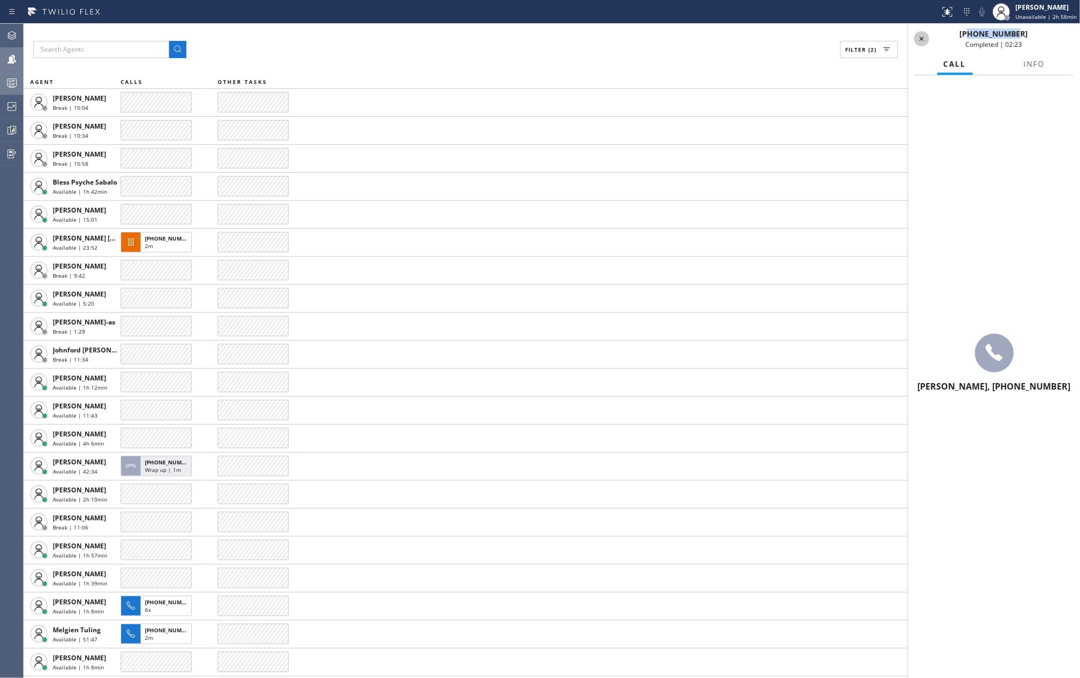
click at [920, 36] on icon at bounding box center [921, 38] width 13 height 13
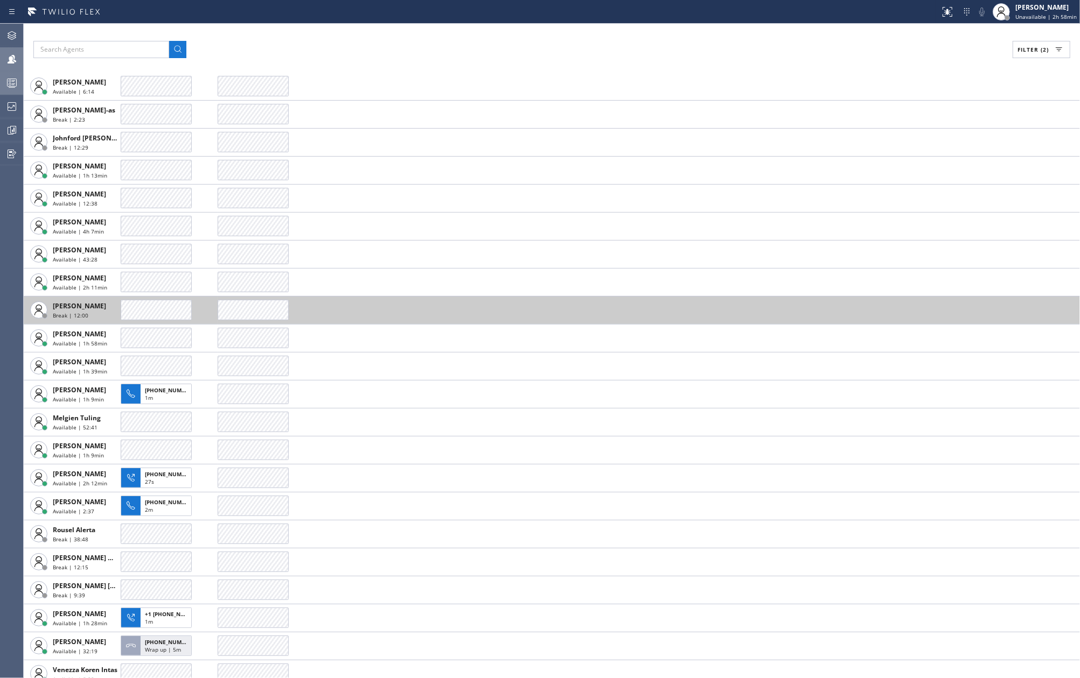
scroll to position [222, 0]
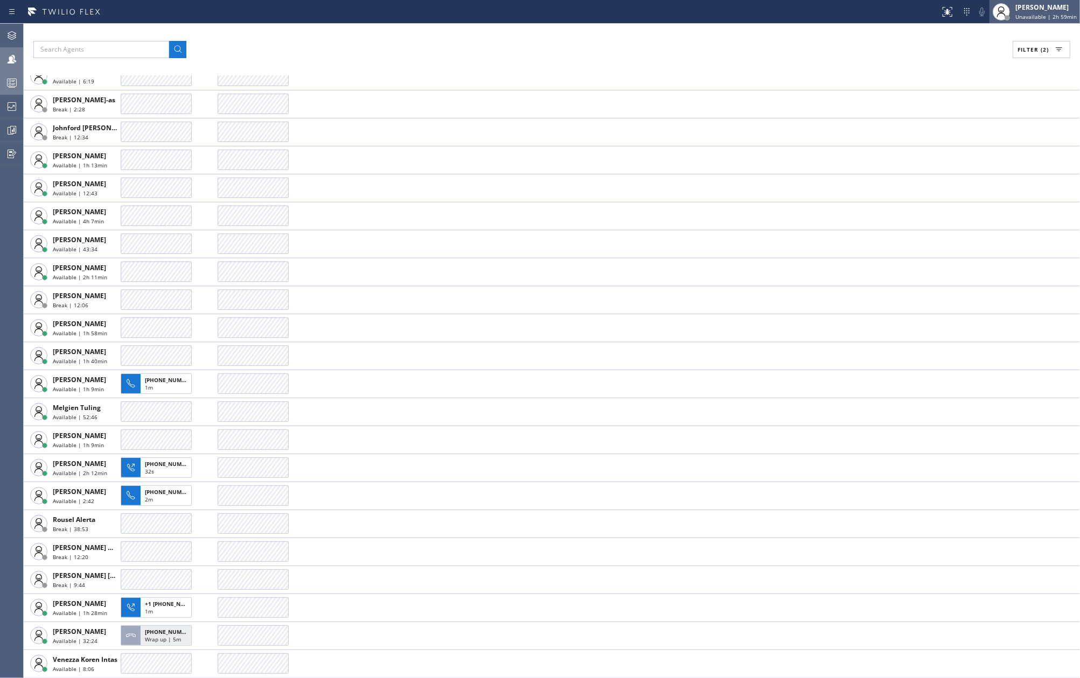
click at [1039, 5] on div "[PERSON_NAME]" at bounding box center [1045, 7] width 61 height 9
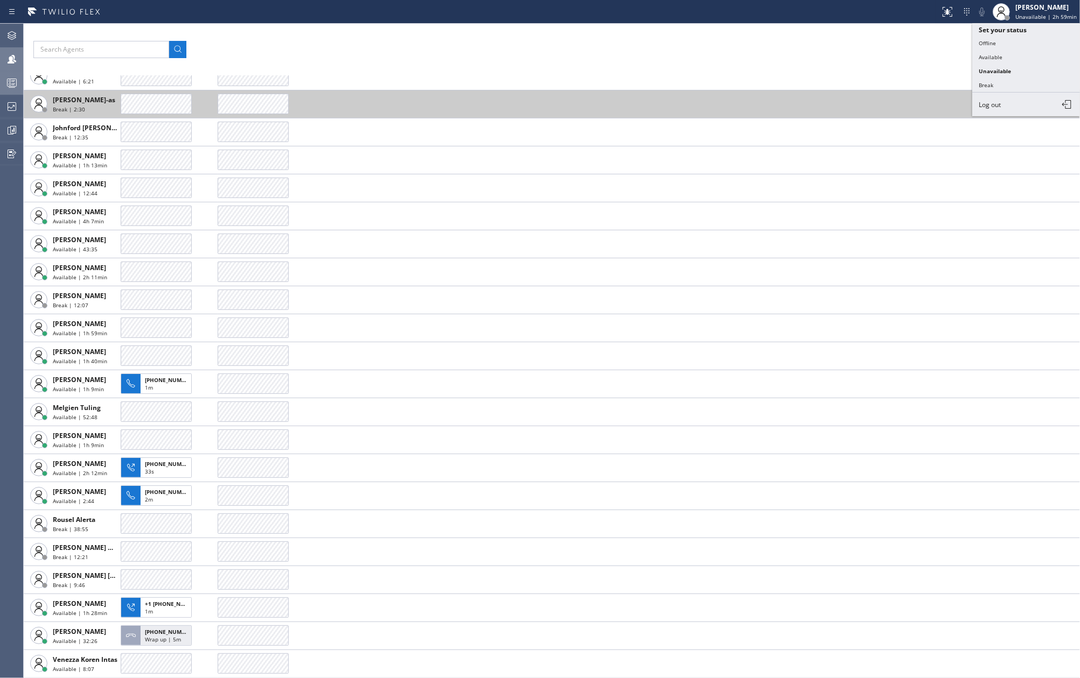
click at [866, 91] on td at bounding box center [649, 104] width 862 height 28
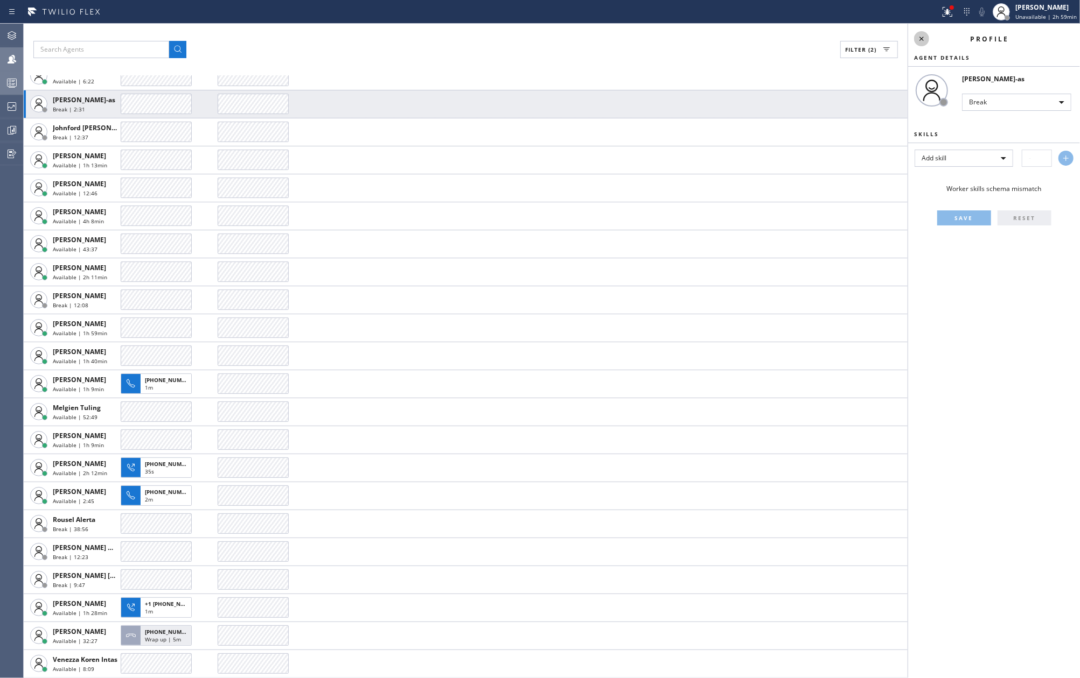
click at [924, 43] on icon at bounding box center [921, 38] width 13 height 13
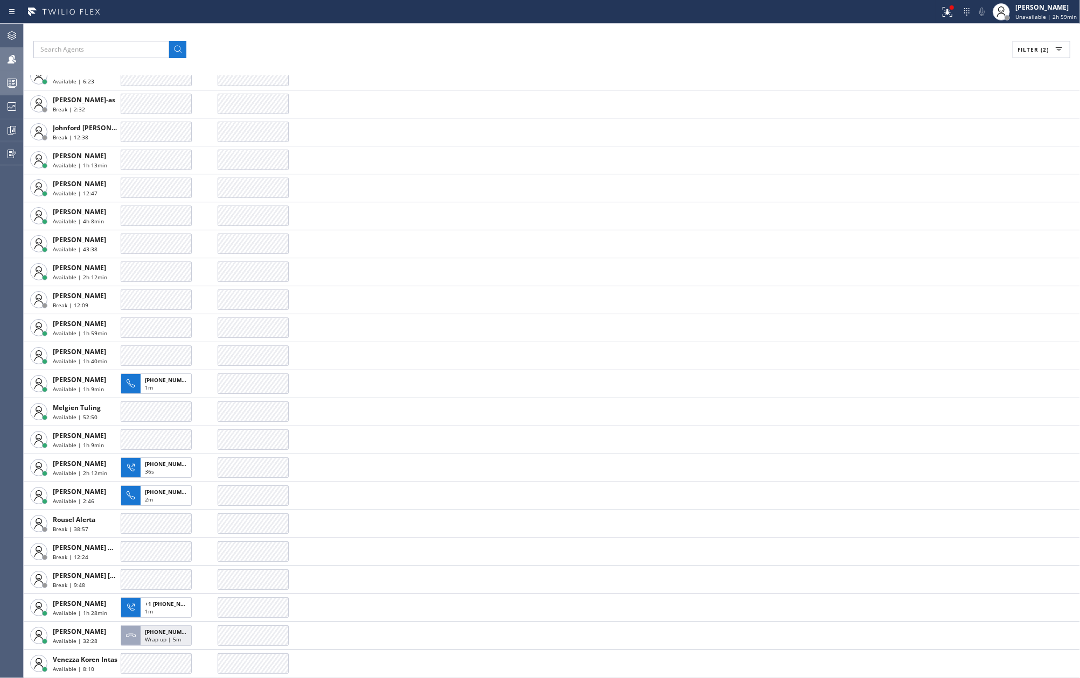
click at [1023, 48] on span "Filter (2)" at bounding box center [1032, 50] width 31 height 8
click at [925, 158] on input "Break" at bounding box center [922, 161] width 13 height 13
checkbox input "false"
click at [1006, 58] on span "Apply" at bounding box center [1014, 62] width 22 height 8
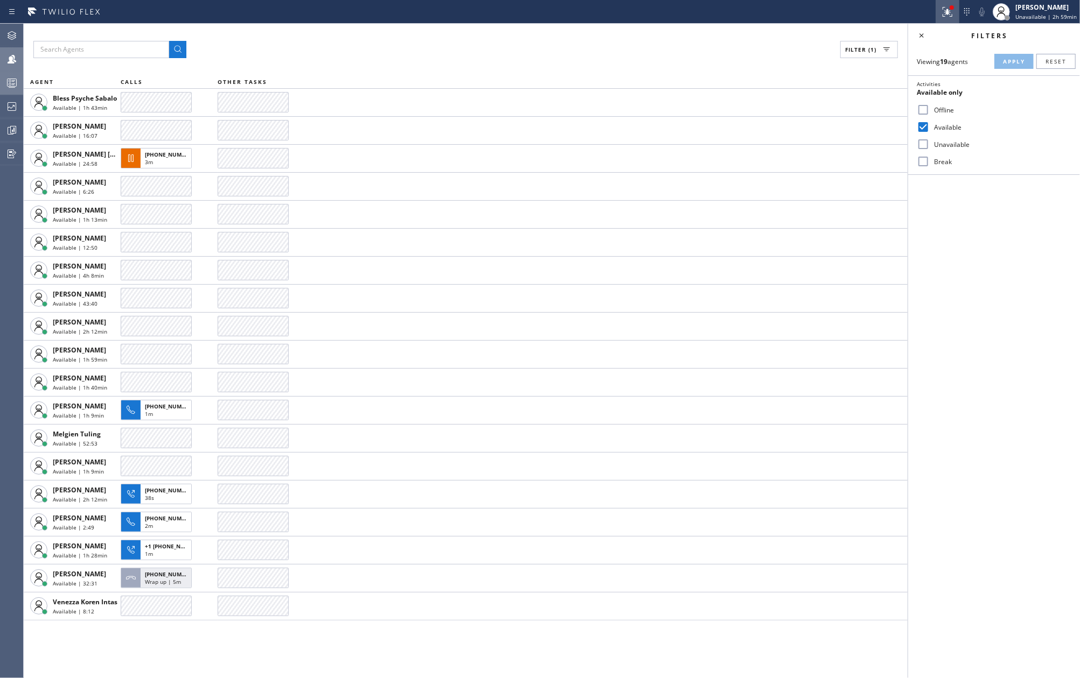
click at [950, 17] on icon at bounding box center [947, 11] width 13 height 13
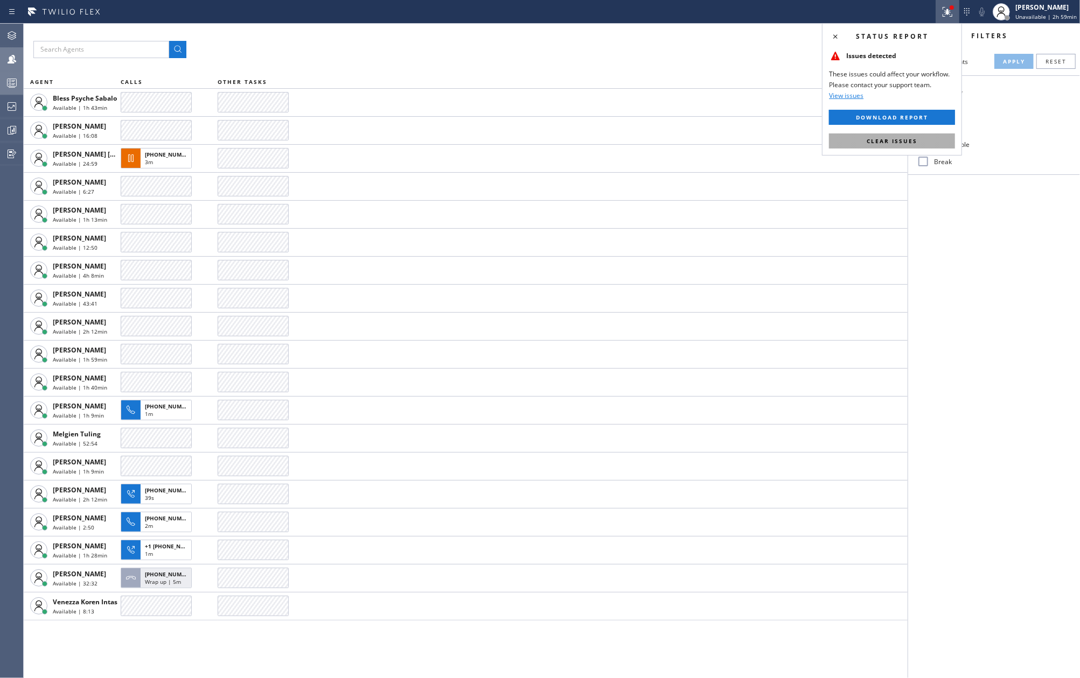
click at [916, 137] on button "Clear issues" at bounding box center [892, 141] width 126 height 15
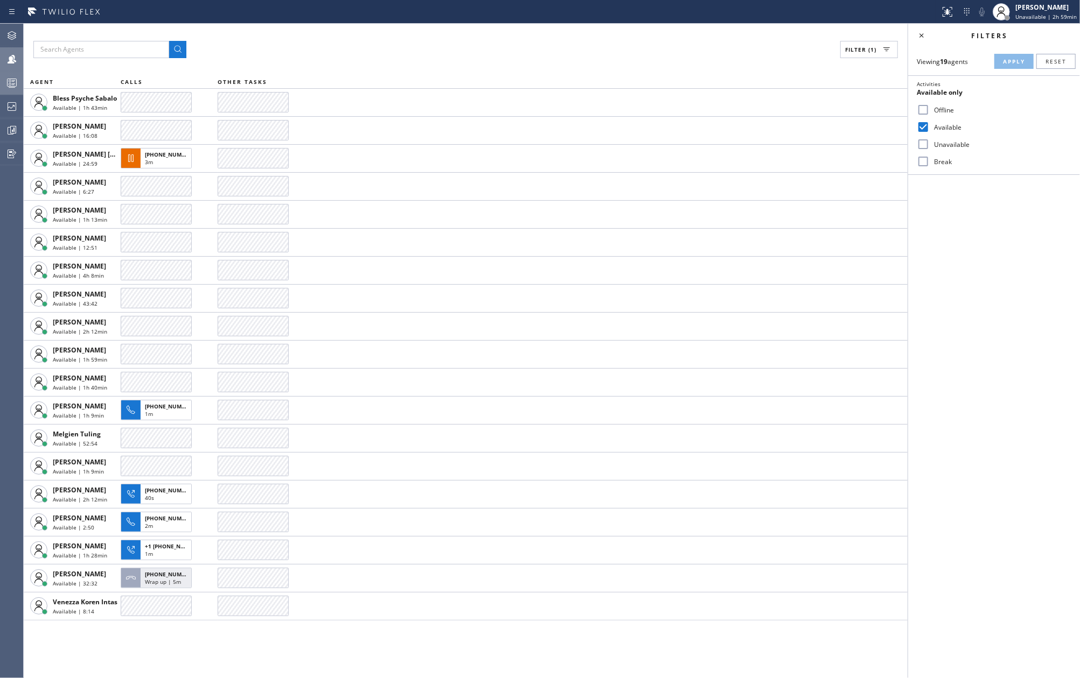
click at [589, 57] on div "Filter (1)" at bounding box center [465, 49] width 864 height 17
click at [15, 83] on icon at bounding box center [11, 82] width 13 height 13
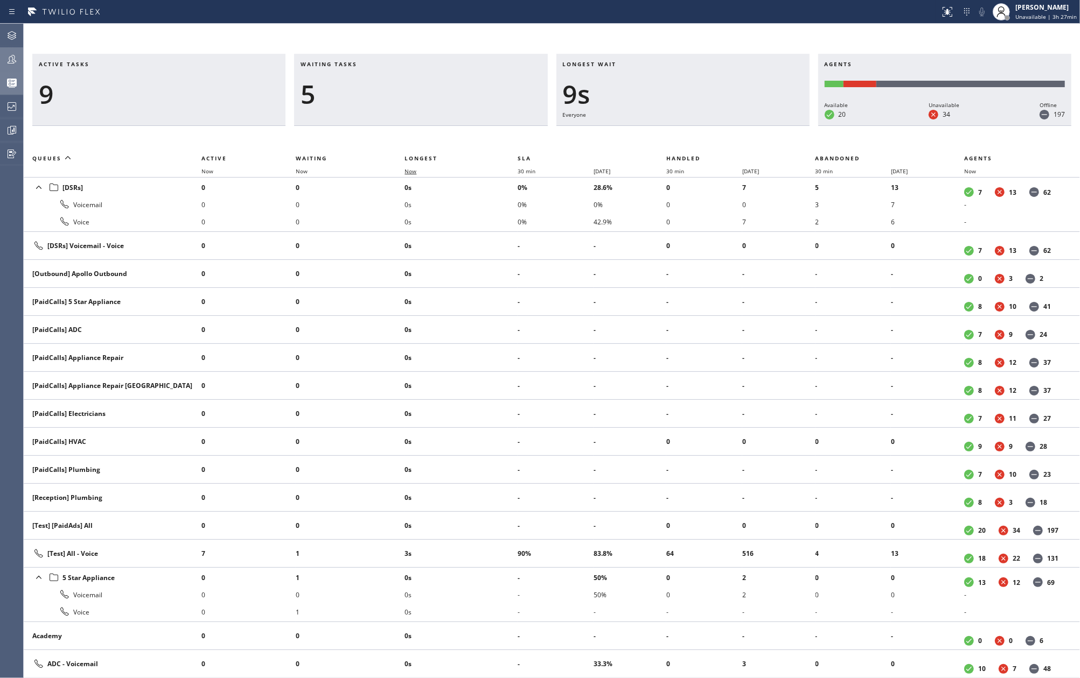
click at [414, 170] on span "Now" at bounding box center [410, 171] width 12 height 8
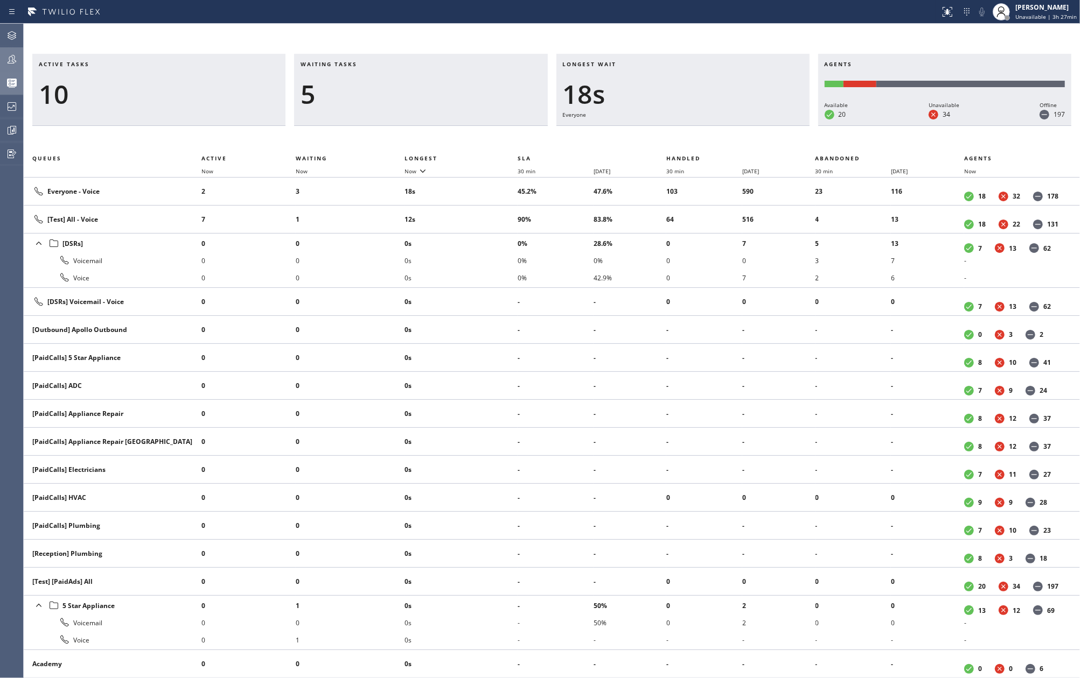
click at [10, 61] on icon at bounding box center [12, 59] width 9 height 9
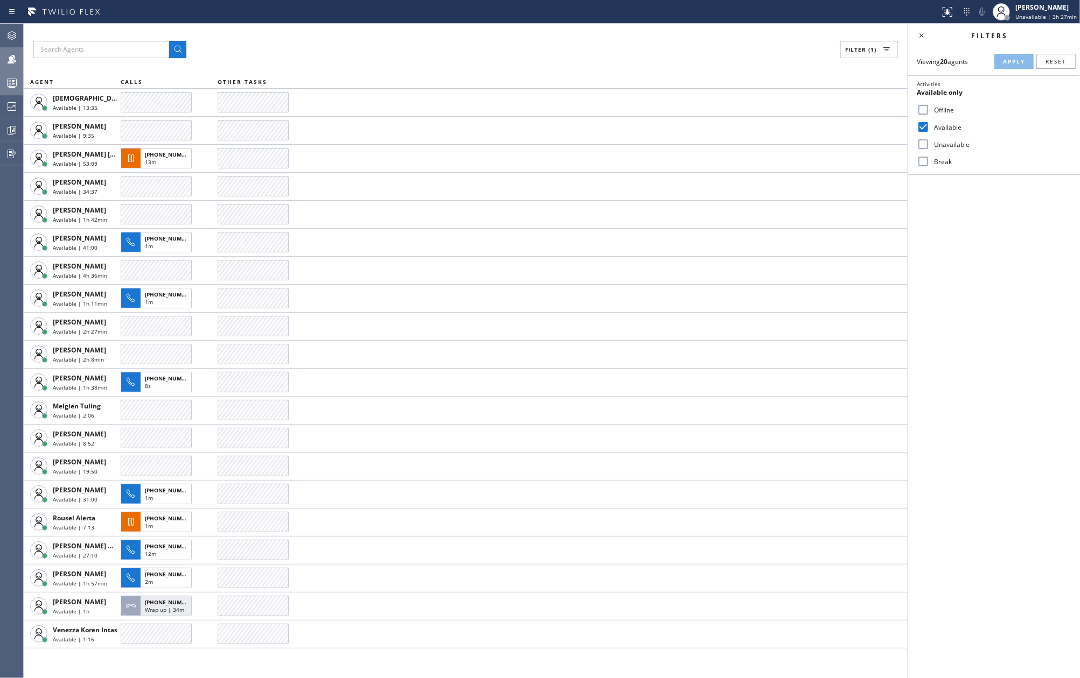
click at [16, 78] on icon at bounding box center [11, 82] width 13 height 13
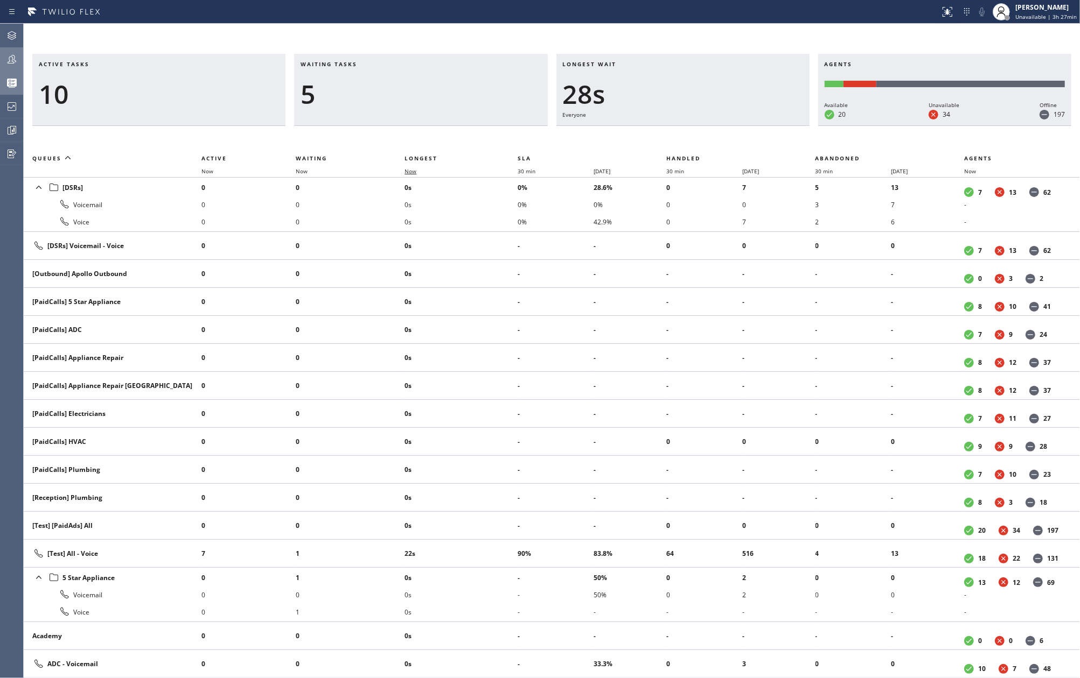
click at [412, 172] on span "Now" at bounding box center [410, 171] width 12 height 8
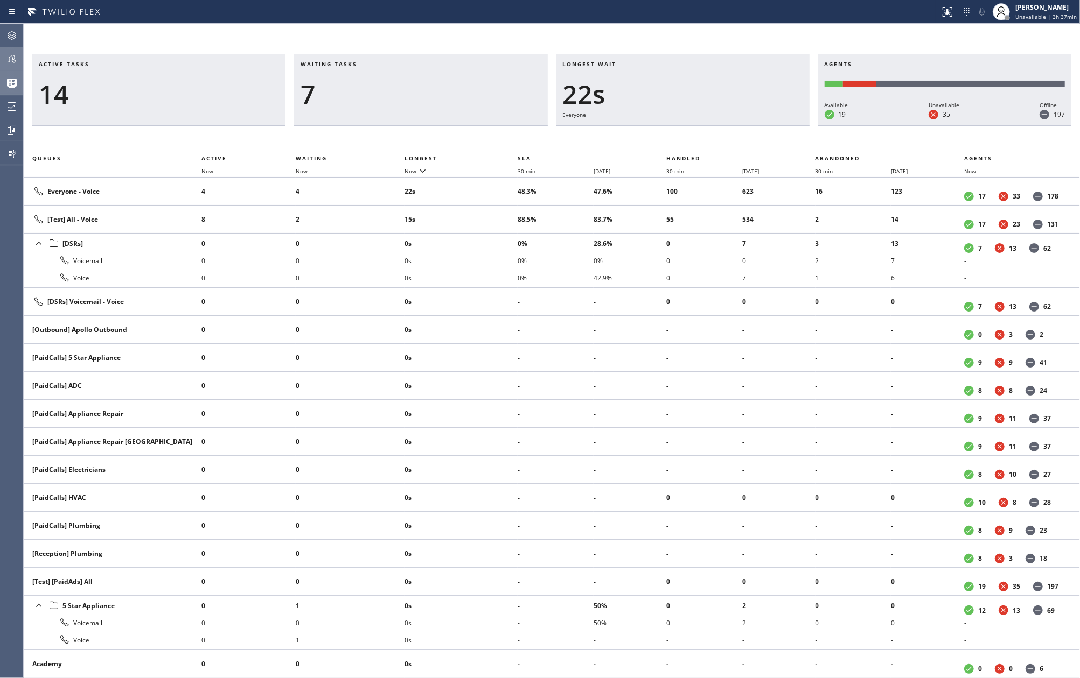
click at [8, 66] on div at bounding box center [12, 59] width 24 height 22
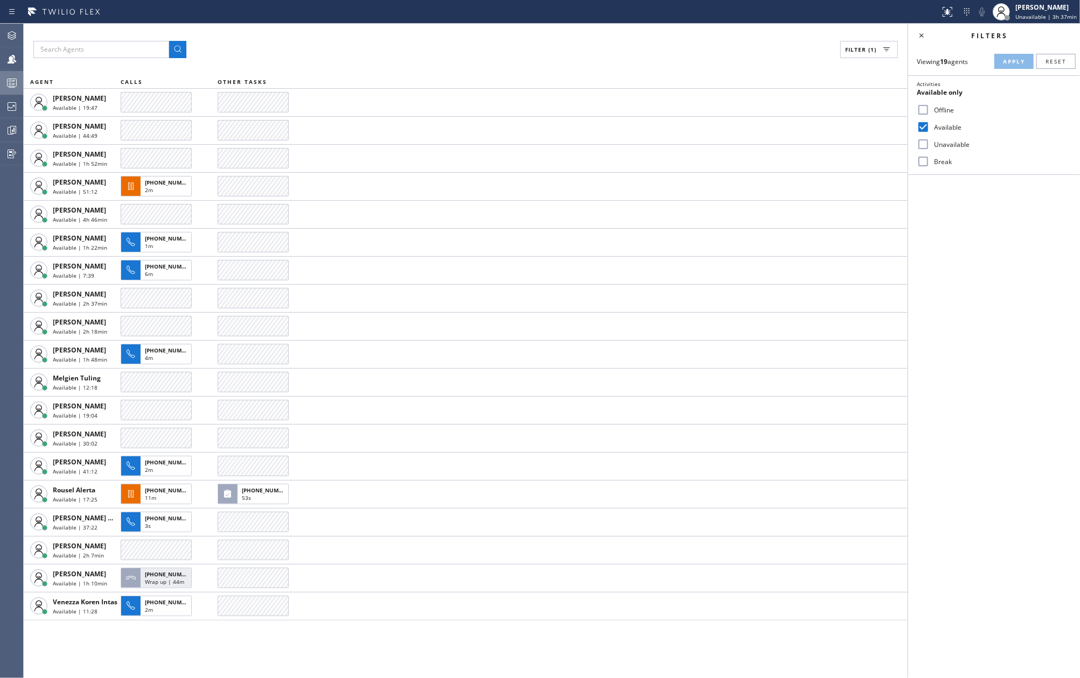
click at [14, 80] on icon at bounding box center [11, 82] width 13 height 13
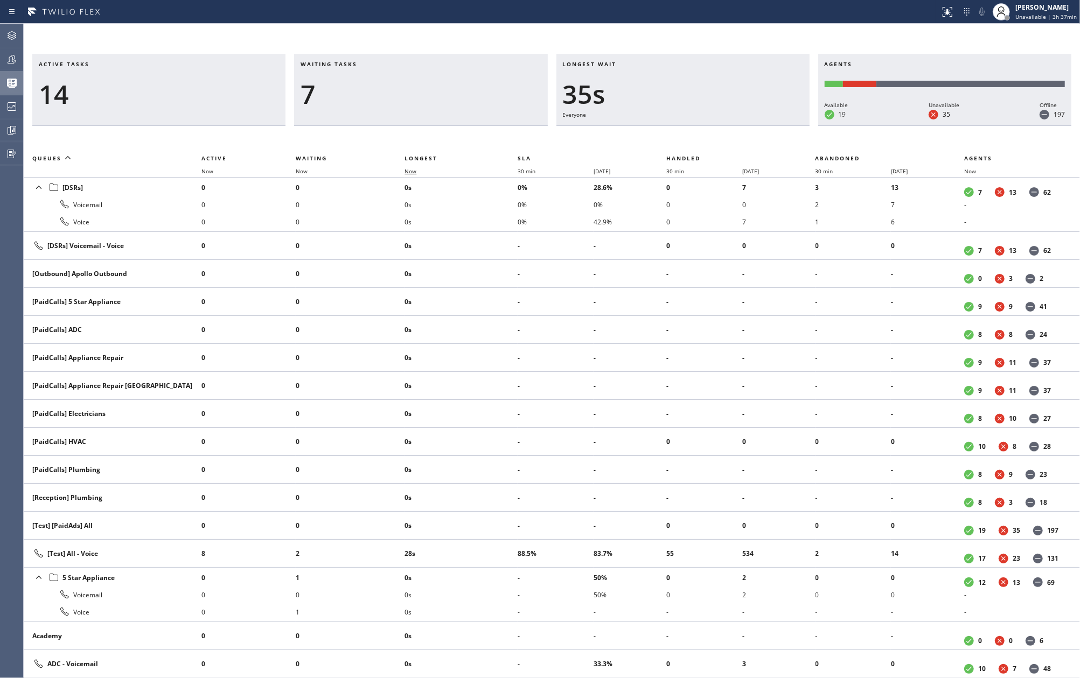
click at [416, 169] on span "Now" at bounding box center [410, 171] width 12 height 8
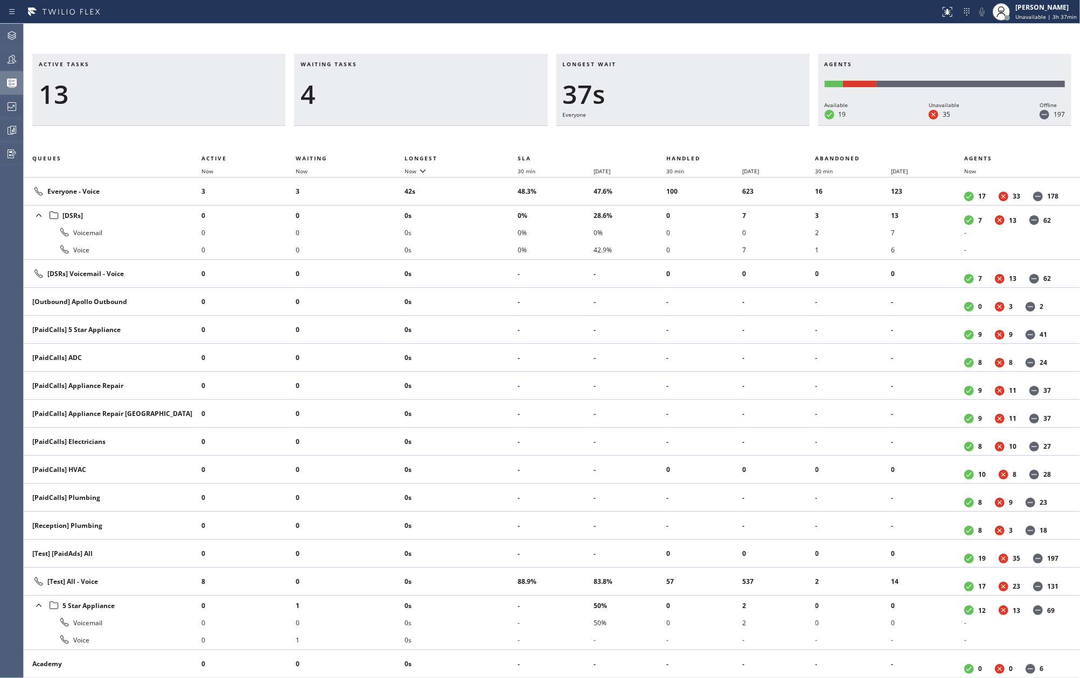
click at [13, 57] on icon at bounding box center [11, 59] width 13 height 13
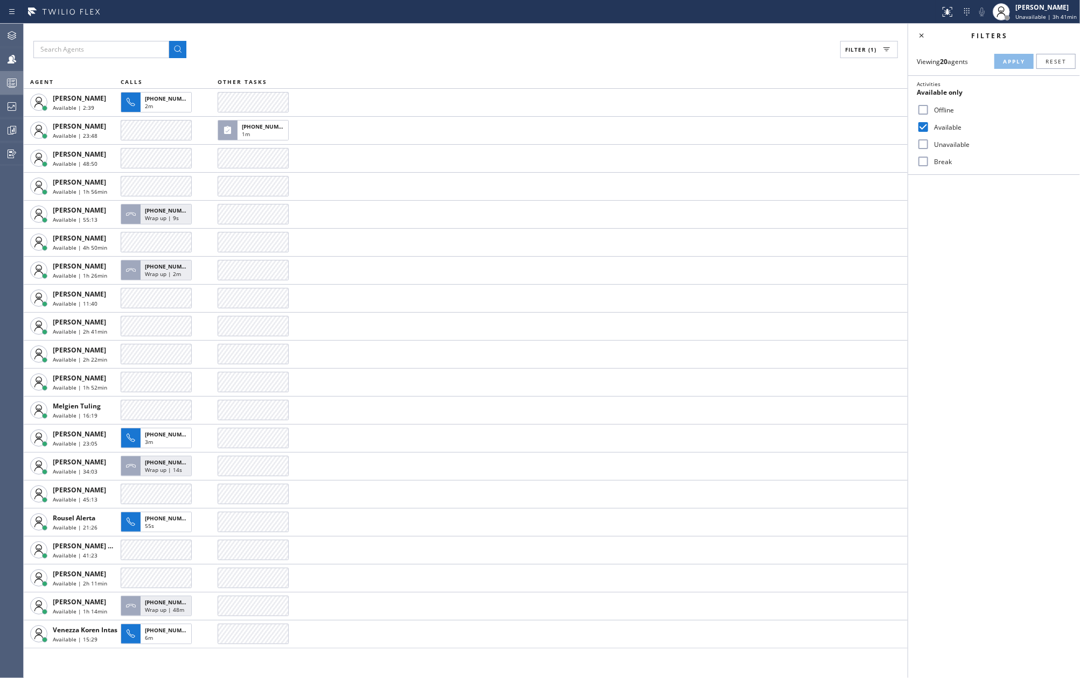
click at [9, 84] on icon at bounding box center [11, 82] width 13 height 13
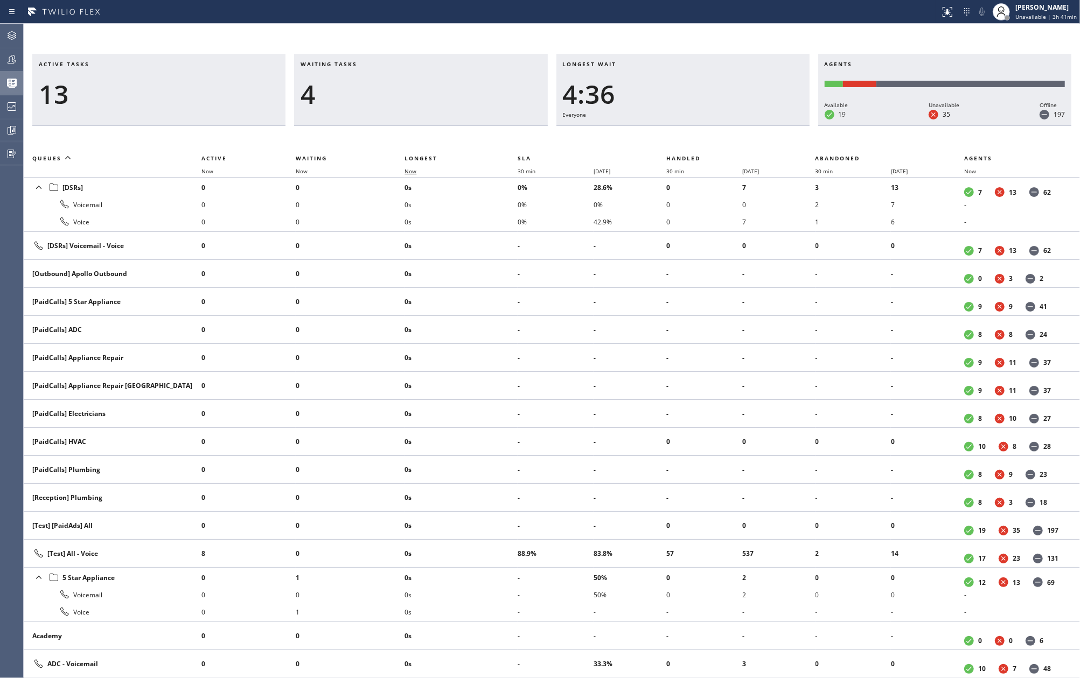
click at [415, 171] on span "Now" at bounding box center [410, 171] width 12 height 8
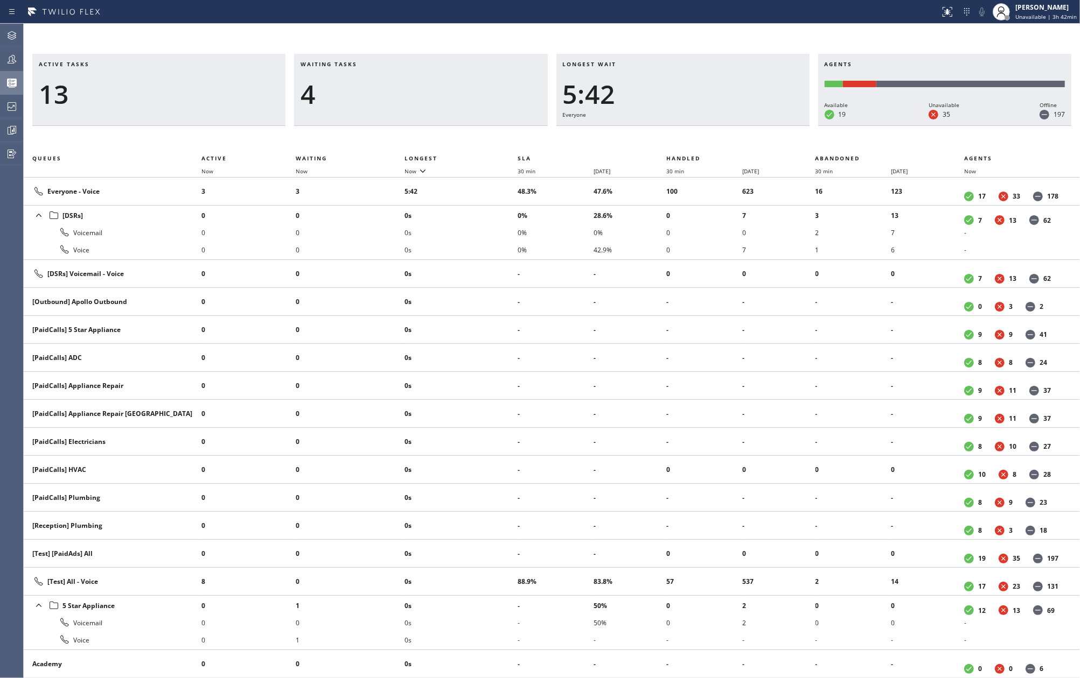
click at [439, 104] on div "4" at bounding box center [420, 94] width 240 height 31
click at [9, 130] on icon at bounding box center [11, 130] width 13 height 13
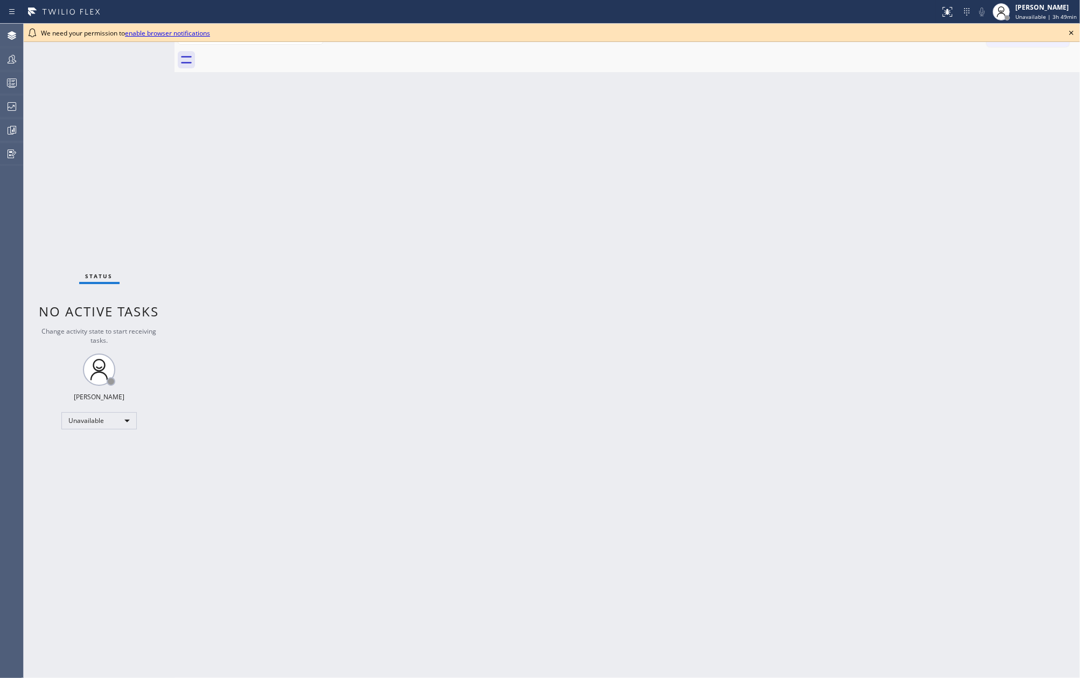
click at [1071, 29] on icon at bounding box center [1070, 32] width 13 height 13
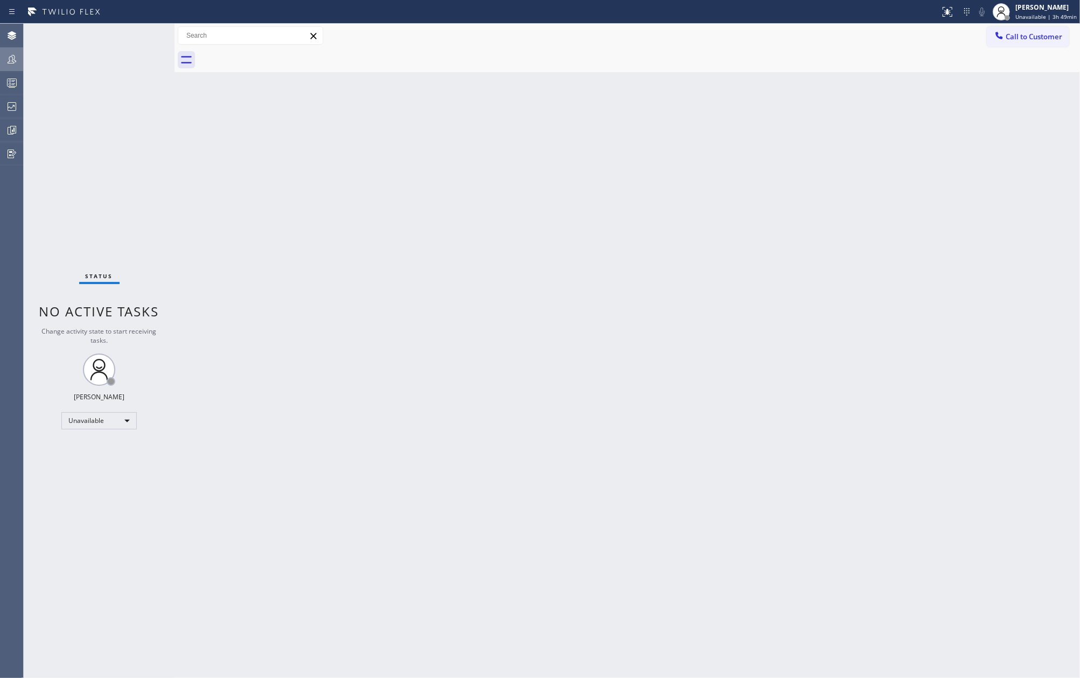
click at [13, 59] on icon at bounding box center [11, 59] width 13 height 13
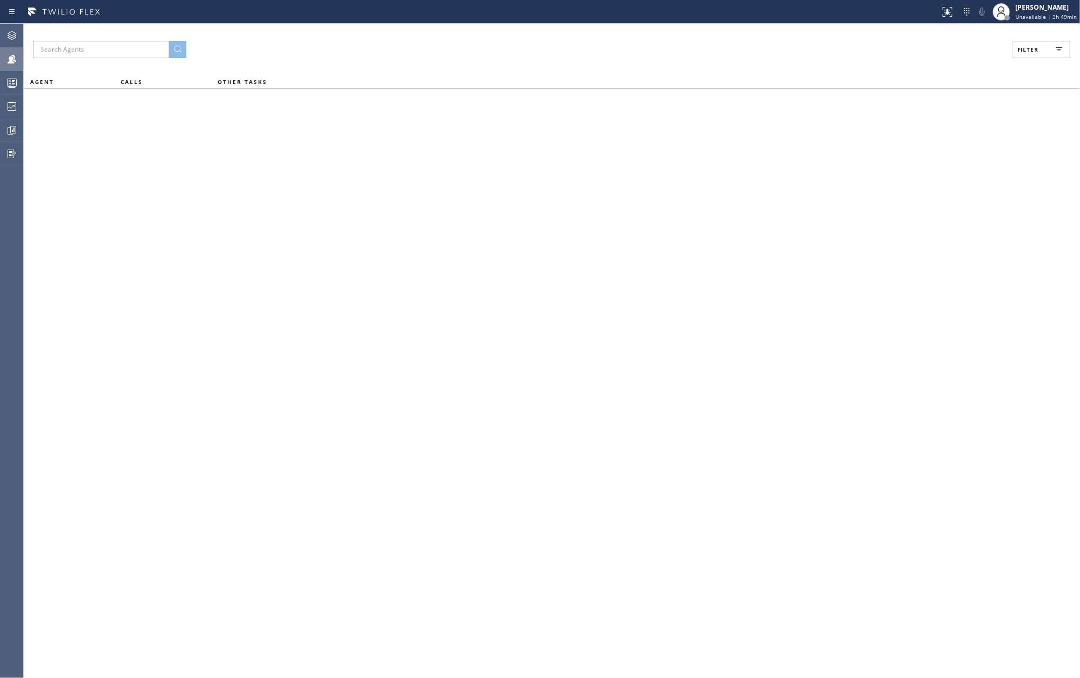
click at [1031, 51] on span "Filter" at bounding box center [1027, 50] width 21 height 8
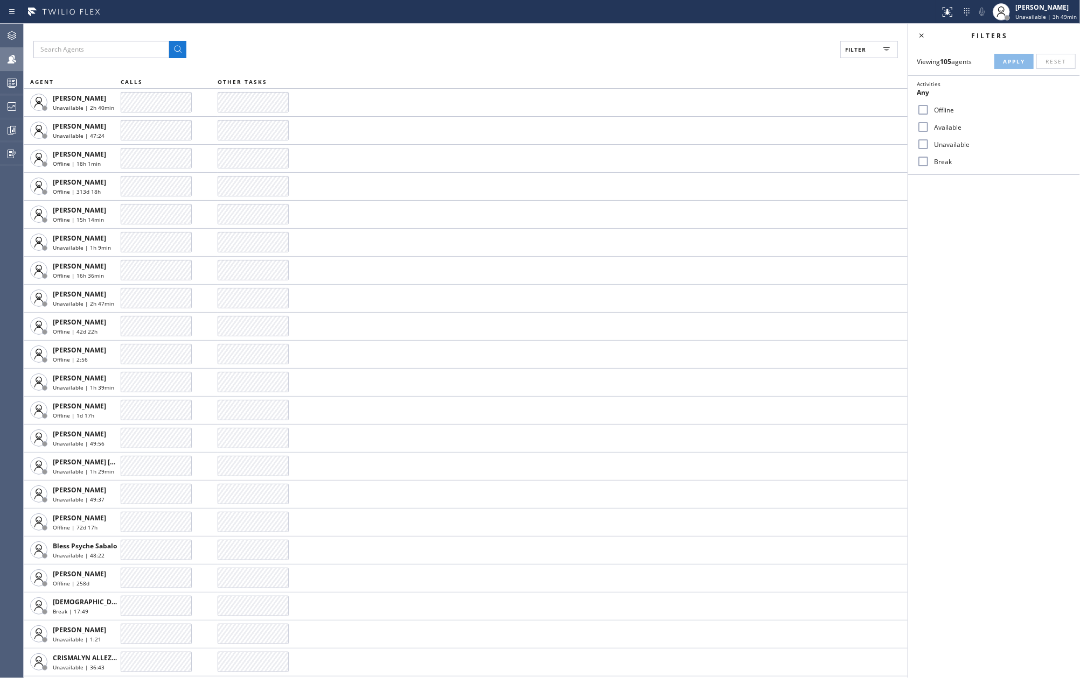
click at [922, 121] on input "Available" at bounding box center [922, 127] width 13 height 13
checkbox input "true"
click at [927, 167] on input "Break" at bounding box center [922, 161] width 13 height 13
click at [1006, 61] on span "Apply" at bounding box center [1014, 62] width 22 height 8
click at [927, 36] on icon at bounding box center [921, 35] width 13 height 13
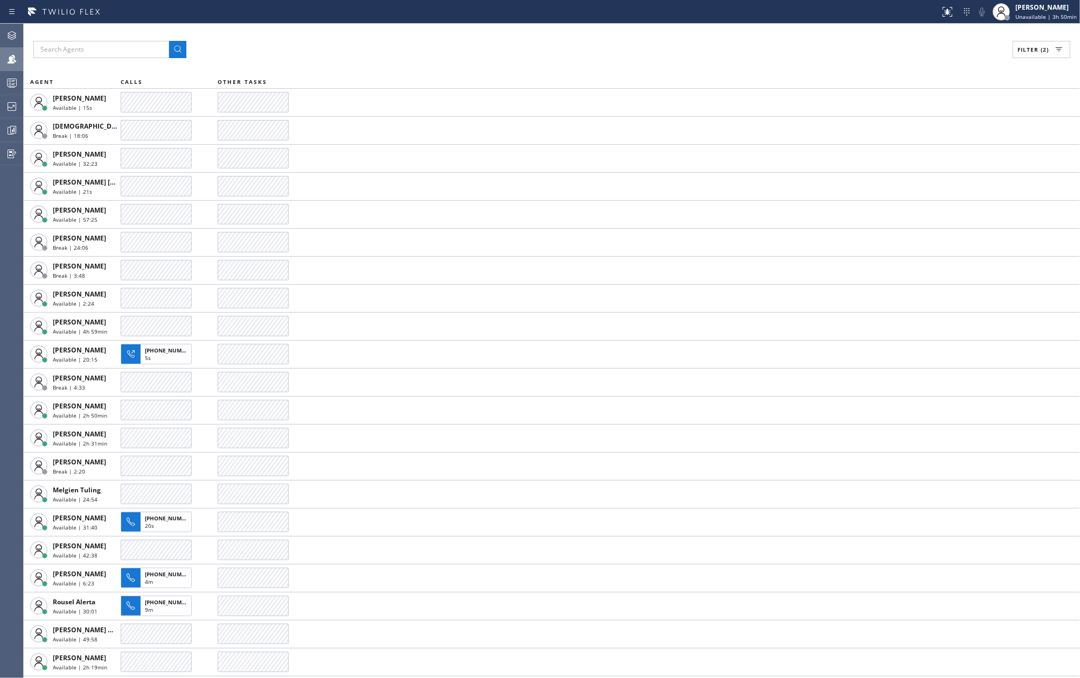
click at [1015, 48] on button "Filter (2)" at bounding box center [1041, 49] width 58 height 17
click at [13, 84] on icon at bounding box center [12, 84] width 6 height 7
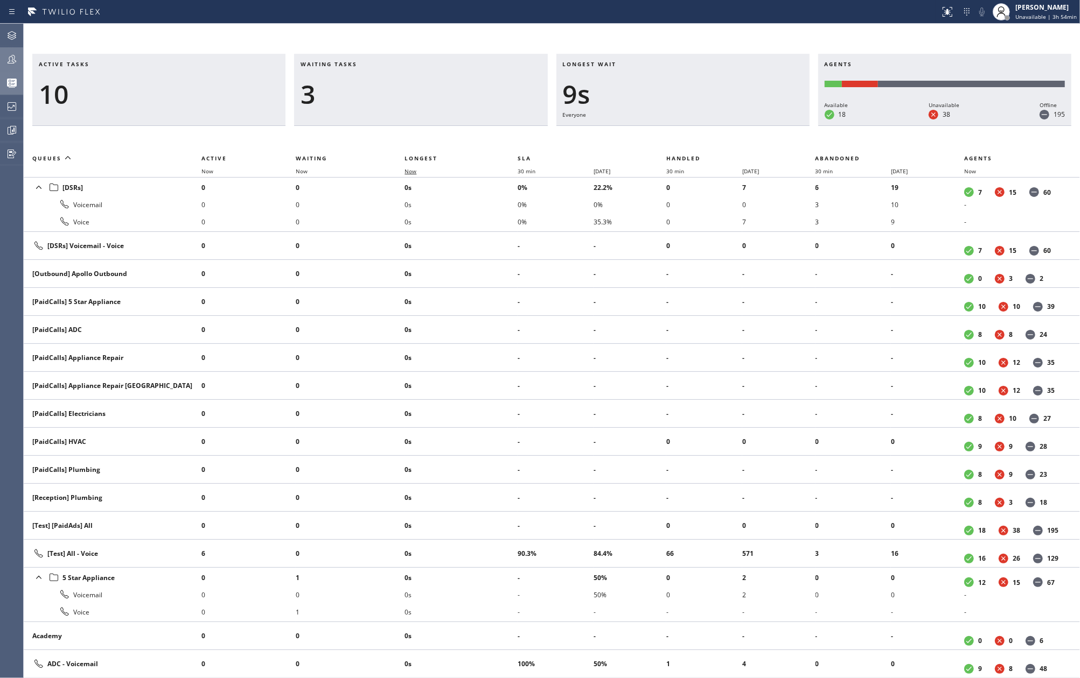
click at [414, 169] on span "Now" at bounding box center [410, 171] width 12 height 8
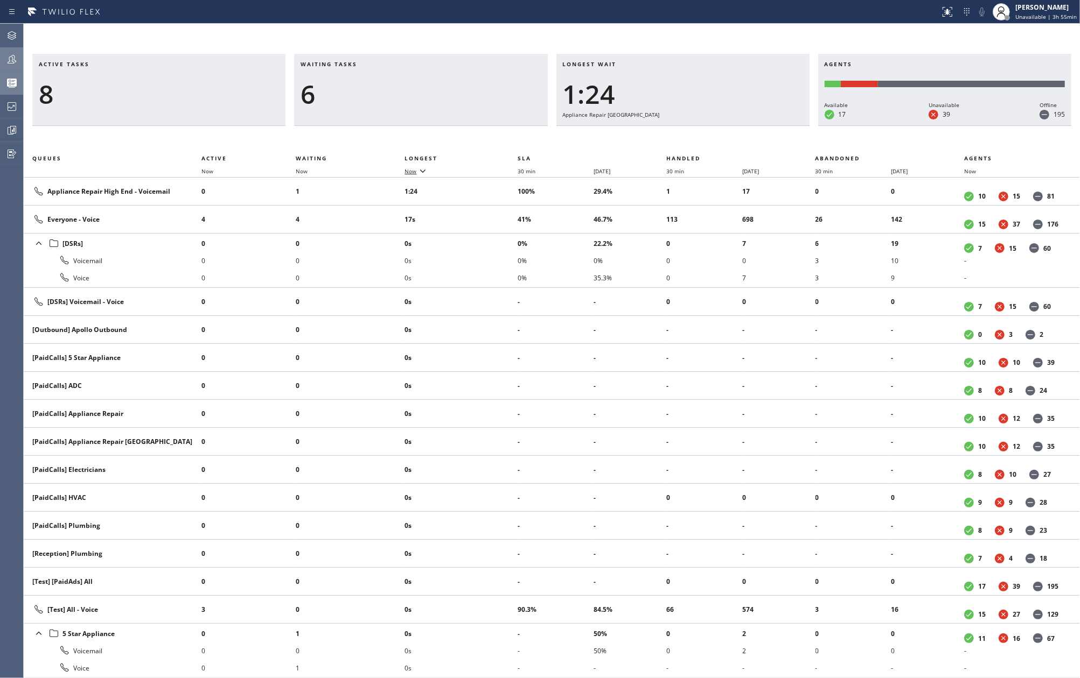
click at [418, 172] on icon at bounding box center [422, 170] width 13 height 13
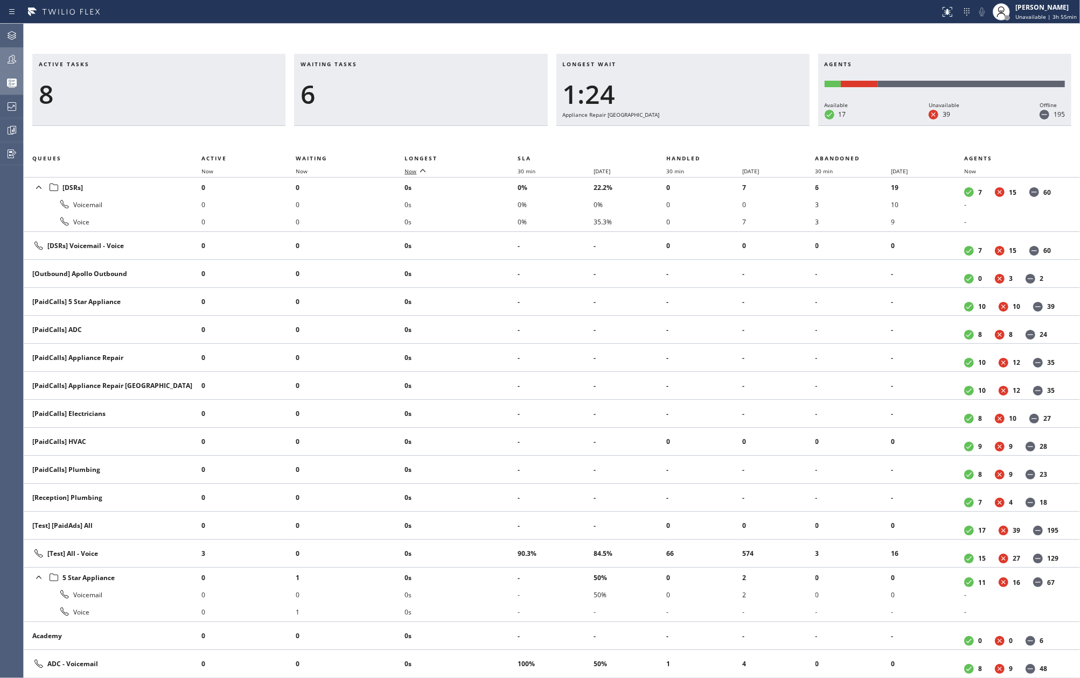
click at [418, 172] on icon at bounding box center [422, 170] width 13 height 13
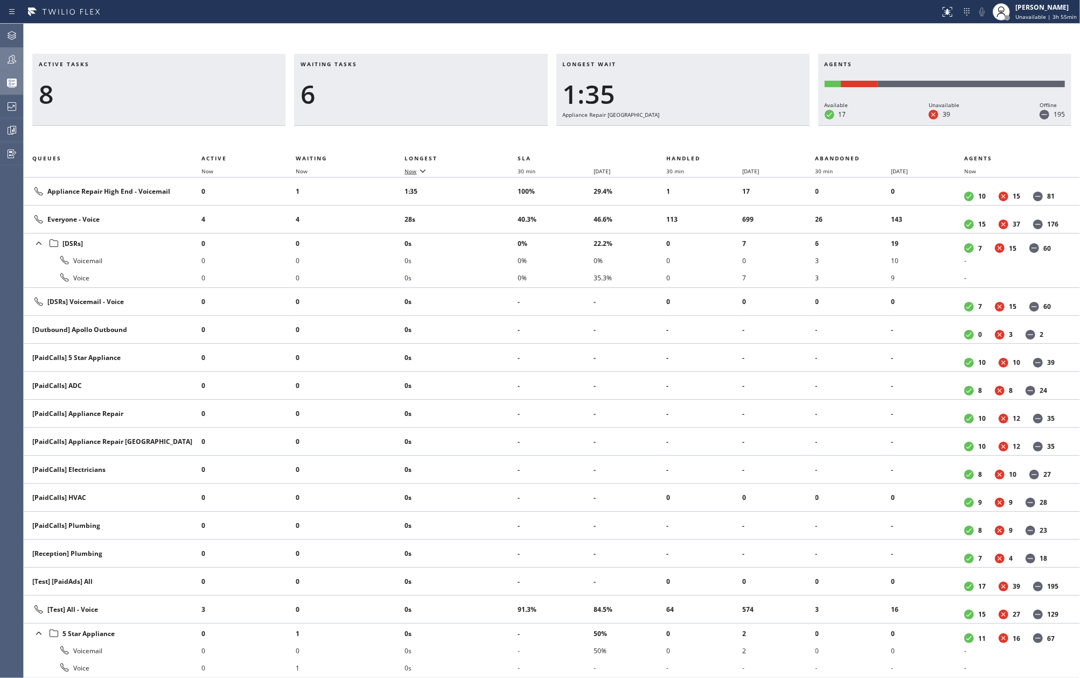
click at [451, 39] on div "Active tasks 8 Waiting tasks 6 Longest wait 1:35 Appliance Repair High End Agen…" at bounding box center [552, 351] width 1056 height 655
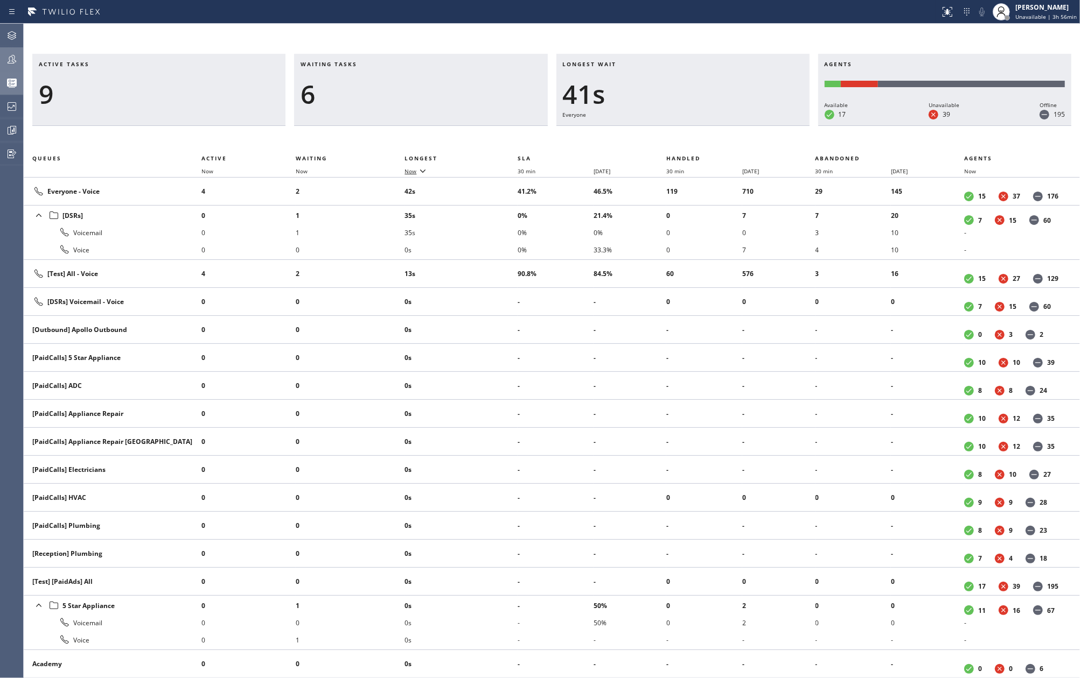
click at [9, 60] on icon at bounding box center [11, 59] width 13 height 13
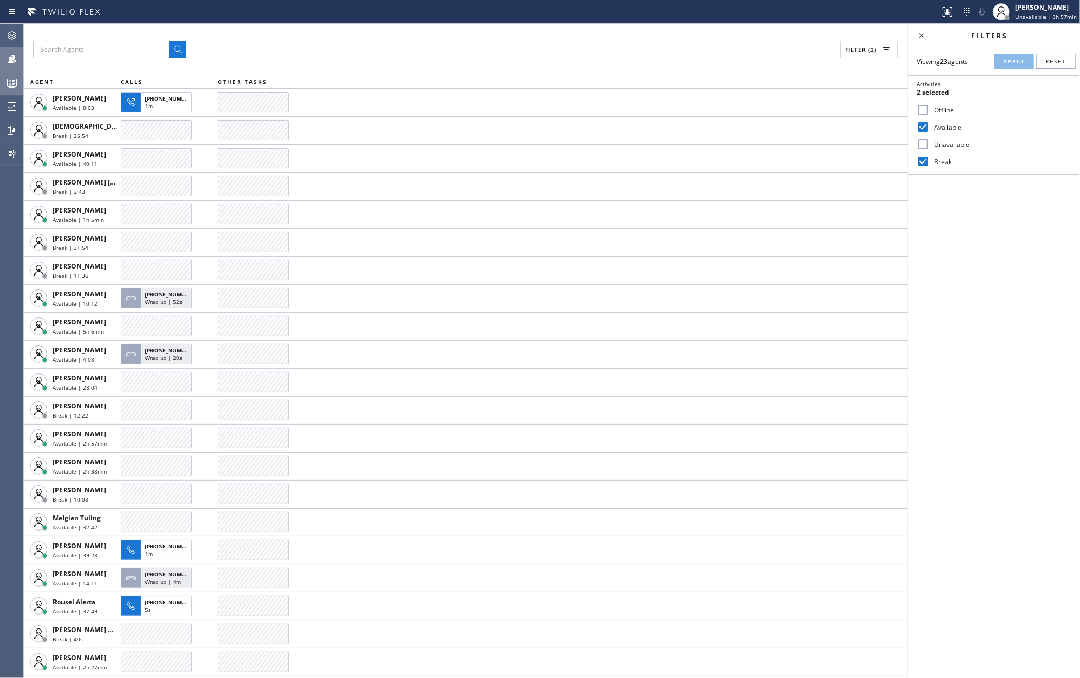
click at [11, 79] on rect at bounding box center [12, 83] width 9 height 8
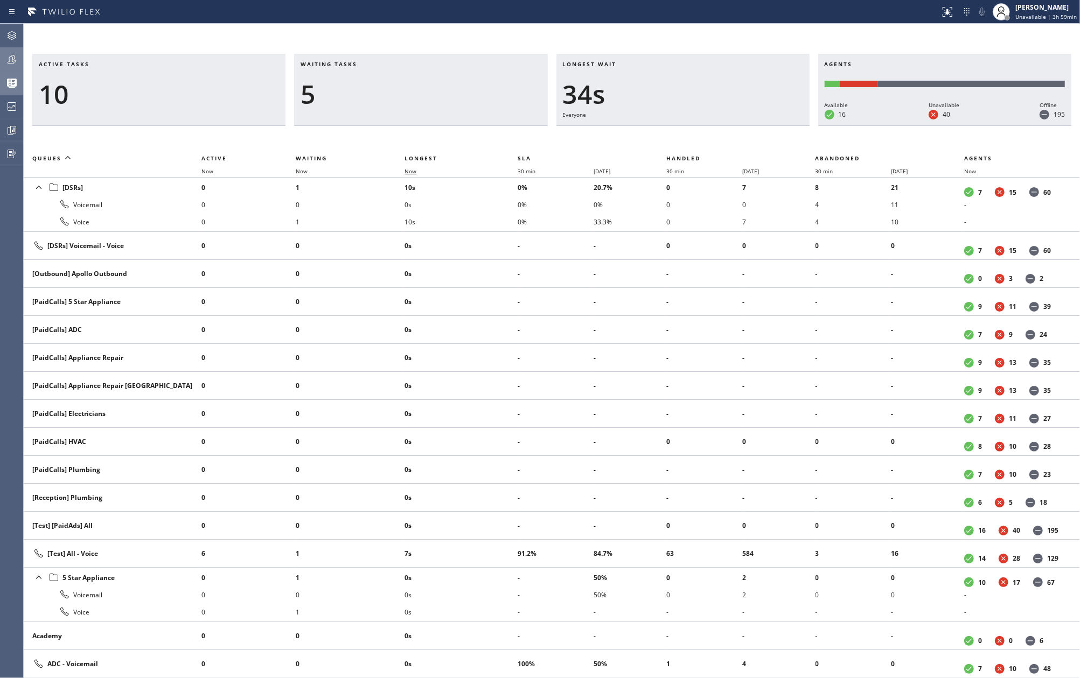
click at [420, 171] on span "Now" at bounding box center [416, 171] width 25 height 8
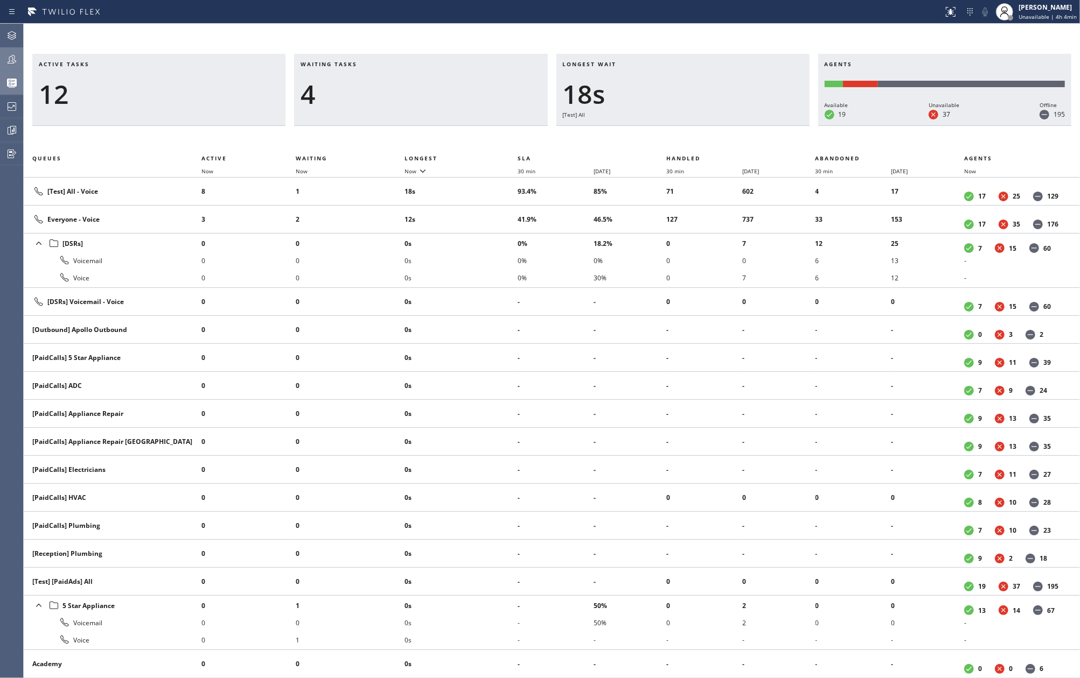
click at [10, 64] on icon at bounding box center [11, 59] width 13 height 13
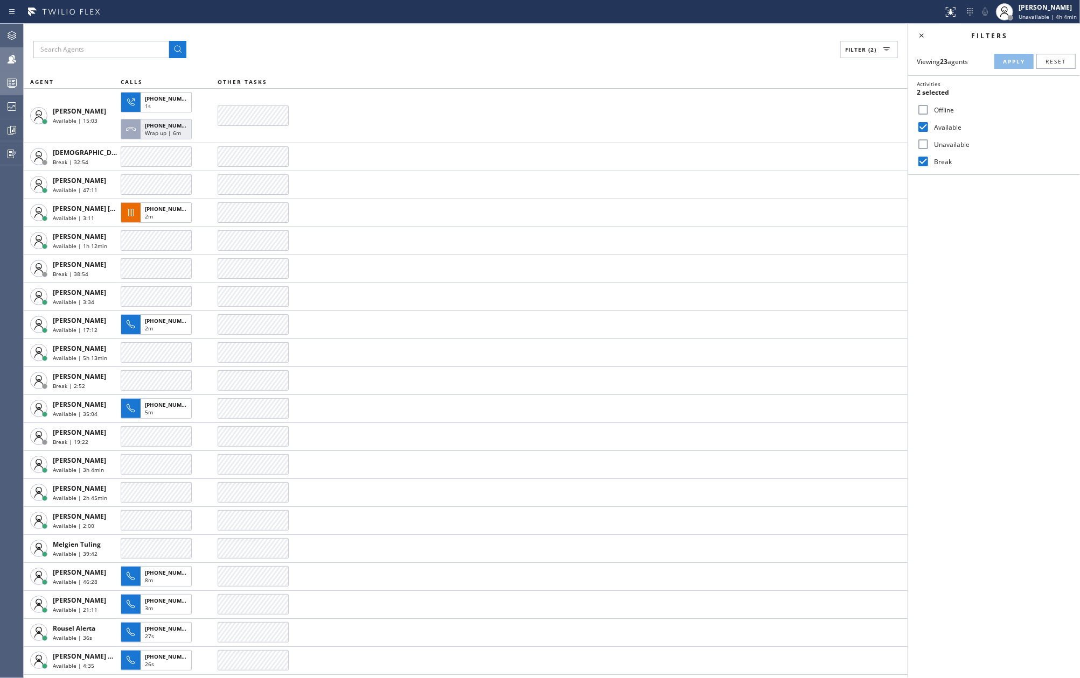
click at [390, 48] on div "Filter (2)" at bounding box center [465, 49] width 864 height 17
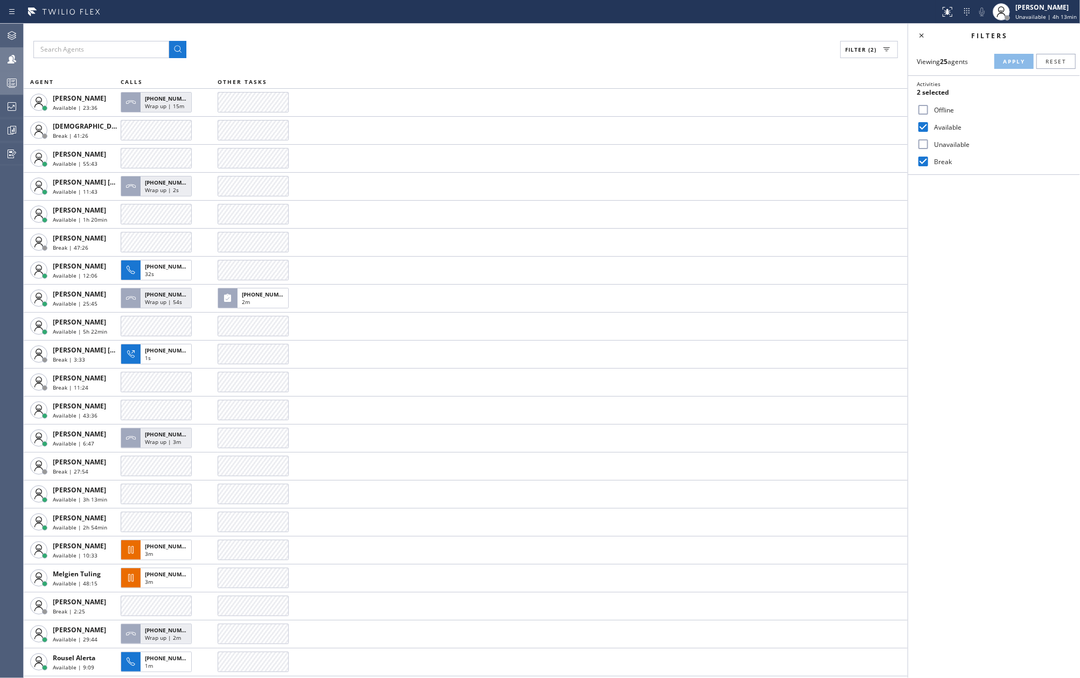
click at [8, 87] on icon at bounding box center [11, 82] width 13 height 13
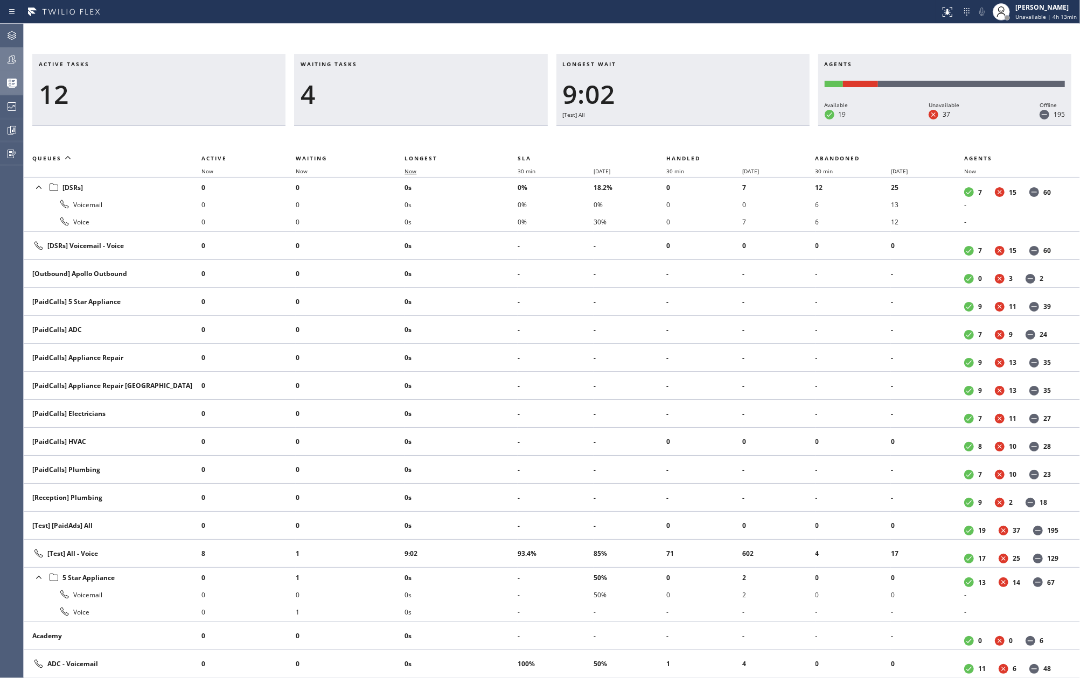
click at [421, 171] on span "Now" at bounding box center [416, 171] width 25 height 8
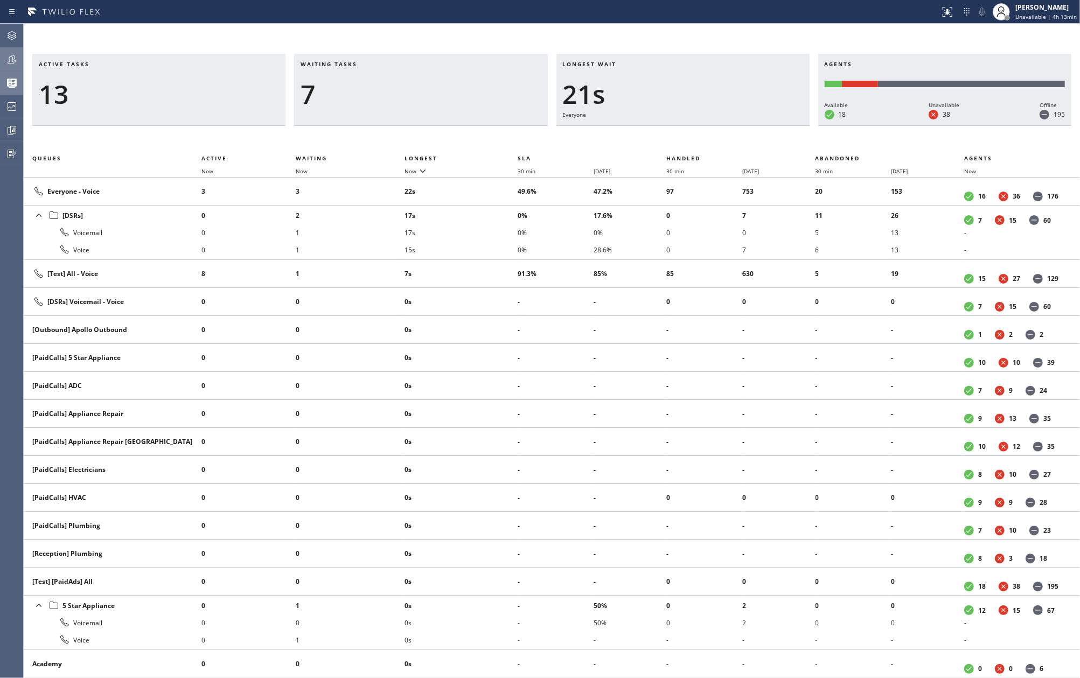
click at [9, 63] on icon at bounding box center [12, 59] width 9 height 9
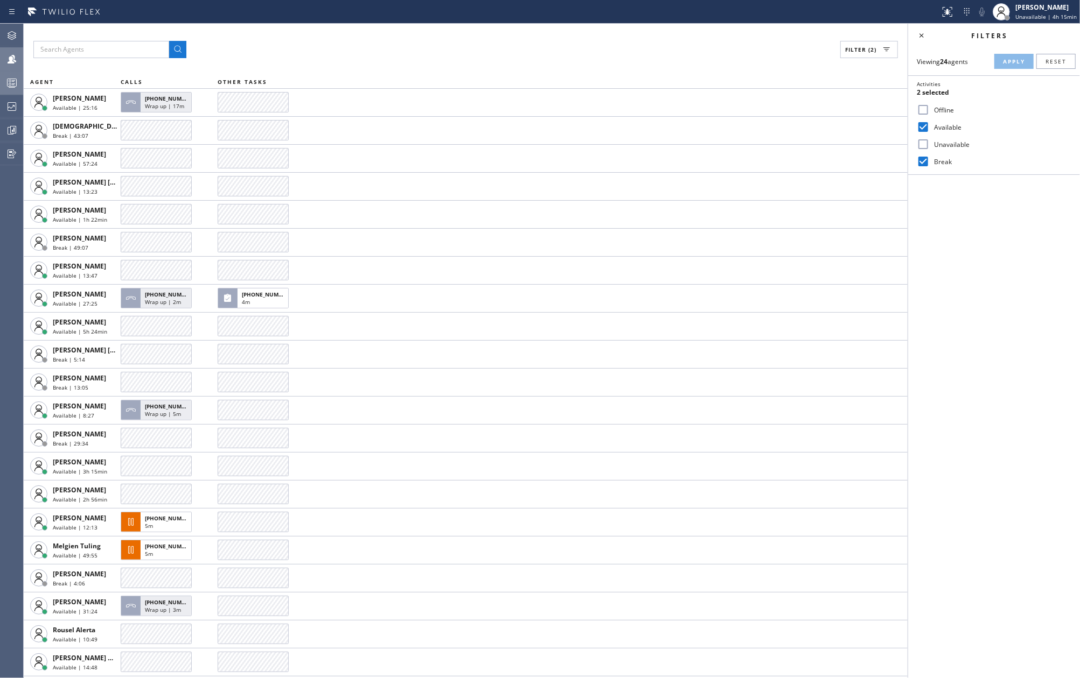
click at [9, 79] on rect at bounding box center [12, 83] width 9 height 8
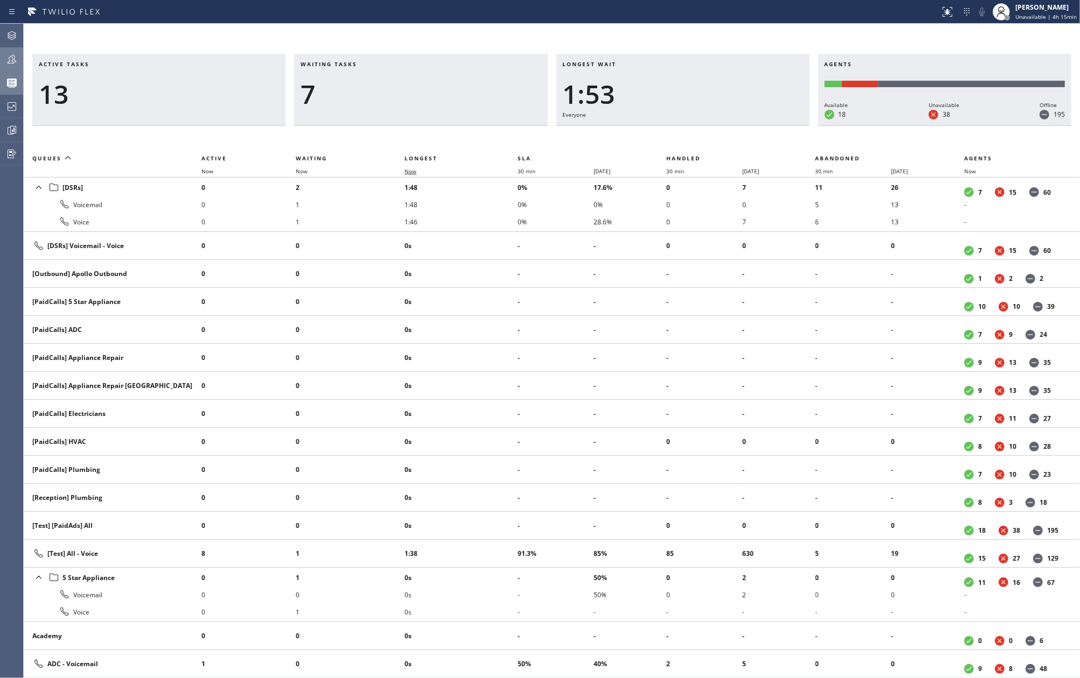
click at [412, 169] on span "Now" at bounding box center [410, 171] width 12 height 8
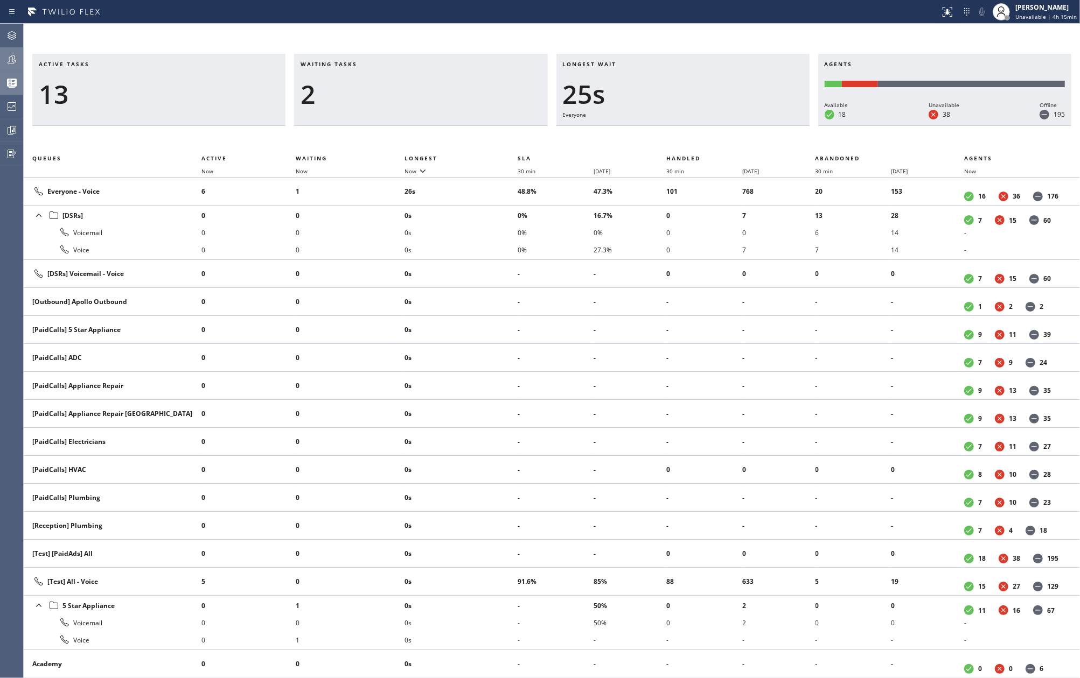
click at [15, 53] on icon at bounding box center [11, 59] width 13 height 13
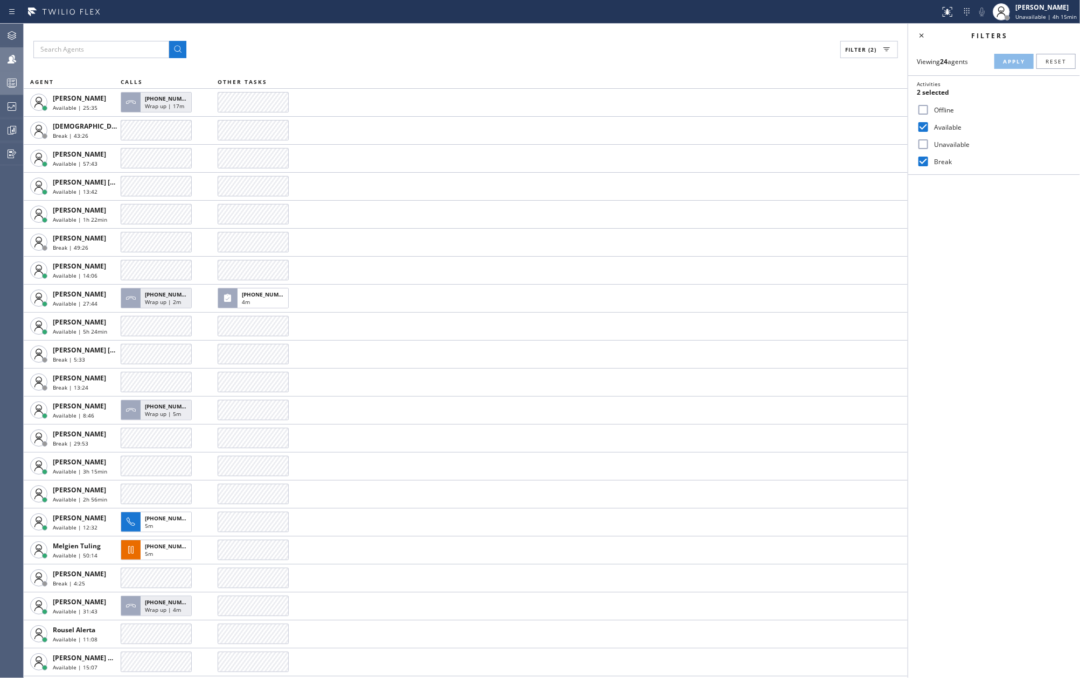
click at [922, 157] on input "Break" at bounding box center [922, 161] width 13 height 13
checkbox input "false"
click at [1014, 52] on div "Viewing 24 agents Apply Reset Activities Available only Offline Available Unava…" at bounding box center [994, 111] width 172 height 128
click at [1008, 54] on button "Apply" at bounding box center [1013, 61] width 39 height 15
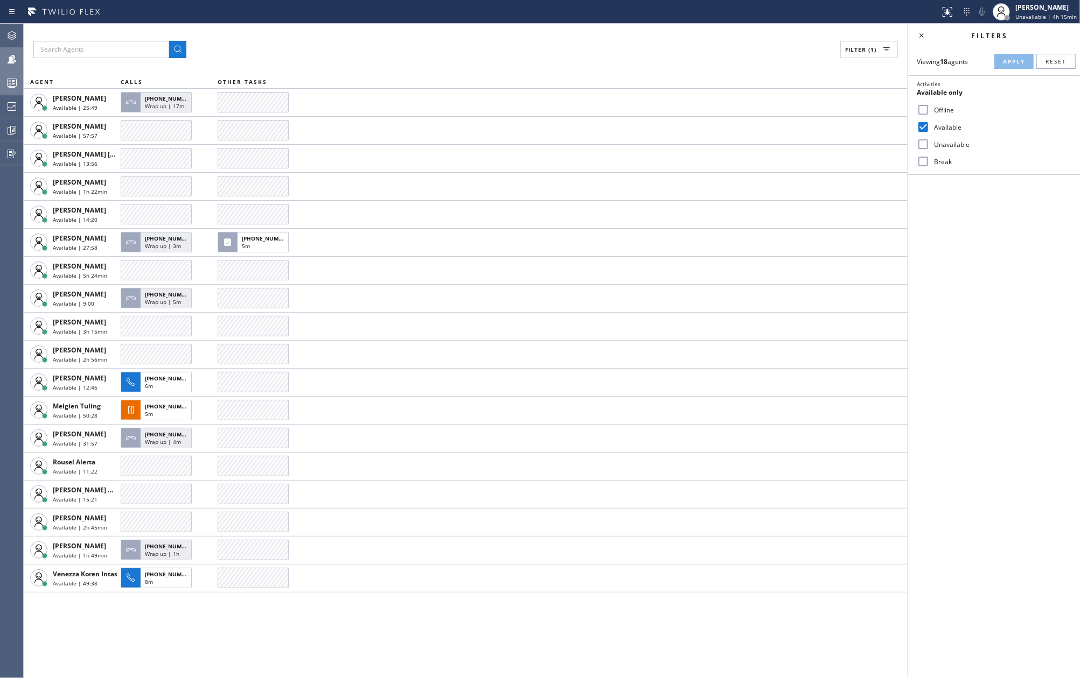
click at [9, 84] on icon at bounding box center [11, 82] width 13 height 13
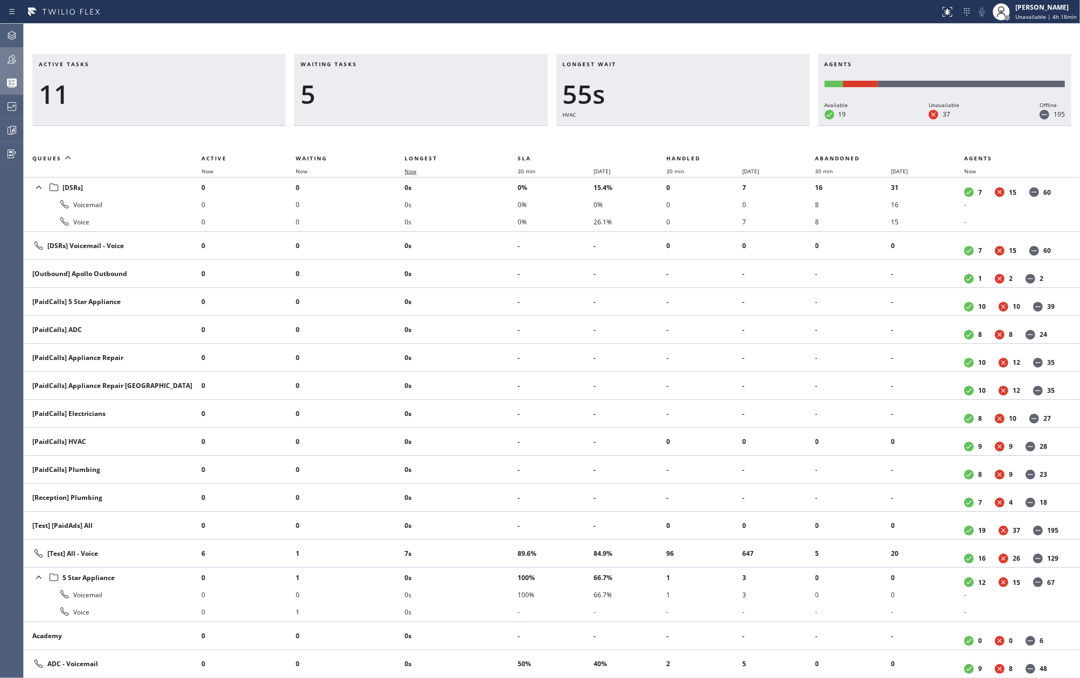
click at [419, 170] on span "Now" at bounding box center [416, 171] width 25 height 8
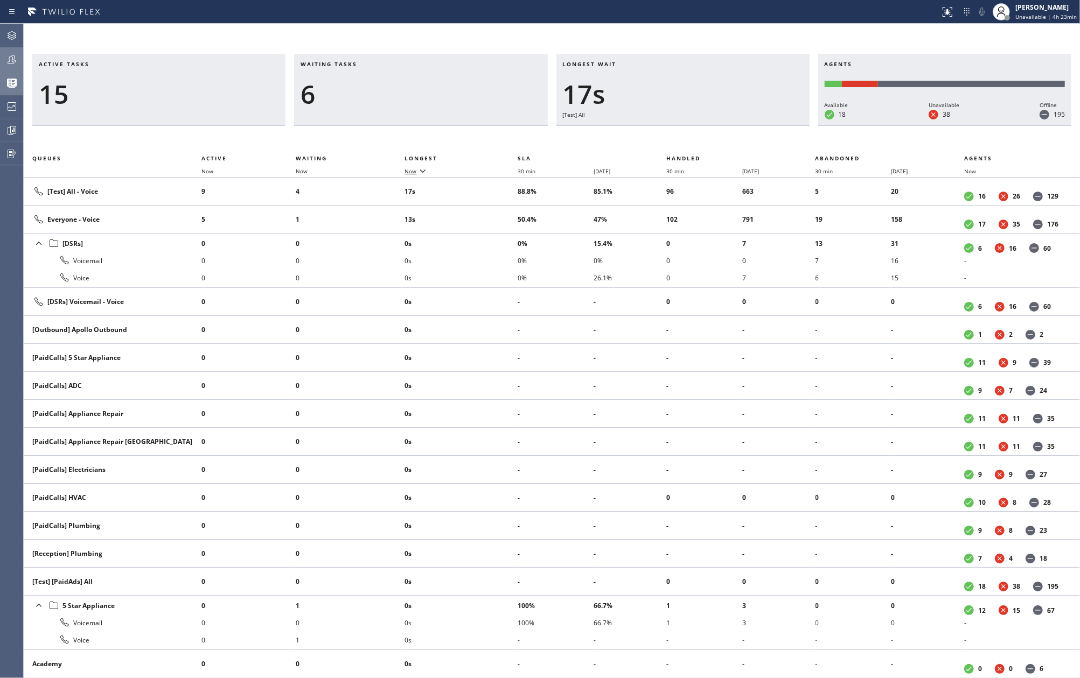
click at [421, 171] on icon at bounding box center [422, 170] width 13 height 13
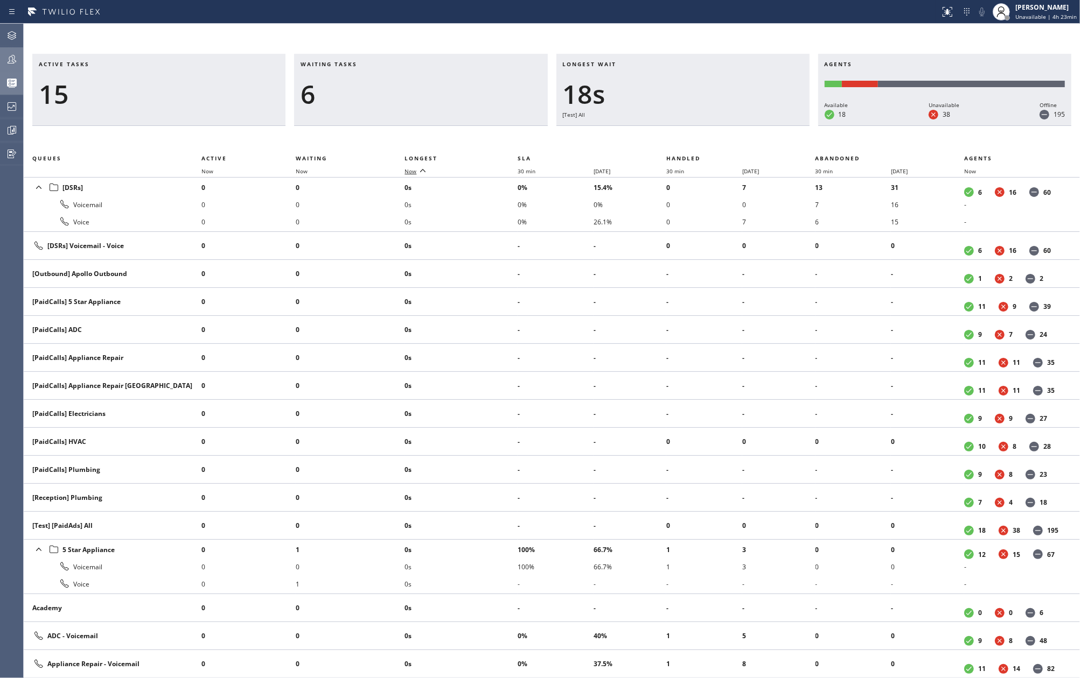
click at [421, 171] on icon at bounding box center [422, 170] width 13 height 13
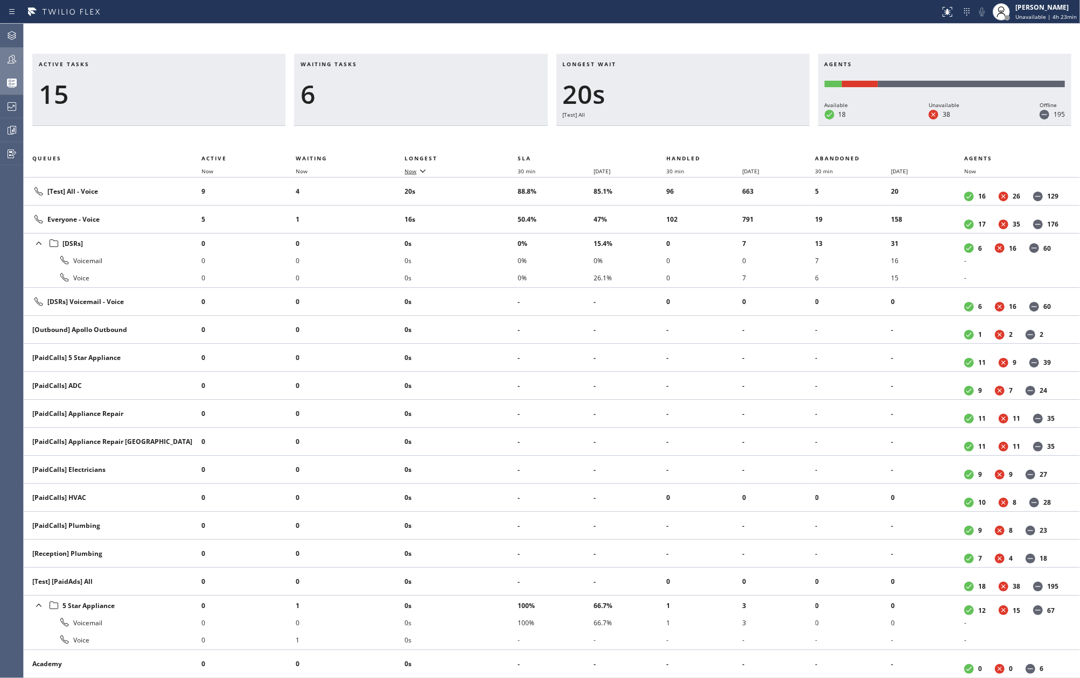
click at [14, 60] on icon at bounding box center [12, 59] width 9 height 9
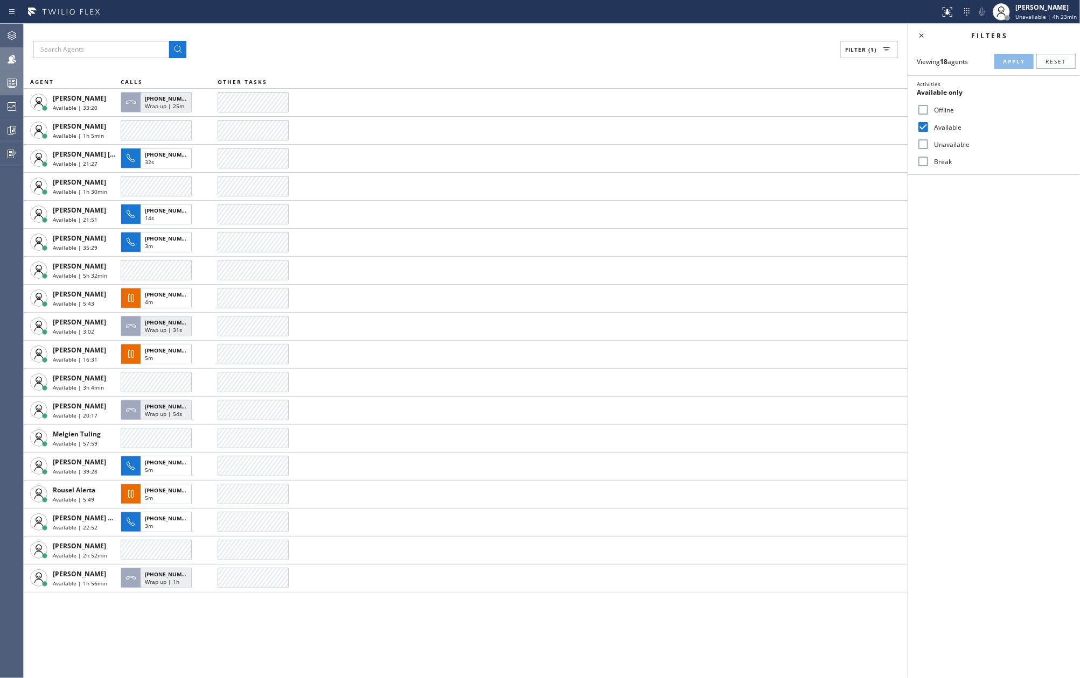
click at [16, 85] on icon at bounding box center [11, 82] width 13 height 13
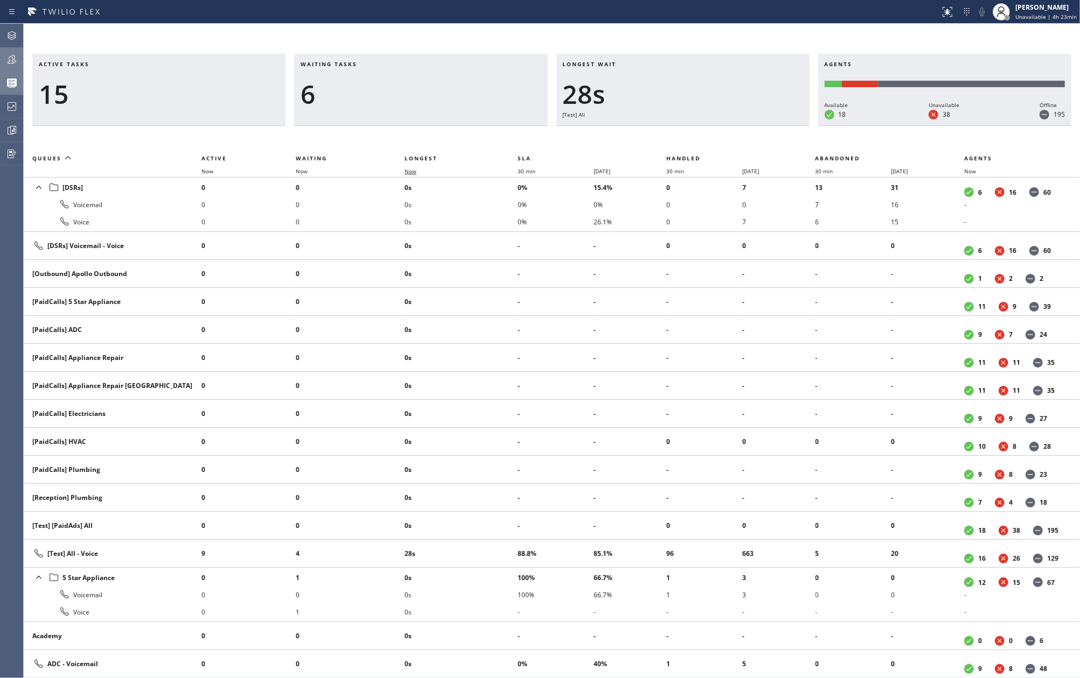
click at [422, 170] on span "Now" at bounding box center [416, 171] width 25 height 8
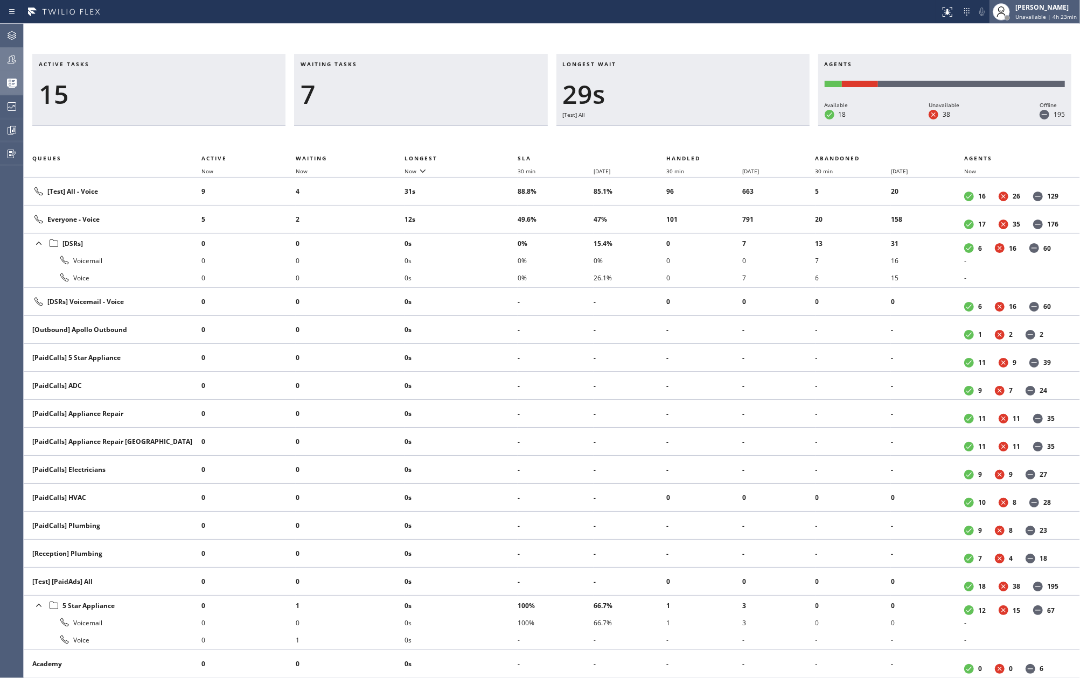
click at [1032, 17] on span "Unavailable | 4h 23min" at bounding box center [1045, 17] width 61 height 8
click at [1004, 57] on button "Available" at bounding box center [1026, 57] width 108 height 14
drag, startPoint x: 1007, startPoint y: 32, endPoint x: 405, endPoint y: 164, distance: 616.1
click at [1007, 32] on span "accept" at bounding box center [1006, 33] width 25 height 9
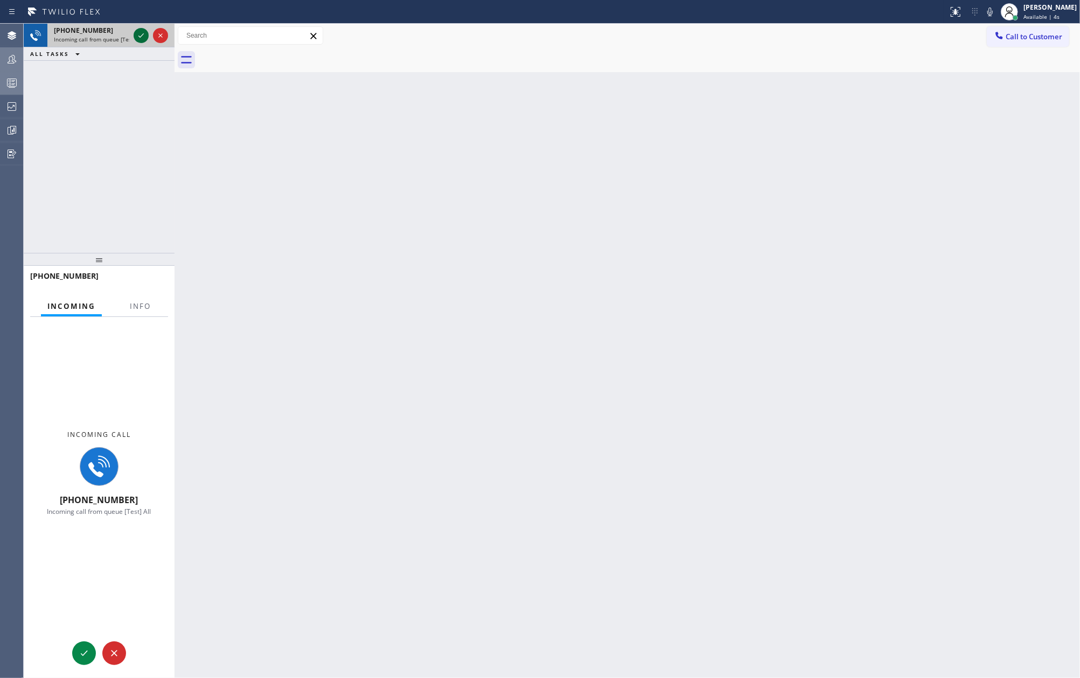
click at [139, 35] on icon at bounding box center [141, 35] width 13 height 13
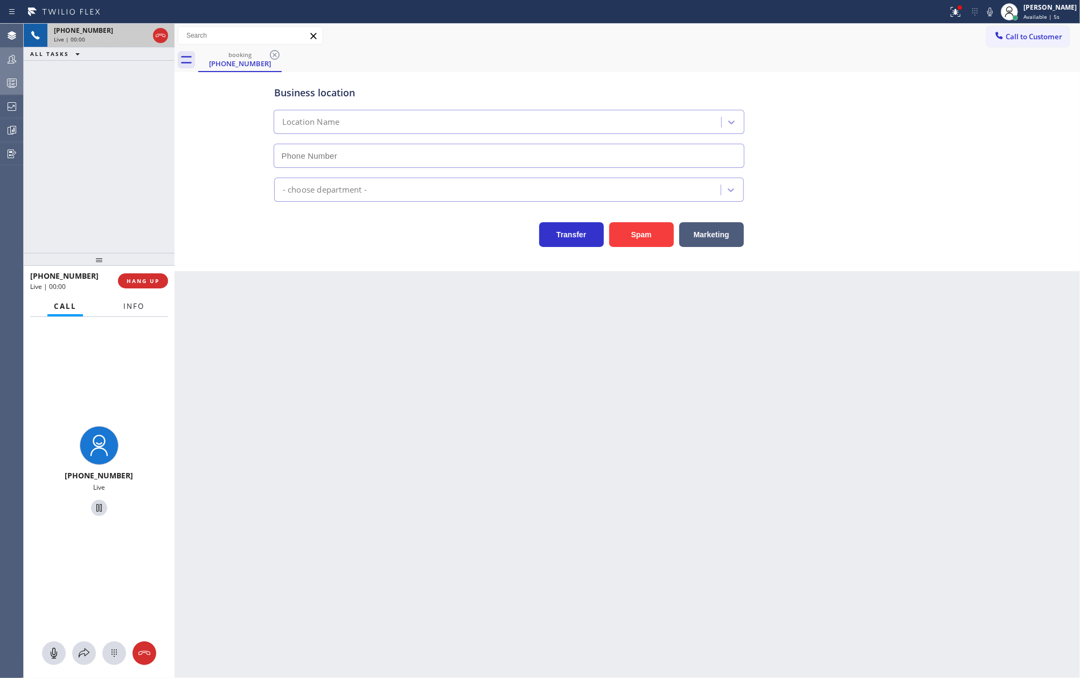
type input "[PHONE_NUMBER]"
click at [143, 309] on span "Info" at bounding box center [133, 307] width 21 height 10
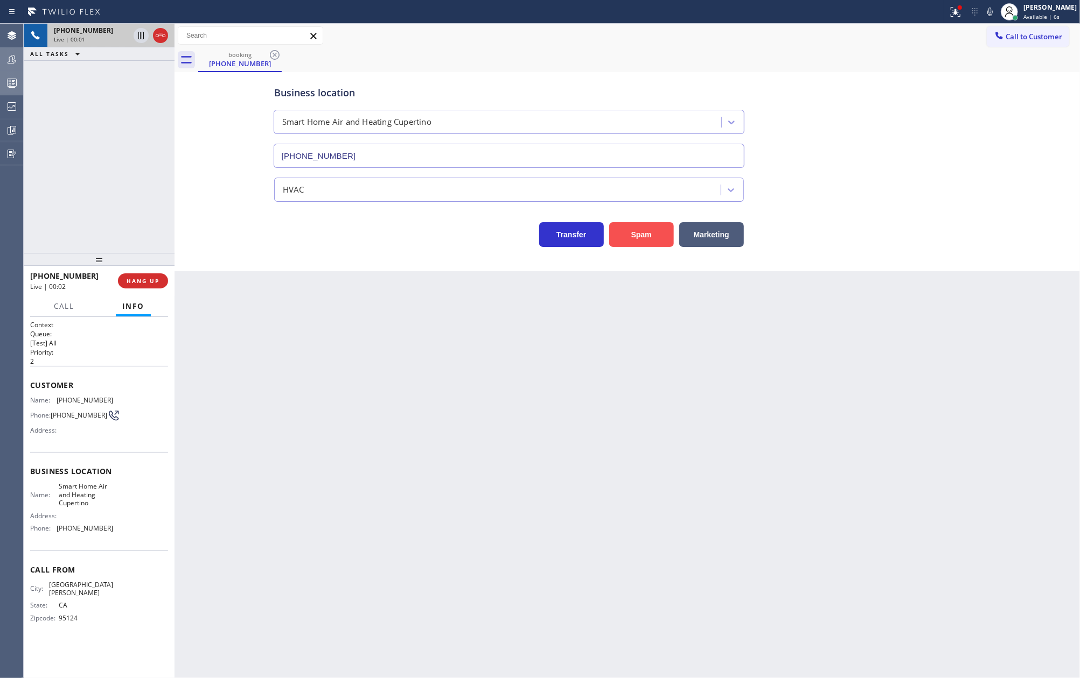
click at [642, 234] on button "Spam" at bounding box center [641, 234] width 65 height 25
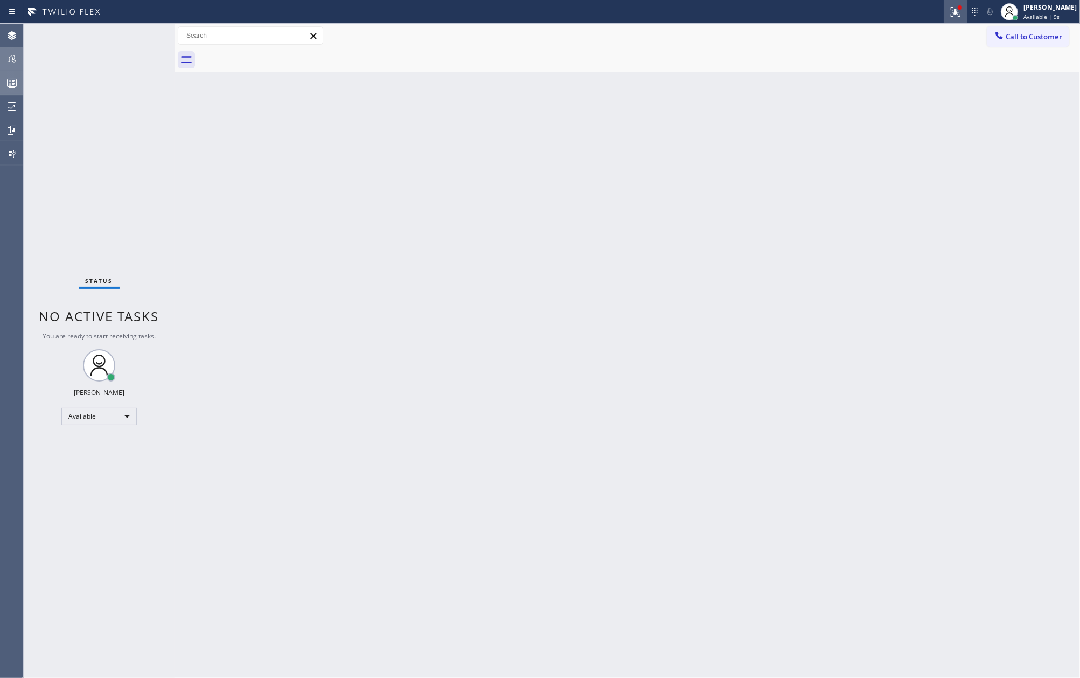
click at [957, 12] on div at bounding box center [955, 11] width 24 height 13
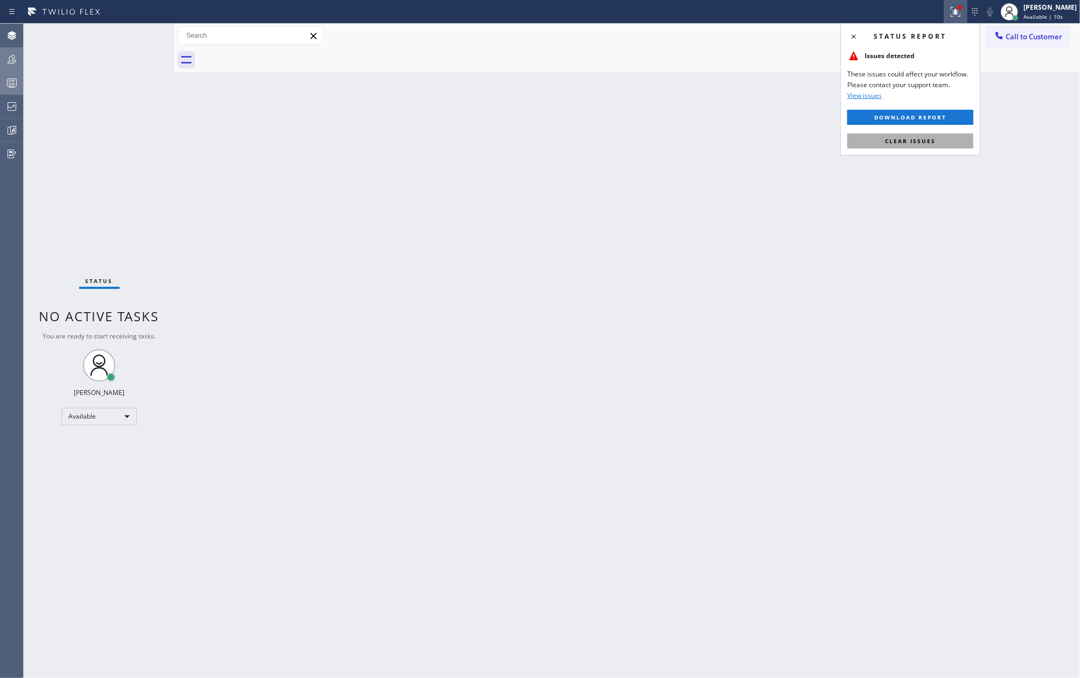
click at [912, 141] on span "Clear issues" at bounding box center [910, 141] width 51 height 8
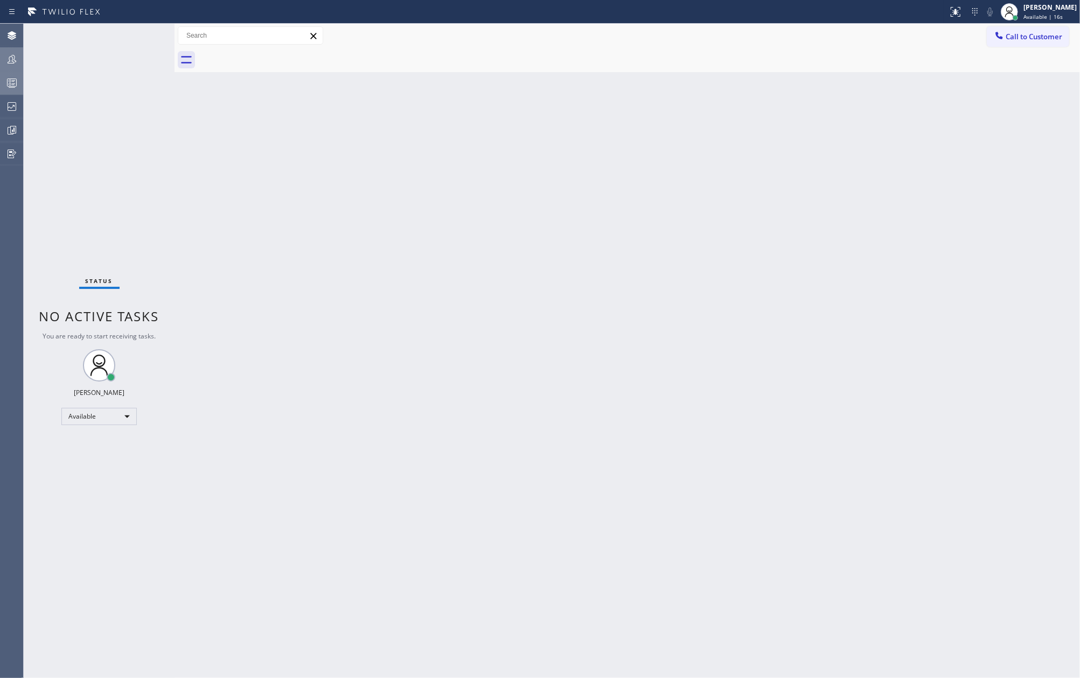
click at [15, 60] on icon at bounding box center [12, 59] width 9 height 9
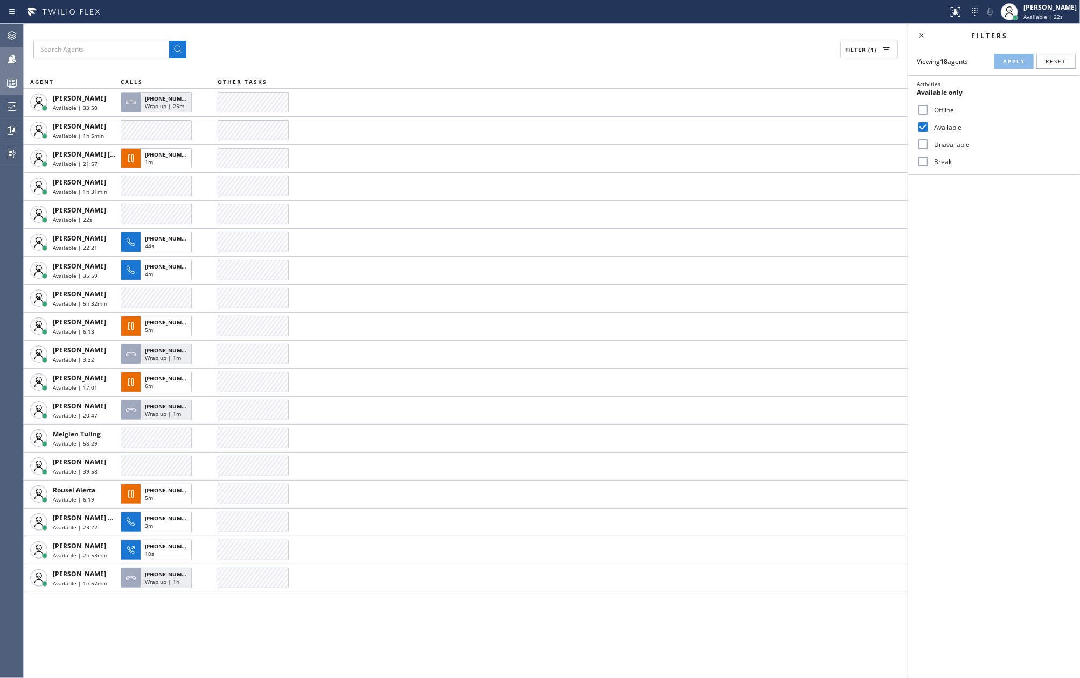
click at [12, 87] on icon at bounding box center [12, 84] width 6 height 7
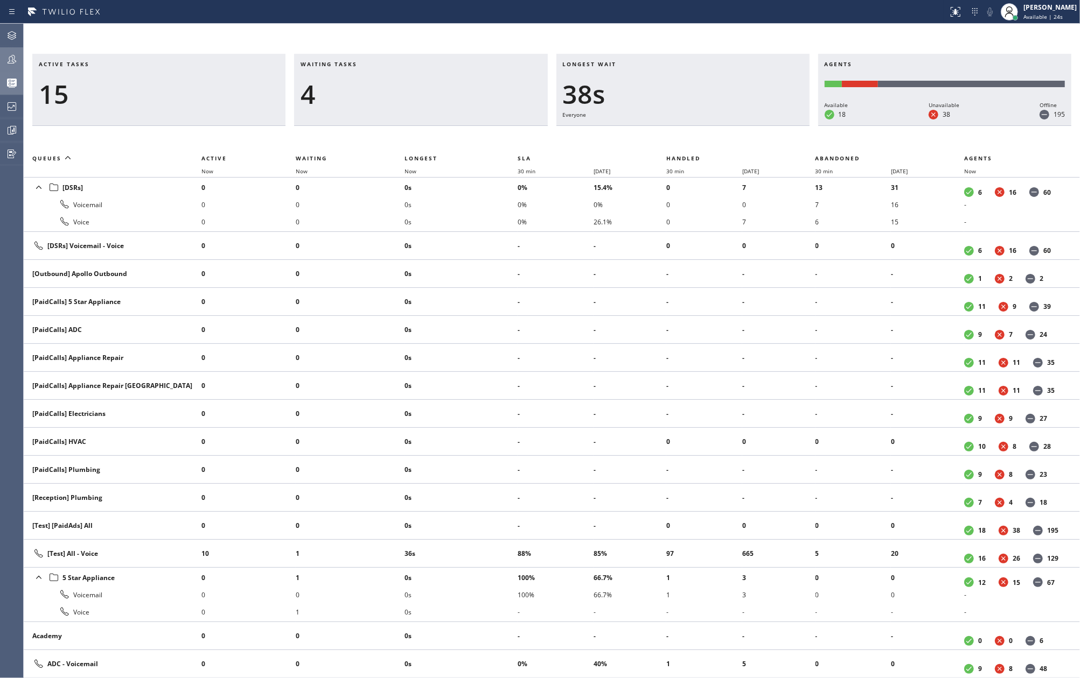
click at [417, 165] on th "Now" at bounding box center [460, 171] width 113 height 13
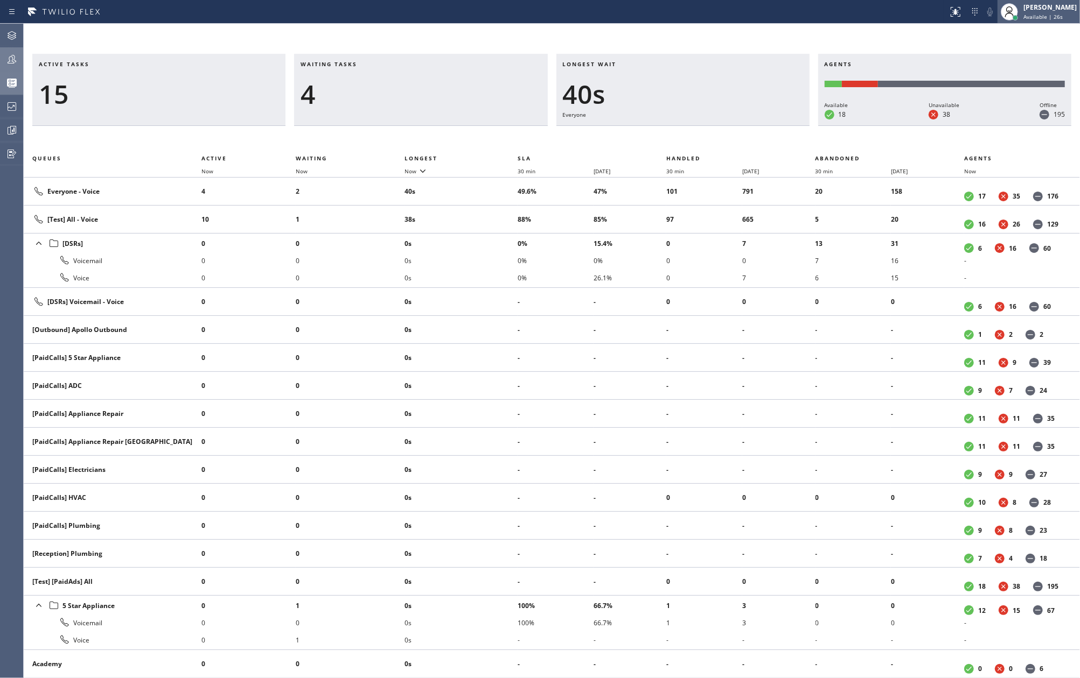
click at [1054, 5] on div "[PERSON_NAME]" at bounding box center [1049, 7] width 53 height 9
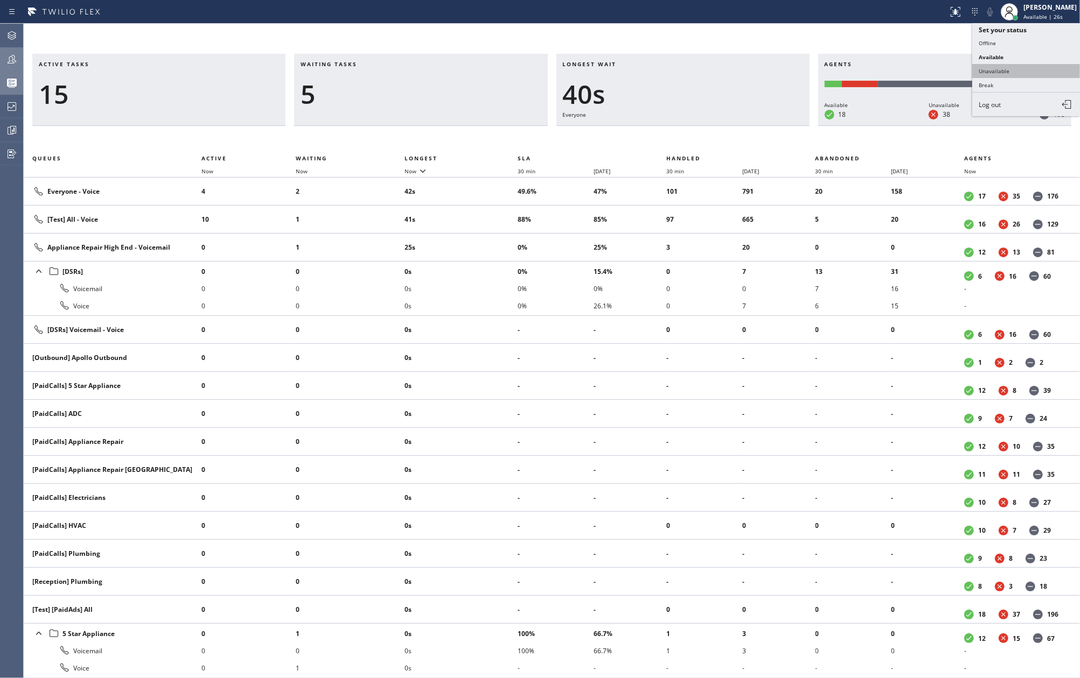
click at [1001, 64] on button "Unavailable" at bounding box center [1026, 71] width 108 height 14
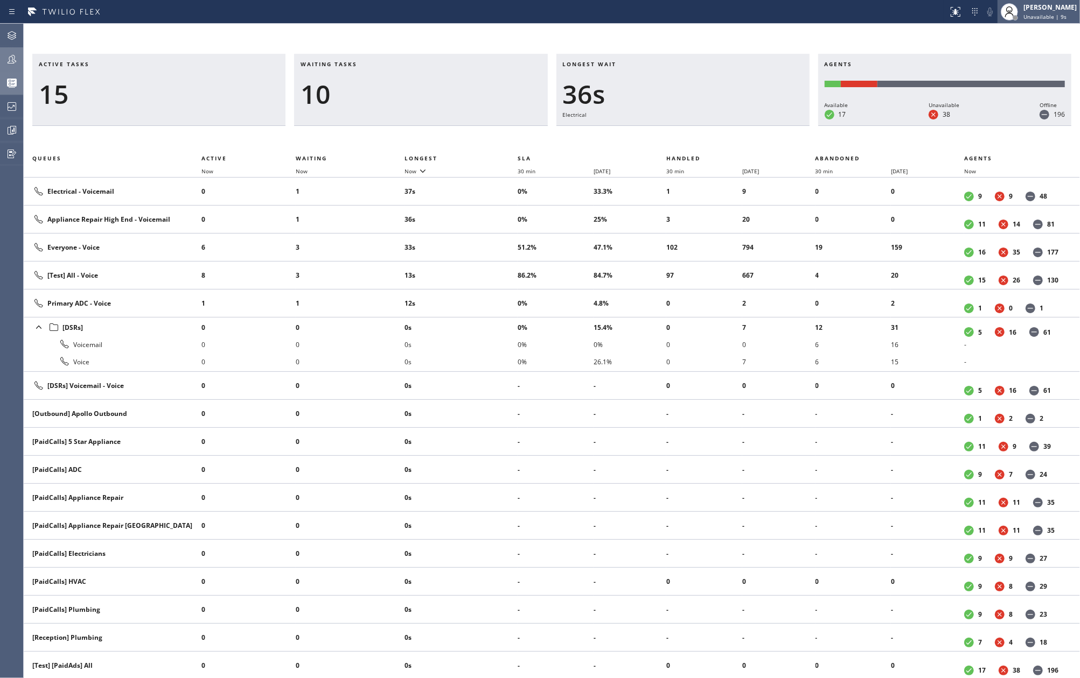
click at [1043, 13] on span "Unavailable | 9s" at bounding box center [1044, 17] width 43 height 8
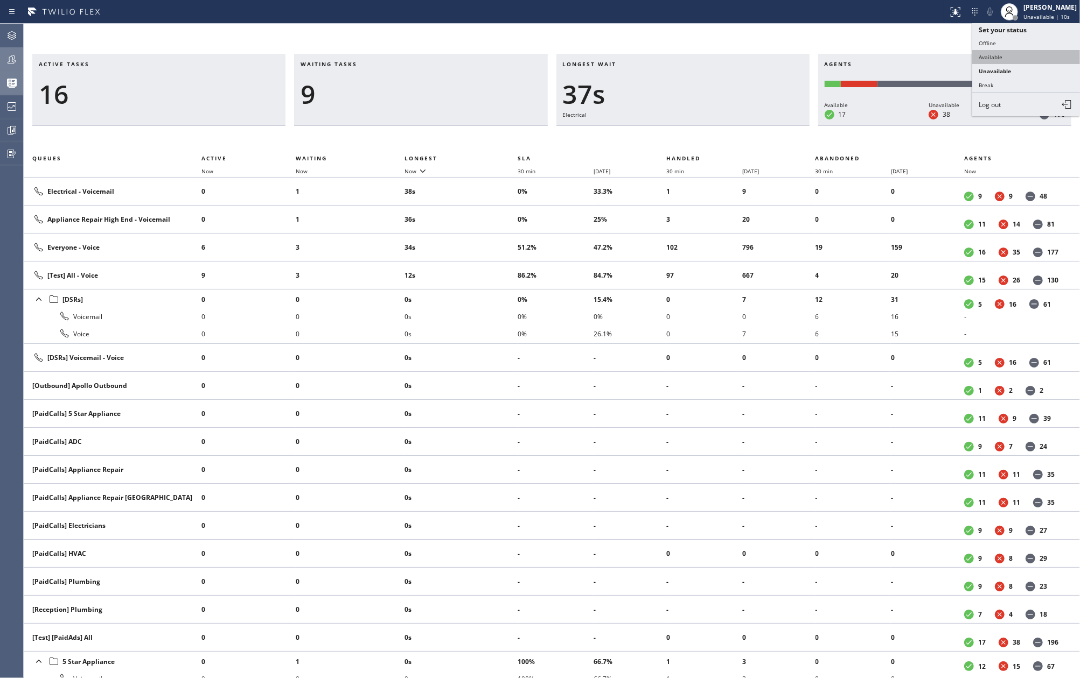
click at [1020, 54] on button "Available" at bounding box center [1026, 57] width 108 height 14
click at [11, 32] on icon at bounding box center [11, 35] width 13 height 13
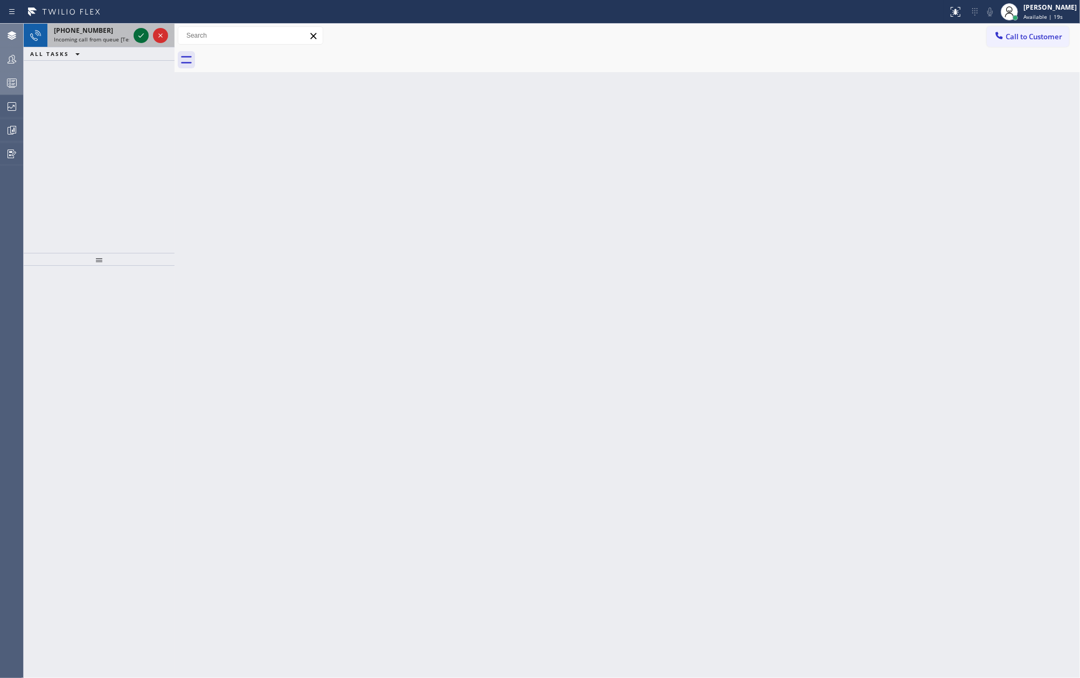
click at [139, 34] on icon at bounding box center [141, 35] width 13 height 13
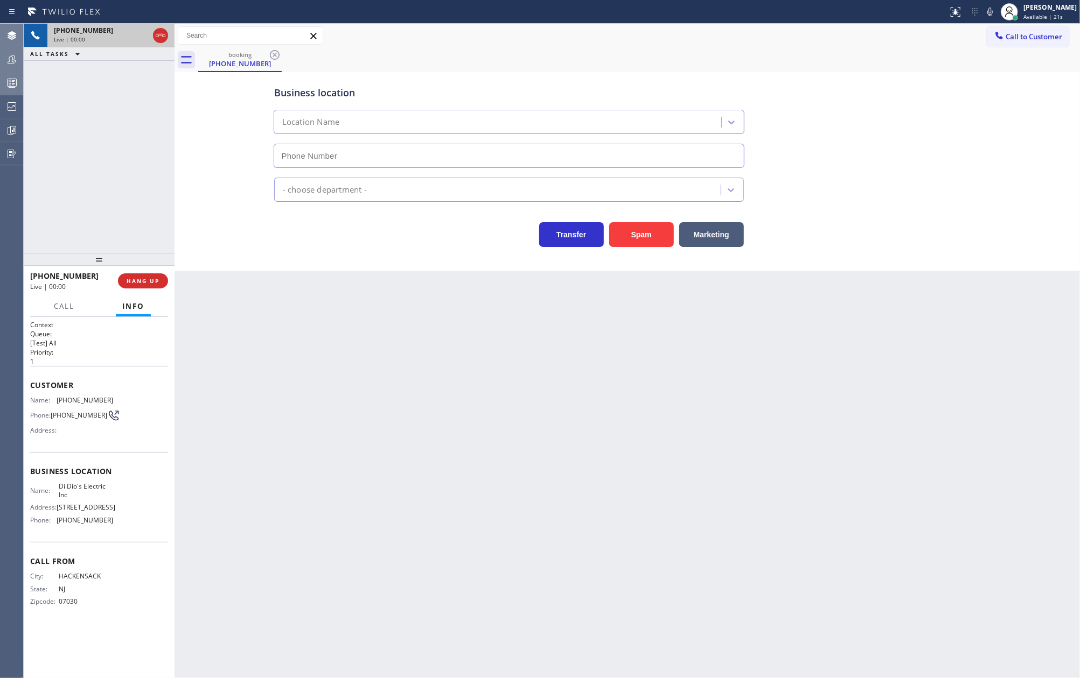
type input "[PHONE_NUMBER]"
click at [143, 276] on button "HANG UP" at bounding box center [143, 281] width 50 height 15
click at [143, 276] on button "COMPLETE" at bounding box center [141, 281] width 54 height 15
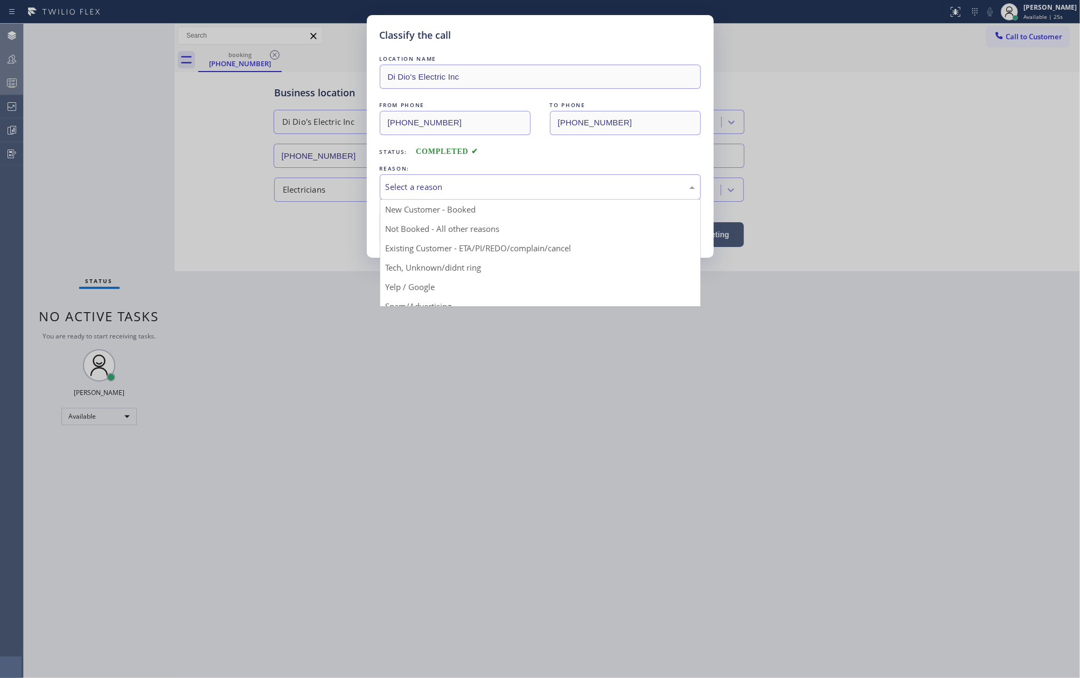
click at [438, 177] on div "Select a reason" at bounding box center [540, 186] width 321 height 25
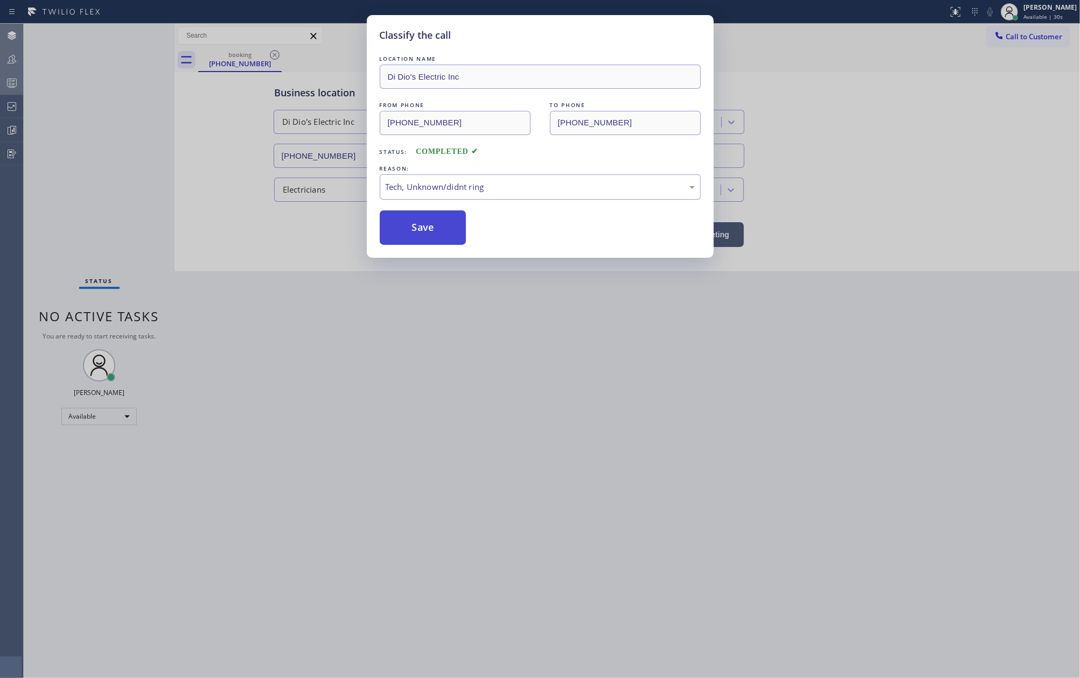
click at [431, 222] on button "Save" at bounding box center [423, 228] width 87 height 34
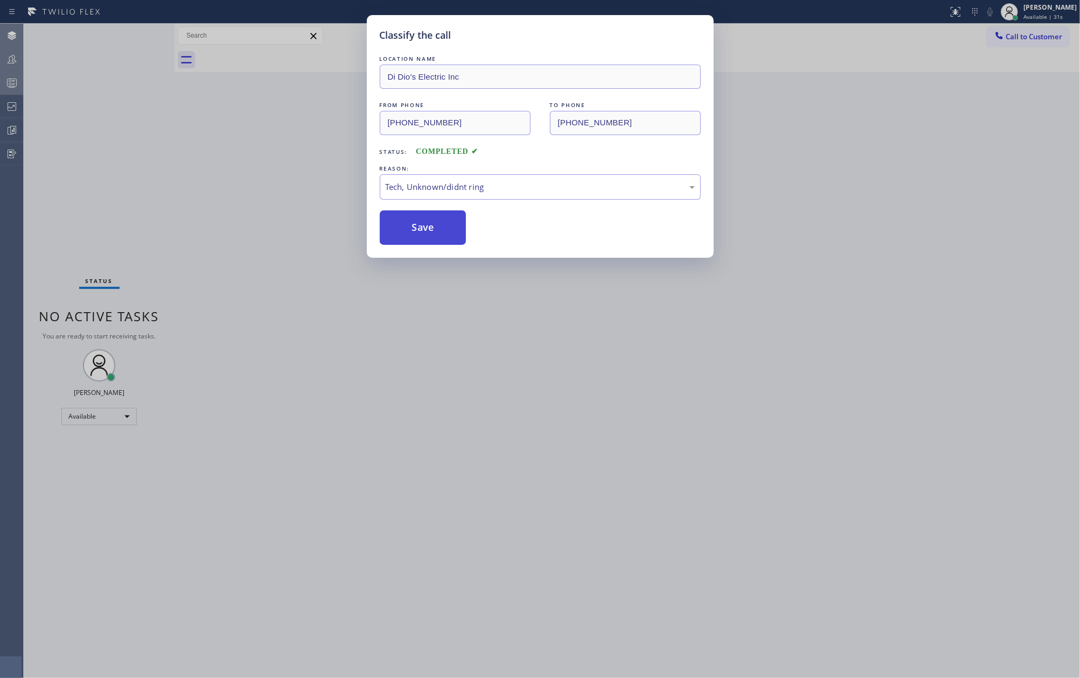
click at [431, 224] on button "Save" at bounding box center [423, 228] width 87 height 34
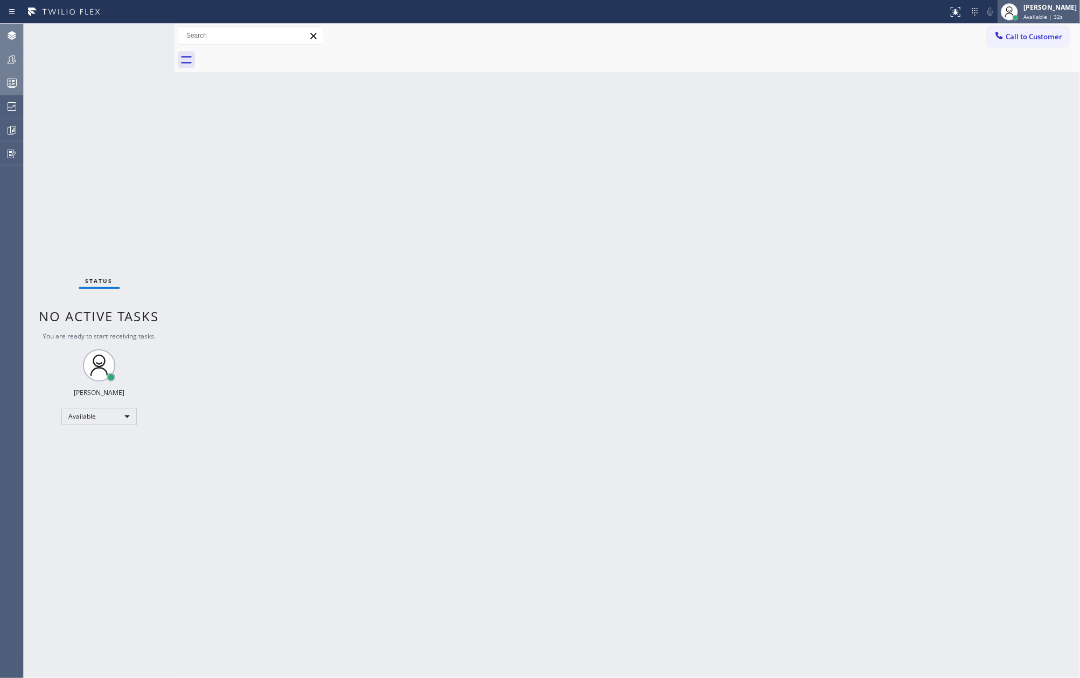
click at [1052, 11] on div "[PERSON_NAME]" at bounding box center [1049, 7] width 53 height 9
click at [1000, 68] on button "Unavailable" at bounding box center [1026, 71] width 108 height 14
click at [8, 80] on icon at bounding box center [11, 82] width 13 height 13
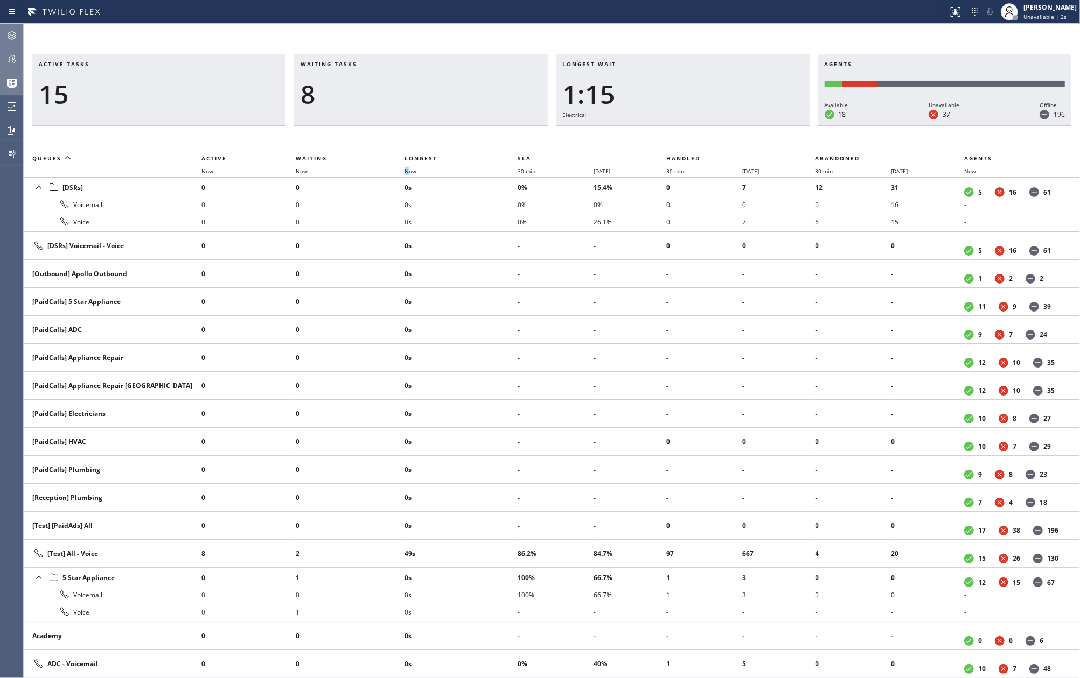
click at [409, 169] on span "Now" at bounding box center [410, 171] width 12 height 8
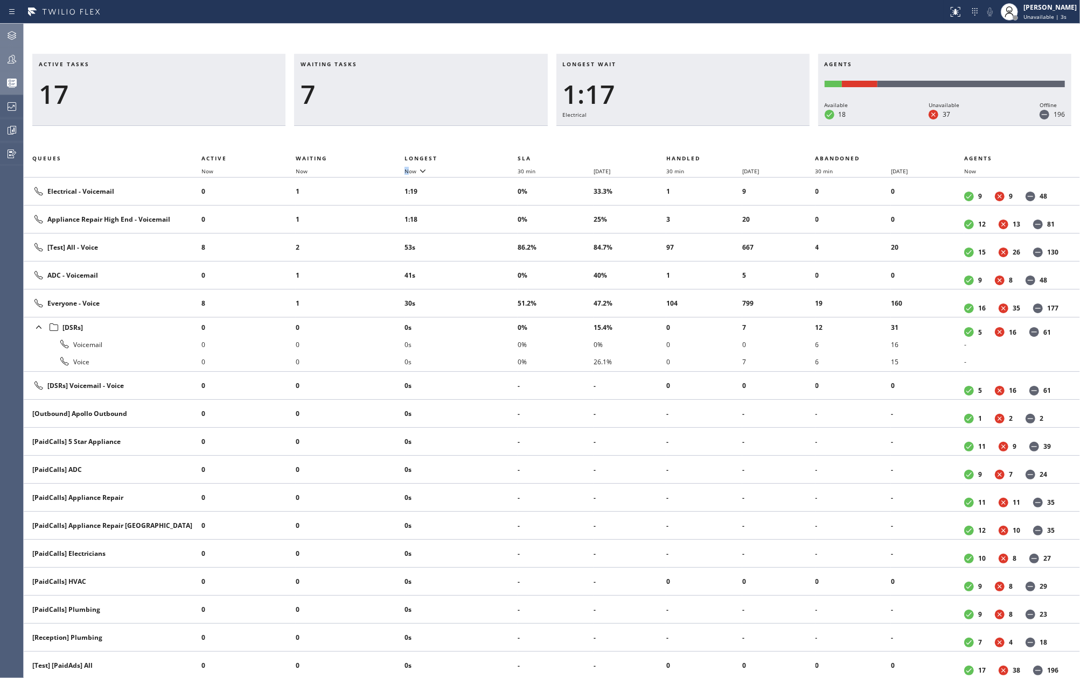
click at [10, 55] on icon at bounding box center [11, 59] width 13 height 13
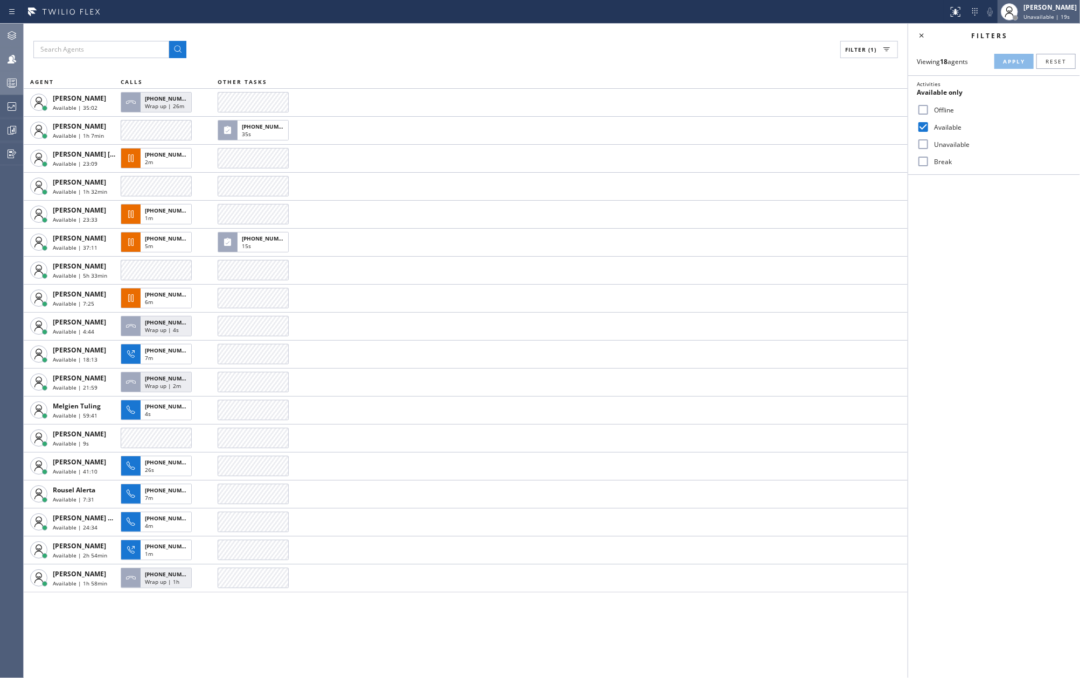
click at [1040, 14] on span "Unavailable | 19s" at bounding box center [1046, 17] width 46 height 8
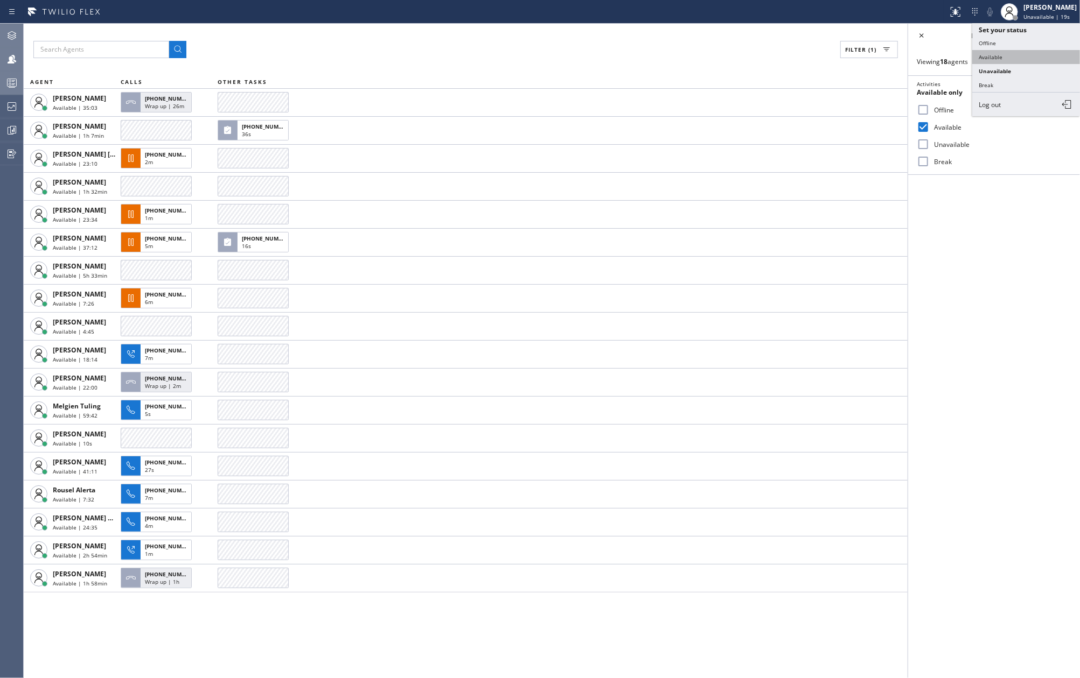
click at [1004, 51] on button "Available" at bounding box center [1026, 57] width 108 height 14
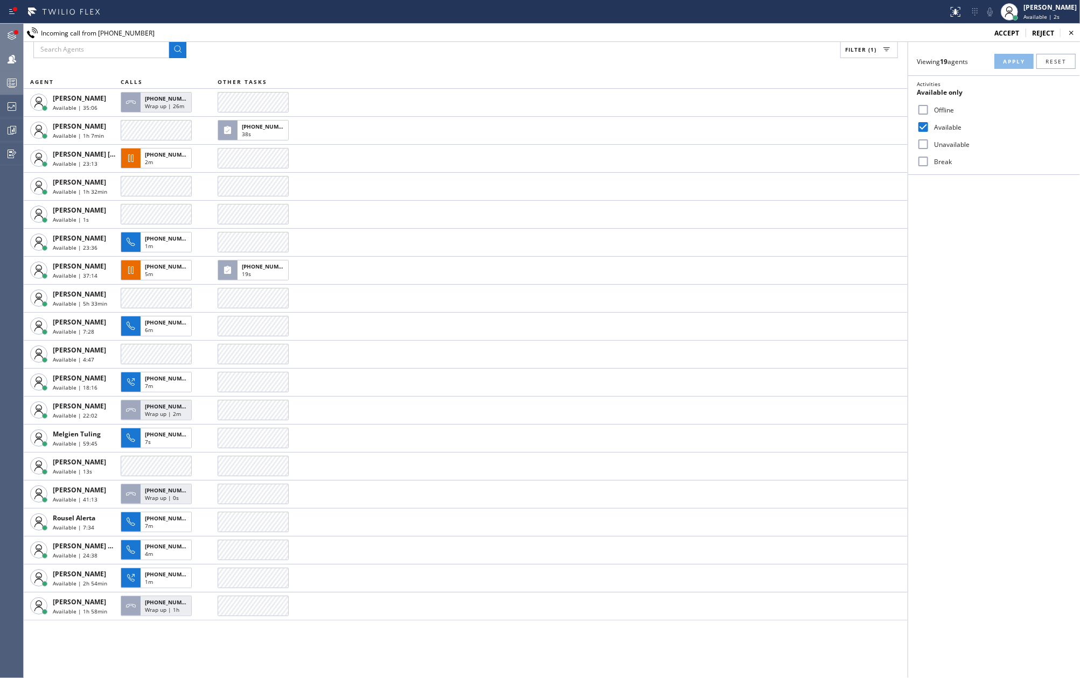
click at [10, 31] on icon at bounding box center [11, 35] width 13 height 13
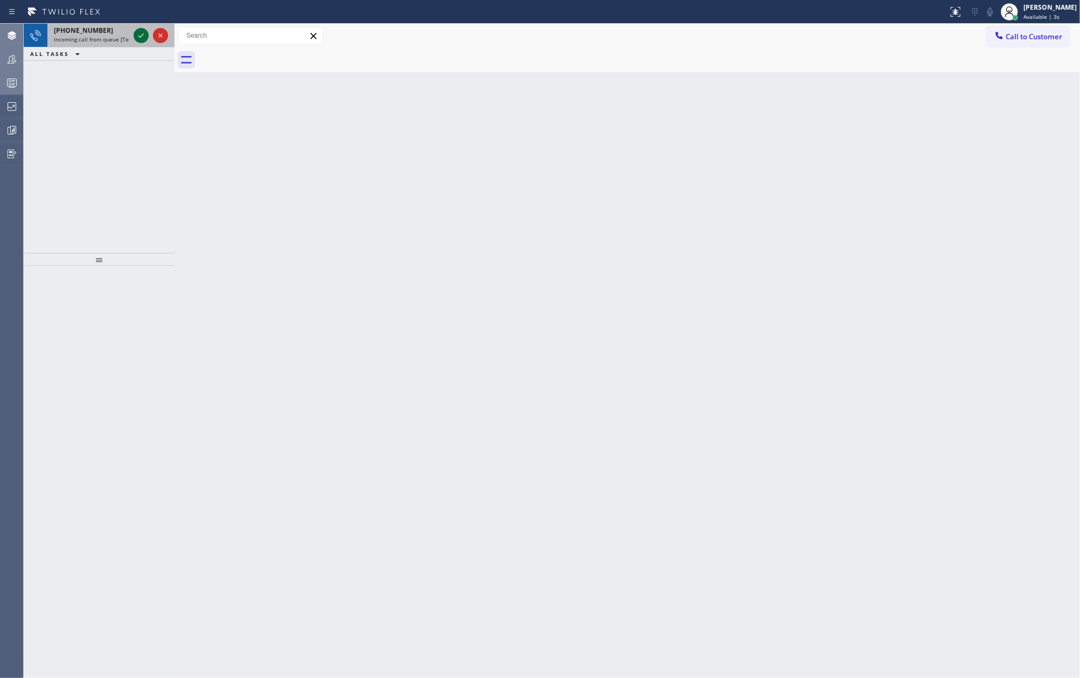
click at [137, 33] on icon at bounding box center [141, 35] width 13 height 13
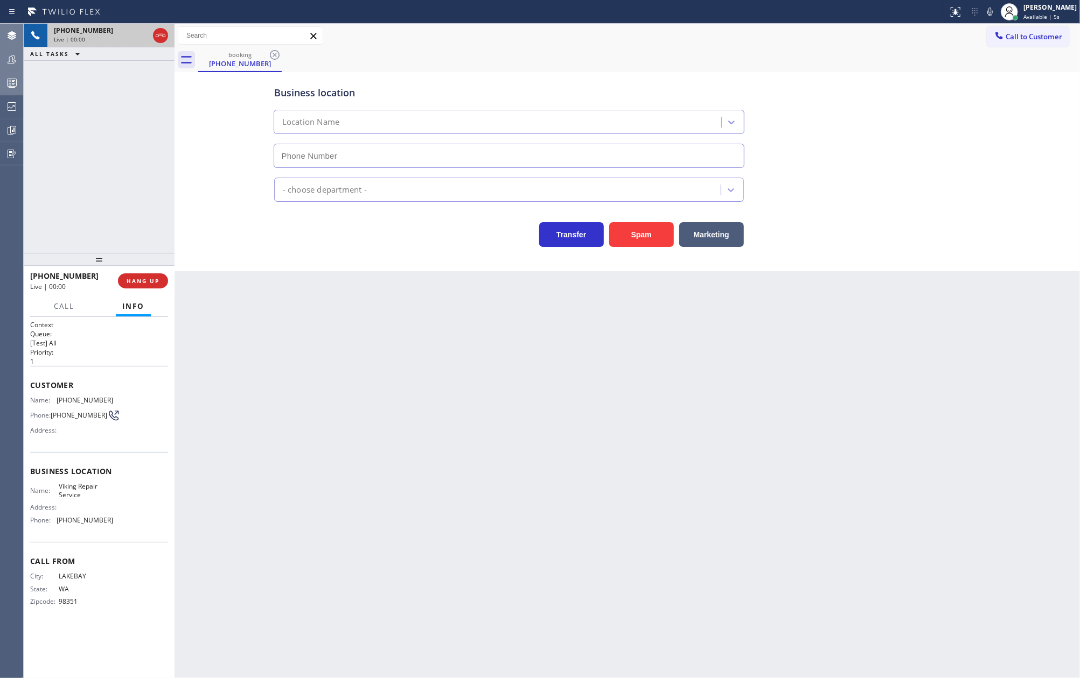
type input "[PHONE_NUMBER]"
click at [163, 36] on icon at bounding box center [160, 35] width 13 height 13
click at [137, 283] on span "COMPLETE" at bounding box center [140, 281] width 37 height 8
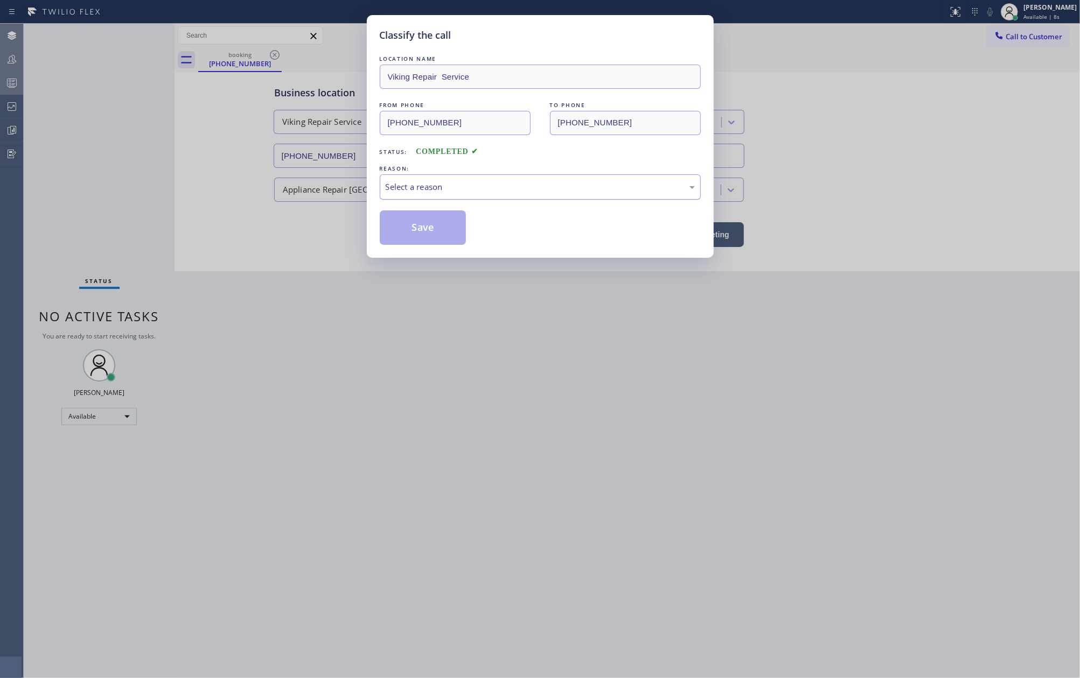
click at [439, 184] on div "Select a reason" at bounding box center [540, 187] width 309 height 12
click at [419, 233] on button "Save" at bounding box center [423, 228] width 87 height 34
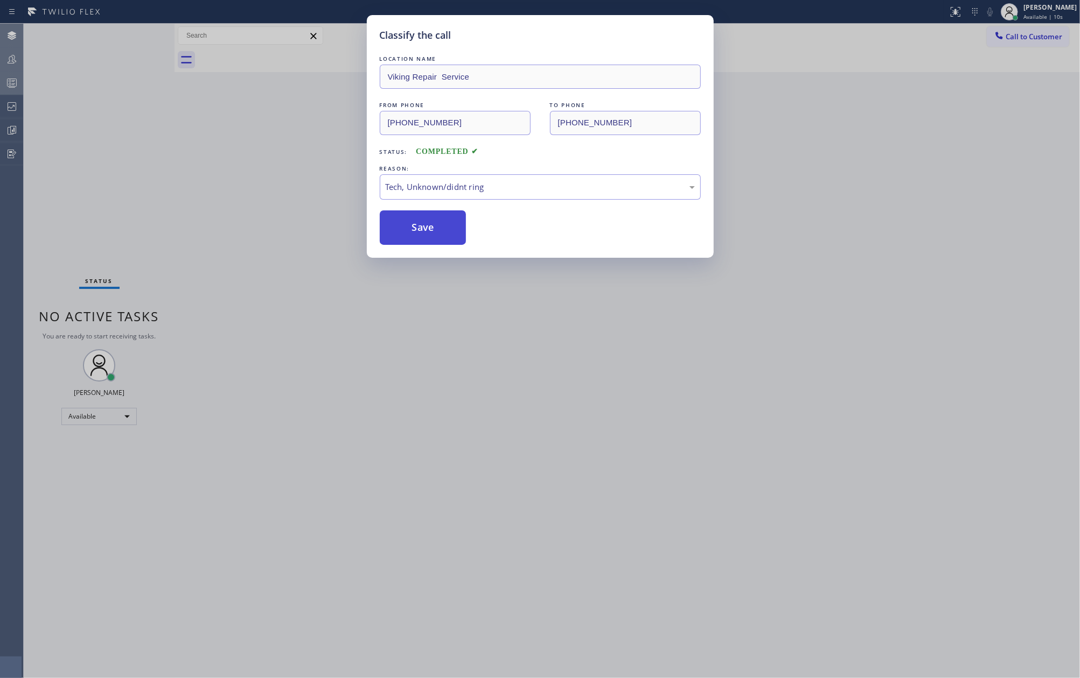
click at [419, 233] on button "Save" at bounding box center [423, 228] width 87 height 34
click at [216, 193] on div "Classify the call LOCATION NAME Viking Repair Service FROM PHONE [PHONE_NUMBER]…" at bounding box center [540, 339] width 1080 height 678
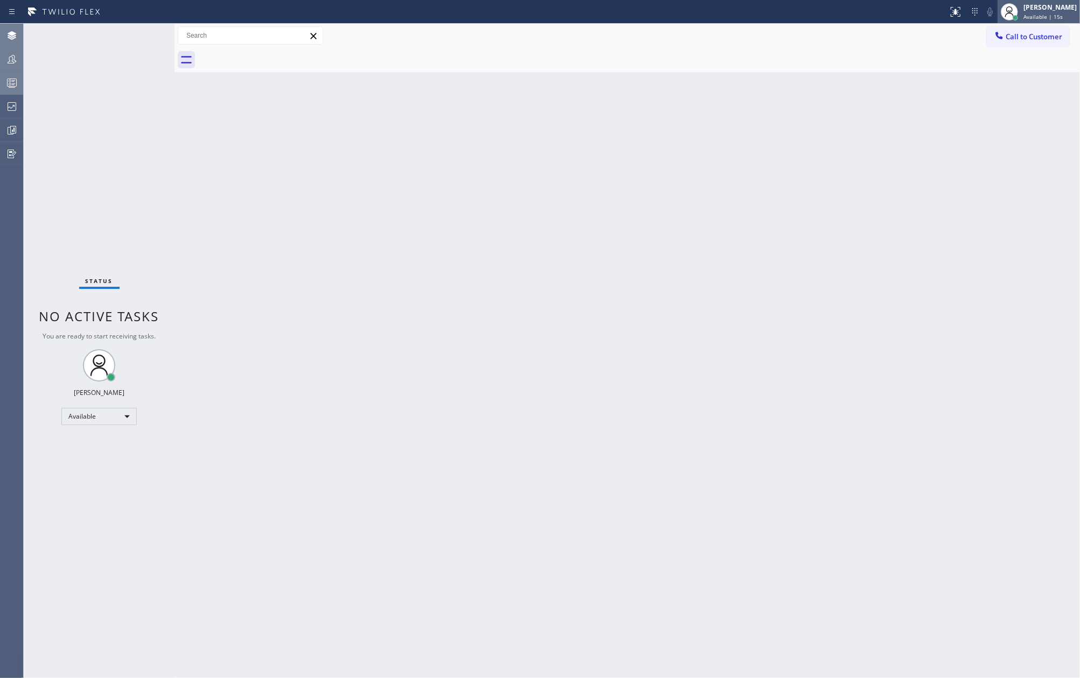
click at [1052, 18] on span "Available | 15s" at bounding box center [1042, 17] width 39 height 8
click at [1006, 65] on button "Unavailable" at bounding box center [1026, 71] width 108 height 14
click at [15, 64] on icon at bounding box center [11, 59] width 13 height 13
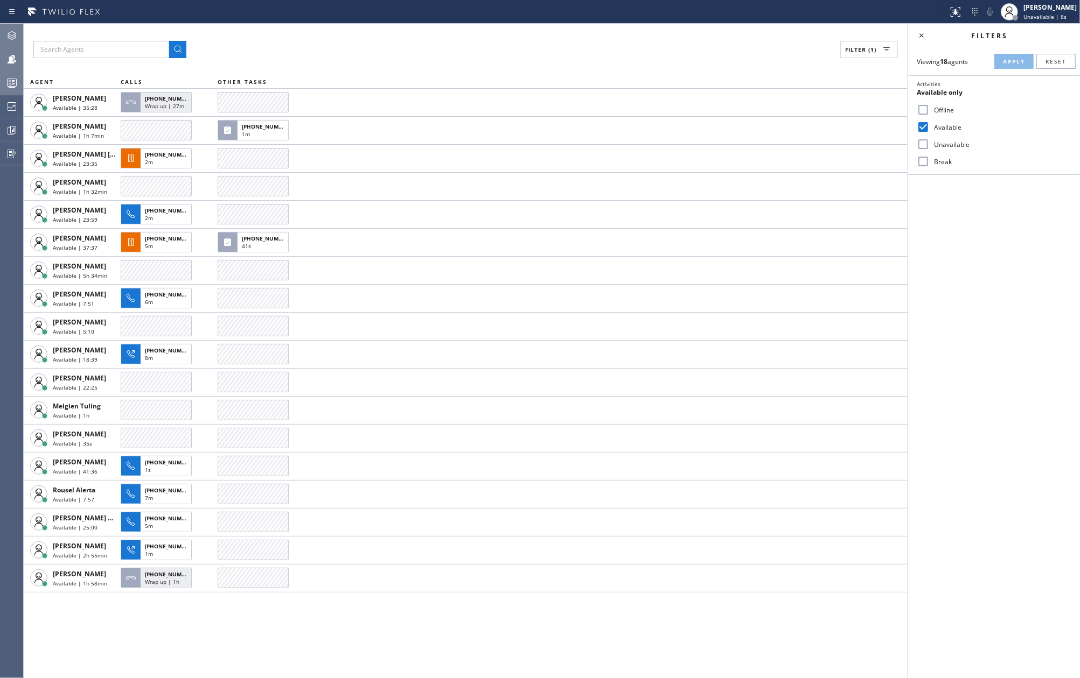
click at [13, 81] on icon at bounding box center [11, 82] width 13 height 13
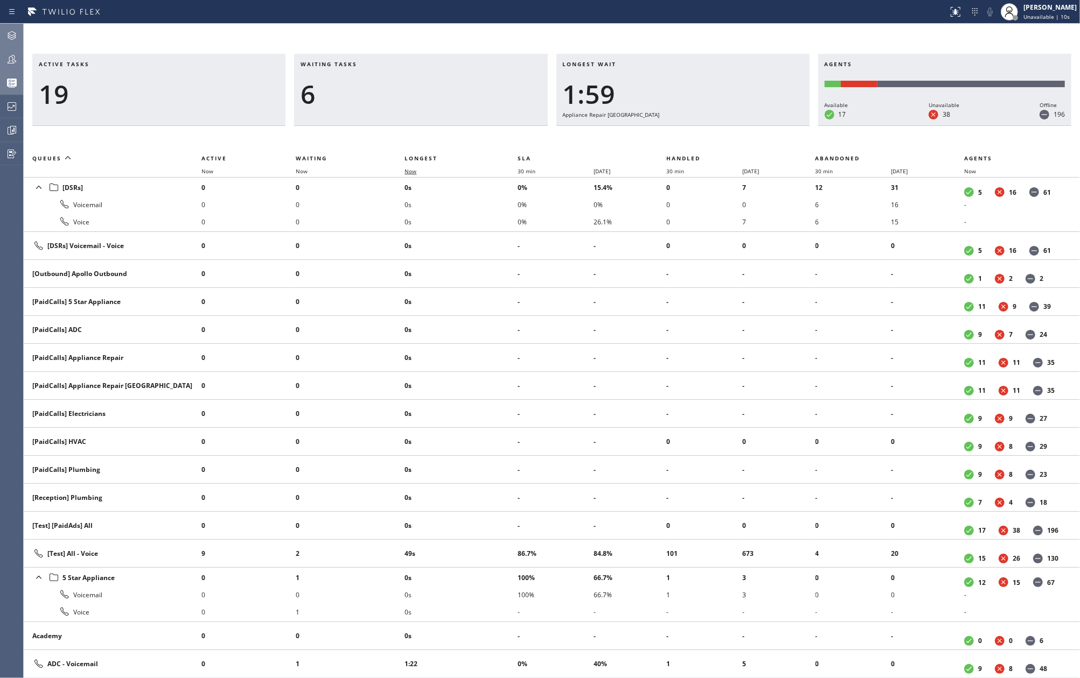
click at [408, 171] on span "Now" at bounding box center [410, 171] width 12 height 8
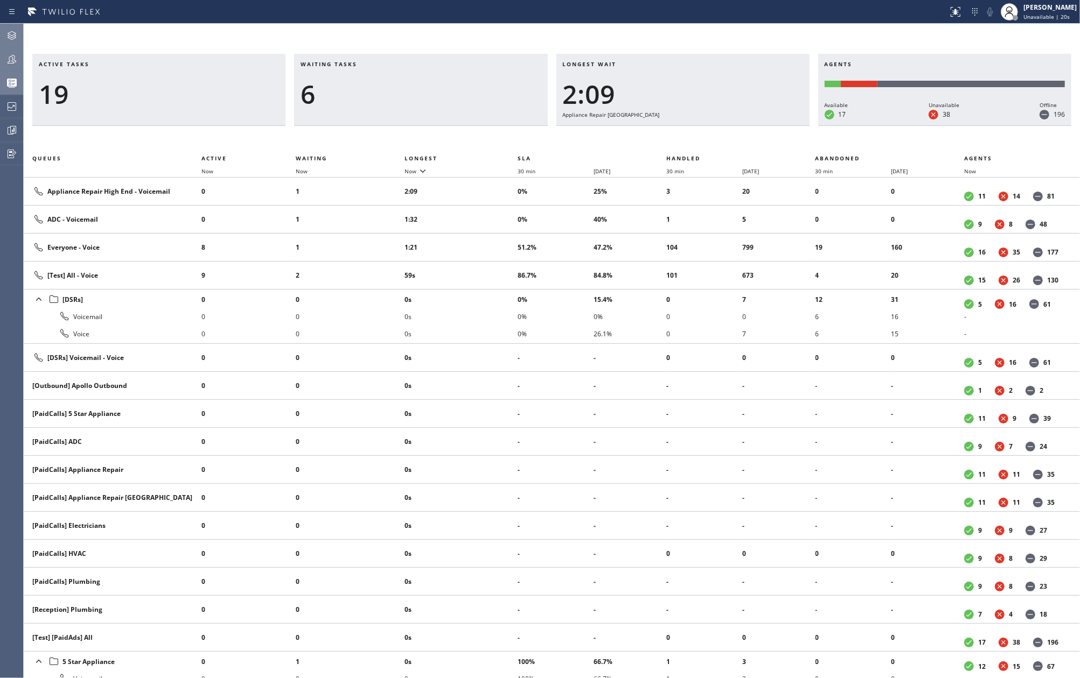
click at [16, 60] on icon at bounding box center [11, 59] width 13 height 13
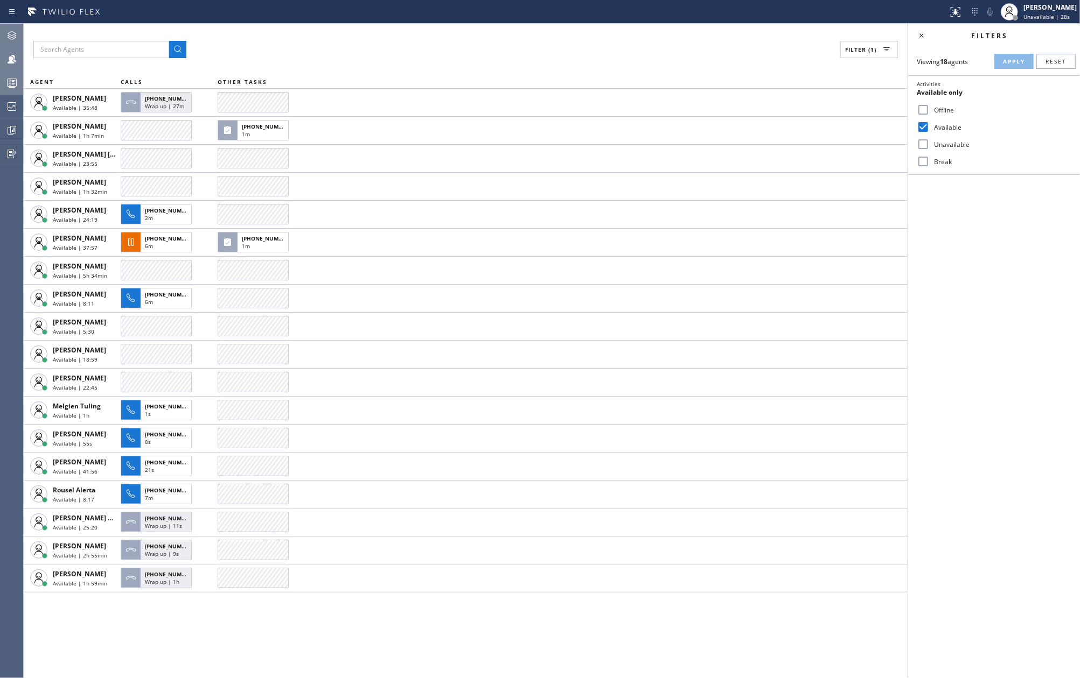
click at [8, 87] on icon at bounding box center [11, 82] width 13 height 13
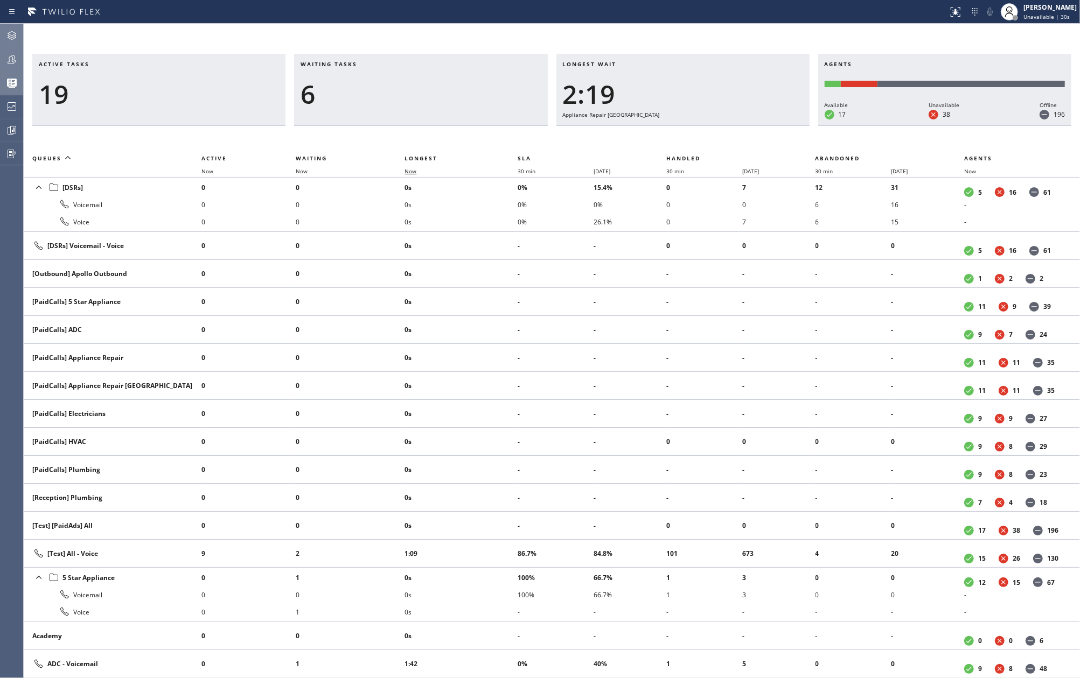
click at [418, 171] on span "Now" at bounding box center [416, 171] width 25 height 8
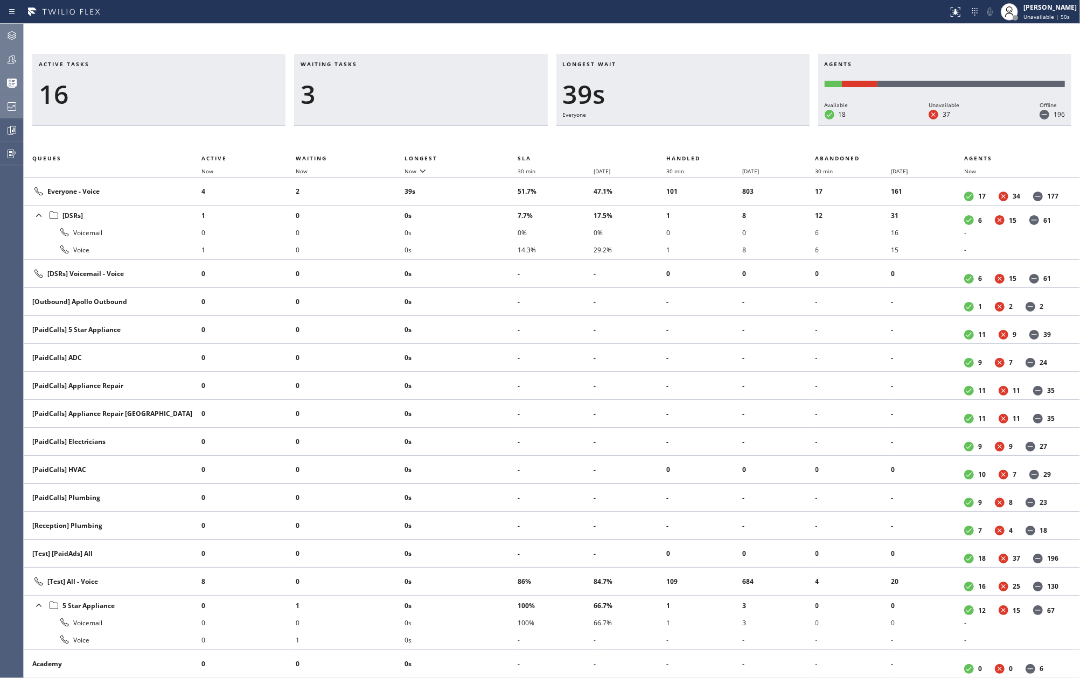
click at [11, 107] on icon at bounding box center [11, 106] width 13 height 13
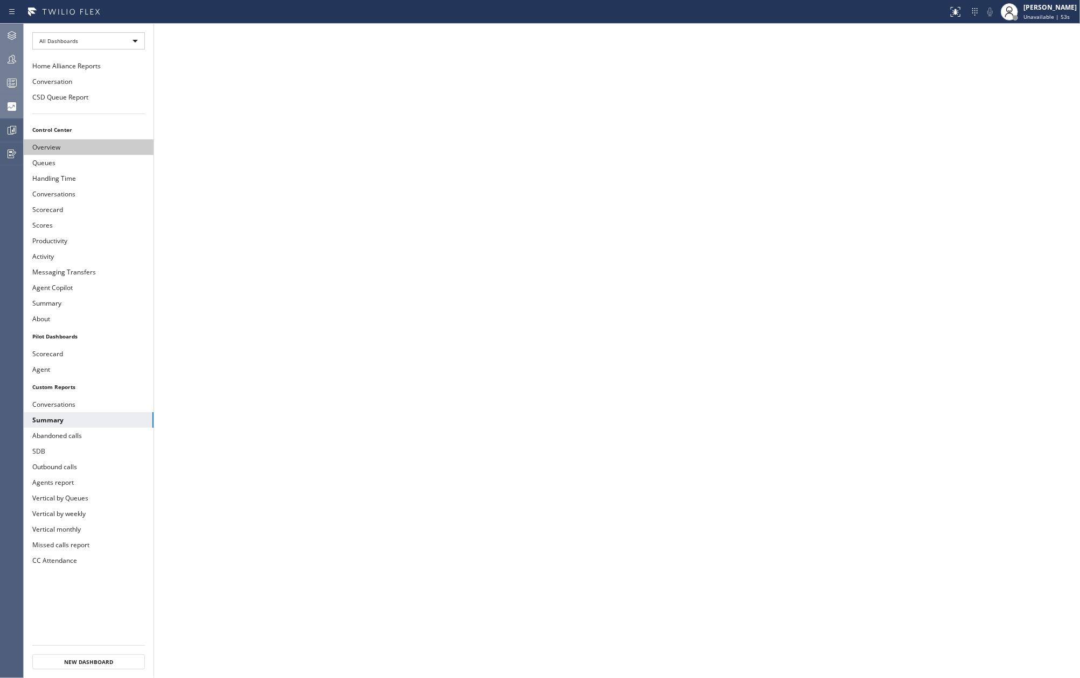
click at [84, 146] on button "Overview" at bounding box center [89, 147] width 130 height 16
click at [95, 100] on button "CSD Queue Report" at bounding box center [89, 97] width 130 height 16
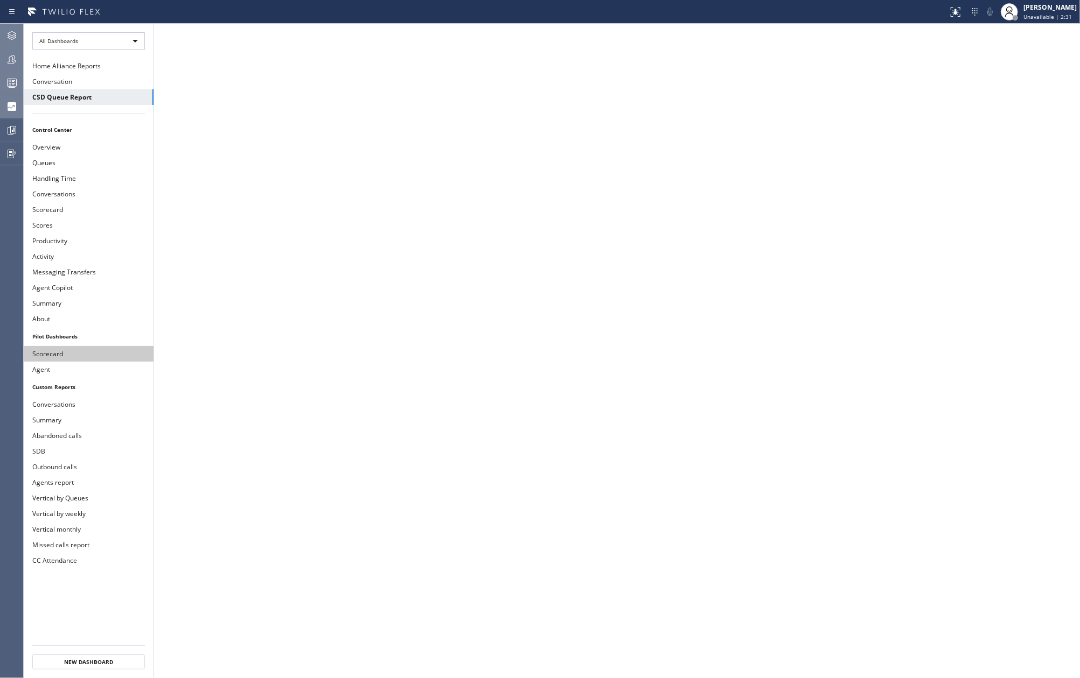
click at [55, 358] on button "Scorecard" at bounding box center [89, 354] width 130 height 16
click at [89, 408] on button "Conversations" at bounding box center [89, 405] width 130 height 16
click at [8, 134] on icon at bounding box center [12, 131] width 8 height 8
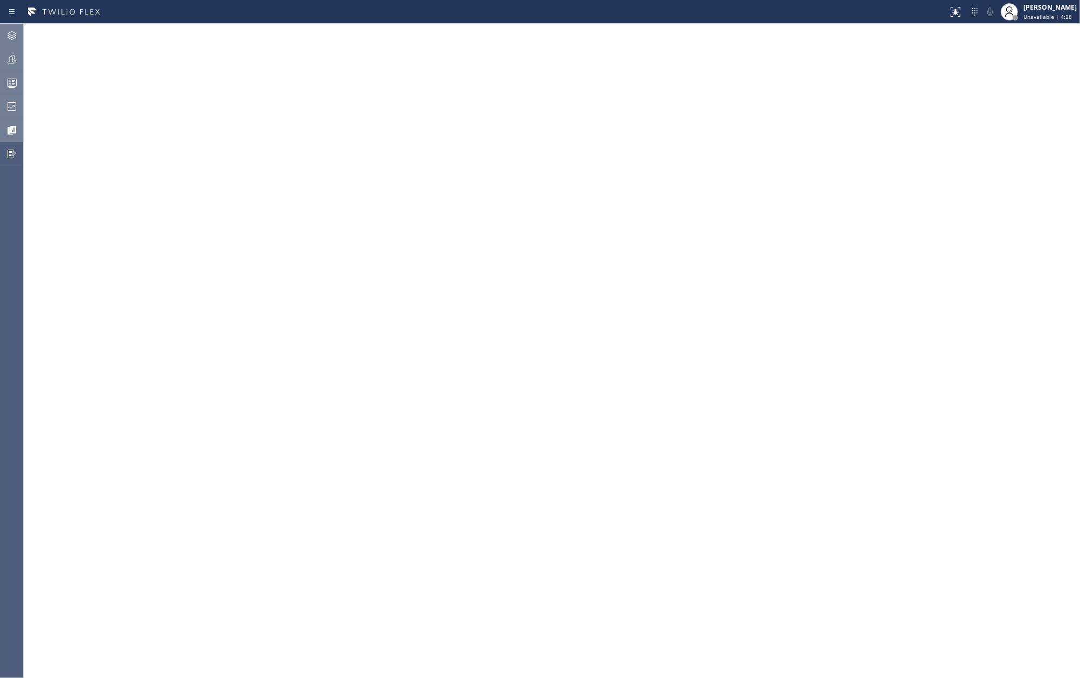
click at [12, 89] on div at bounding box center [12, 83] width 24 height 22
